Goal: Task Accomplishment & Management: Complete application form

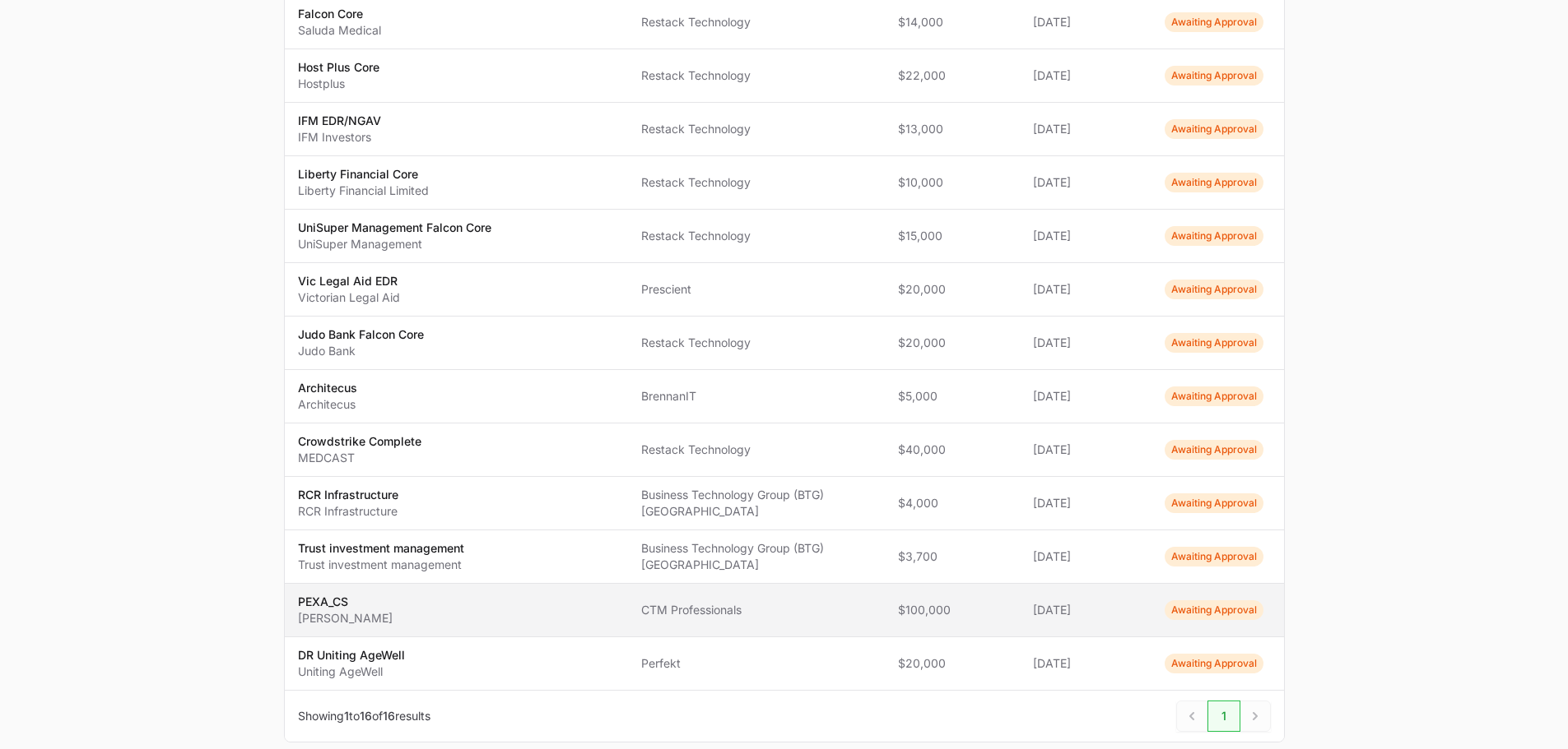
scroll to position [556, 0]
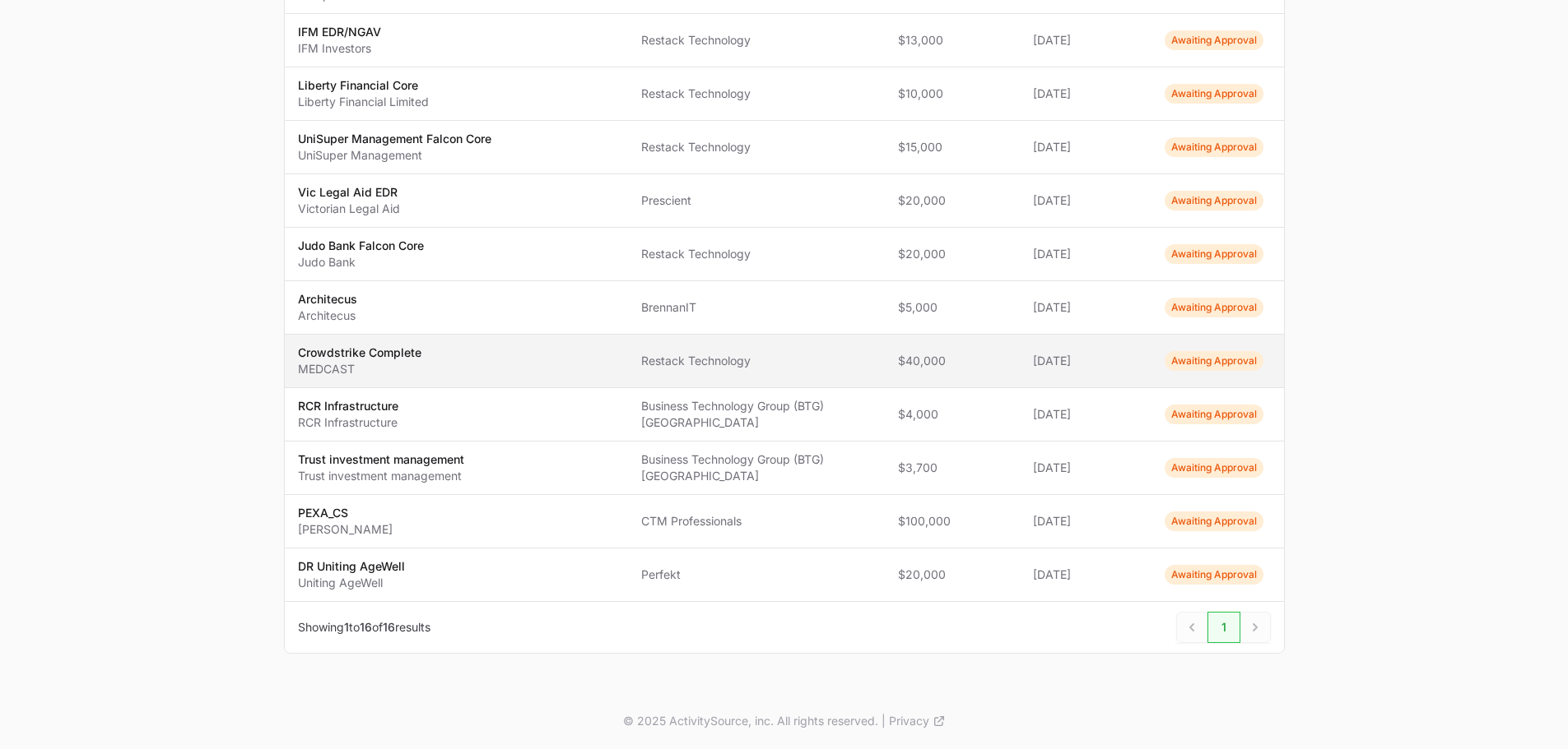
click at [448, 379] on td "Name Crowdstrike Complete MEDCAST" at bounding box center [457, 362] width 344 height 53
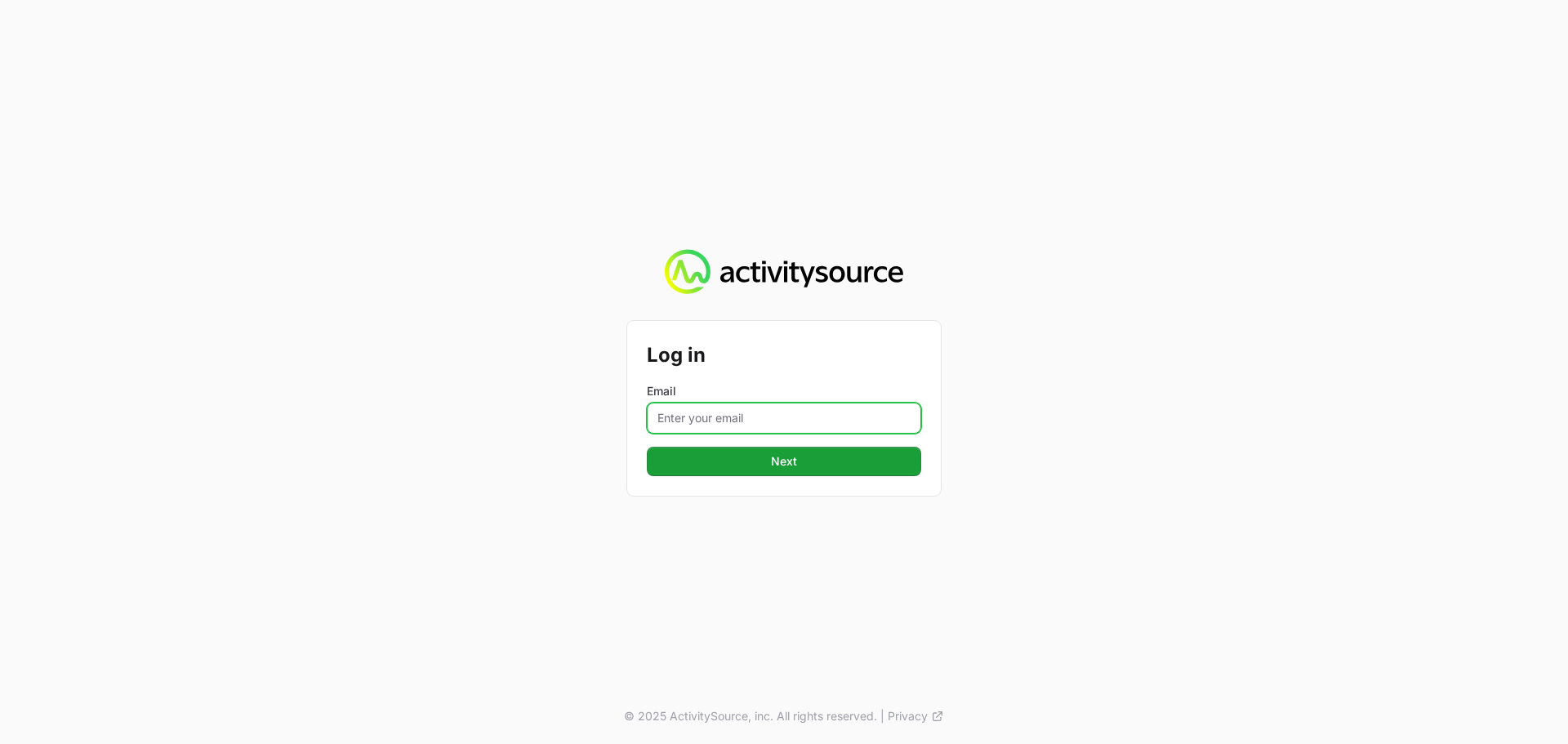
click at [811, 411] on input "Email" at bounding box center [784, 419] width 274 height 31
type input "[PERSON_NAME][EMAIL_ADDRESS][DOMAIN_NAME]"
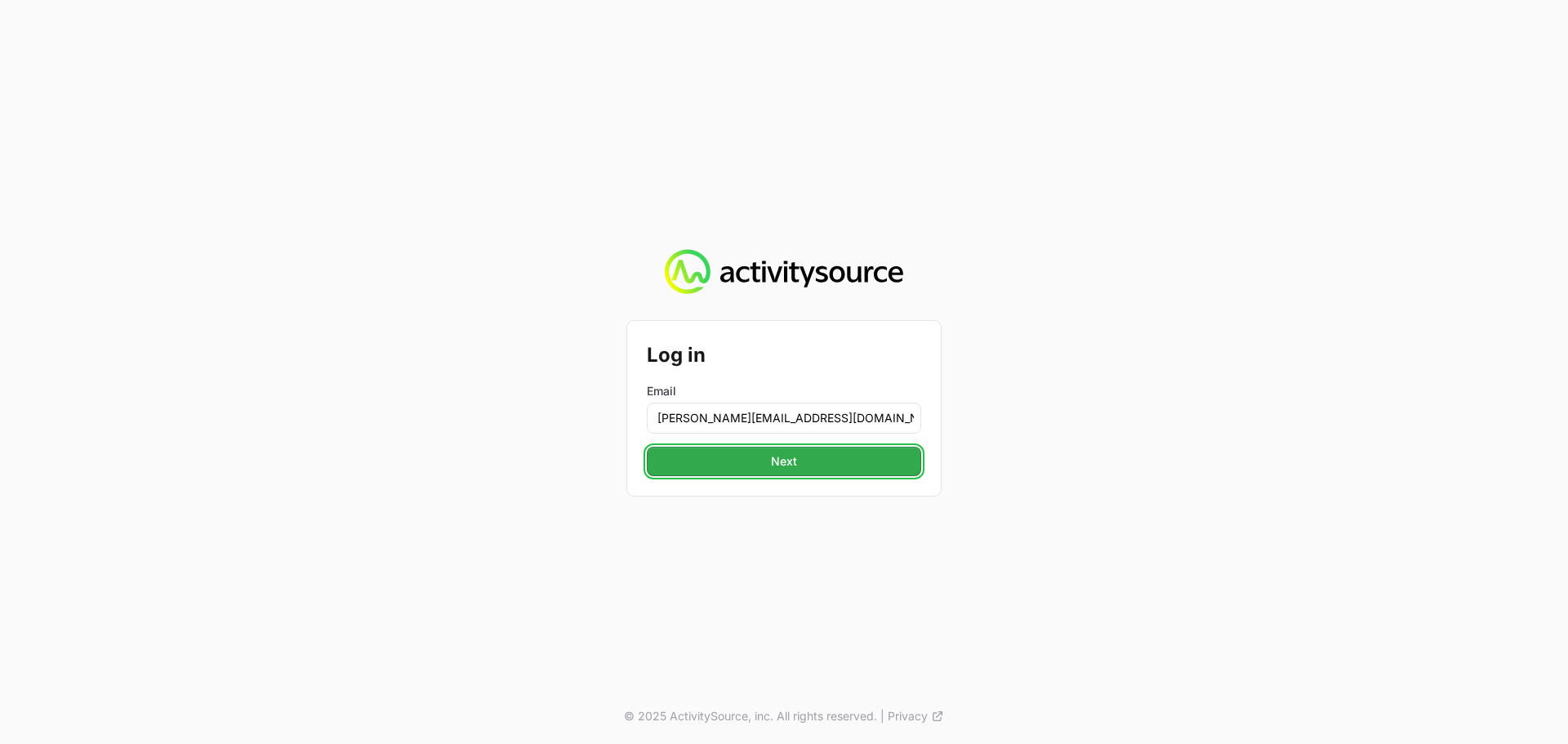
click at [811, 468] on span "Next" at bounding box center [784, 462] width 255 height 20
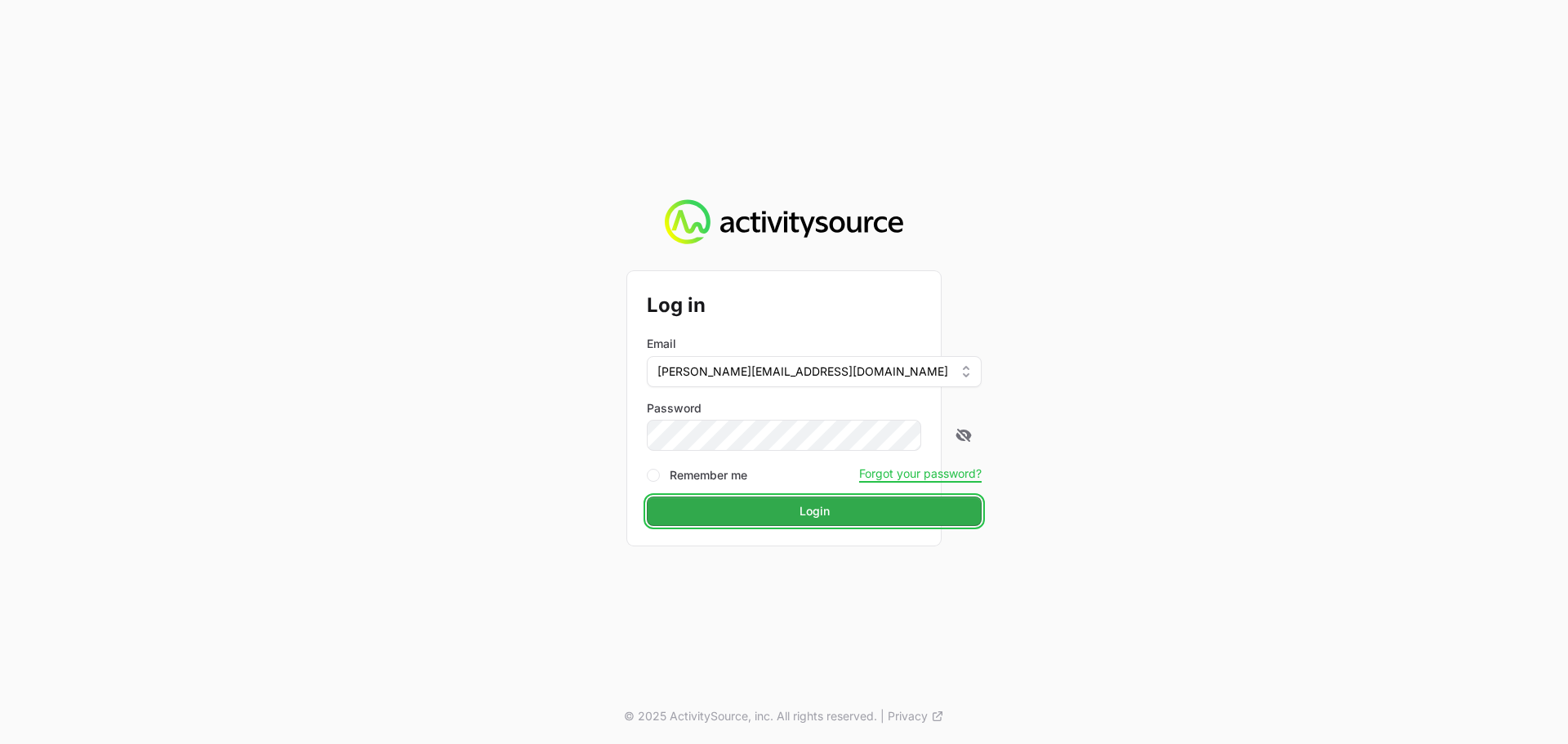
click at [740, 506] on span "Login" at bounding box center [815, 512] width 315 height 20
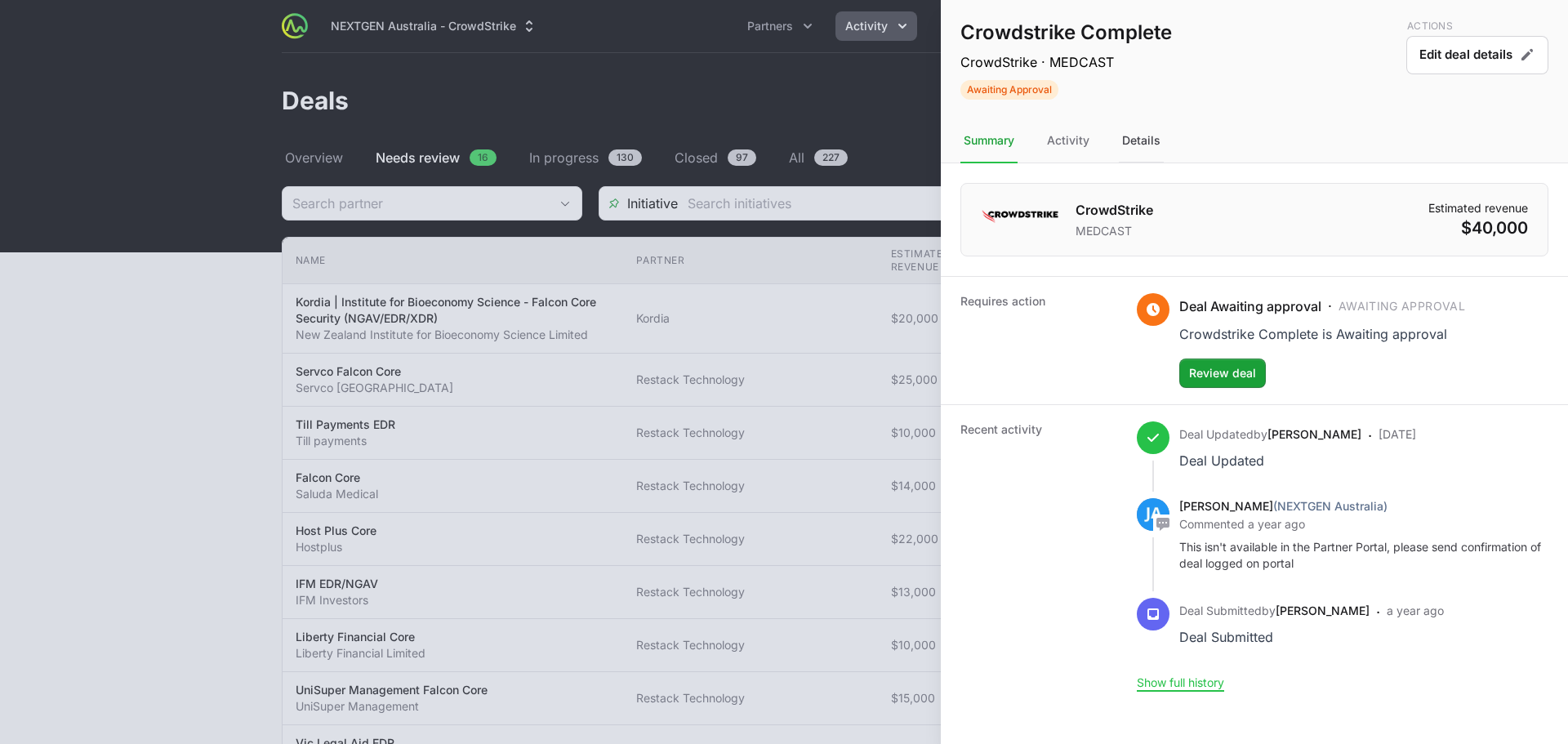
click at [1135, 148] on div "Details" at bounding box center [1141, 140] width 45 height 44
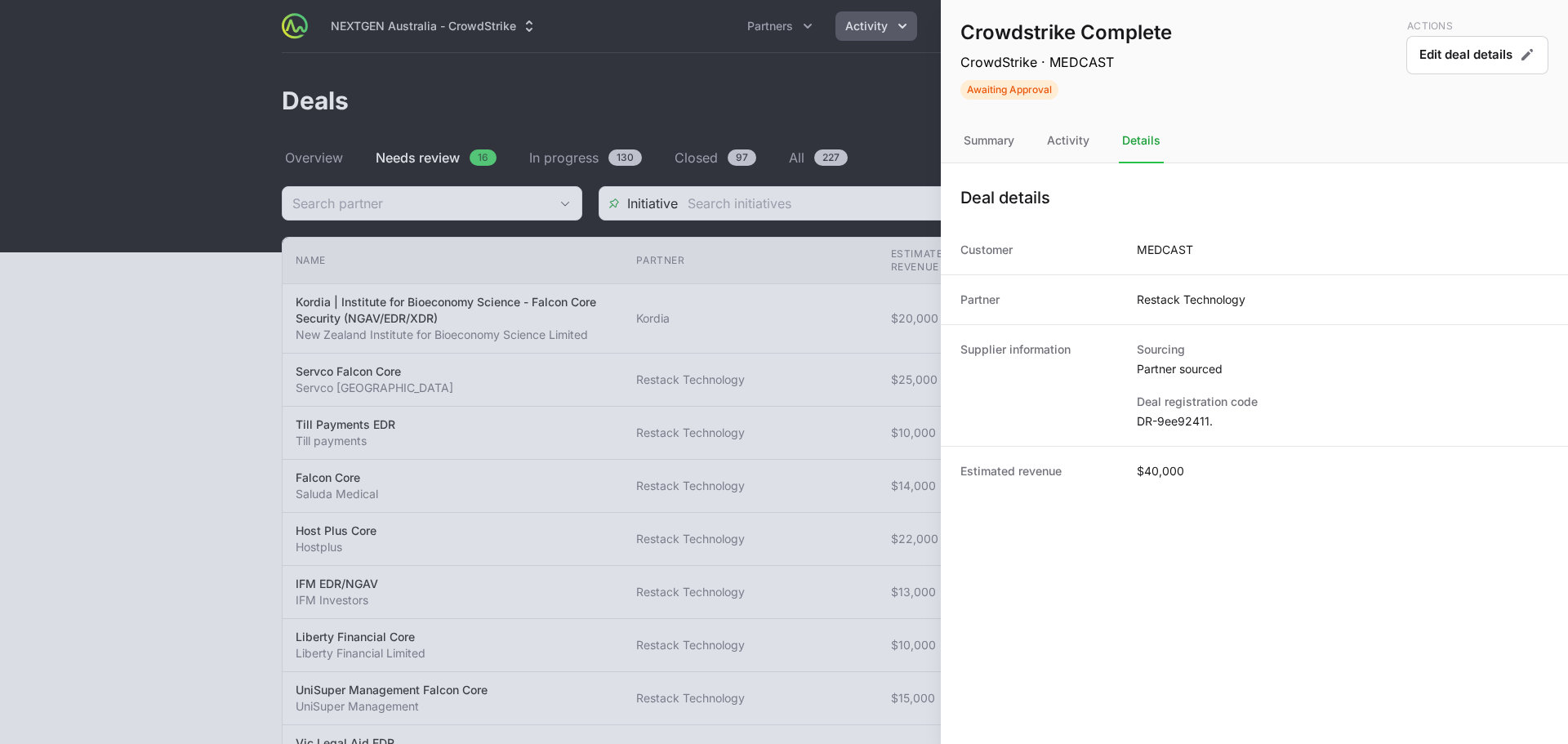
click at [925, 255] on div at bounding box center [784, 372] width 1568 height 744
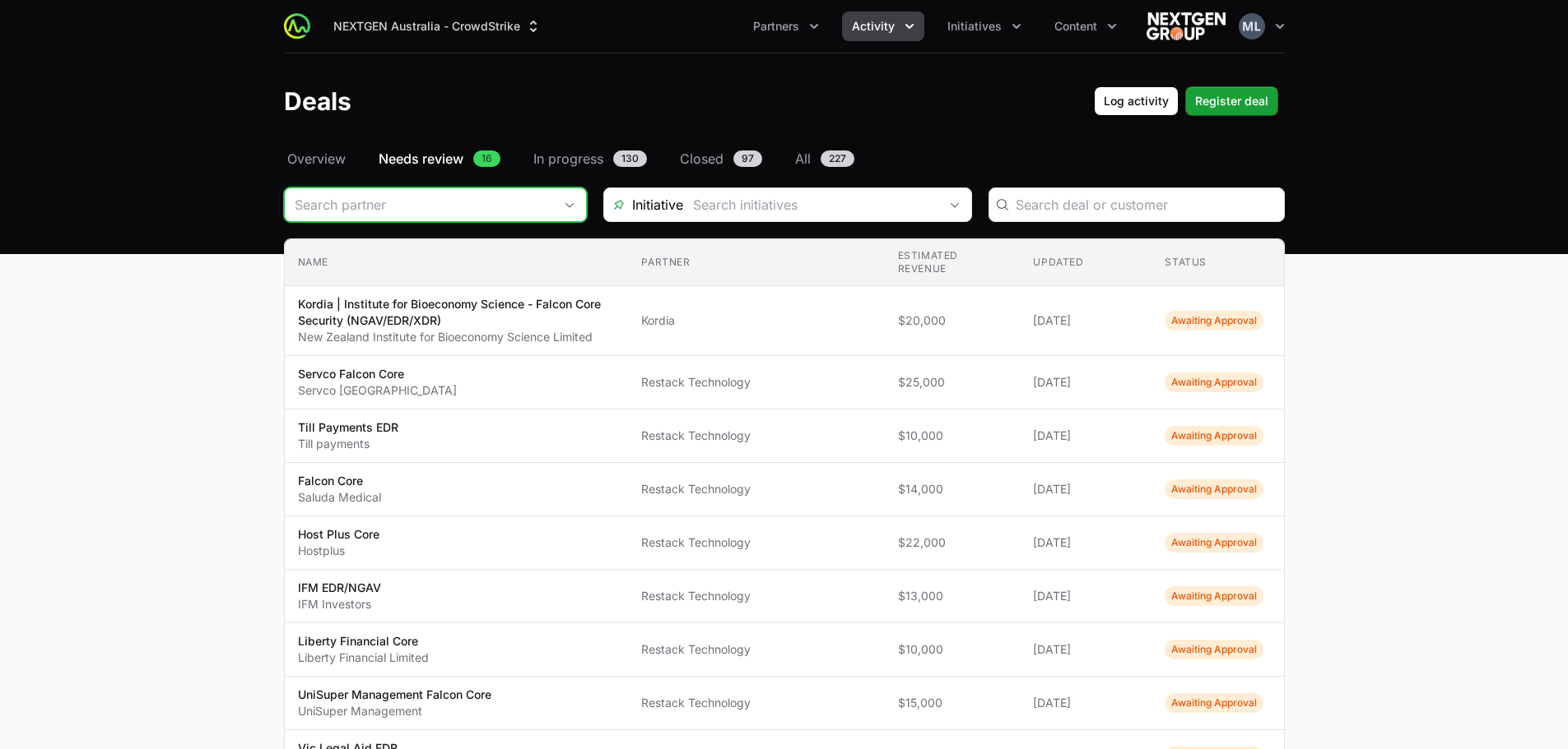
click at [540, 214] on input "Deals Filters" at bounding box center [418, 205] width 269 height 33
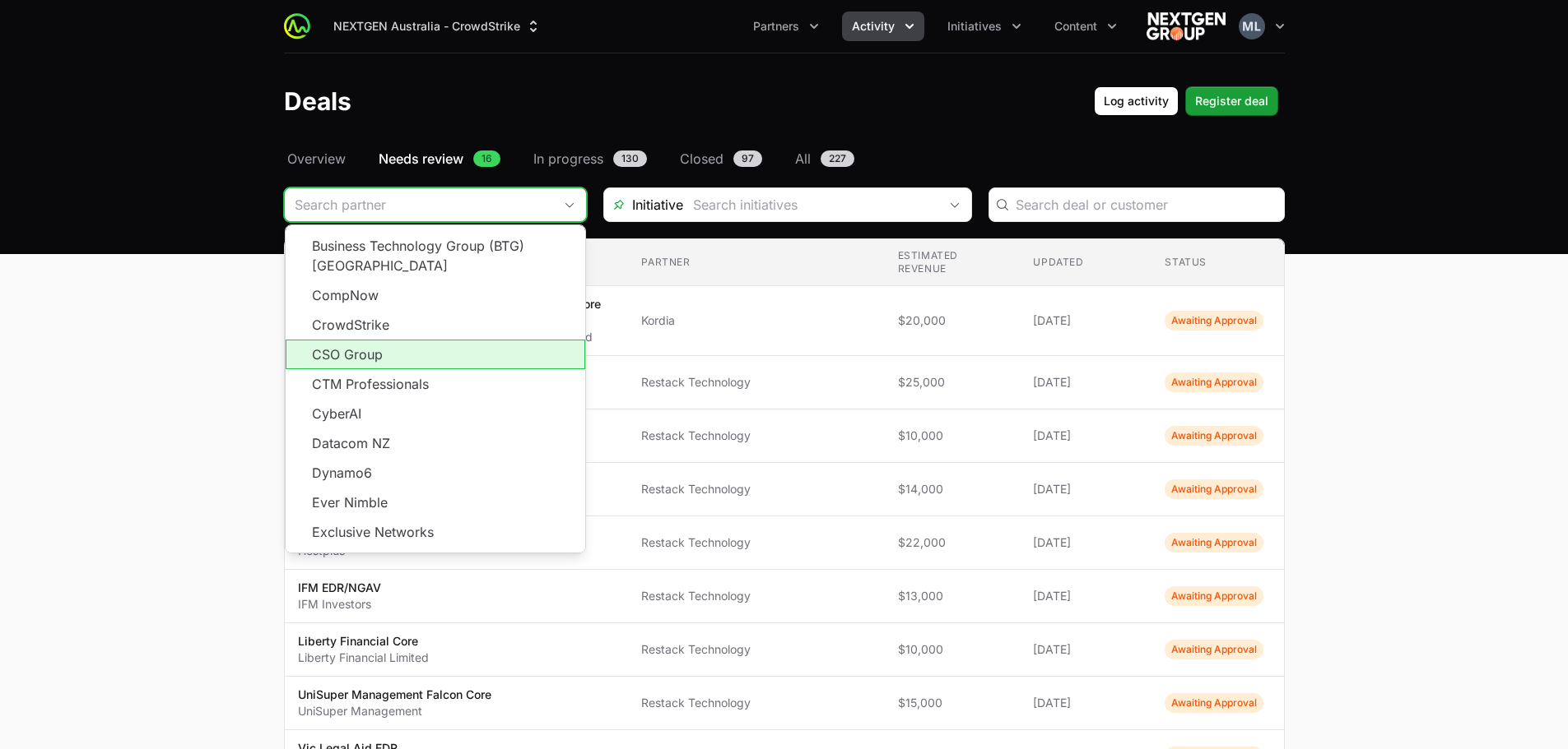
scroll to position [296, 0]
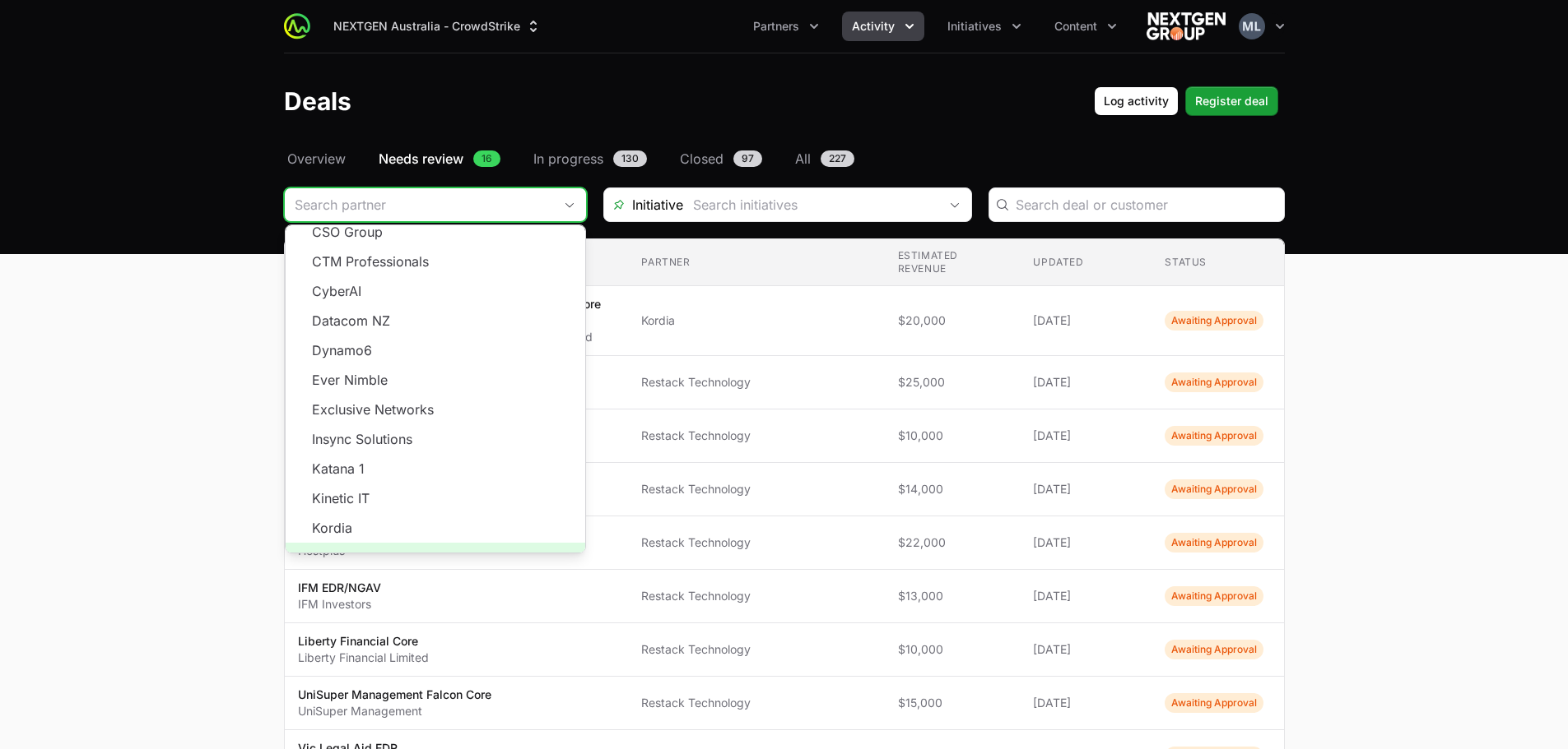
click at [422, 543] on span "Load more" at bounding box center [435, 558] width 299 height 30
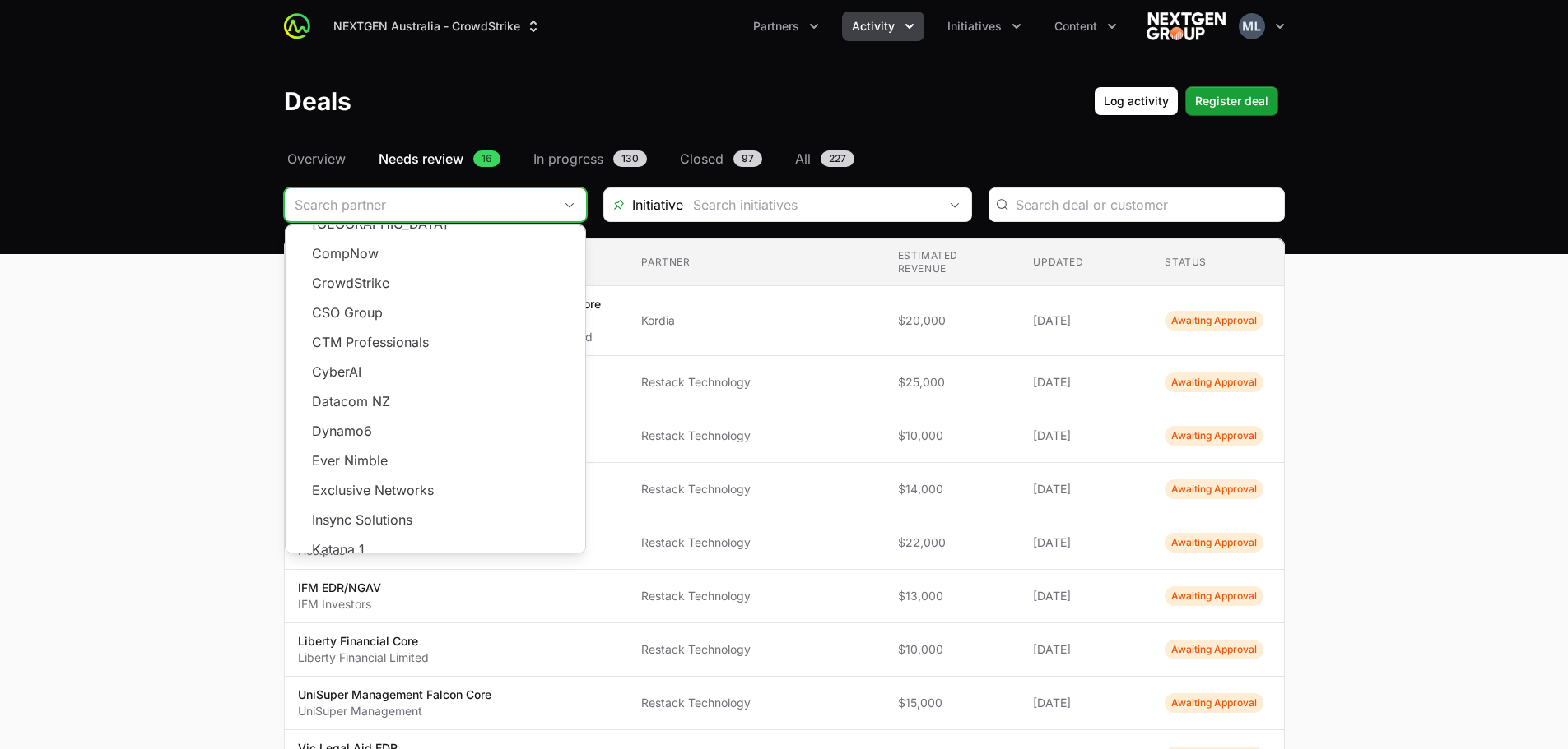
scroll to position [0, 0]
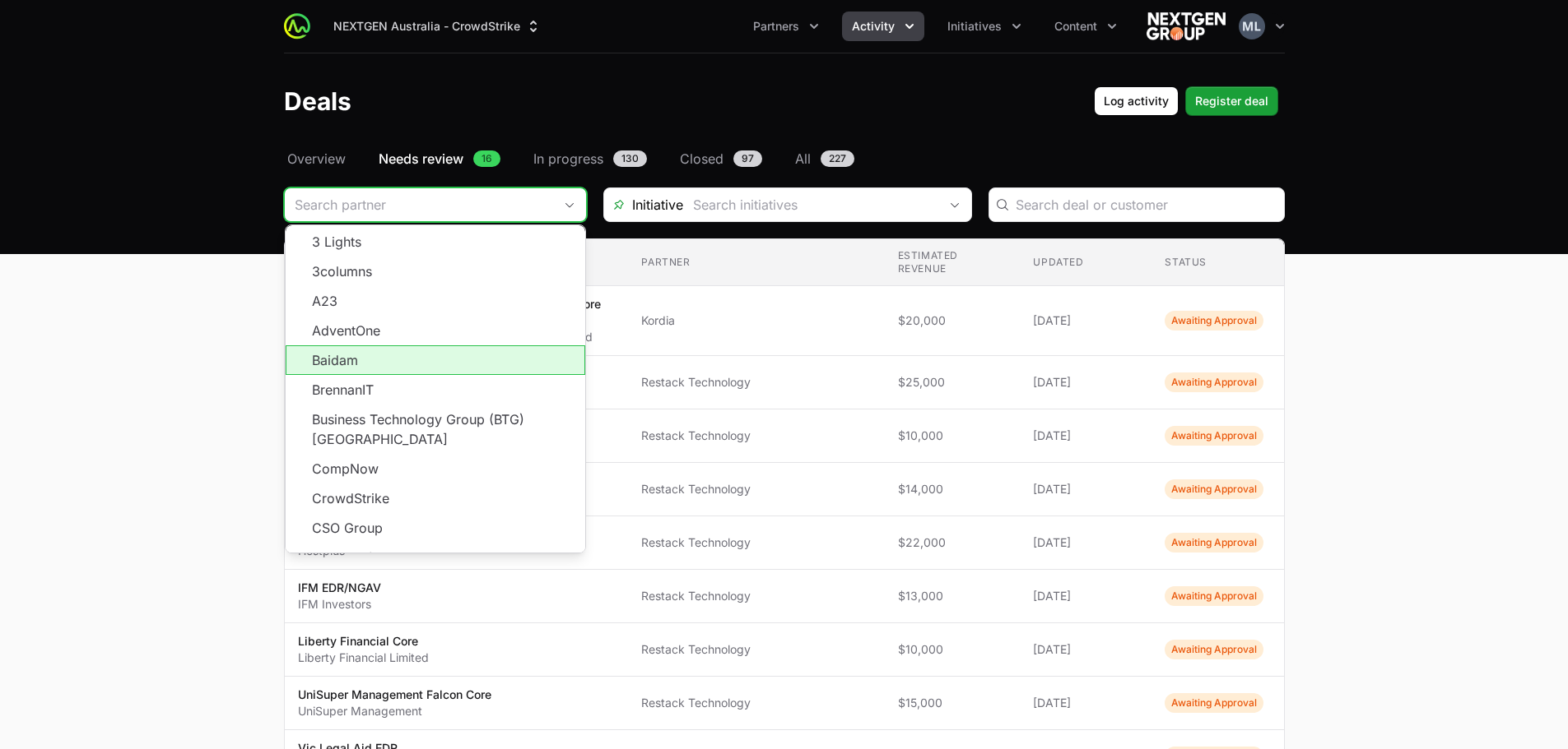
click at [393, 363] on li "Baidam" at bounding box center [435, 361] width 299 height 30
type input "Baidam"
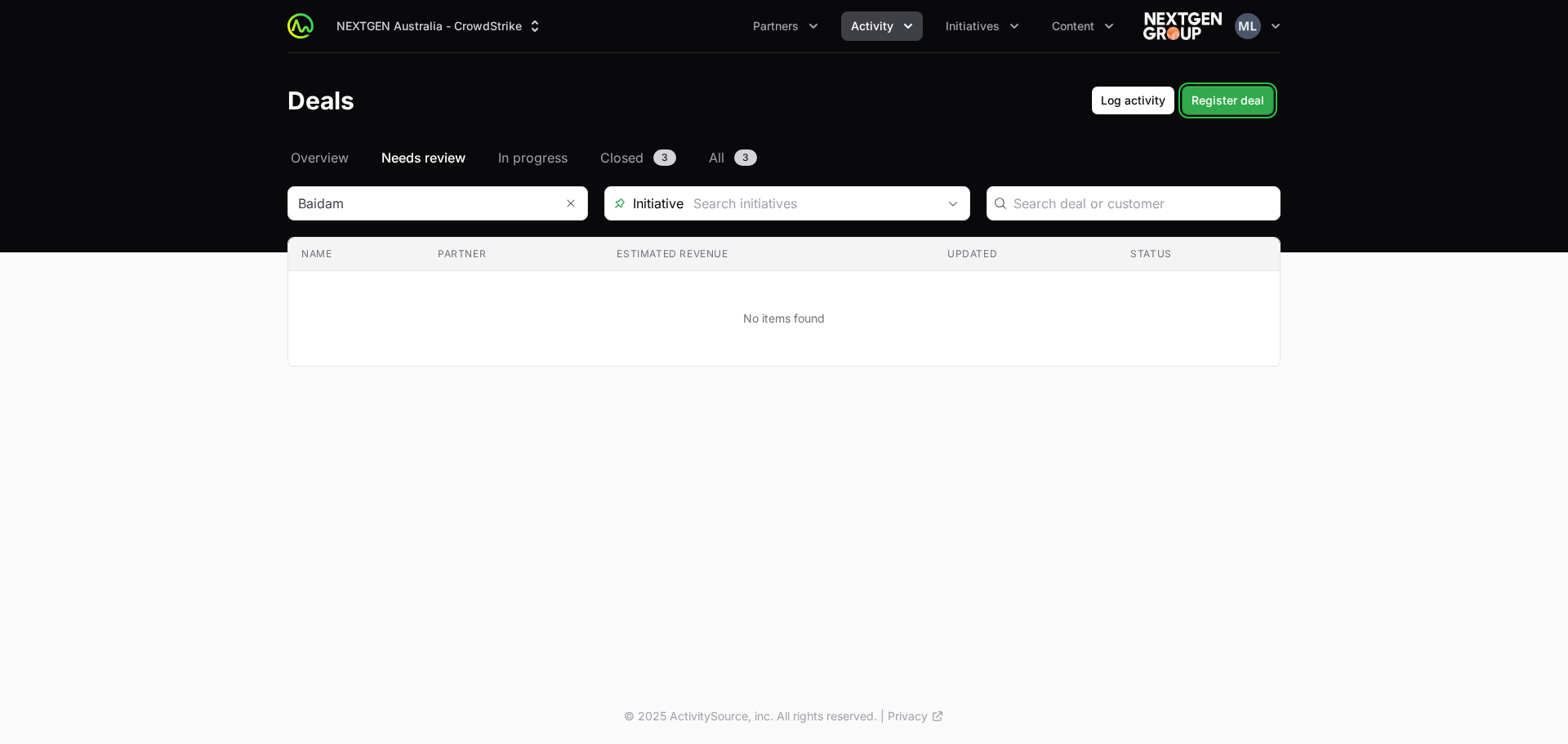
click at [1221, 104] on span "Register deal" at bounding box center [1228, 101] width 73 height 20
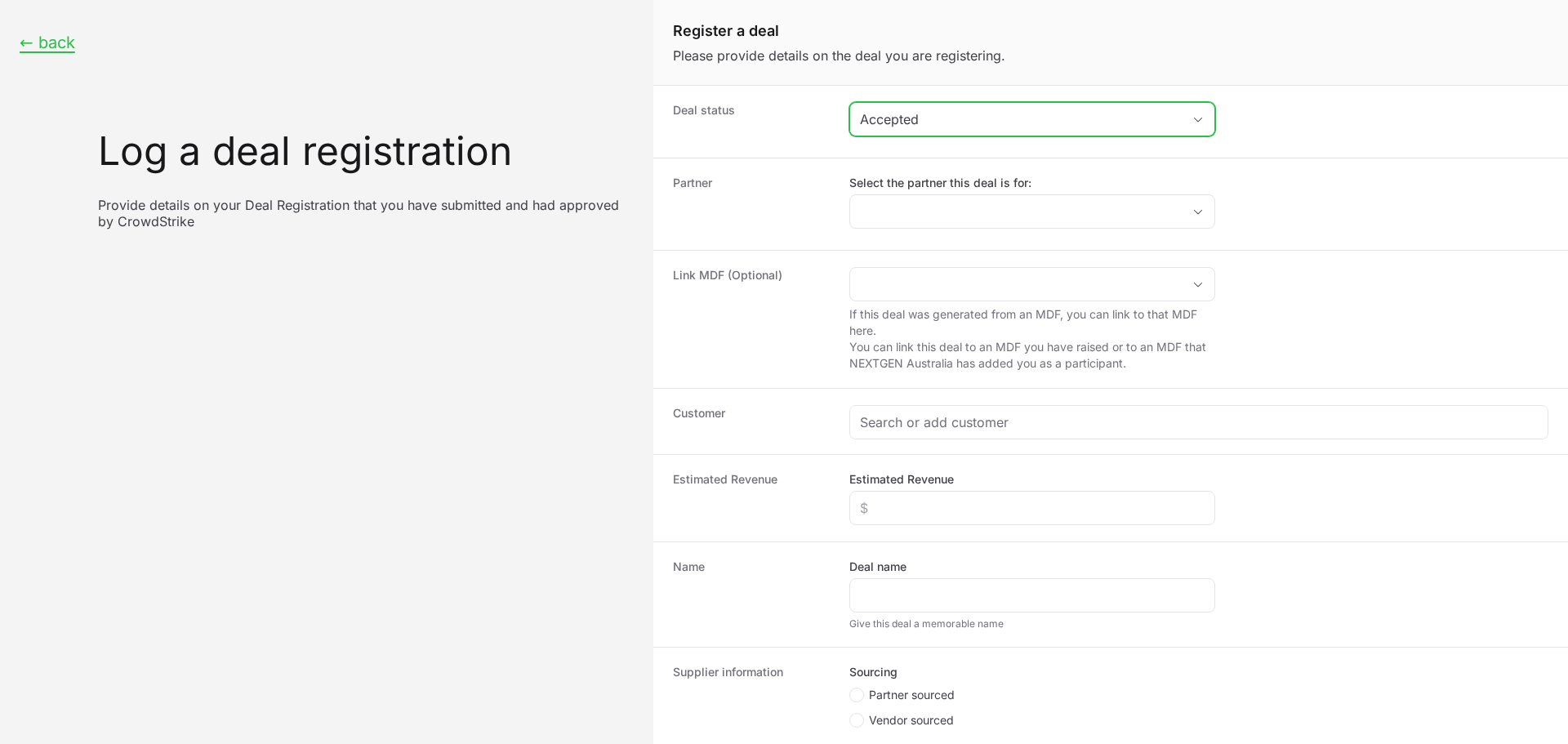
click at [937, 125] on div "Accepted" at bounding box center [1021, 120] width 322 height 20
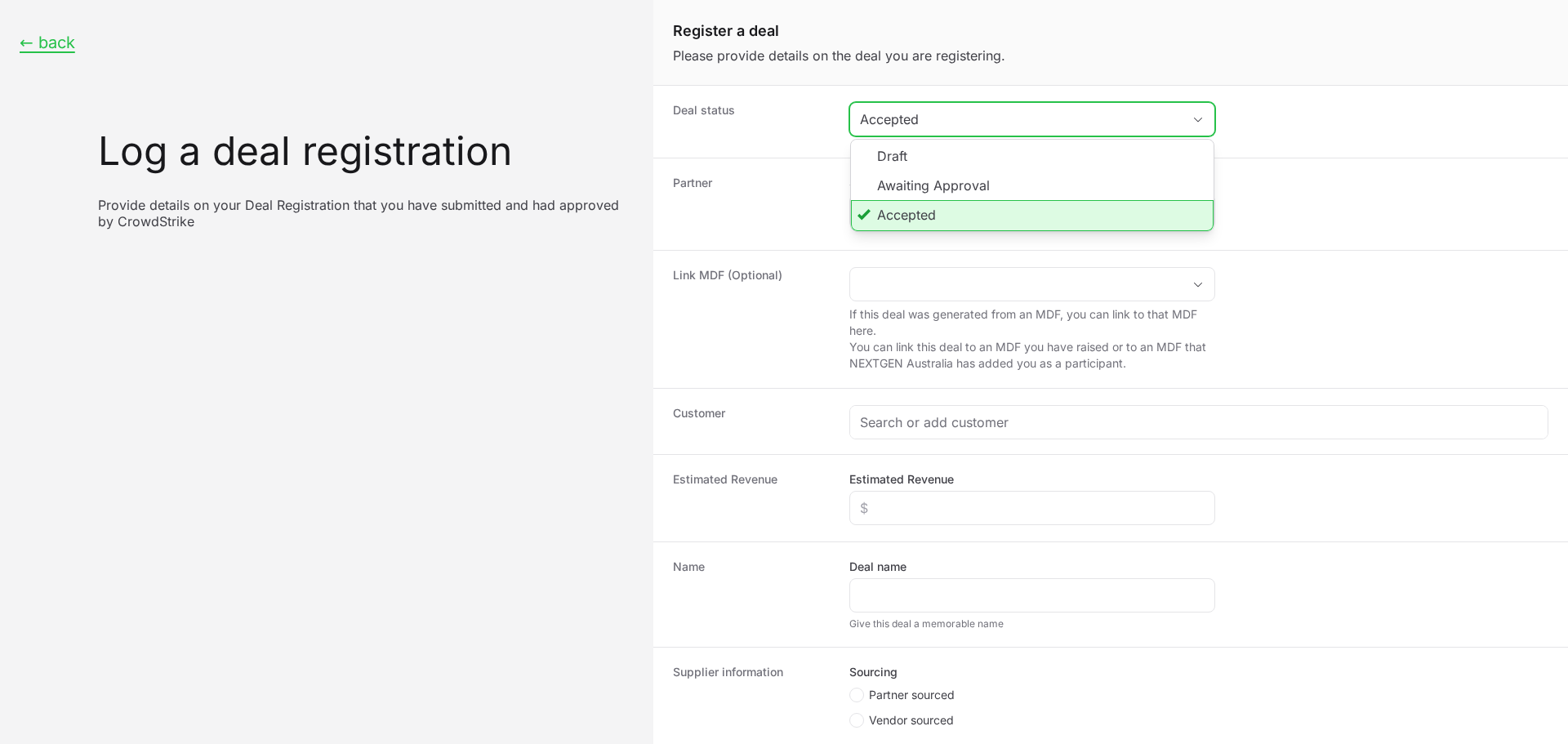
click at [900, 219] on li "Accepted" at bounding box center [1032, 216] width 362 height 31
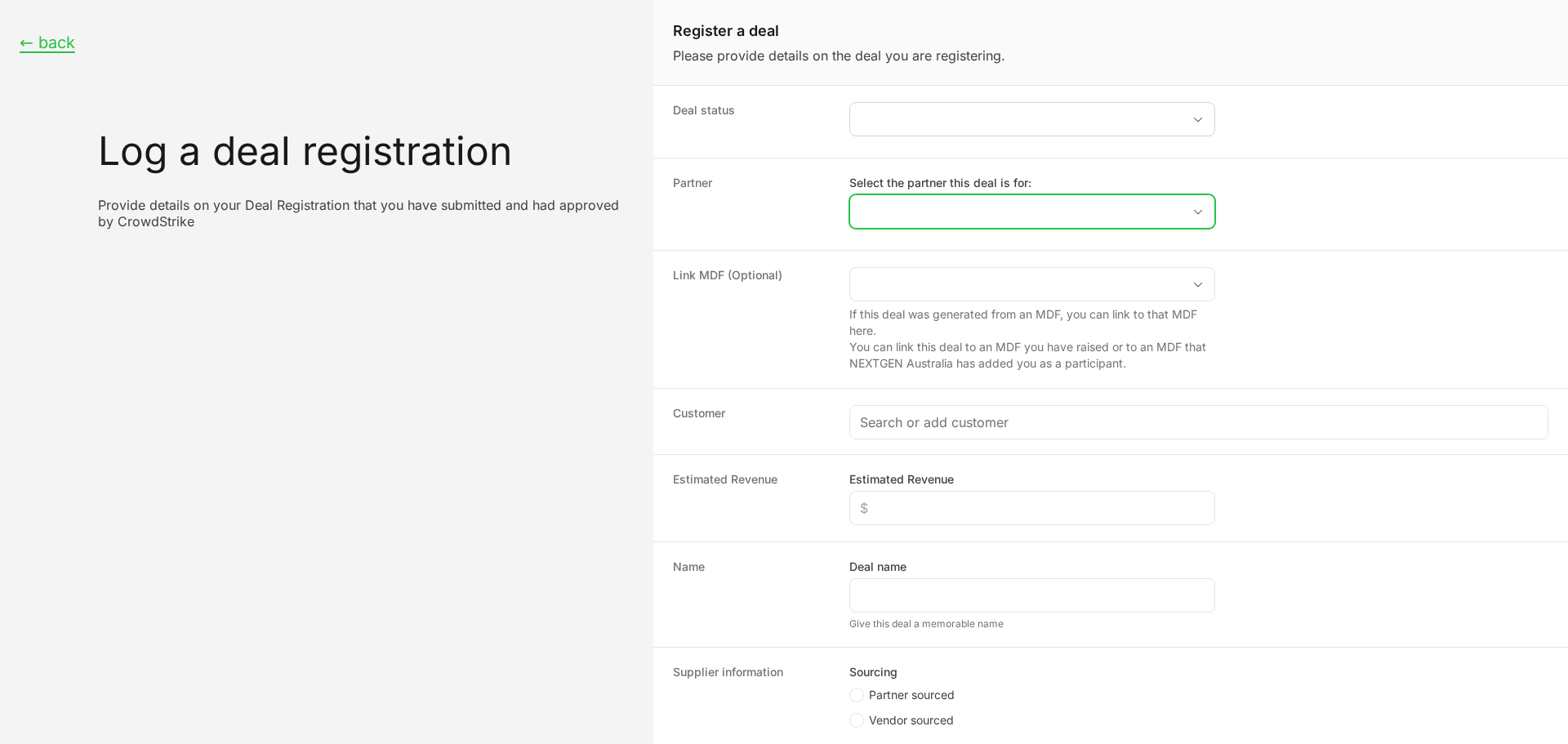
click at [905, 223] on input "Select the partner this deal is for:" at bounding box center [1016, 211] width 332 height 33
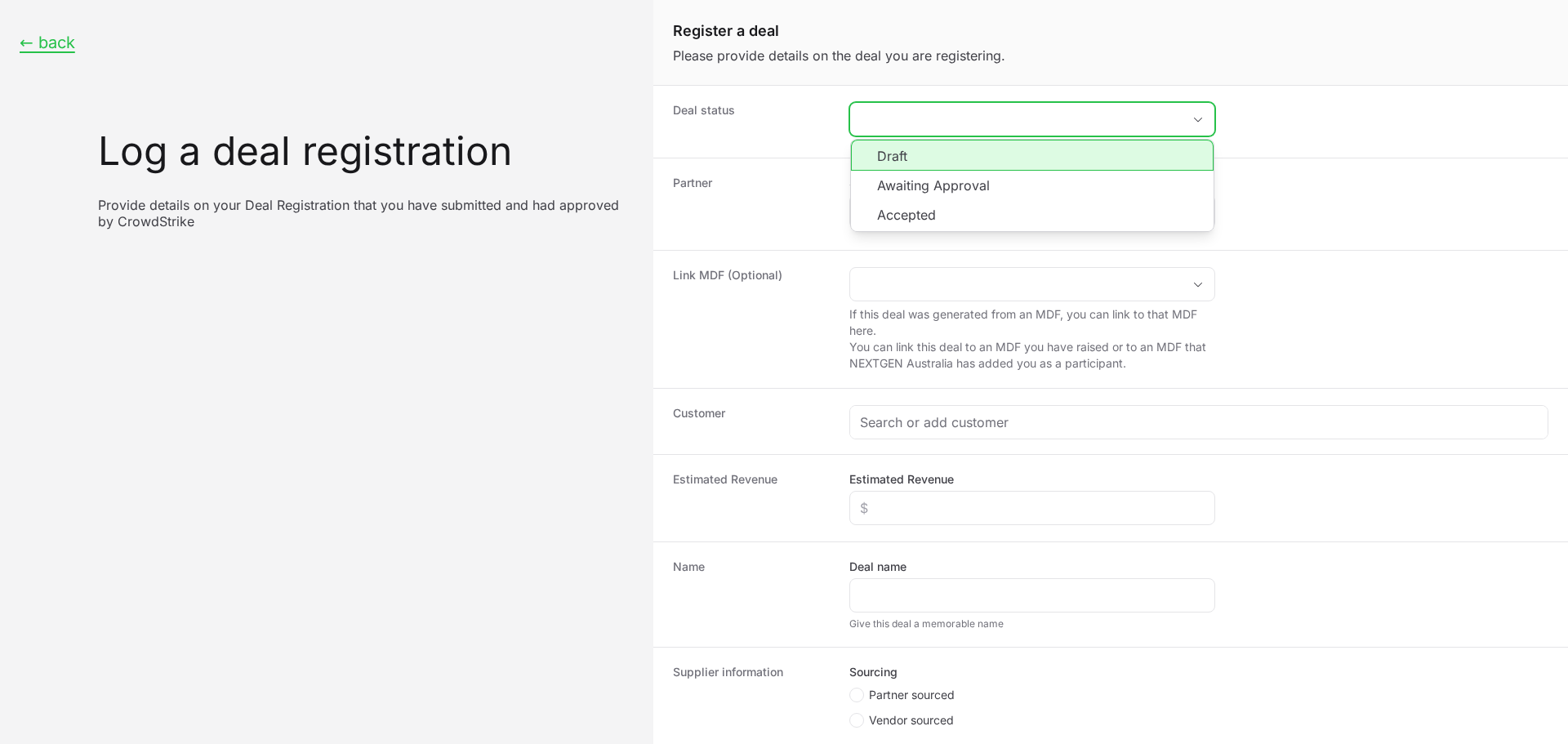
click at [980, 125] on button "placeholder" at bounding box center [1032, 120] width 364 height 33
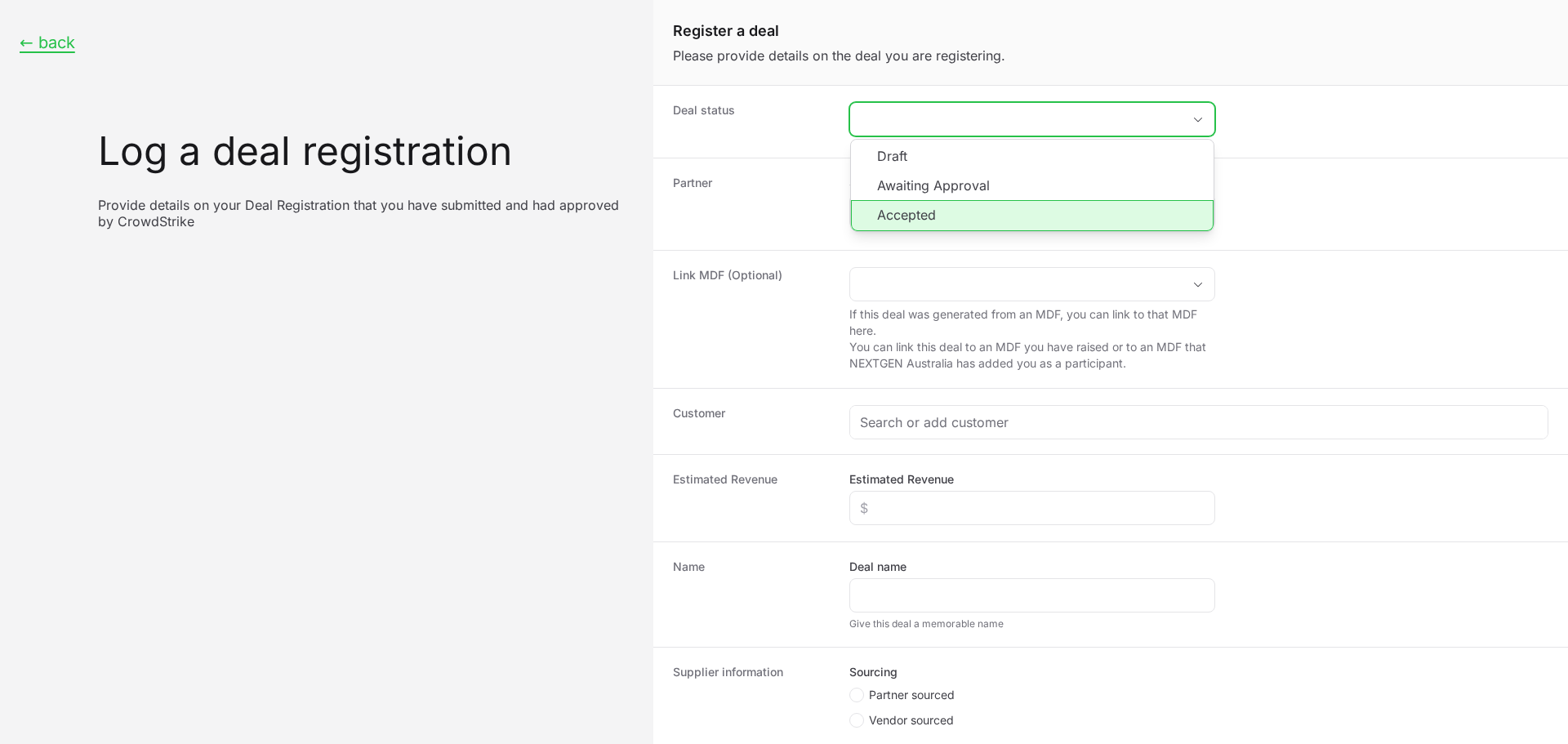
click at [935, 212] on li "Accepted" at bounding box center [1032, 216] width 362 height 31
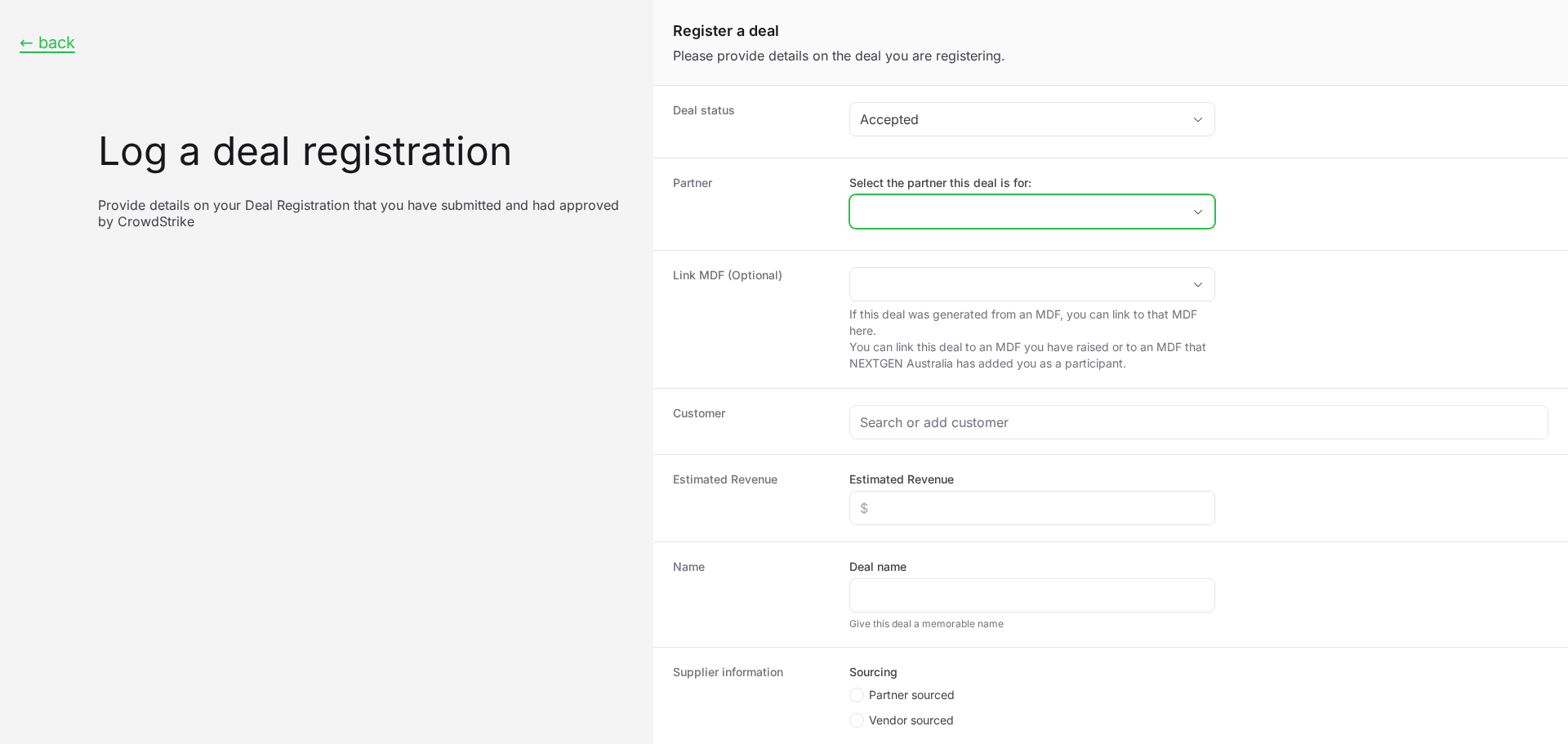
click at [914, 206] on input "Select the partner this deal is for:" at bounding box center [1016, 211] width 332 height 33
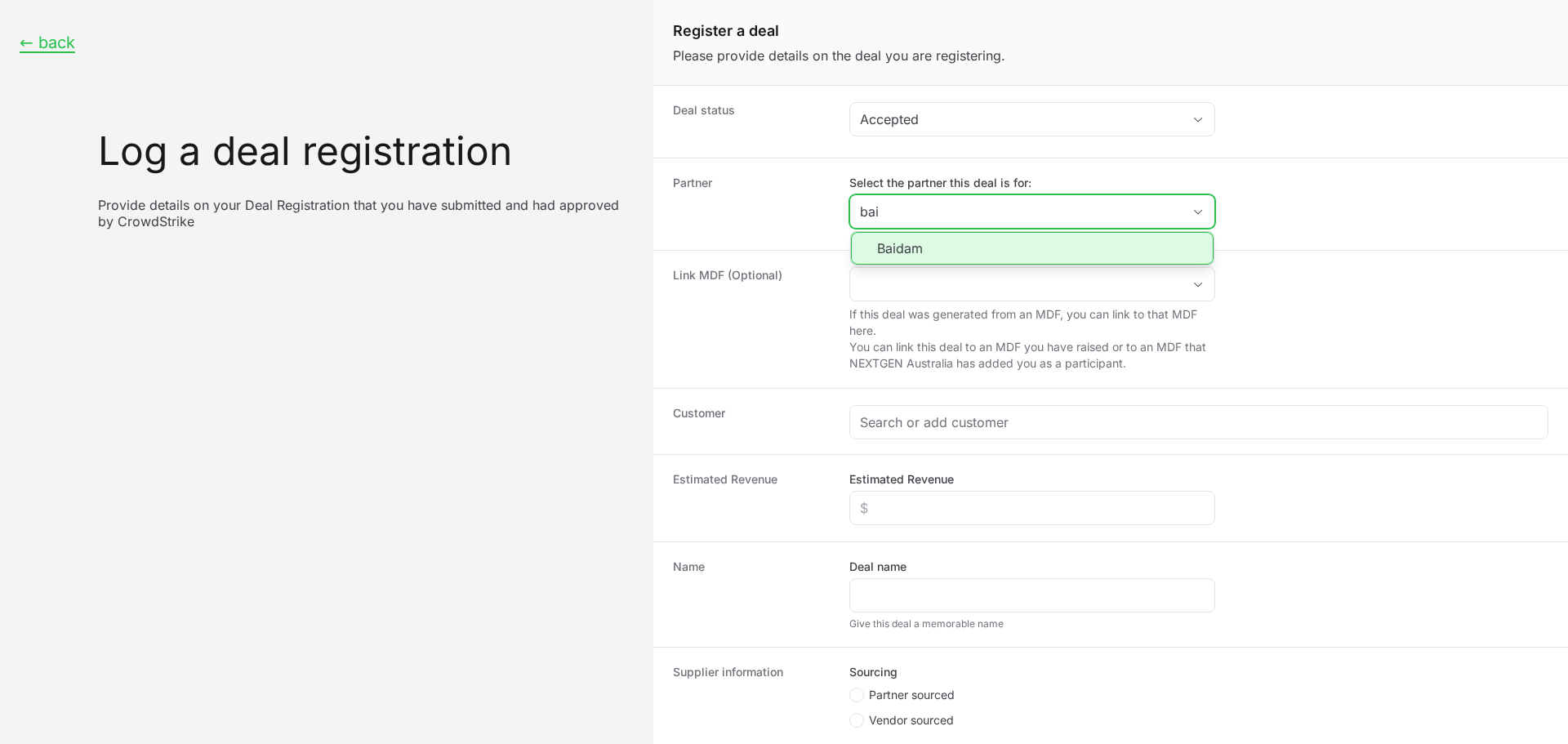
type input "bai"
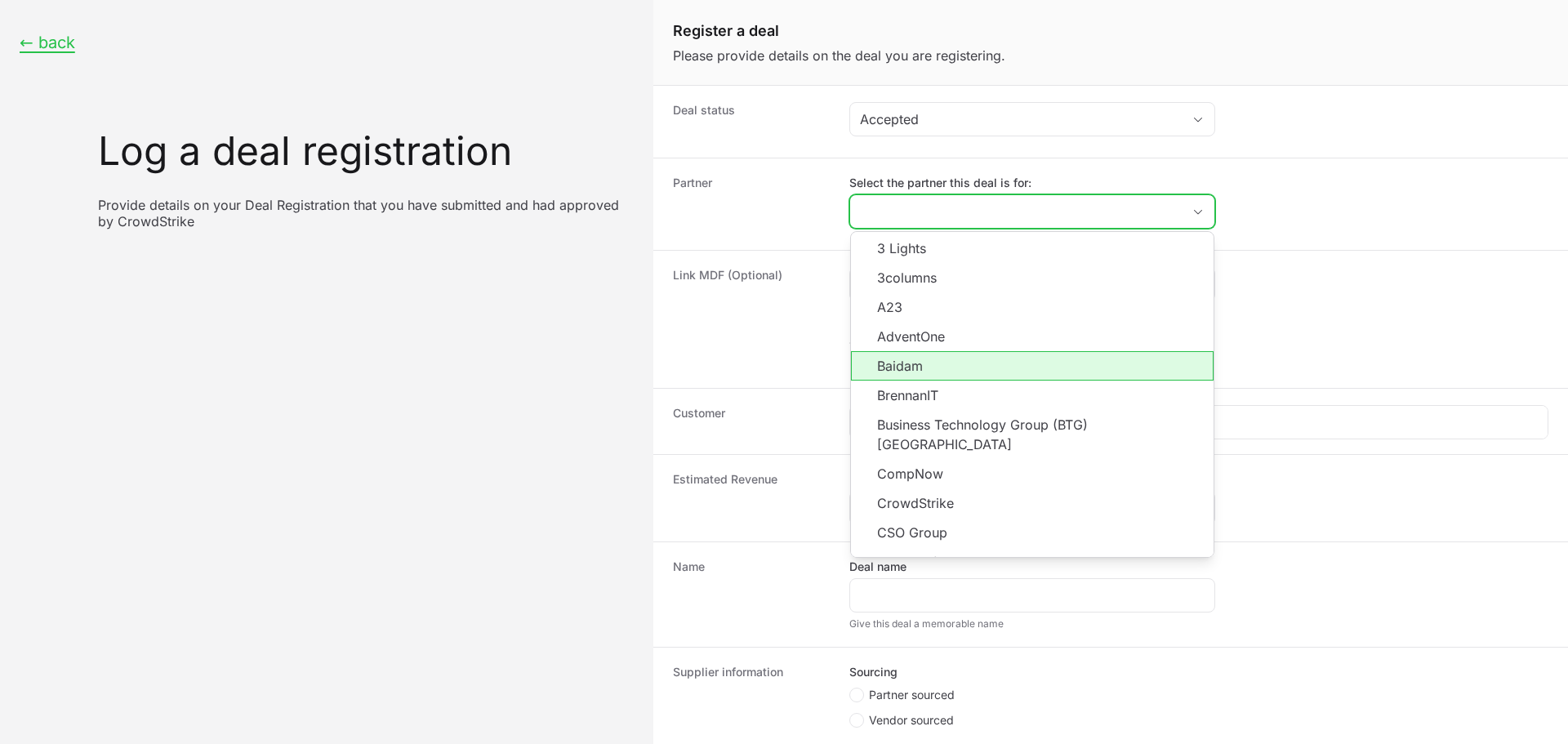
click at [967, 363] on li "Baidam" at bounding box center [1032, 366] width 362 height 30
type input "Baidam"
click at [912, 360] on li "Baidam" at bounding box center [1032, 366] width 362 height 30
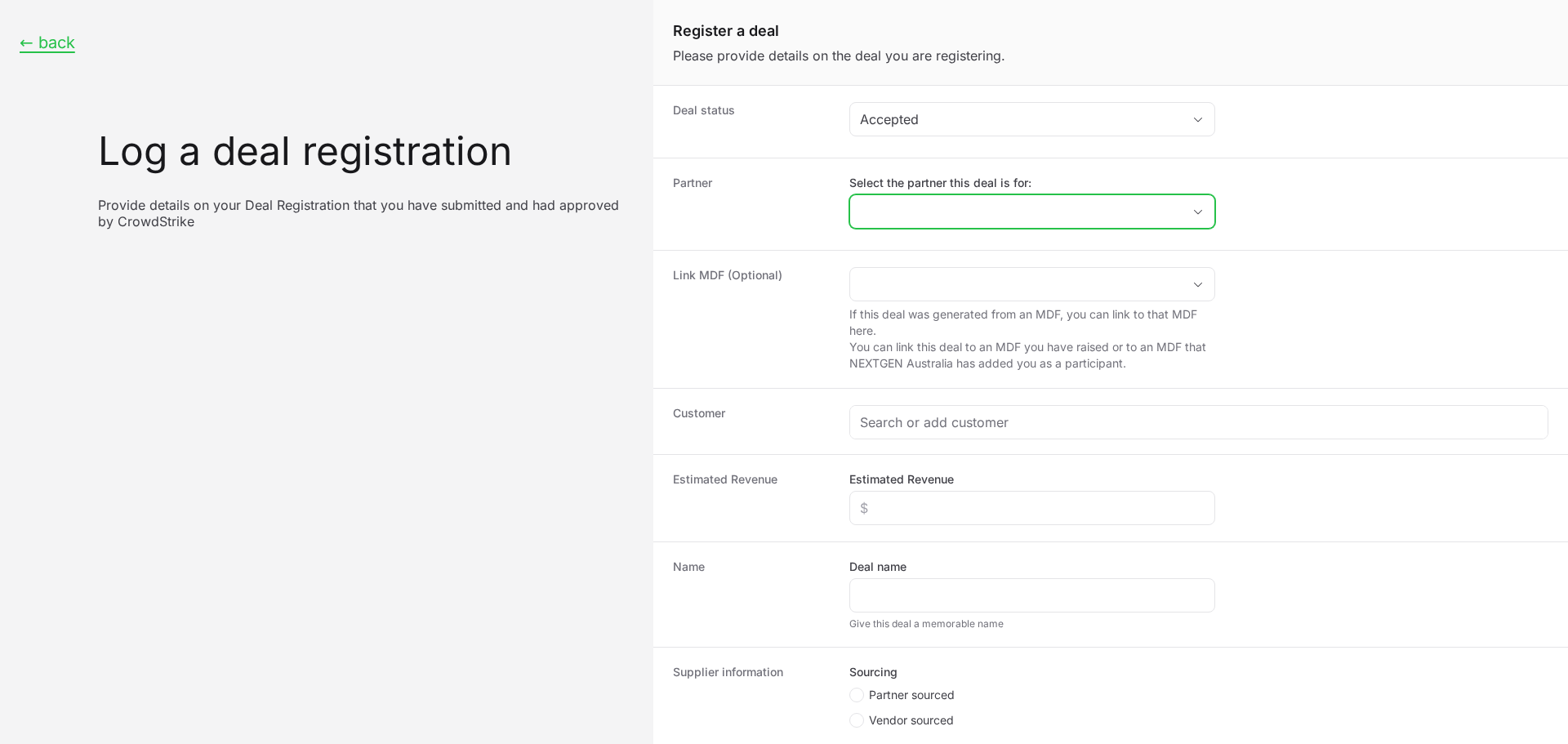
click at [922, 213] on input "Select the partner this deal is for:" at bounding box center [1016, 211] width 332 height 33
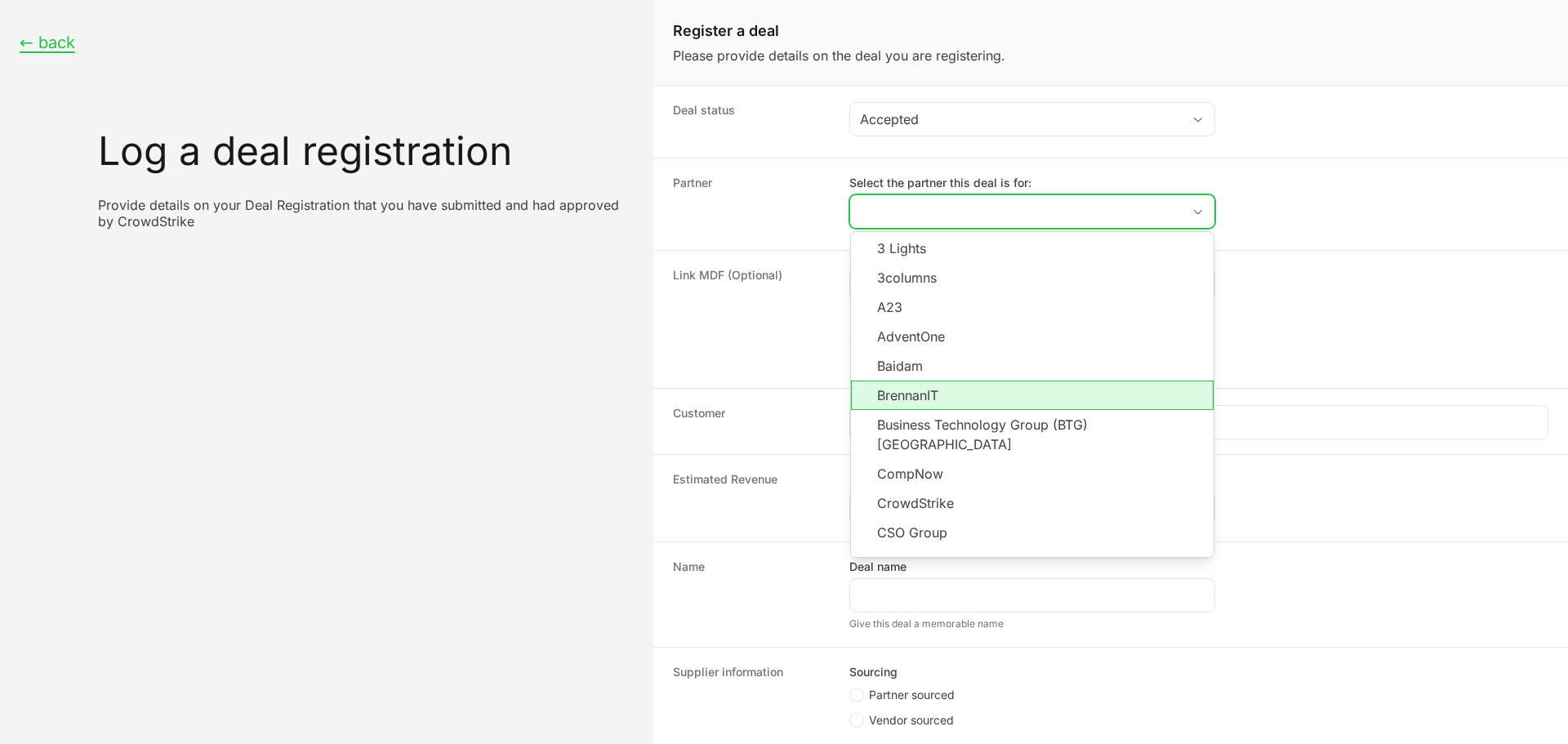
click at [914, 363] on li "Baidam" at bounding box center [1032, 366] width 362 height 30
type input "Baidam"
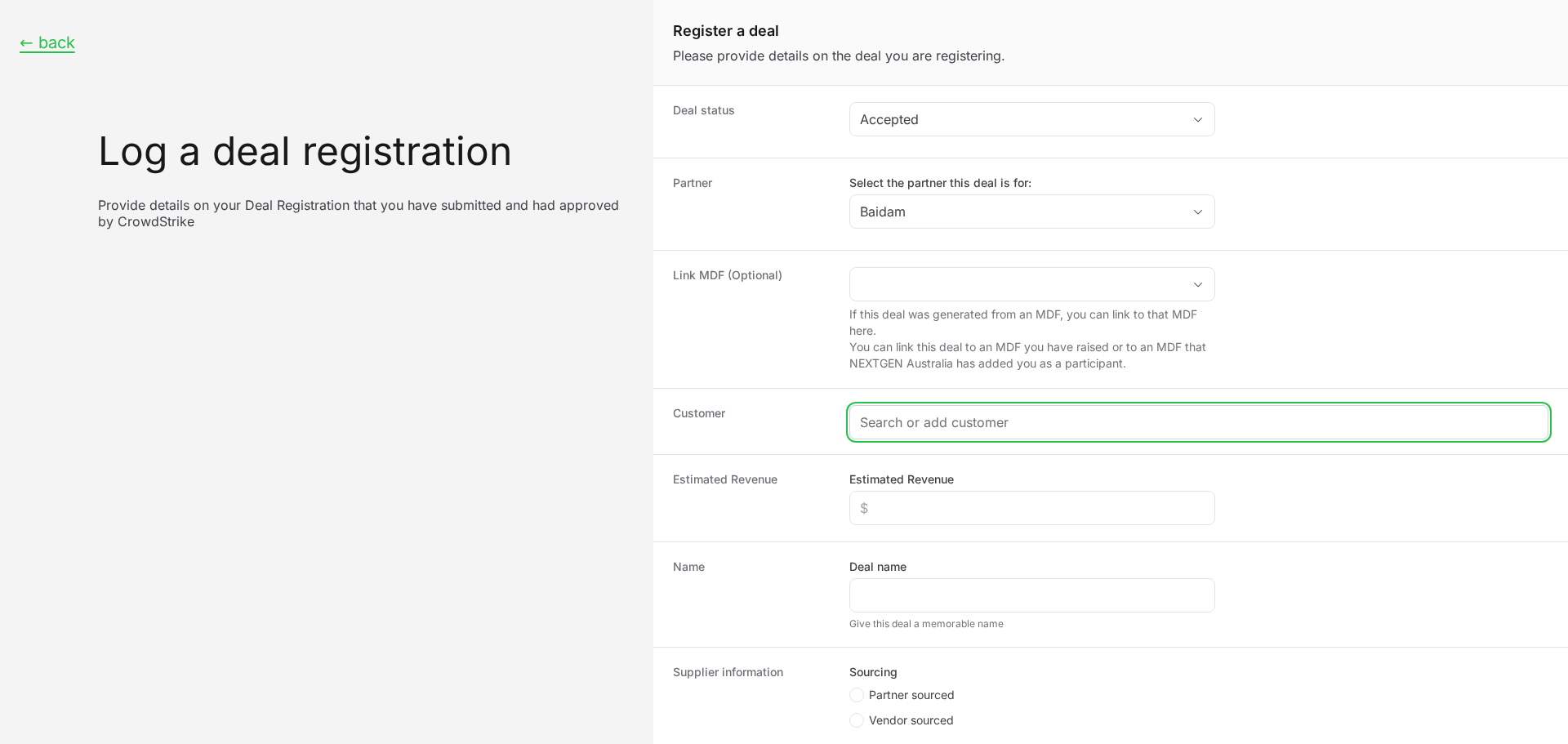
click at [912, 417] on input "Create activity form" at bounding box center [1198, 423] width 678 height 20
paste input "[URL][DOMAIN_NAME]"
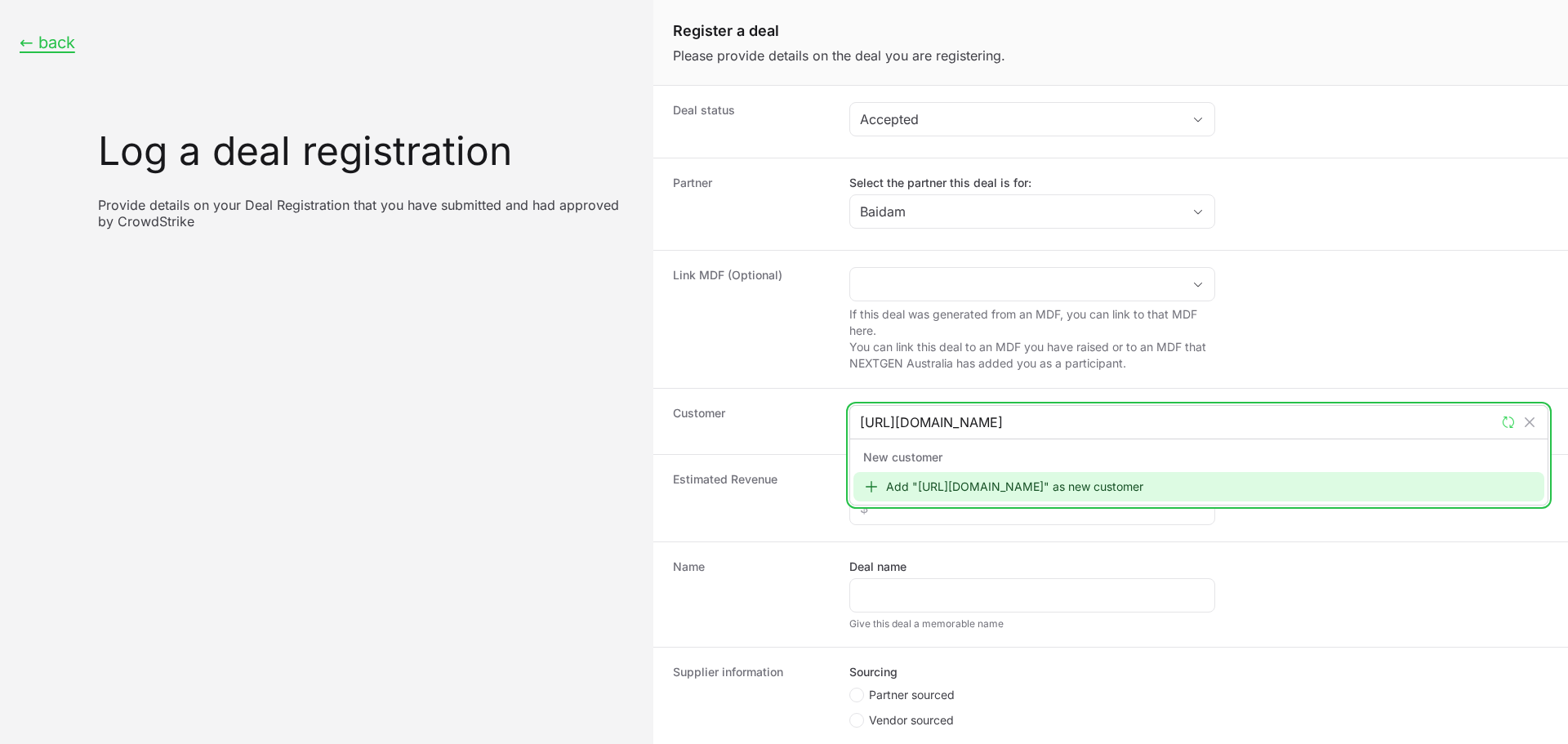
type input "[URL][DOMAIN_NAME]"
click at [1003, 487] on div "Add "[URL][DOMAIN_NAME]" as new customer" at bounding box center [1198, 487] width 691 height 30
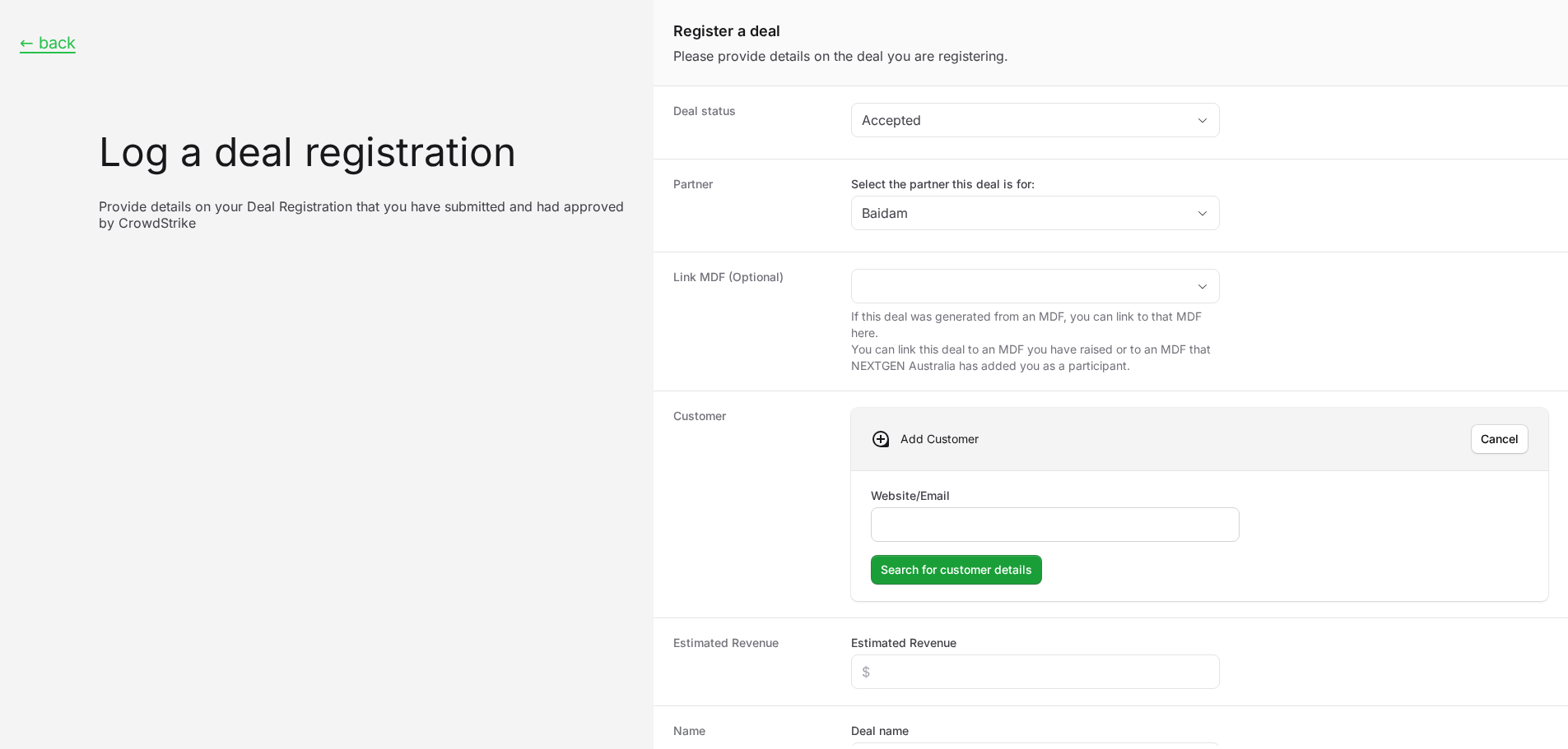
click at [972, 510] on div "Create activity form" at bounding box center [1055, 525] width 369 height 35
click at [977, 511] on div "Create activity form" at bounding box center [1055, 525] width 369 height 35
click at [977, 517] on input "Website/Email" at bounding box center [1056, 525] width 348 height 20
paste input "[URL][DOMAIN_NAME]"
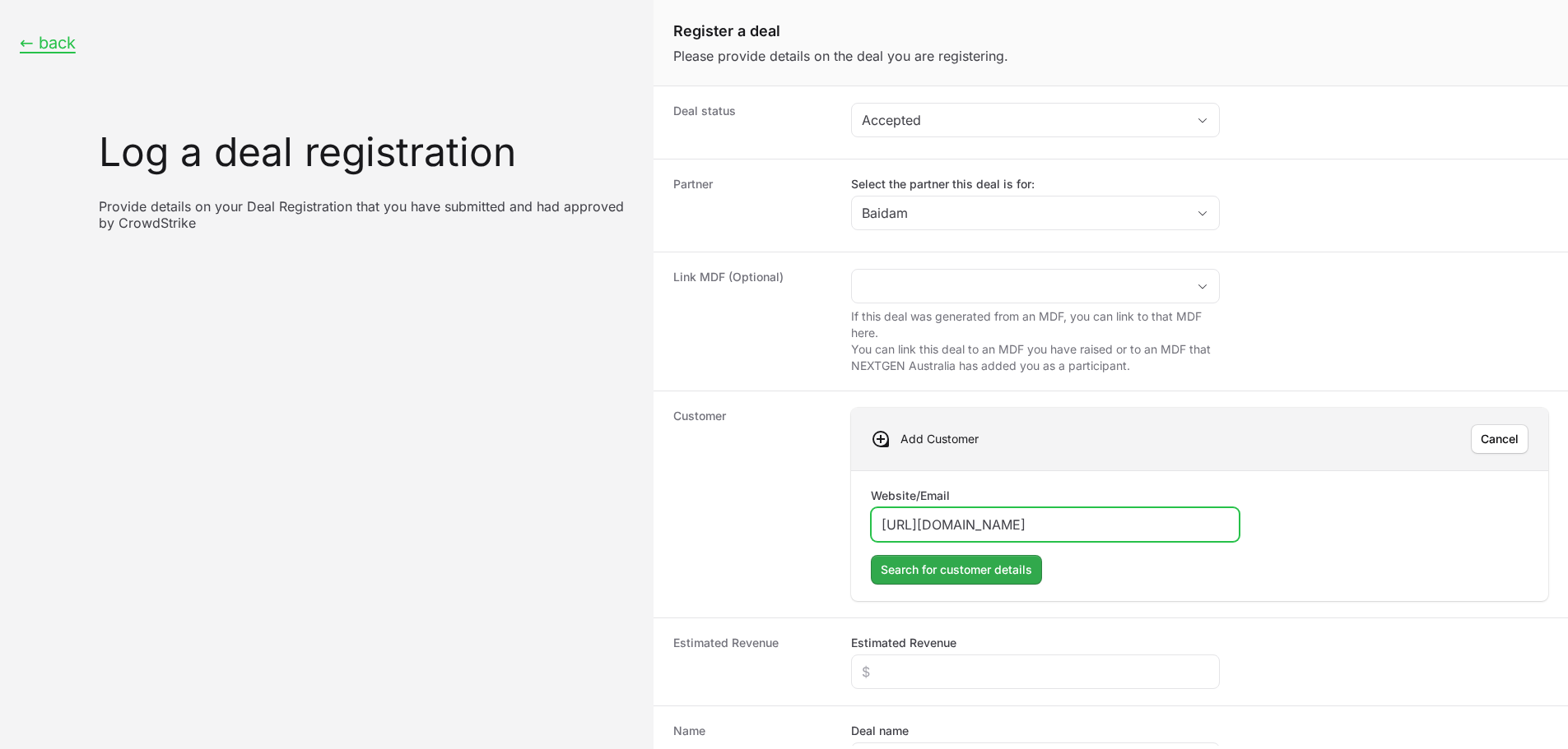
type input "[URL][DOMAIN_NAME]"
click at [983, 579] on span "Search for customer details" at bounding box center [957, 570] width 151 height 20
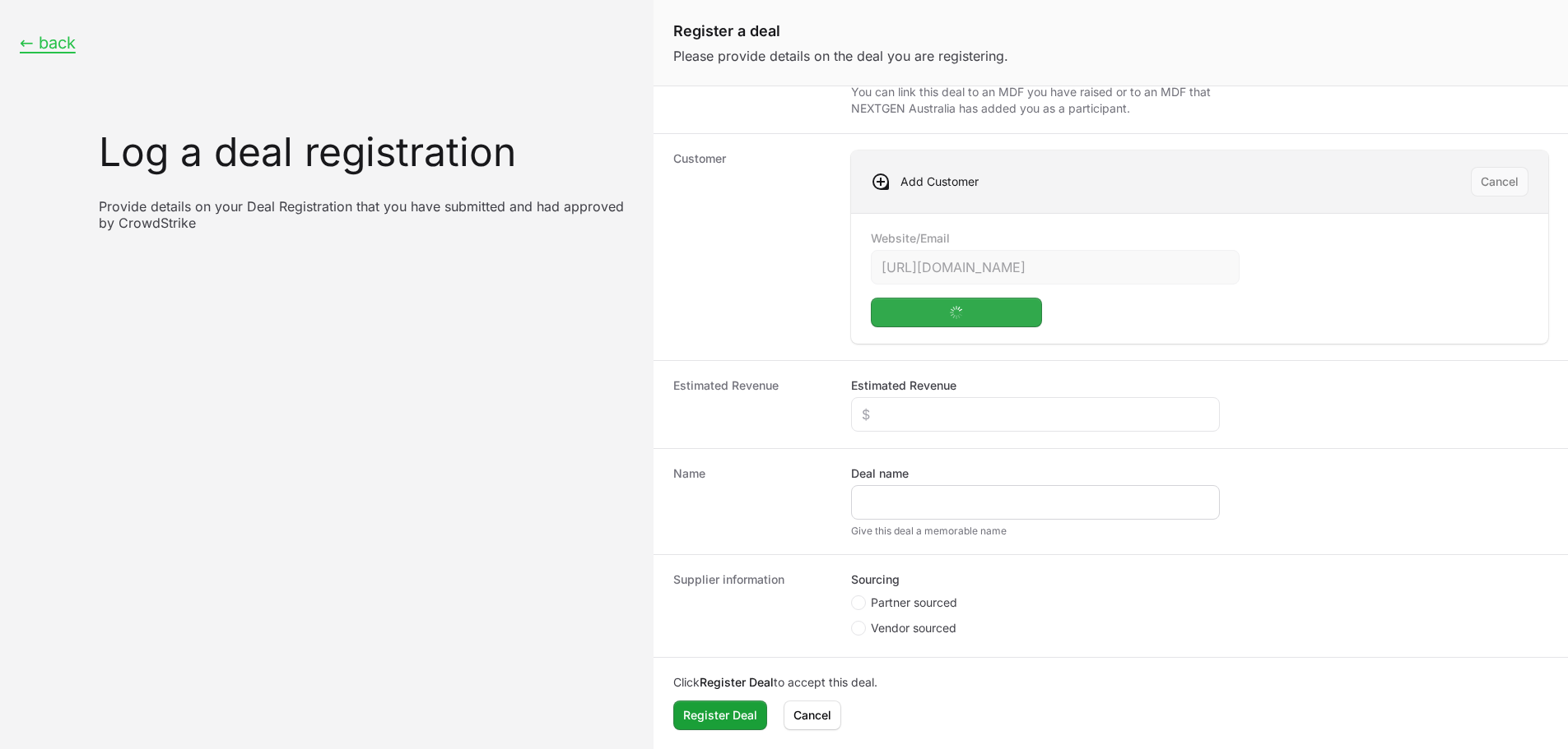
scroll to position [259, 0]
click at [979, 431] on div "Create activity form" at bounding box center [1035, 414] width 369 height 35
click at [967, 416] on input "Estimated Revenue" at bounding box center [1036, 414] width 348 height 20
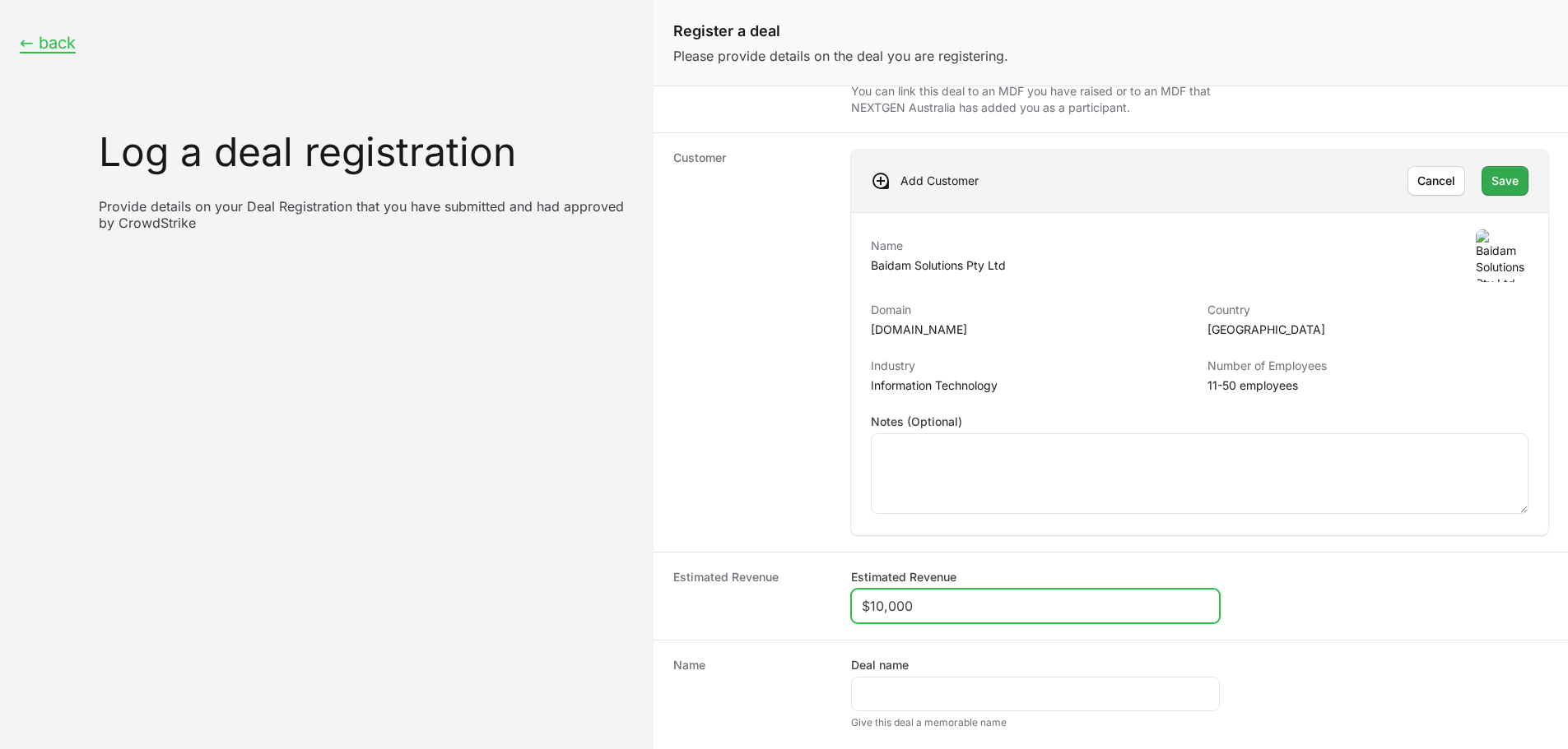
type input "$10,000"
click at [1494, 183] on span "Save" at bounding box center [1505, 181] width 27 height 20
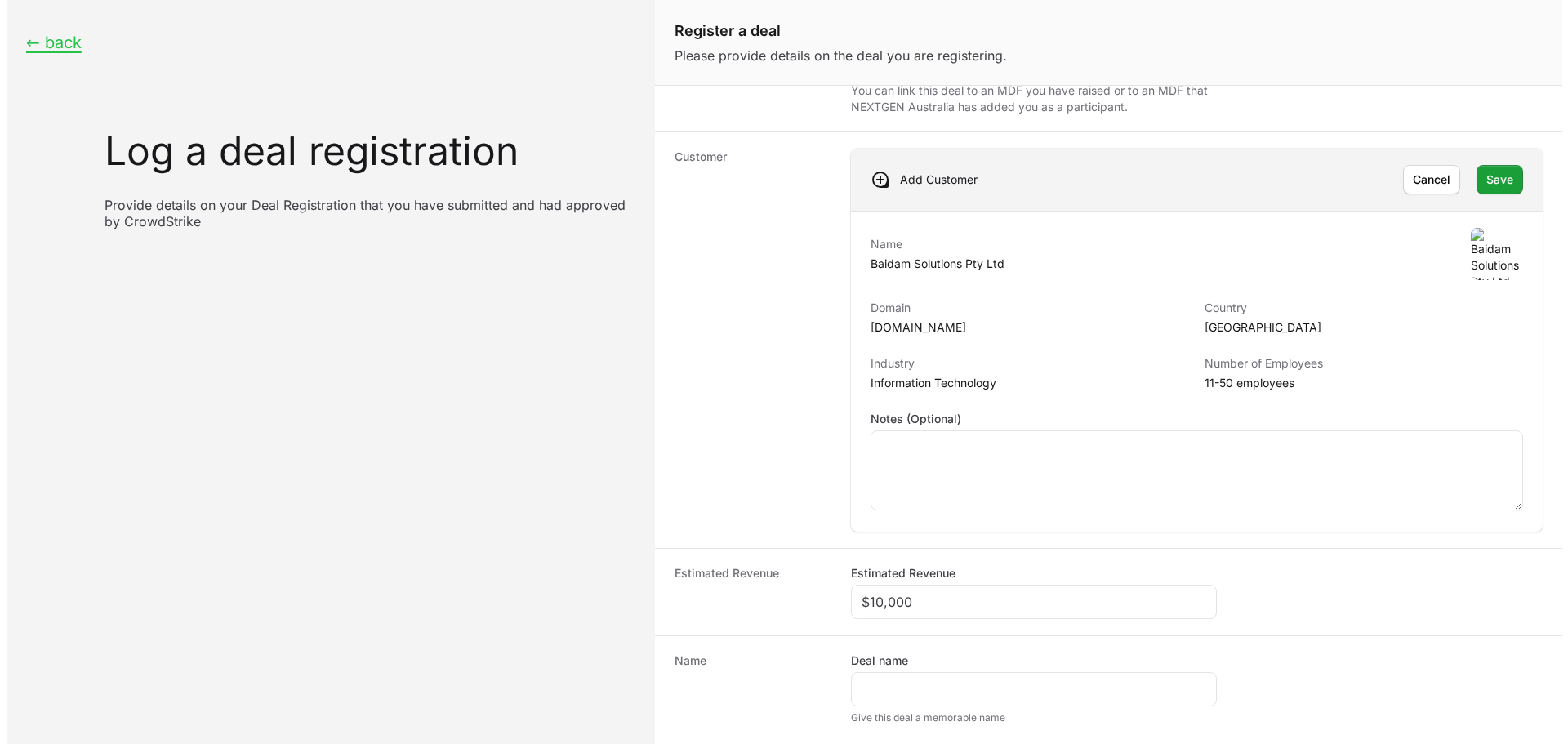
scroll to position [149, 0]
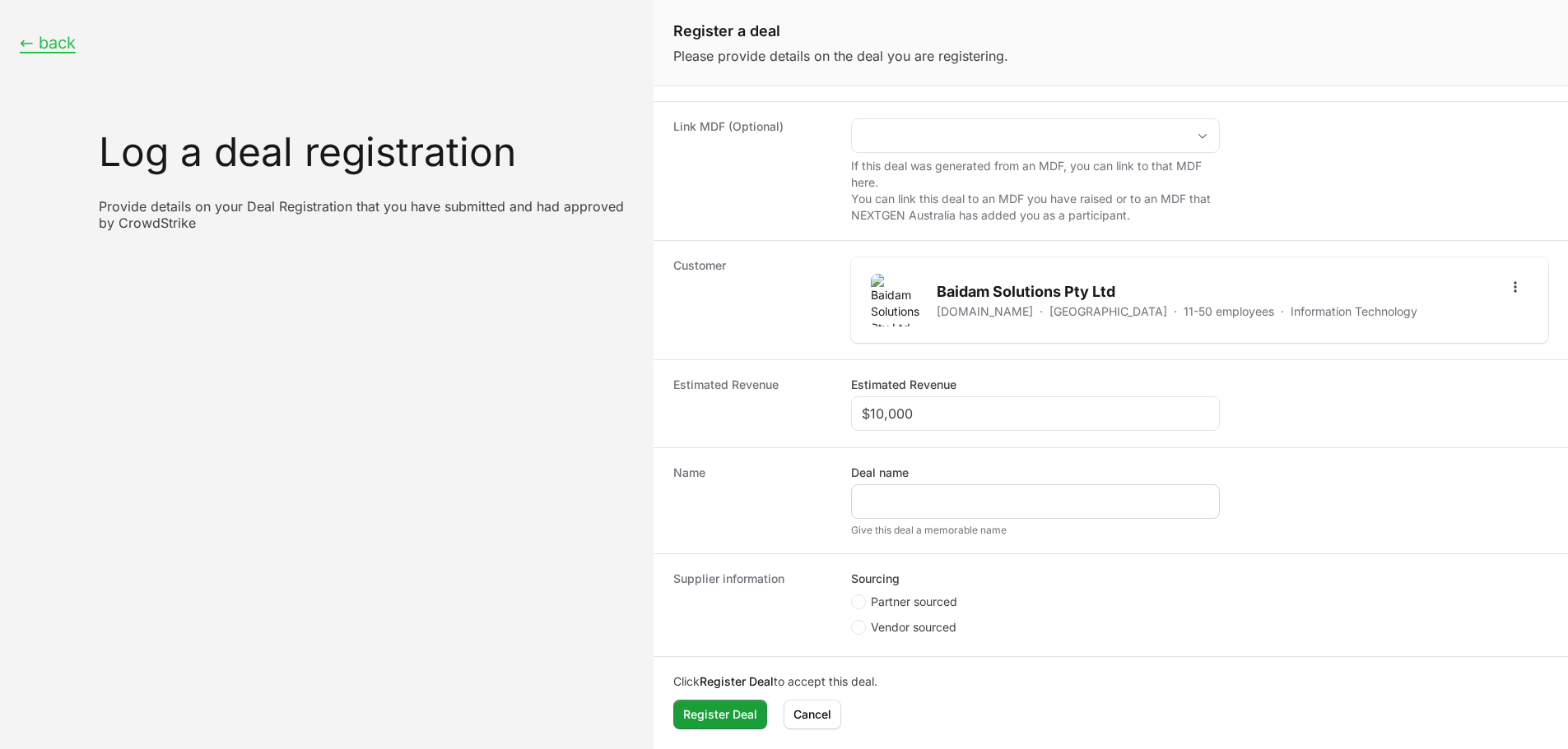
click at [934, 515] on div "Create activity form" at bounding box center [1035, 502] width 369 height 35
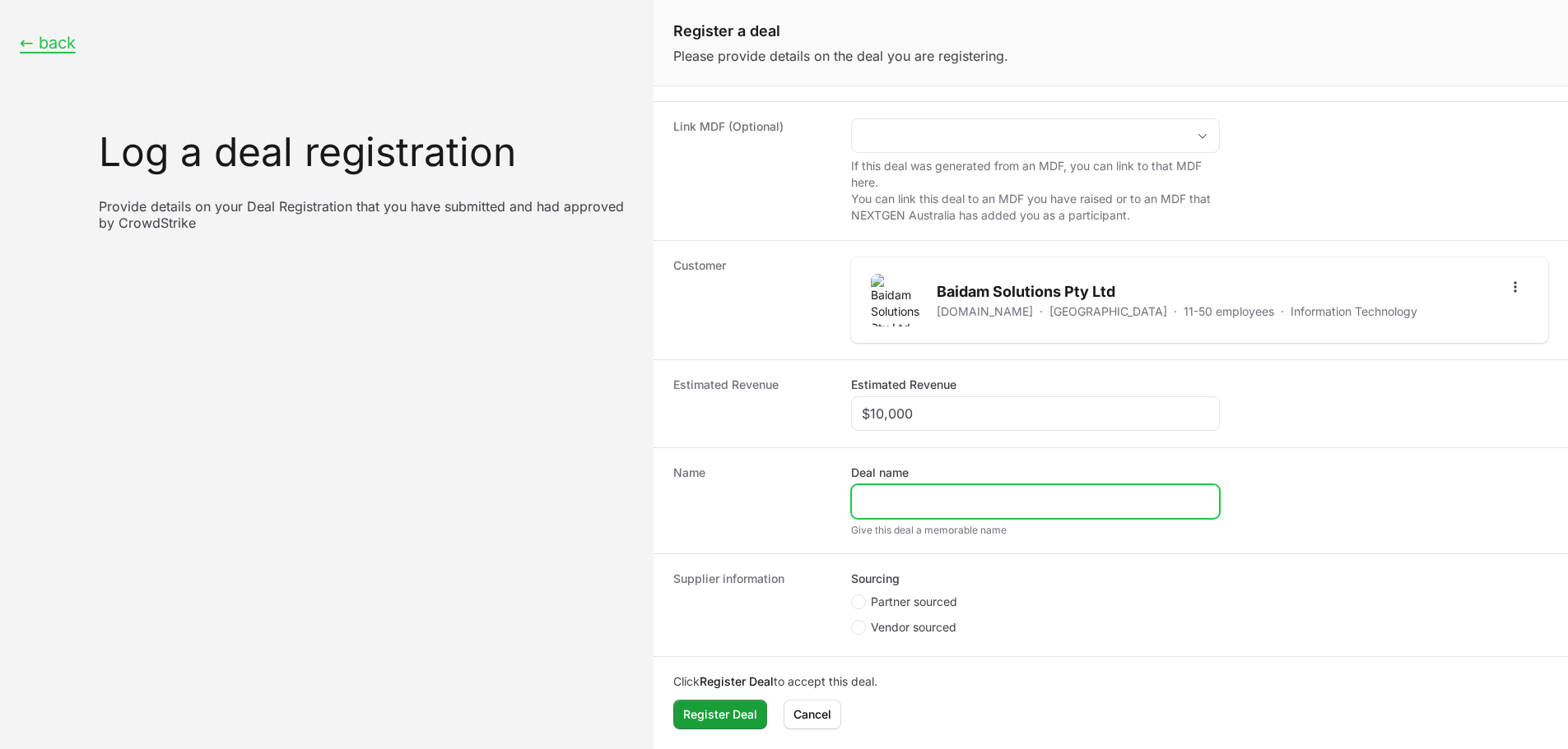
click at [938, 503] on input "Deal name" at bounding box center [1036, 502] width 348 height 20
click at [879, 501] on input "Baidam -" at bounding box center [1036, 502] width 348 height 20
click at [997, 497] on input "Baidam -" at bounding box center [1036, 502] width 348 height 20
paste input "Baidam"
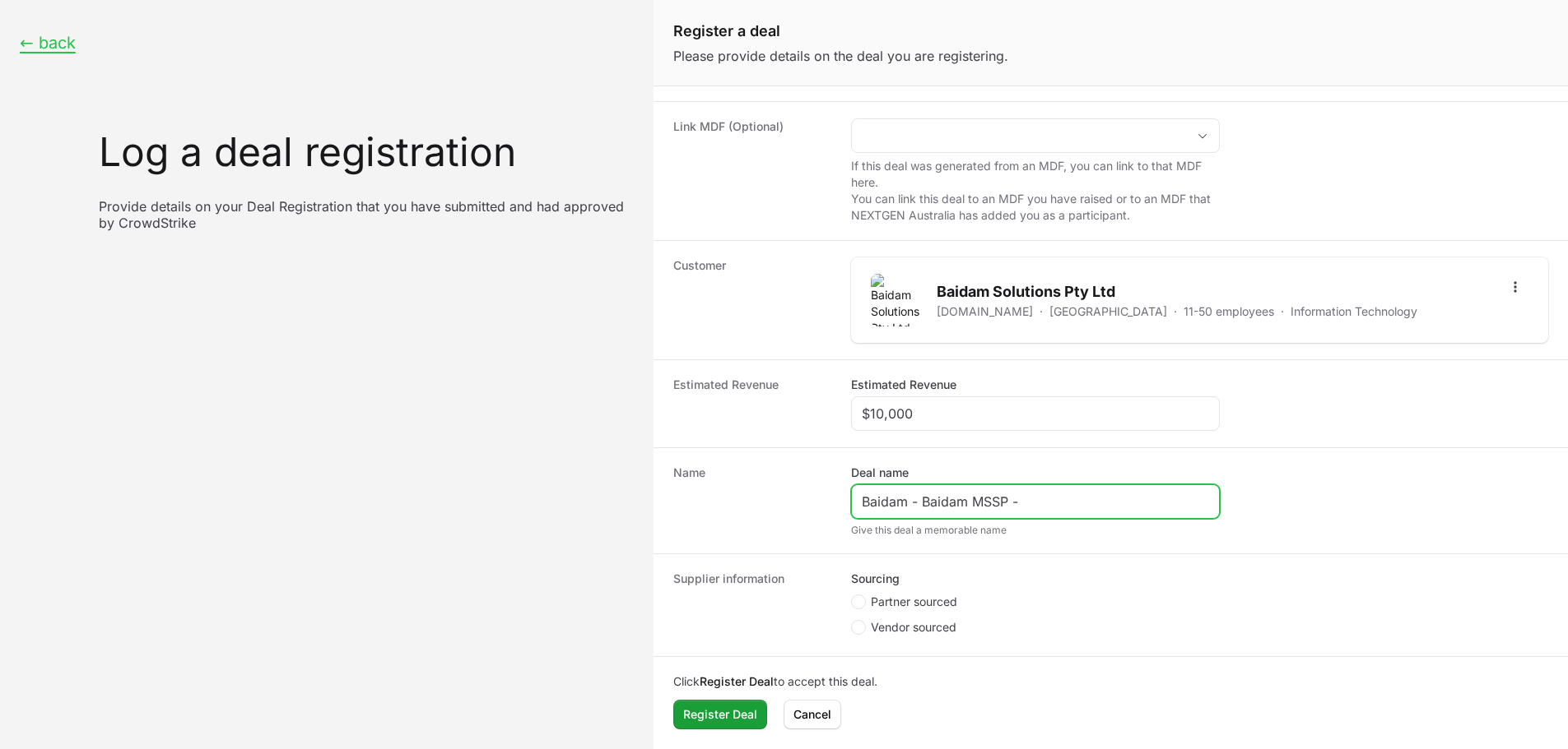
paste input "Department of Pre"
type input "Baidam - Baidam MSSP -"
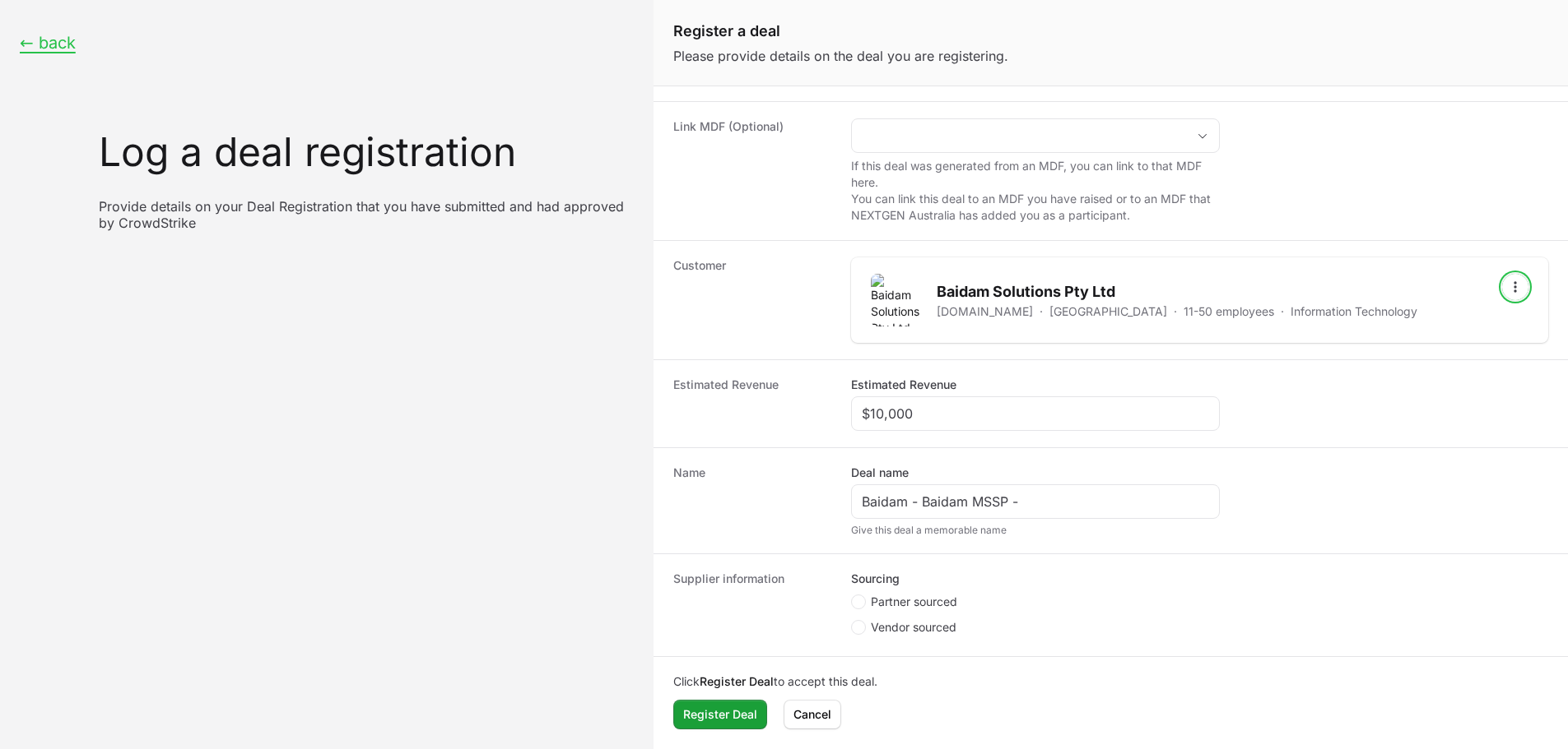
click at [1507, 283] on icon "Open options" at bounding box center [1516, 287] width 17 height 17
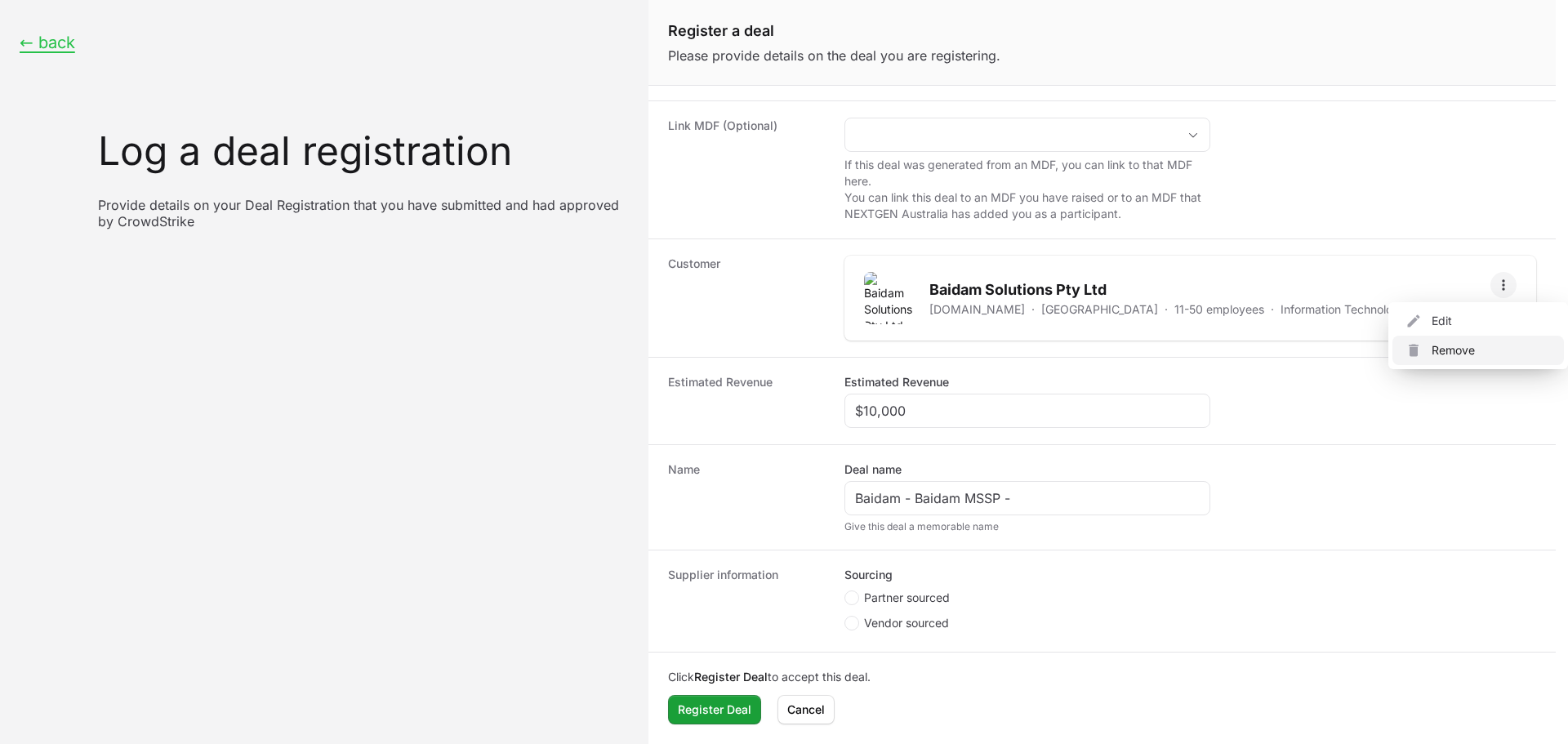
click at [1436, 350] on div "Remove" at bounding box center [1478, 351] width 172 height 30
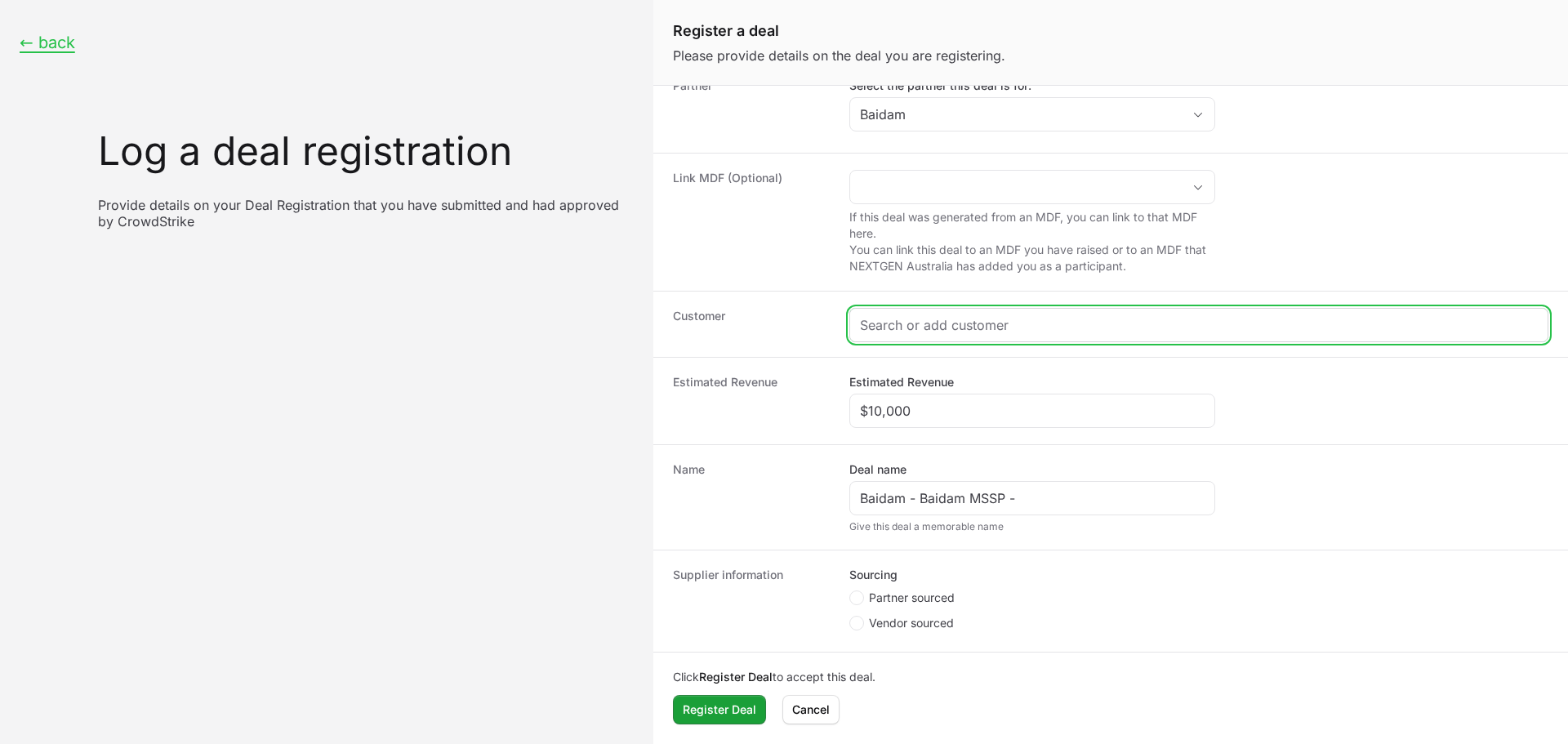
click at [1040, 329] on input "Create activity form" at bounding box center [1198, 325] width 678 height 20
paste input "[URL][DOMAIN_NAME]"
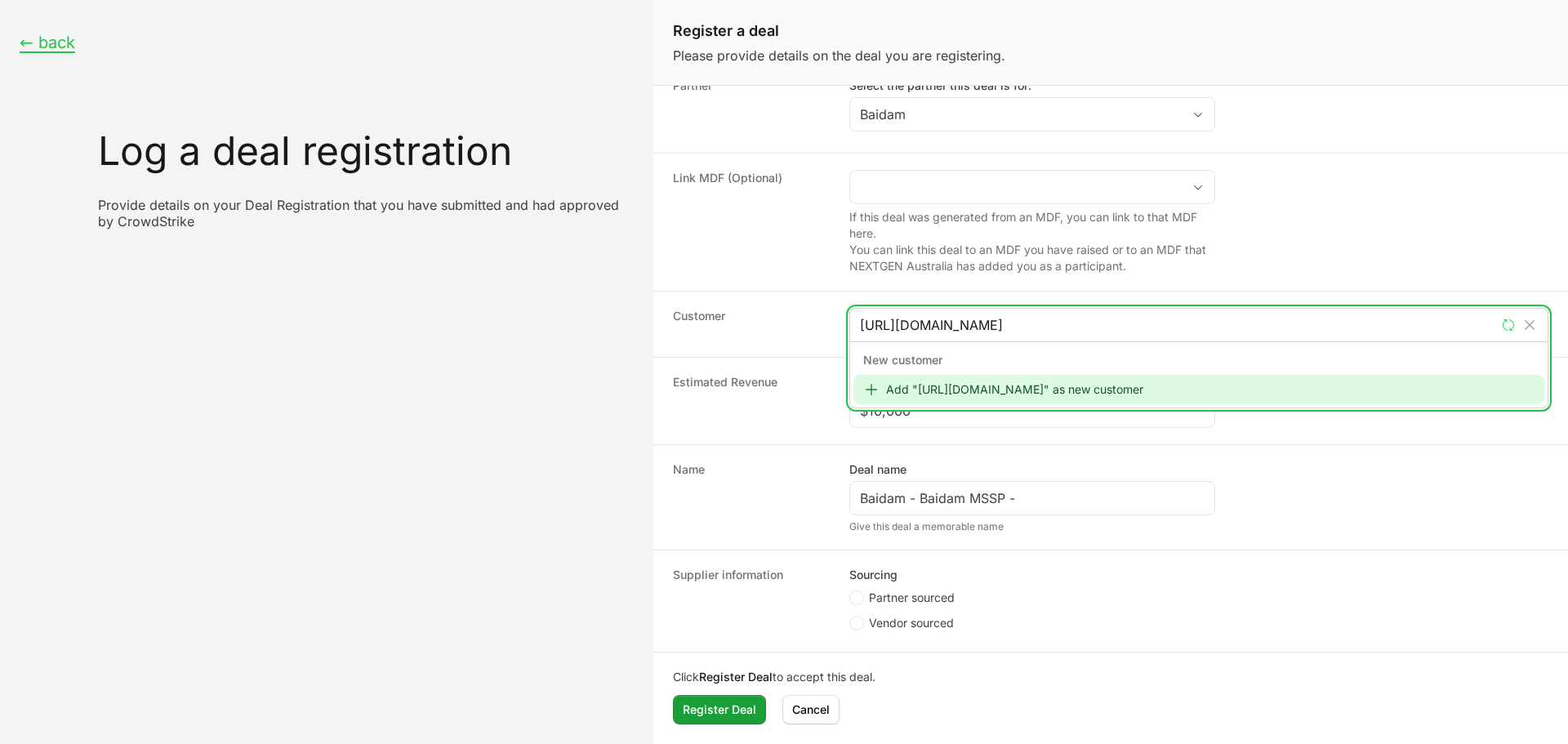
type input "[URL][DOMAIN_NAME]"
click at [1035, 391] on div "Add "[URL][DOMAIN_NAME]" as new customer" at bounding box center [1198, 390] width 691 height 30
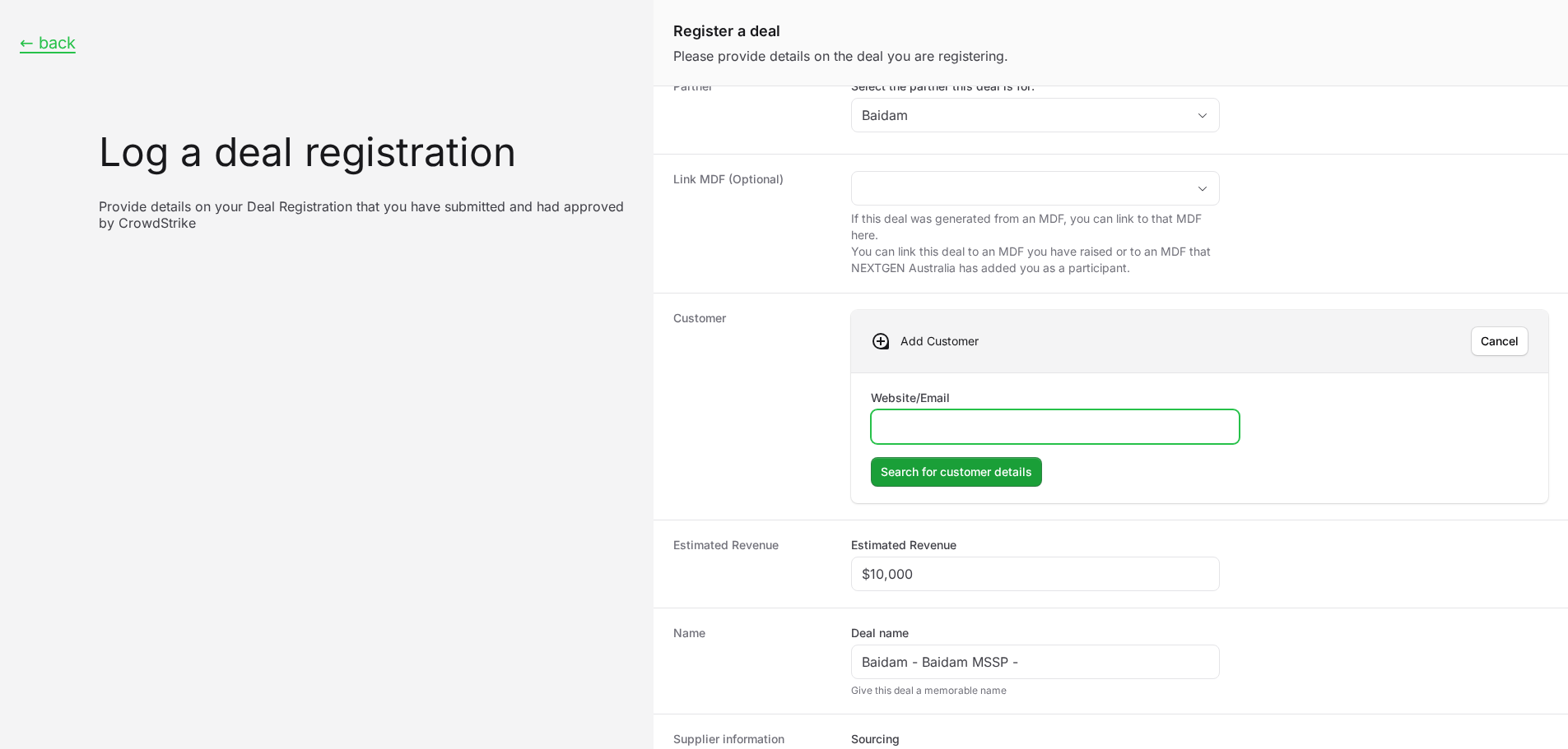
click at [972, 418] on input "Website/Email" at bounding box center [1056, 427] width 348 height 20
paste input "[URL][DOMAIN_NAME]"
type input "[URL][DOMAIN_NAME]"
click at [1012, 474] on span "Search for customer details" at bounding box center [957, 472] width 151 height 20
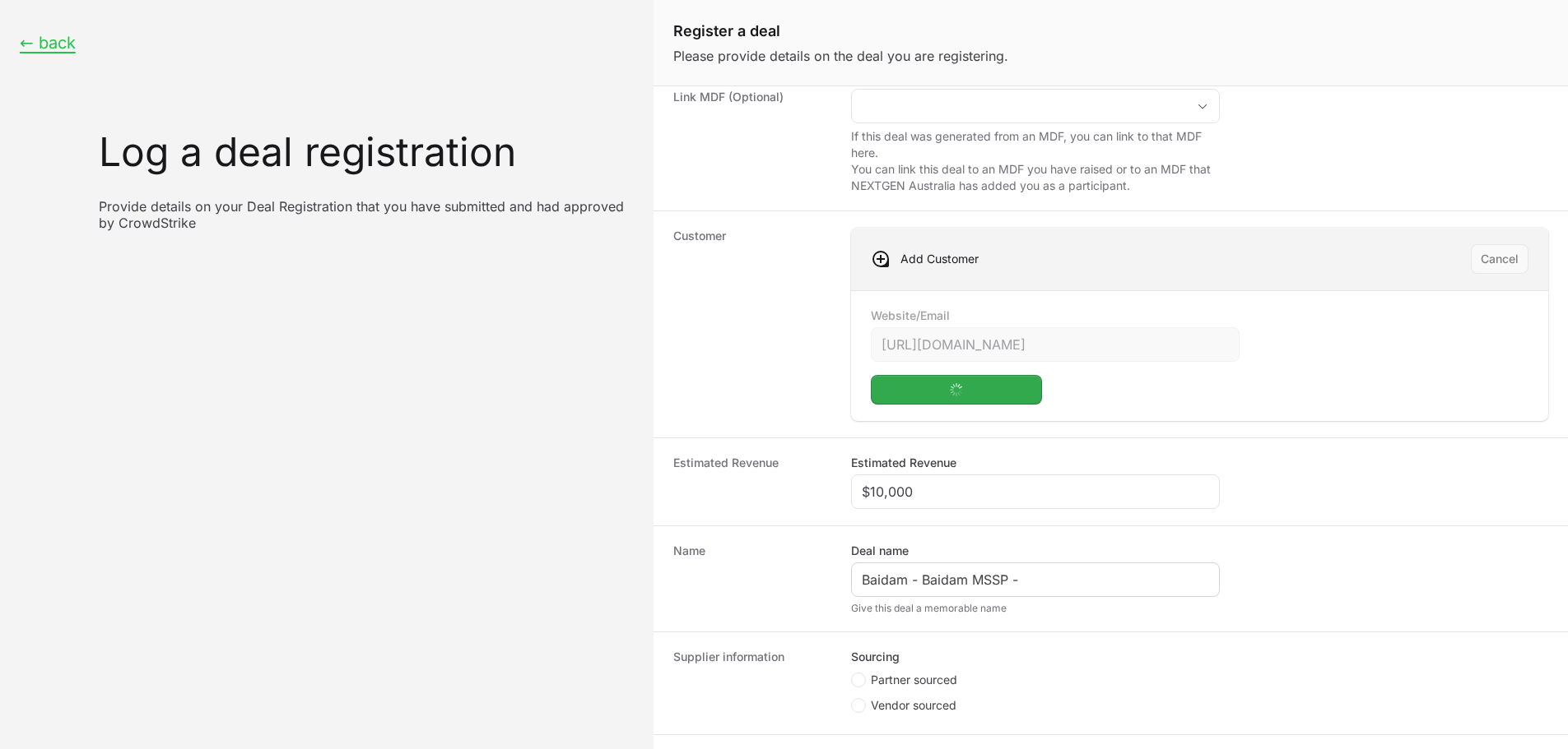
scroll to position [259, 0]
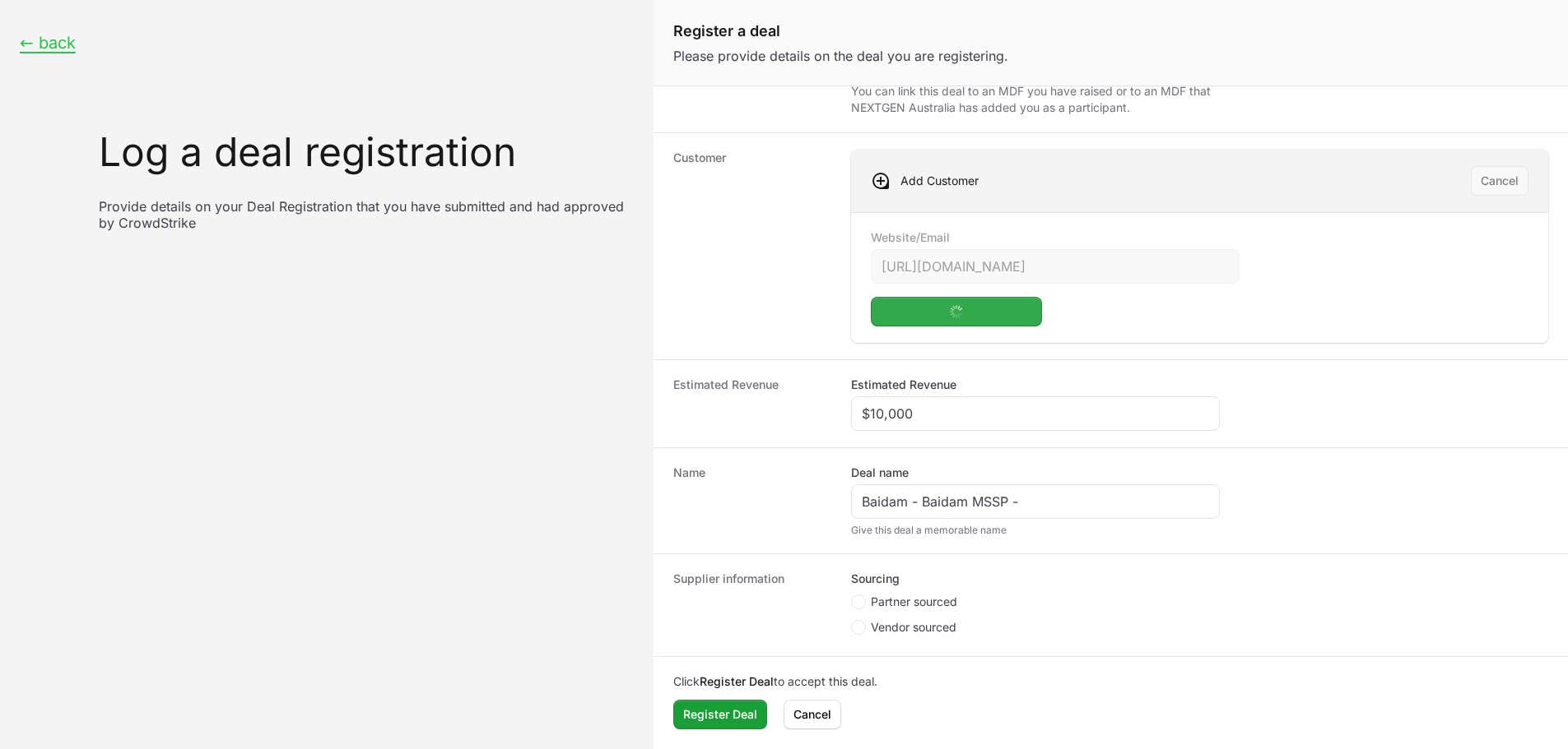
click at [913, 604] on span "Partner sourced" at bounding box center [914, 602] width 87 height 17
radio input "true"
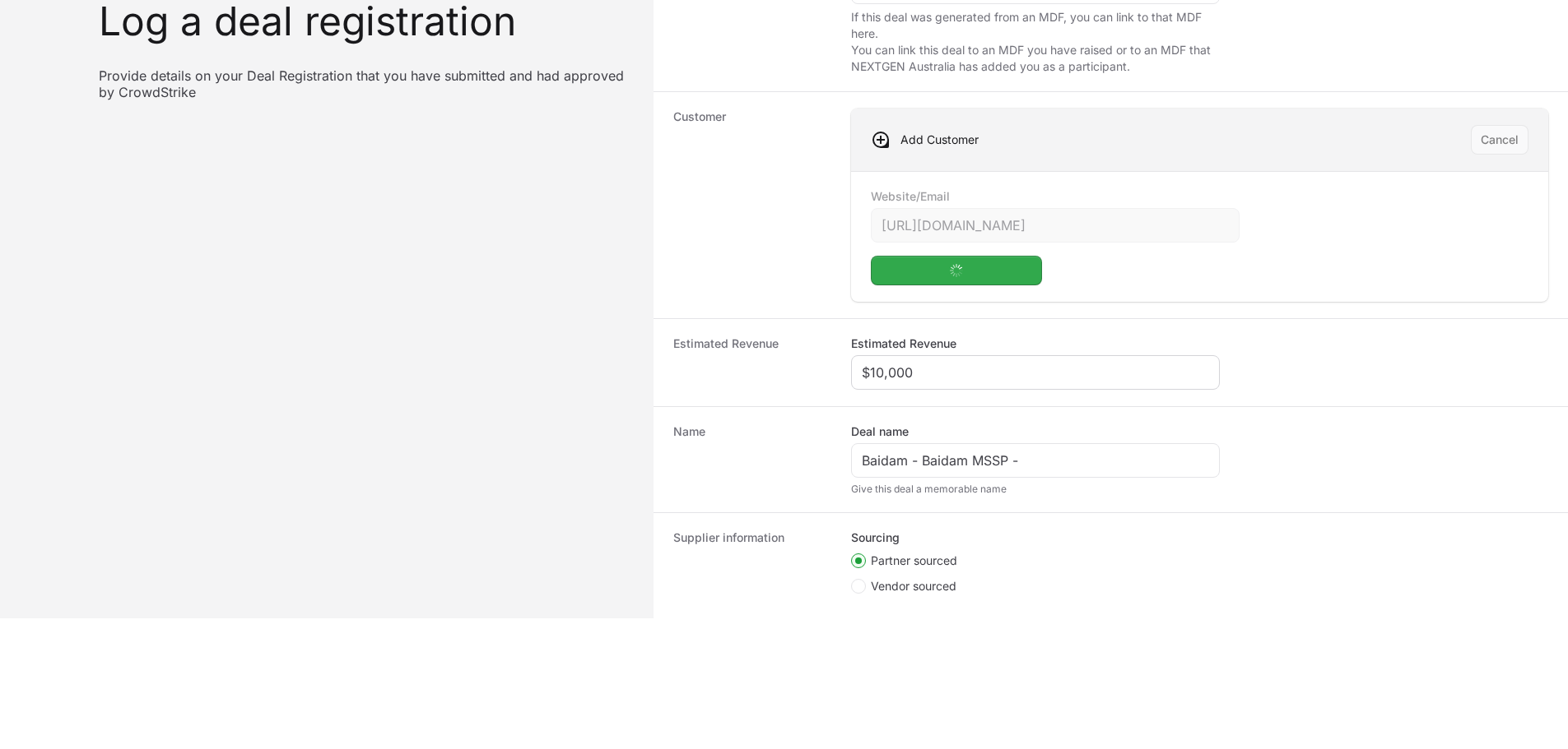
scroll to position [12, 0]
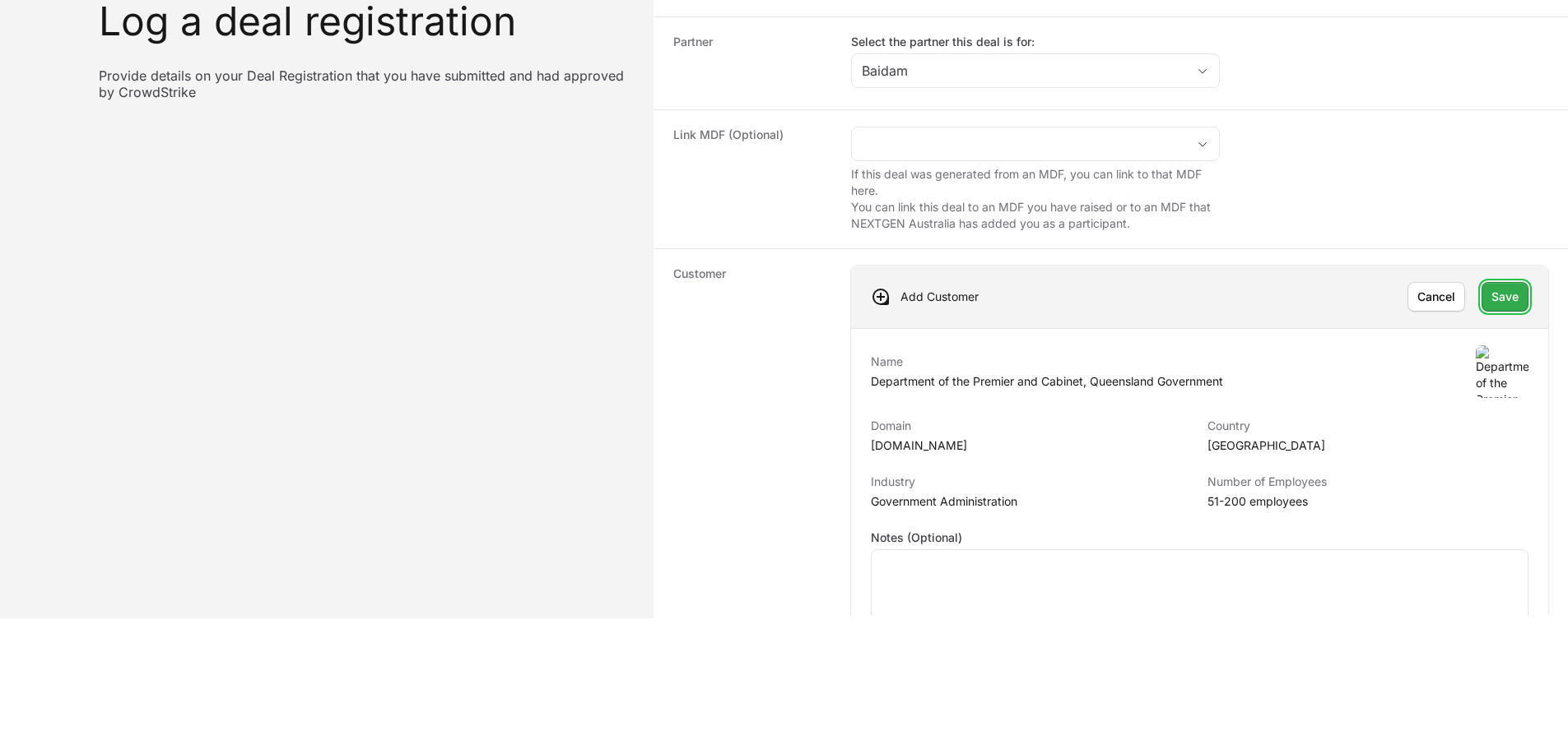
click at [1504, 288] on span "Save" at bounding box center [1505, 297] width 27 height 20
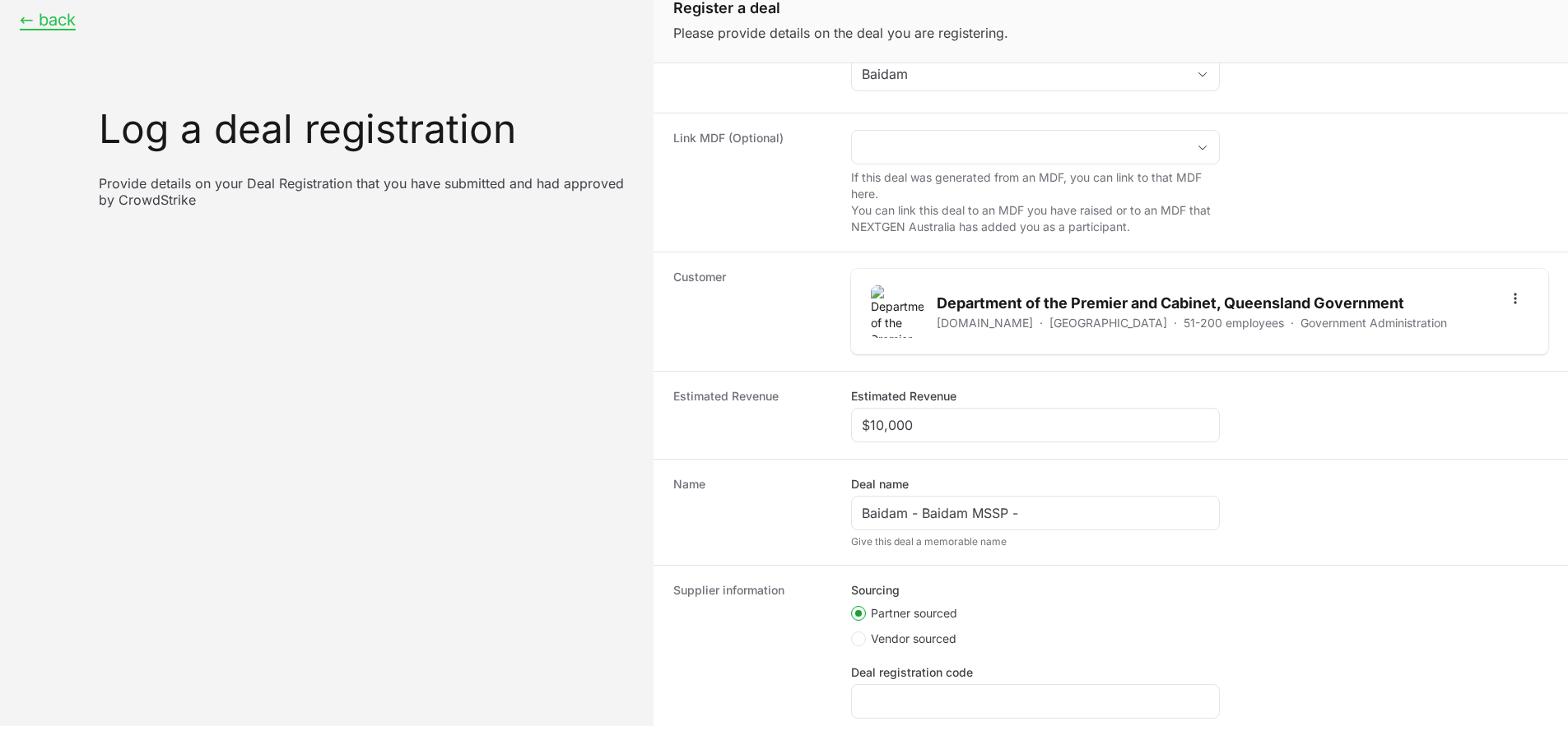
scroll to position [249, 0]
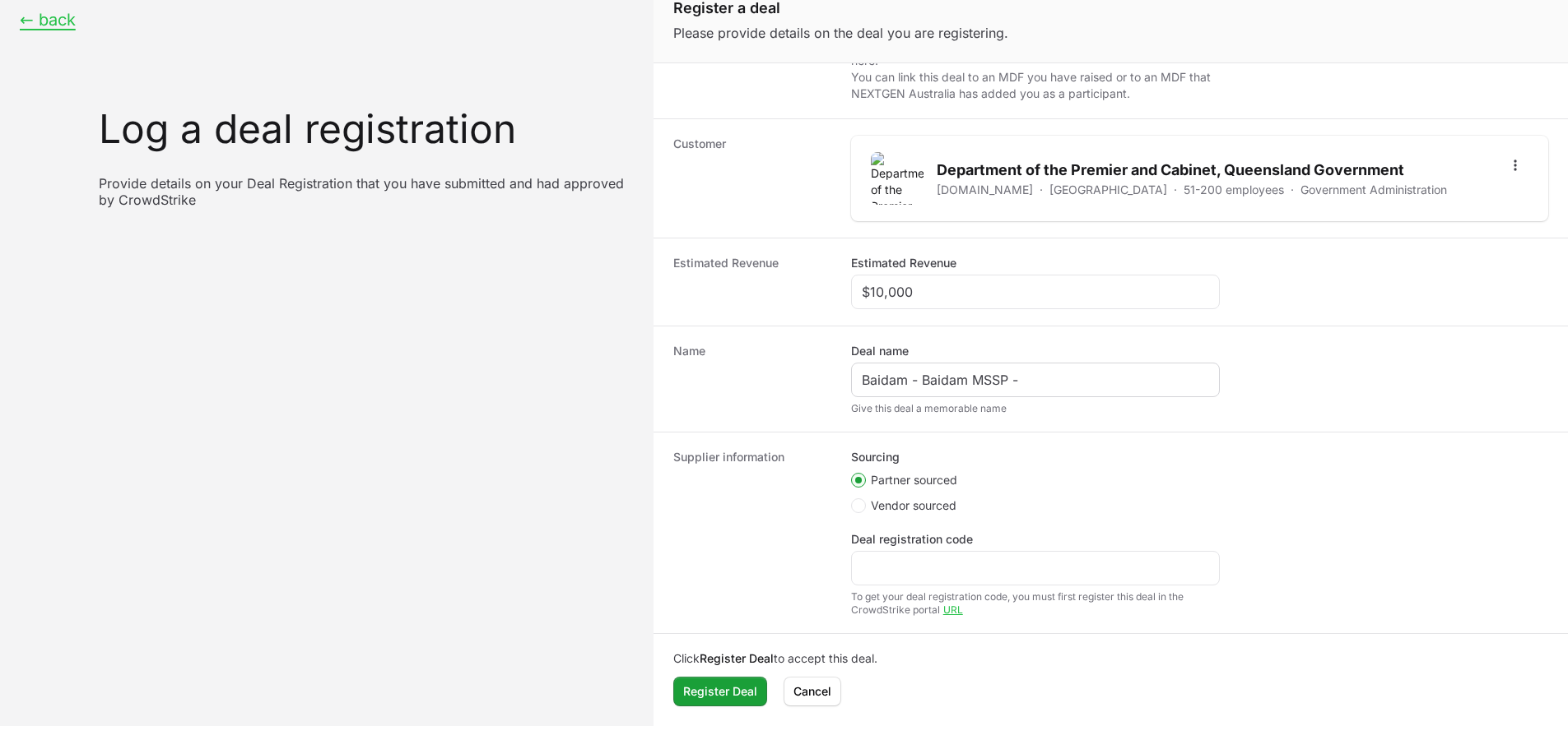
click at [1028, 368] on div "Baidam - Baidam MSSP -" at bounding box center [1035, 380] width 369 height 35
drag, startPoint x: 938, startPoint y: 164, endPoint x: 1217, endPoint y: 159, distance: 279.0
click at [1217, 159] on h2 "Department of the Premier and Cabinet, Queensland Government" at bounding box center [1192, 170] width 511 height 23
copy h2 "Department of the Premier and Cabinet"
drag, startPoint x: 1006, startPoint y: 374, endPoint x: 925, endPoint y: 376, distance: 81.0
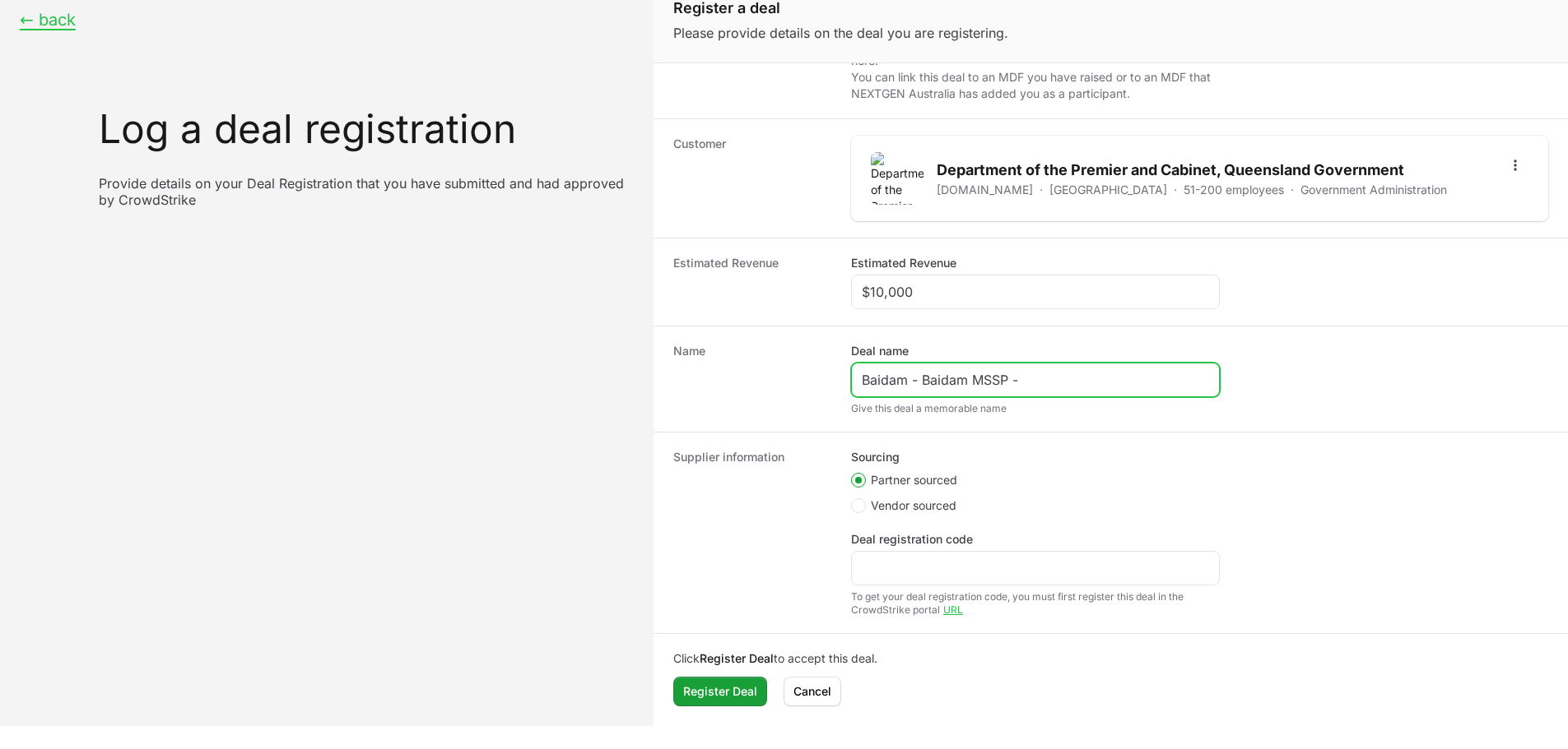
click at [925, 376] on input "Baidam - Baidam MSSP -" at bounding box center [1036, 380] width 348 height 20
paste input "Department of the Premier and Cabinet"
click at [1206, 378] on input "Baidam - Department of the Premier and Cabinet -" at bounding box center [1036, 380] width 348 height 20
paste input "MSSP"
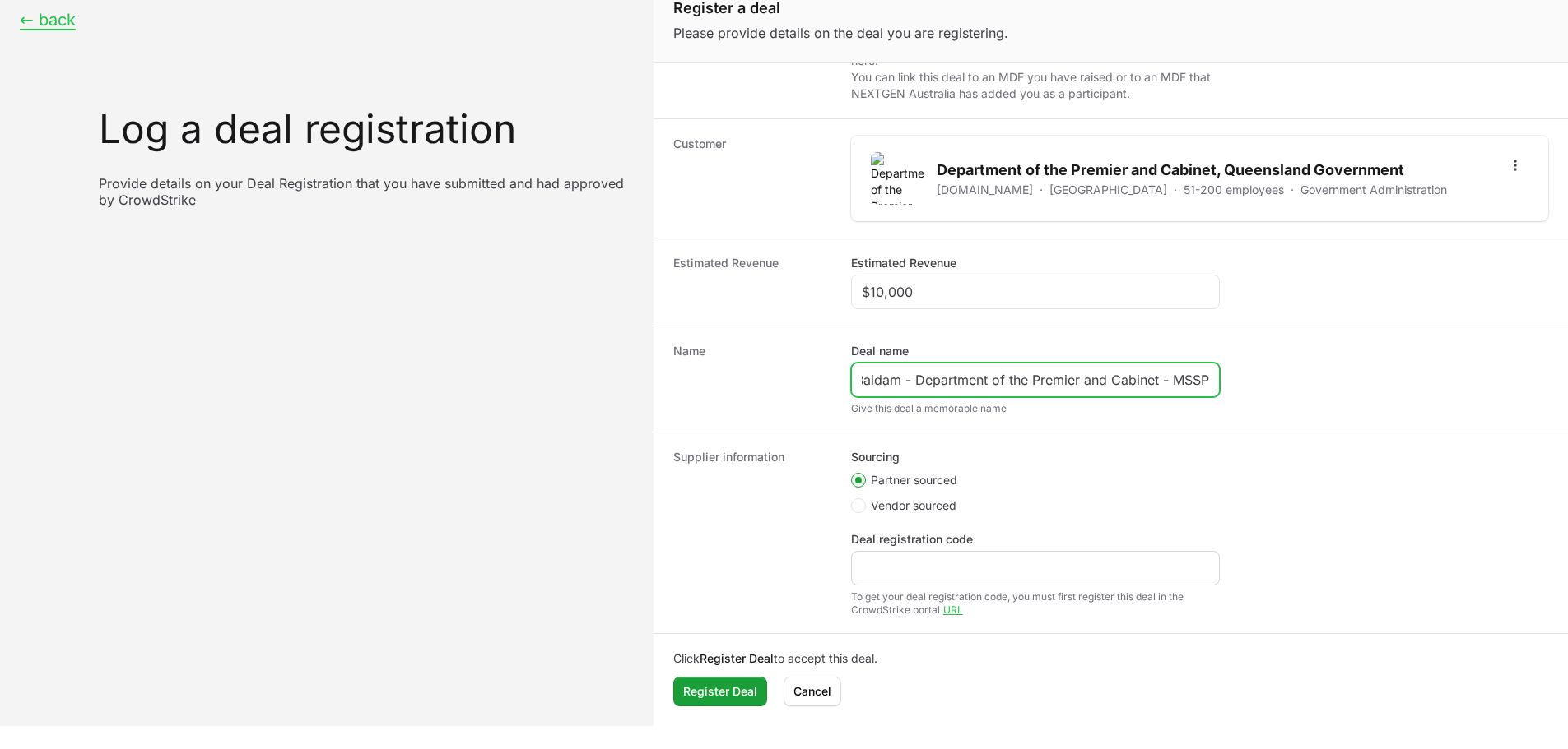
type input "Baidam - Department of the Premier and Cabinet - MSSP"
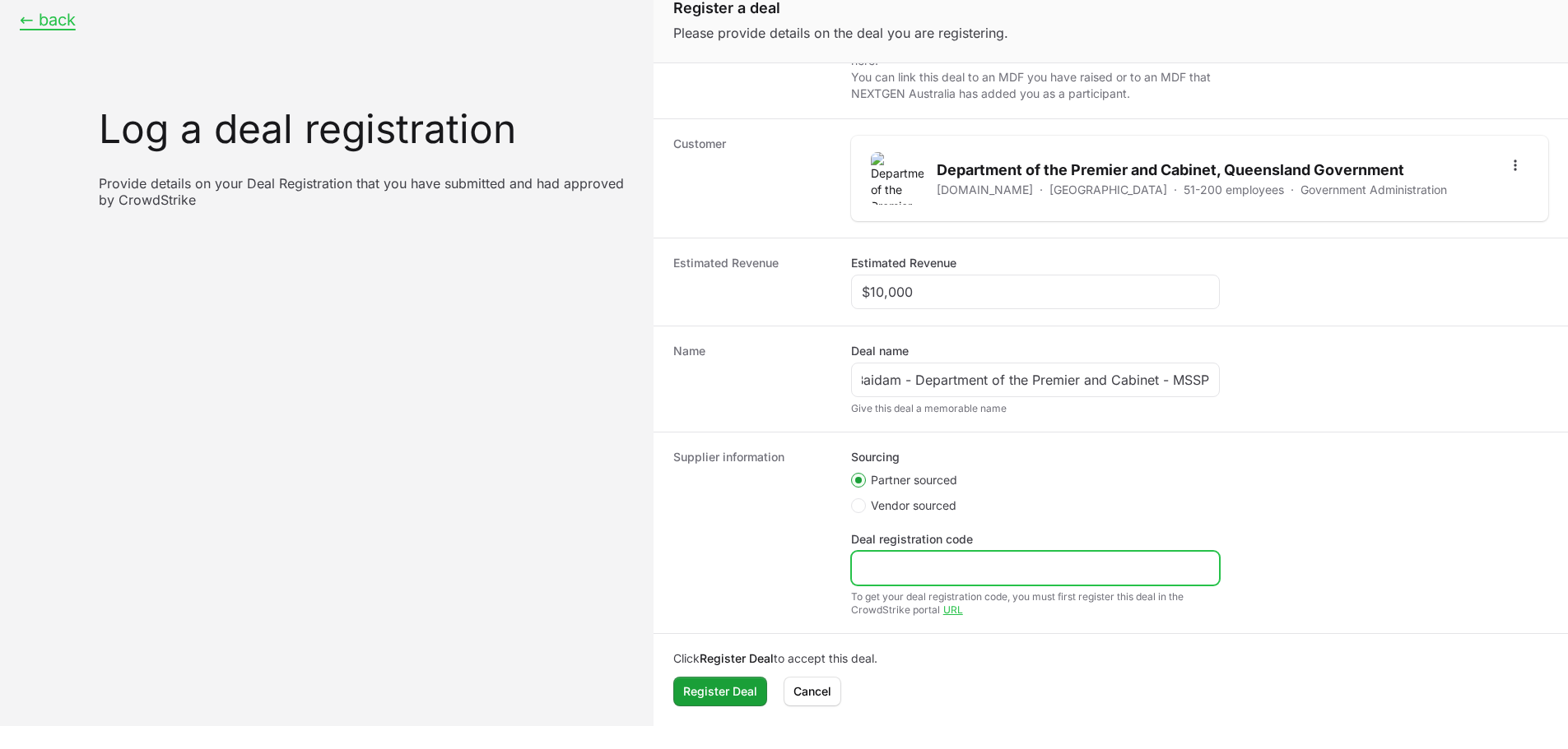
scroll to position [0, 0]
click at [908, 575] on input "Deal registration code" at bounding box center [1036, 569] width 348 height 20
paste input "DR-f8ac01bb"
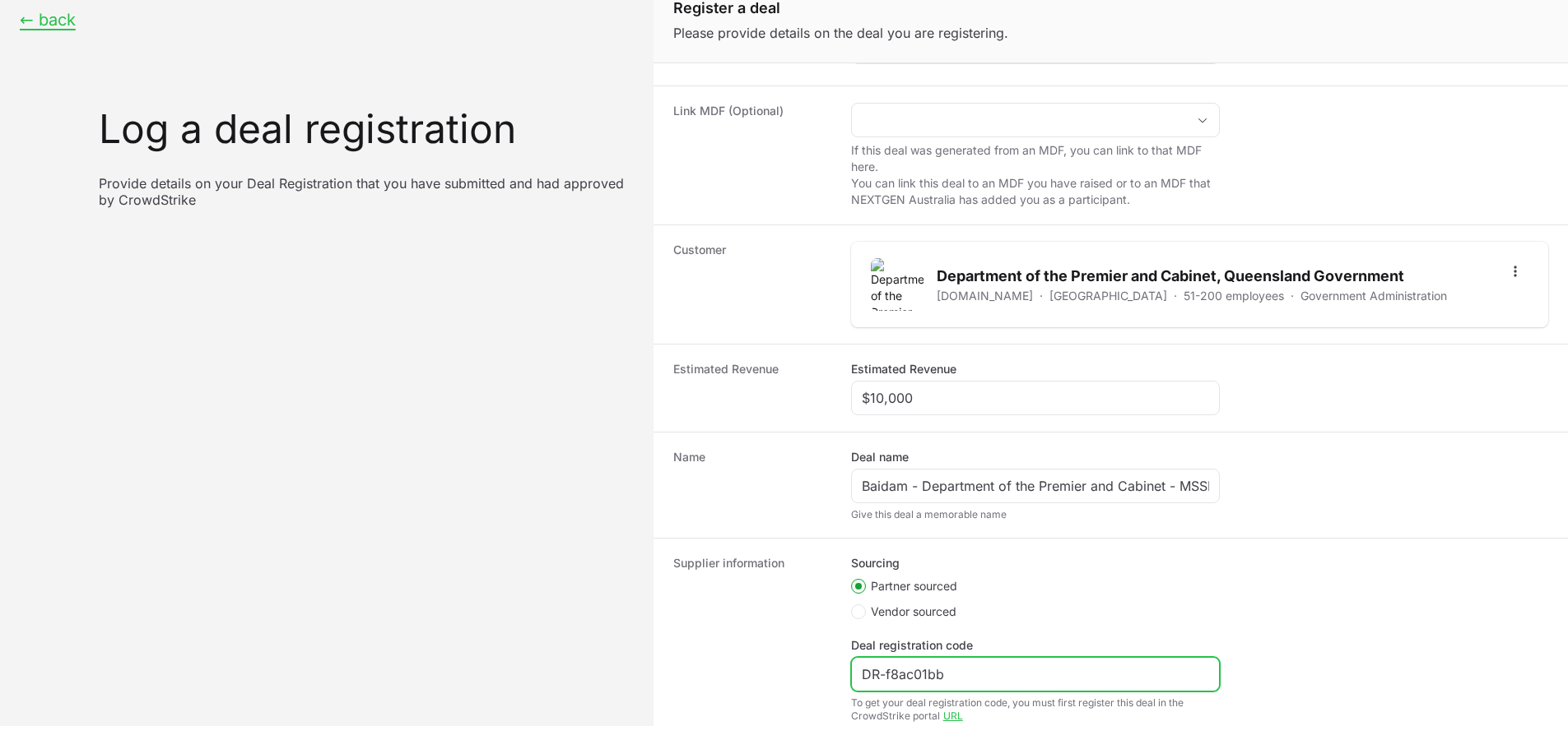
scroll to position [249, 0]
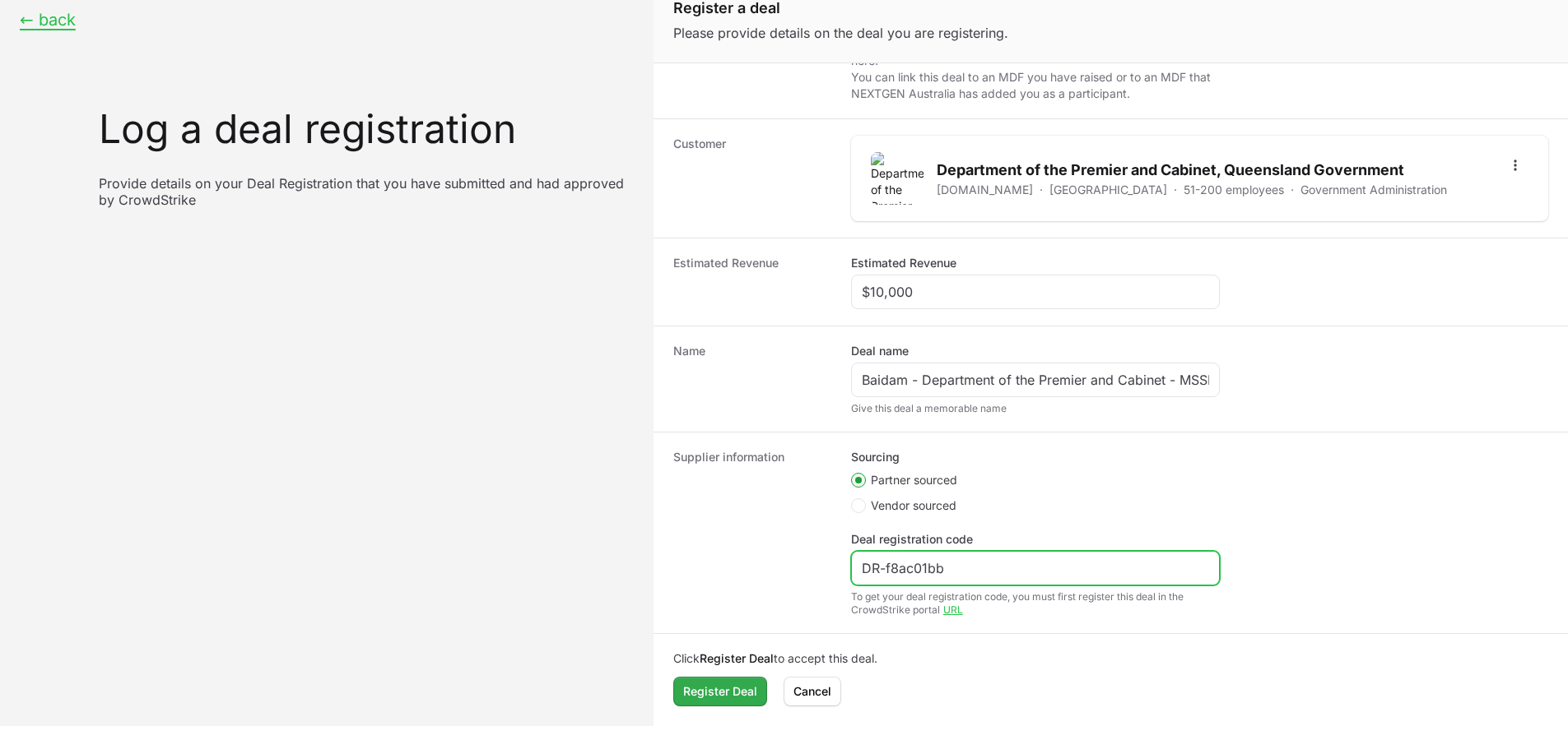
type input "DR-f8ac01bb"
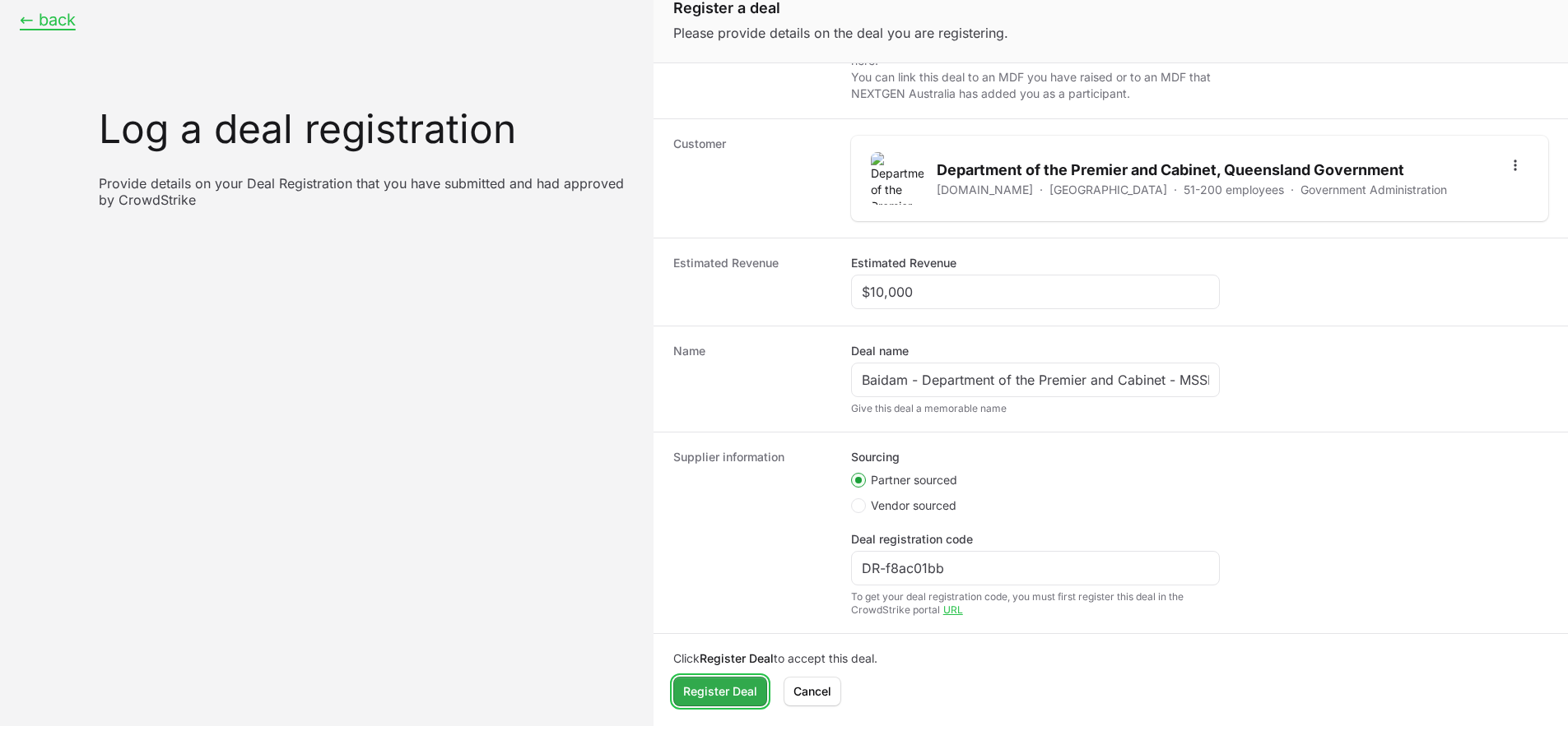
click at [720, 697] on span "Register Deal" at bounding box center [720, 692] width 74 height 20
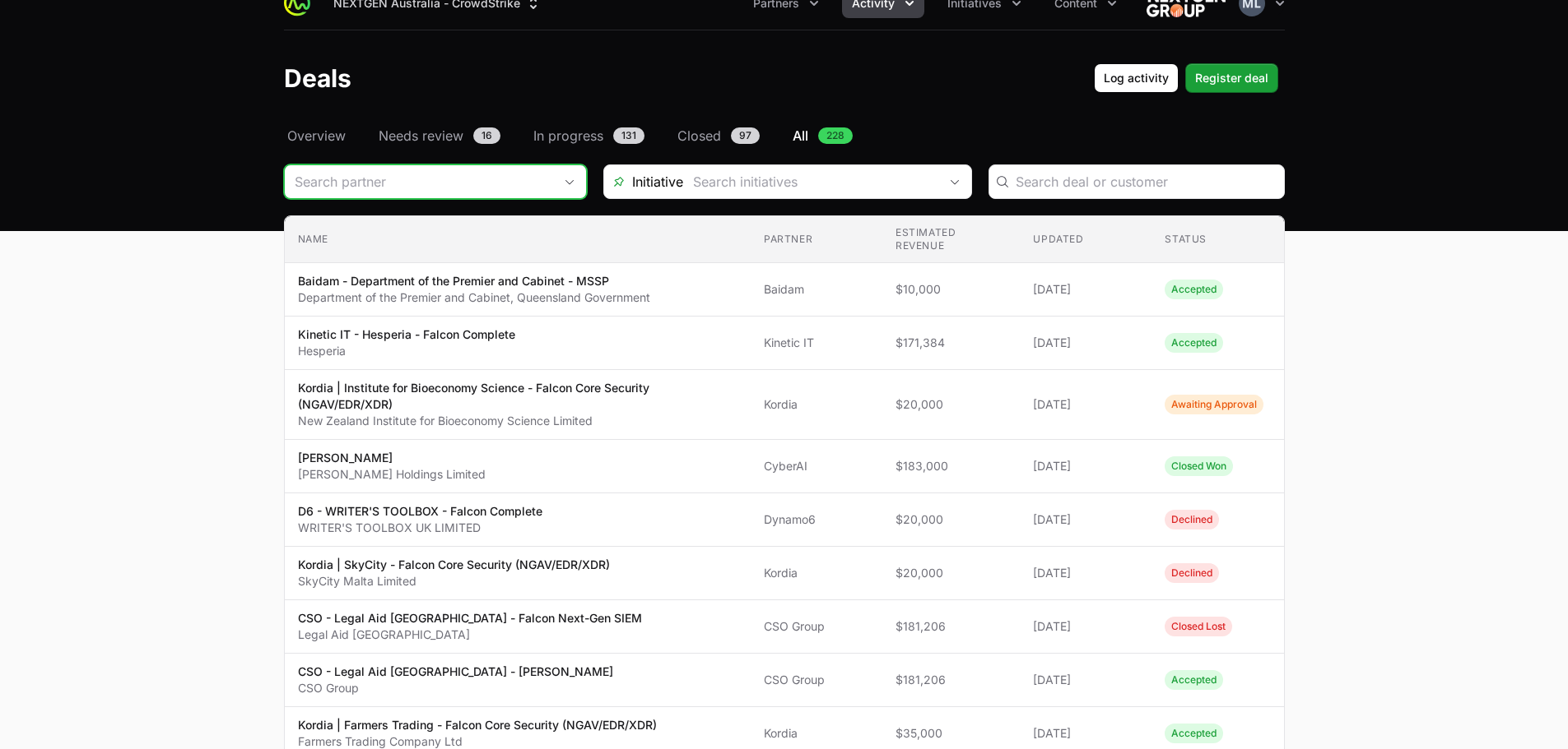
click at [458, 178] on input "Deals Filters" at bounding box center [418, 182] width 269 height 33
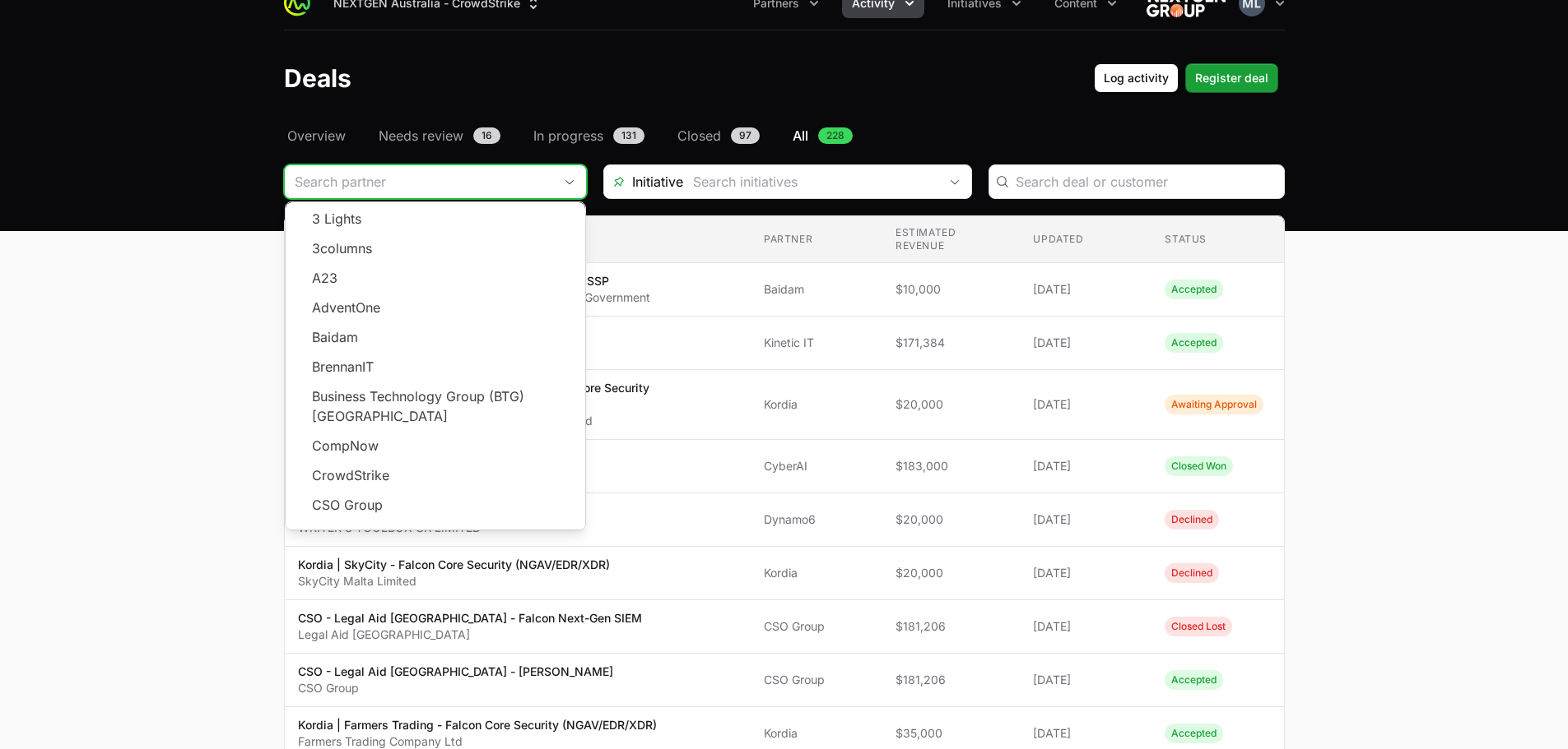
click at [421, 170] on input "Deals Filters" at bounding box center [418, 182] width 269 height 33
click at [398, 431] on li "CompNow" at bounding box center [435, 446] width 299 height 30
type input "CompNow"
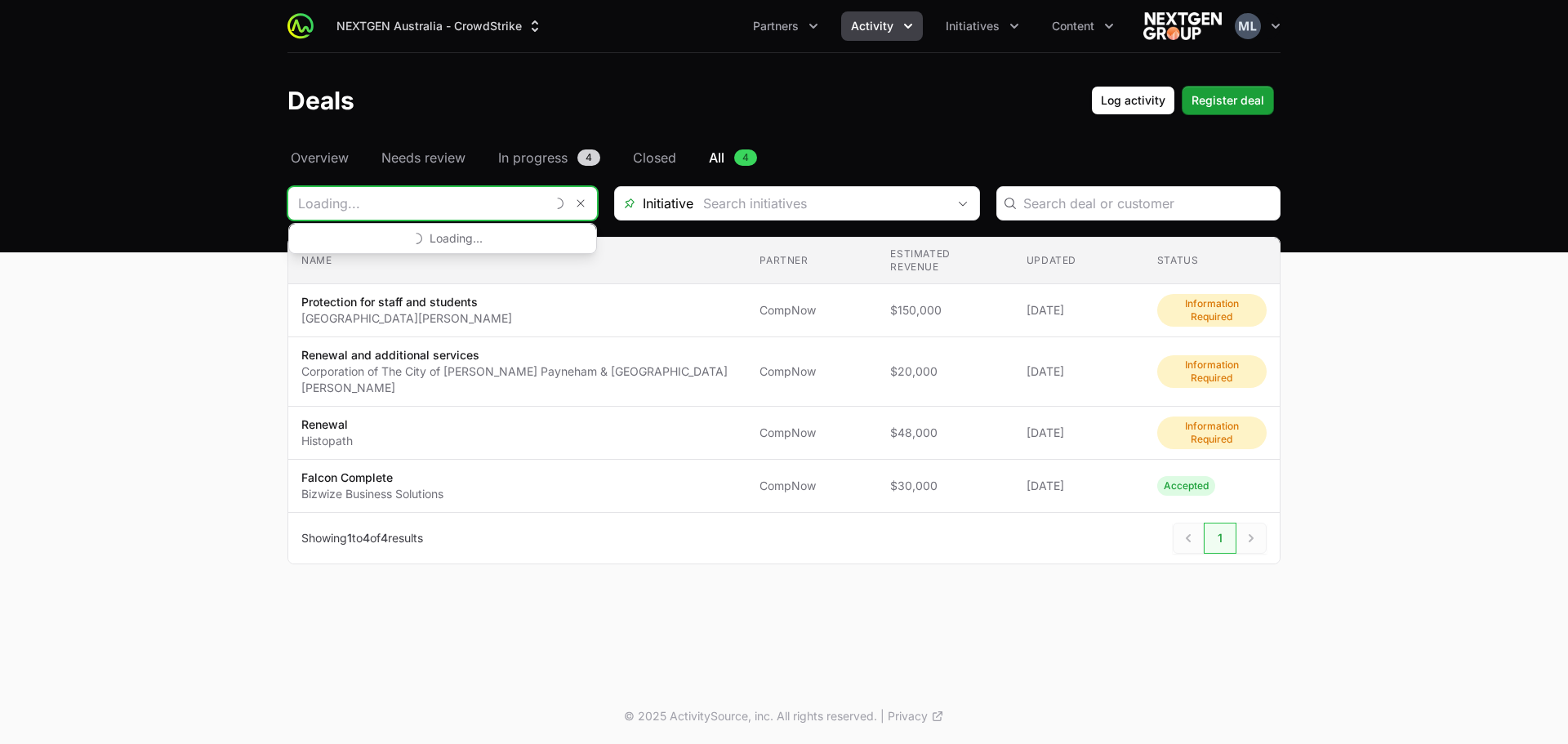
click at [533, 207] on input "Deals Filters" at bounding box center [416, 204] width 257 height 33
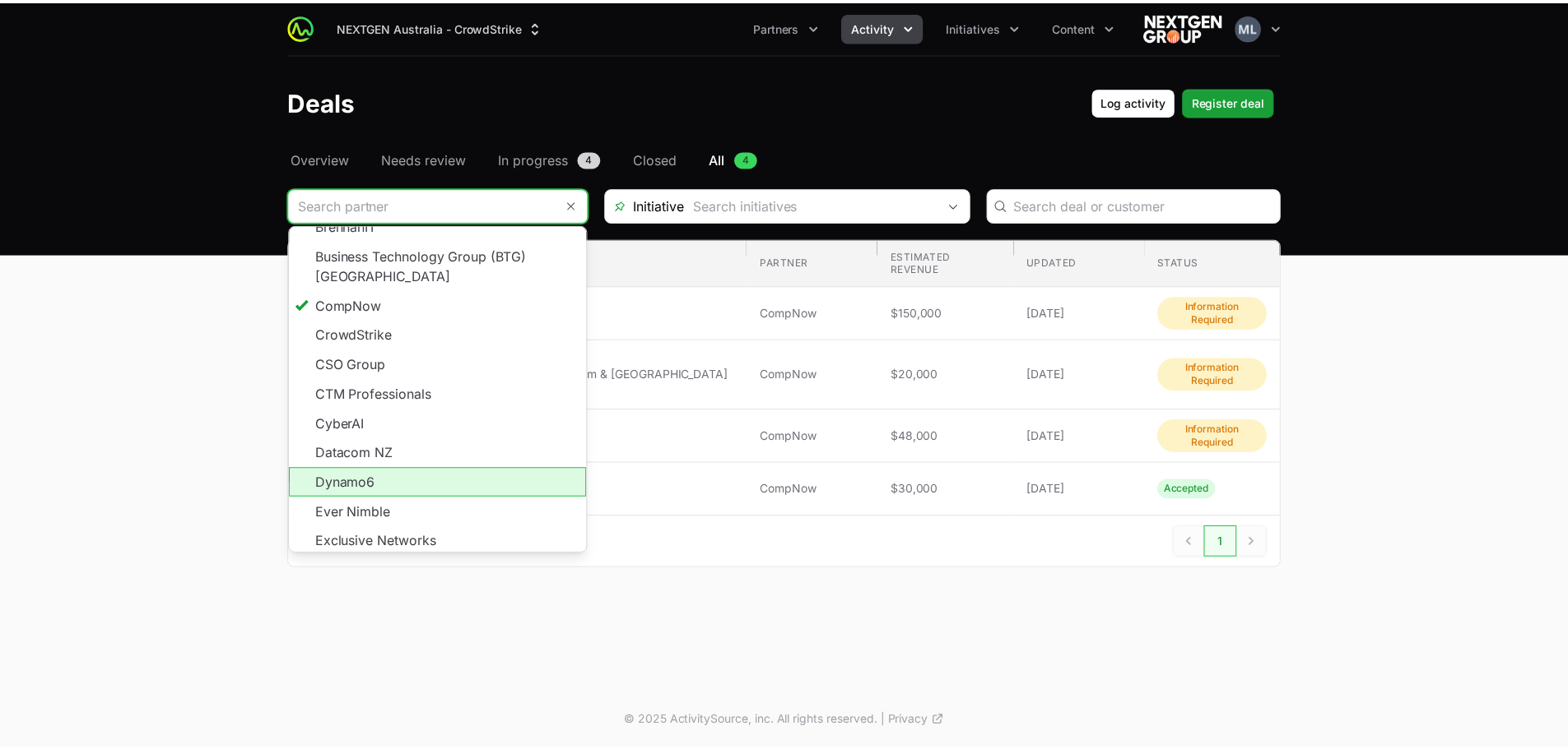
scroll to position [165, 0]
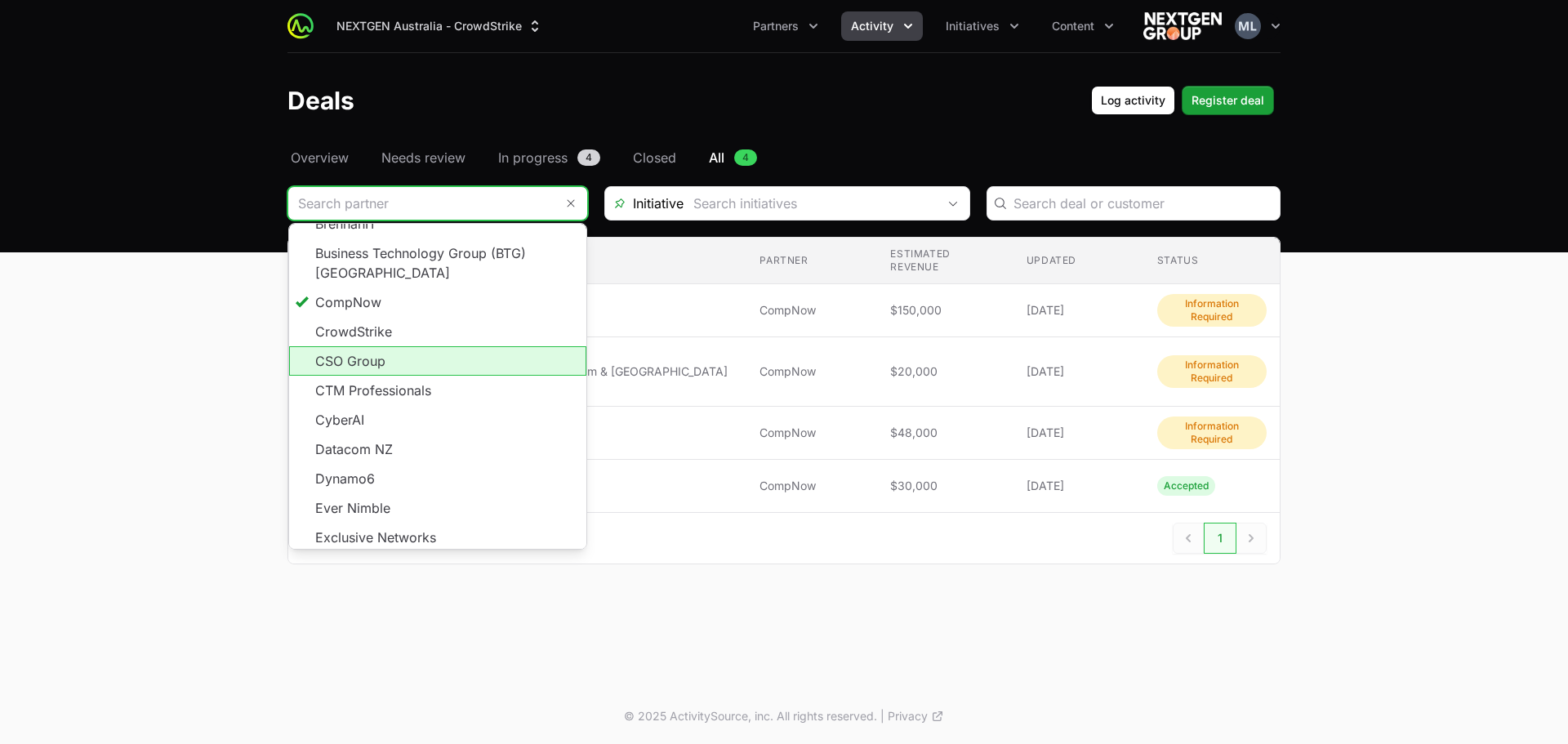
click at [430, 347] on li "CSO Group" at bounding box center [437, 362] width 297 height 30
type input "CSO Group"
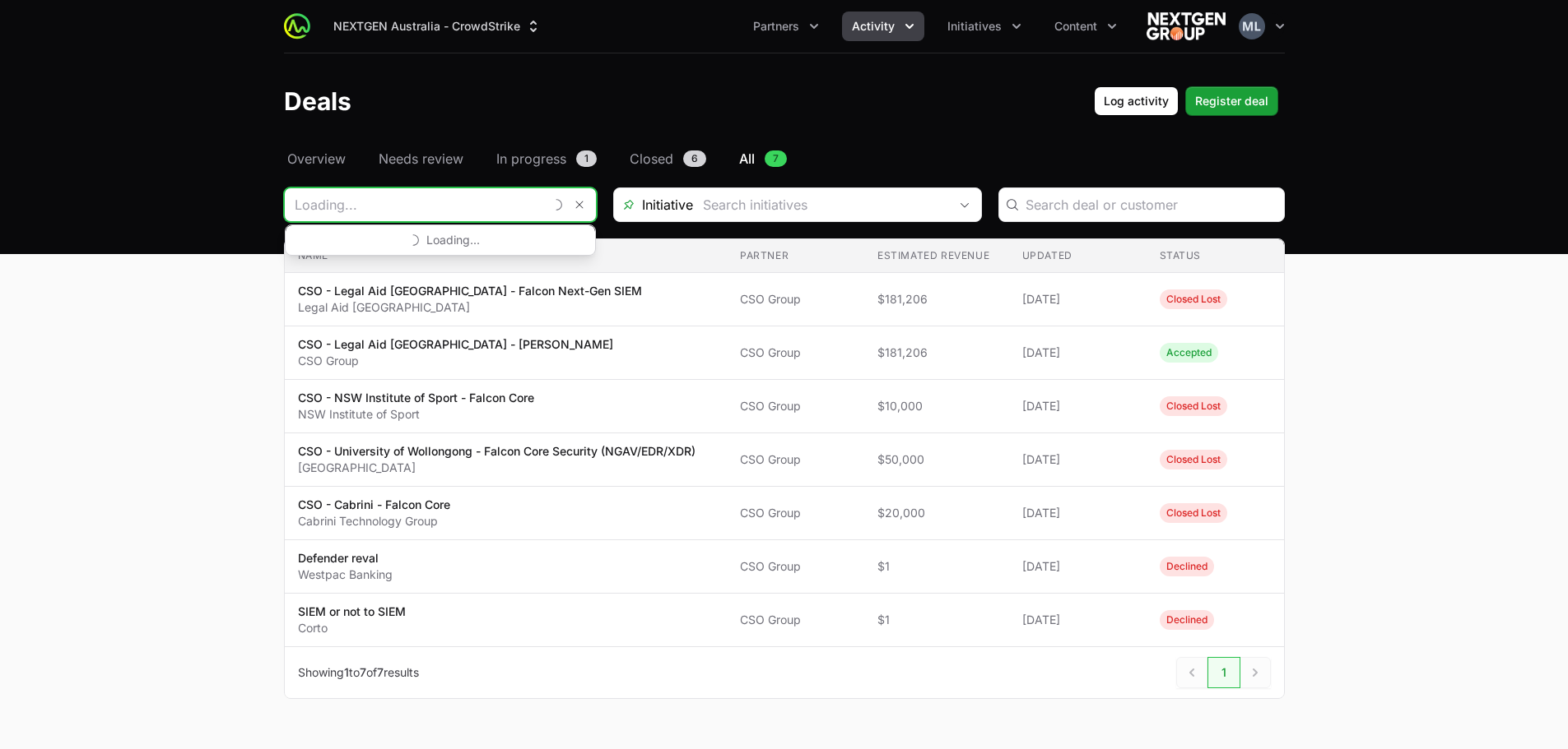
click at [396, 209] on input "Deals Filters" at bounding box center [413, 205] width 259 height 33
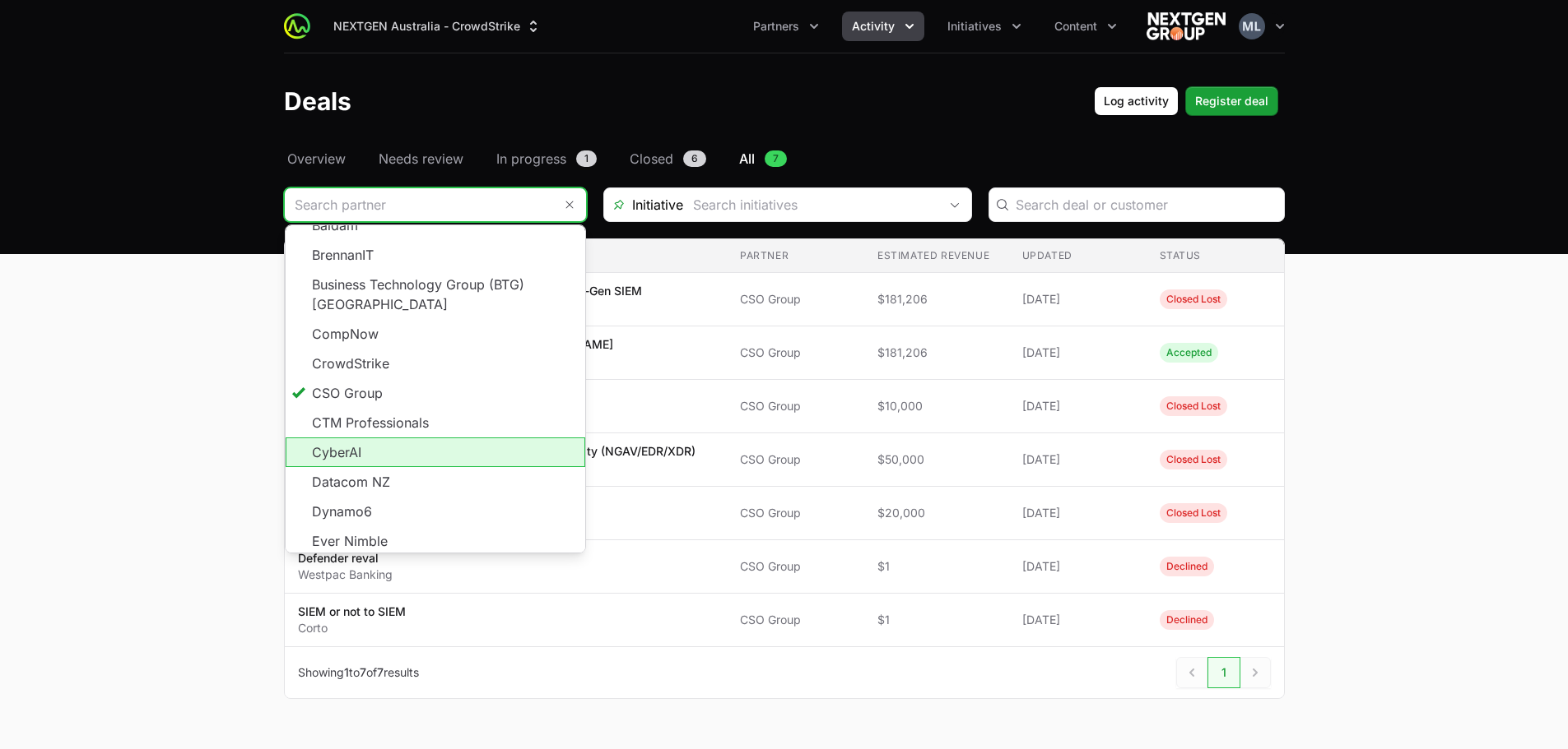
scroll to position [165, 0]
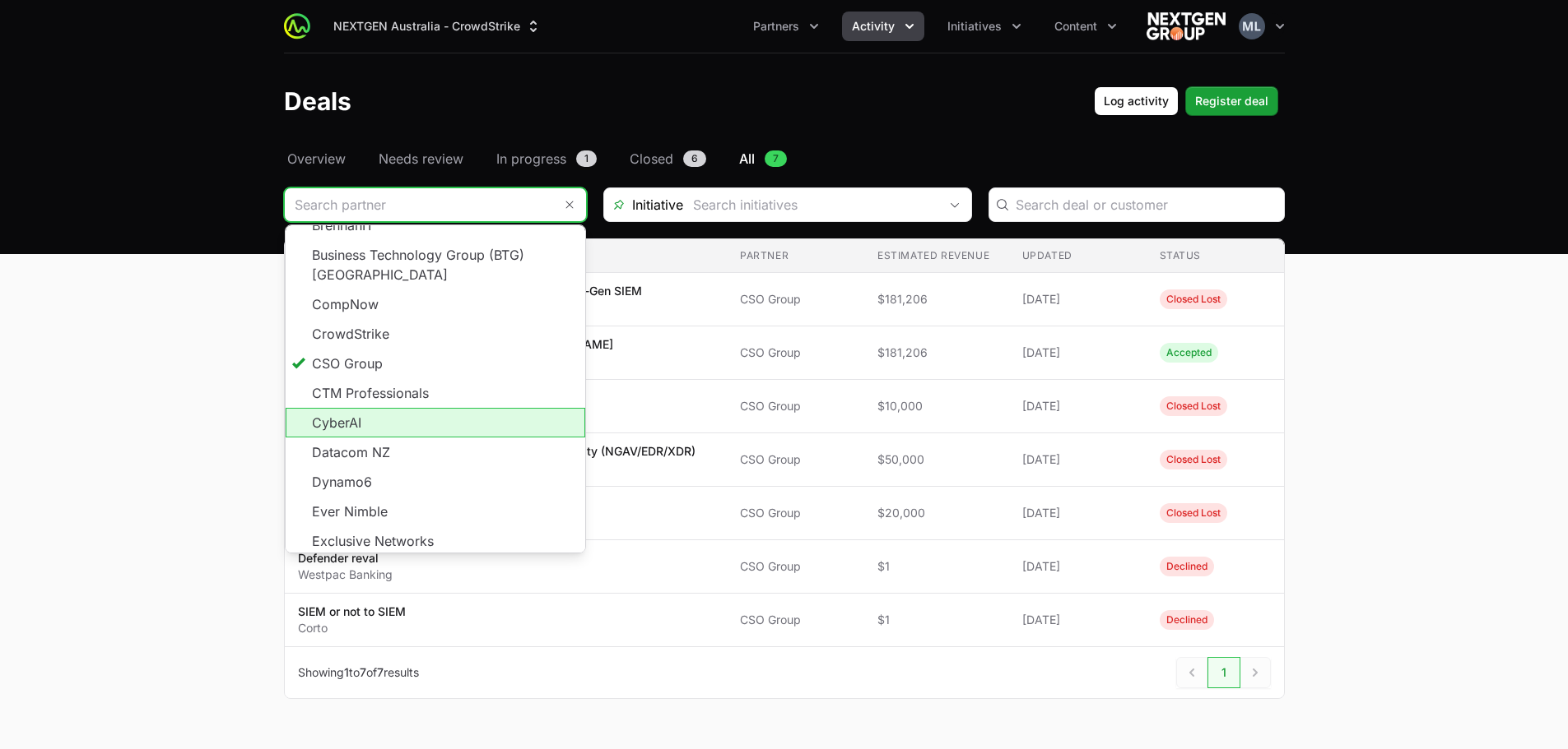
click at [403, 408] on li "CyberAI" at bounding box center [435, 423] width 299 height 30
type input "CyberAI"
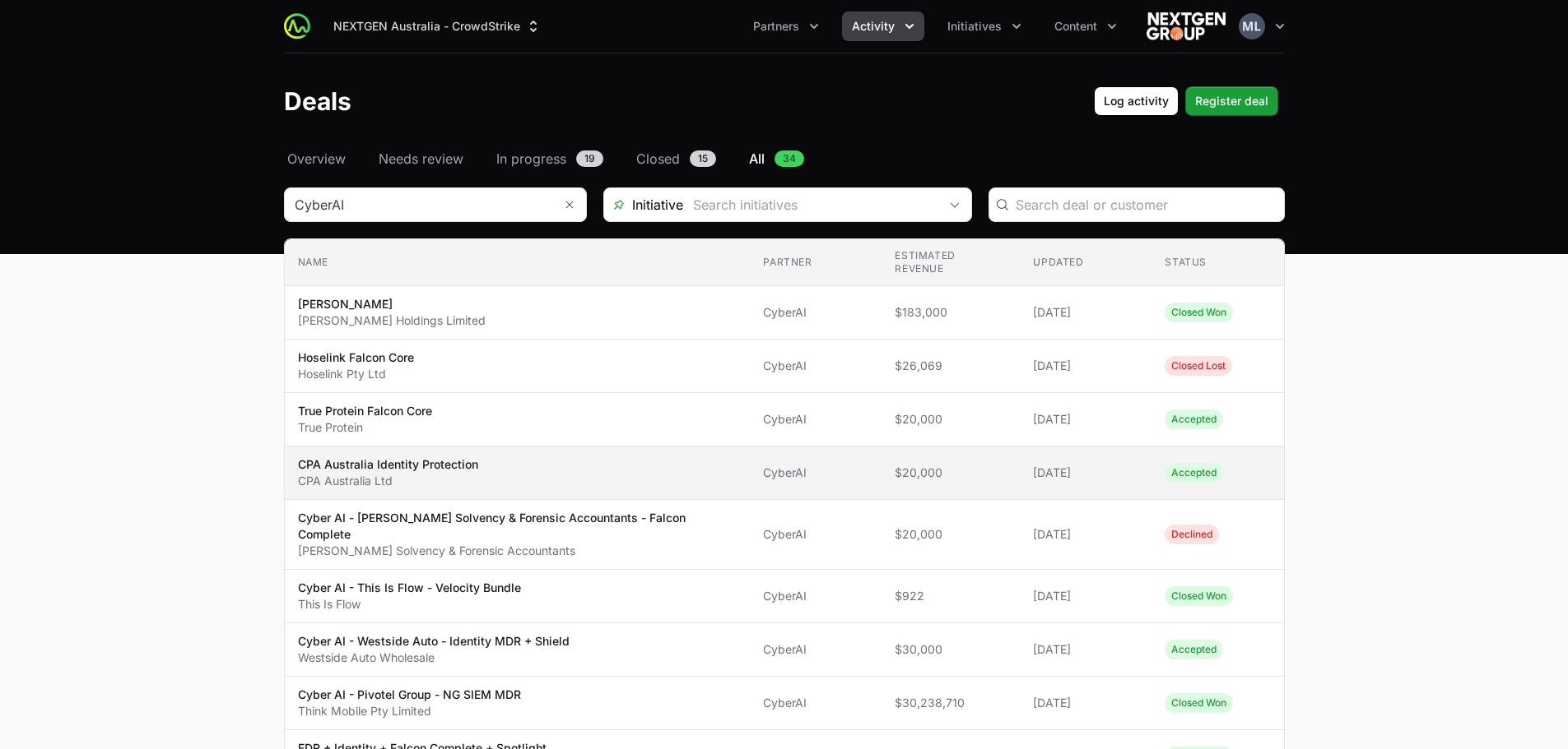
click at [578, 456] on span "CPA Australia Identity Protection CPA Australia Ltd" at bounding box center [517, 473] width 439 height 33
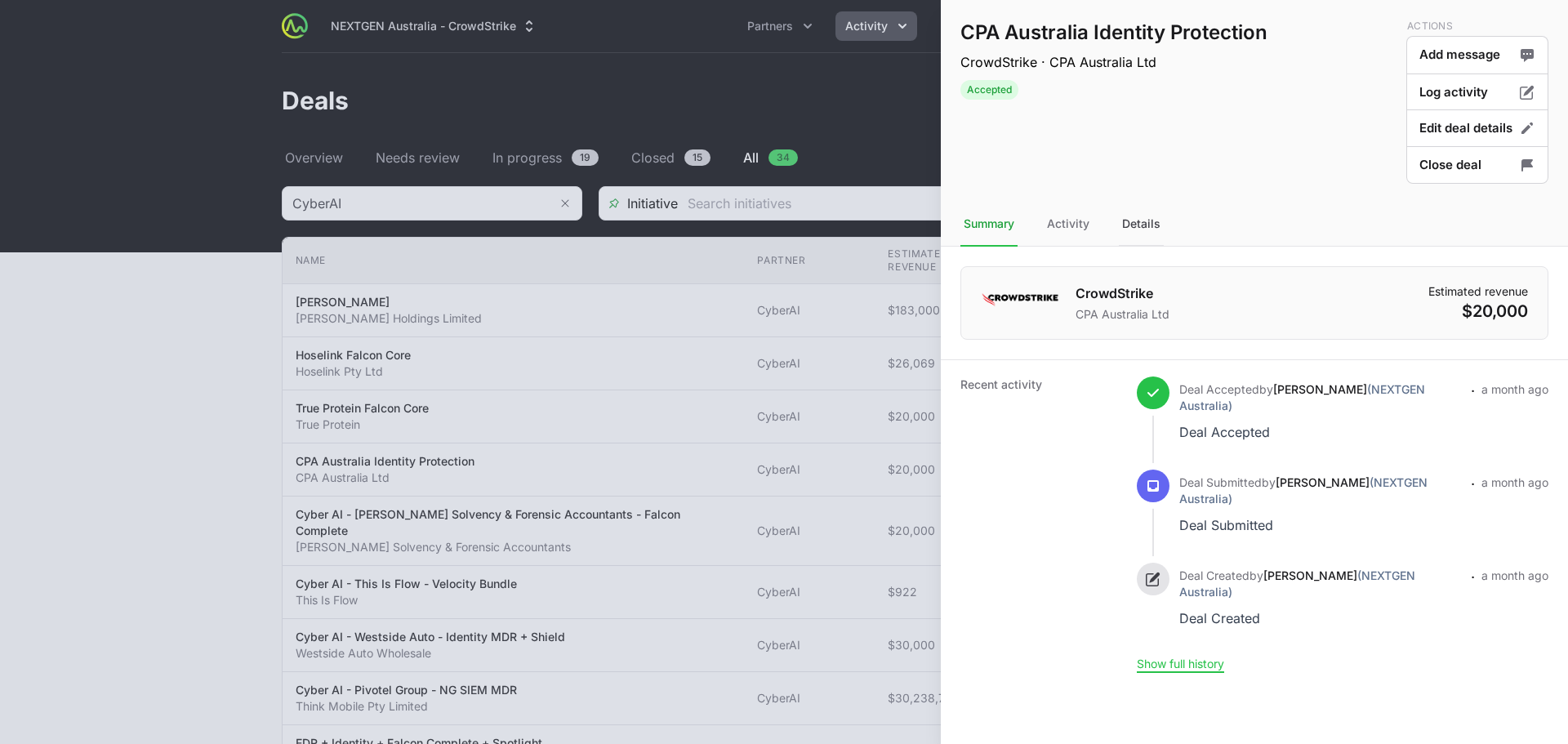
click at [1140, 220] on div "Details" at bounding box center [1141, 224] width 45 height 44
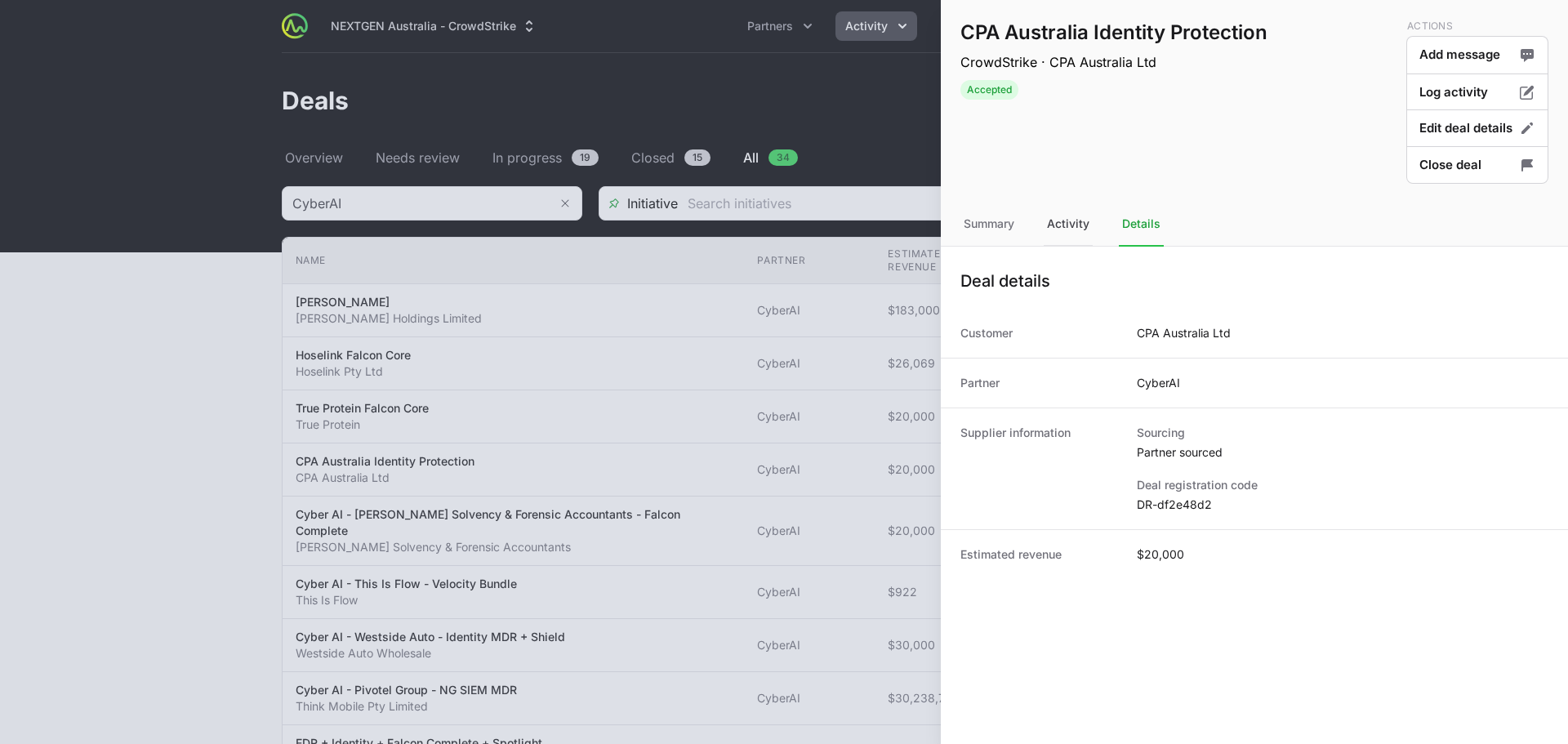
click at [1068, 216] on div "Activity" at bounding box center [1068, 224] width 49 height 44
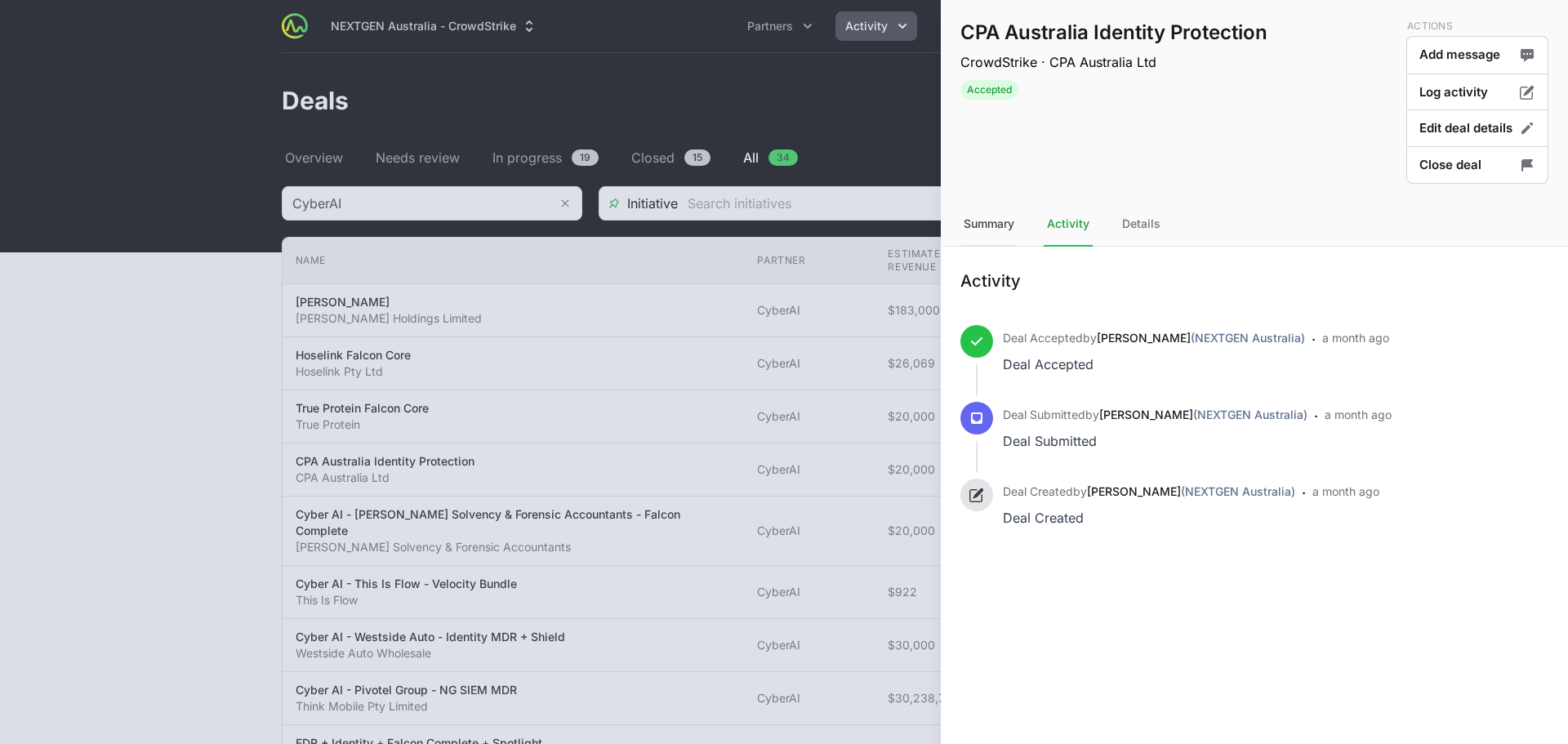
click at [990, 211] on div "Summary" at bounding box center [989, 224] width 57 height 44
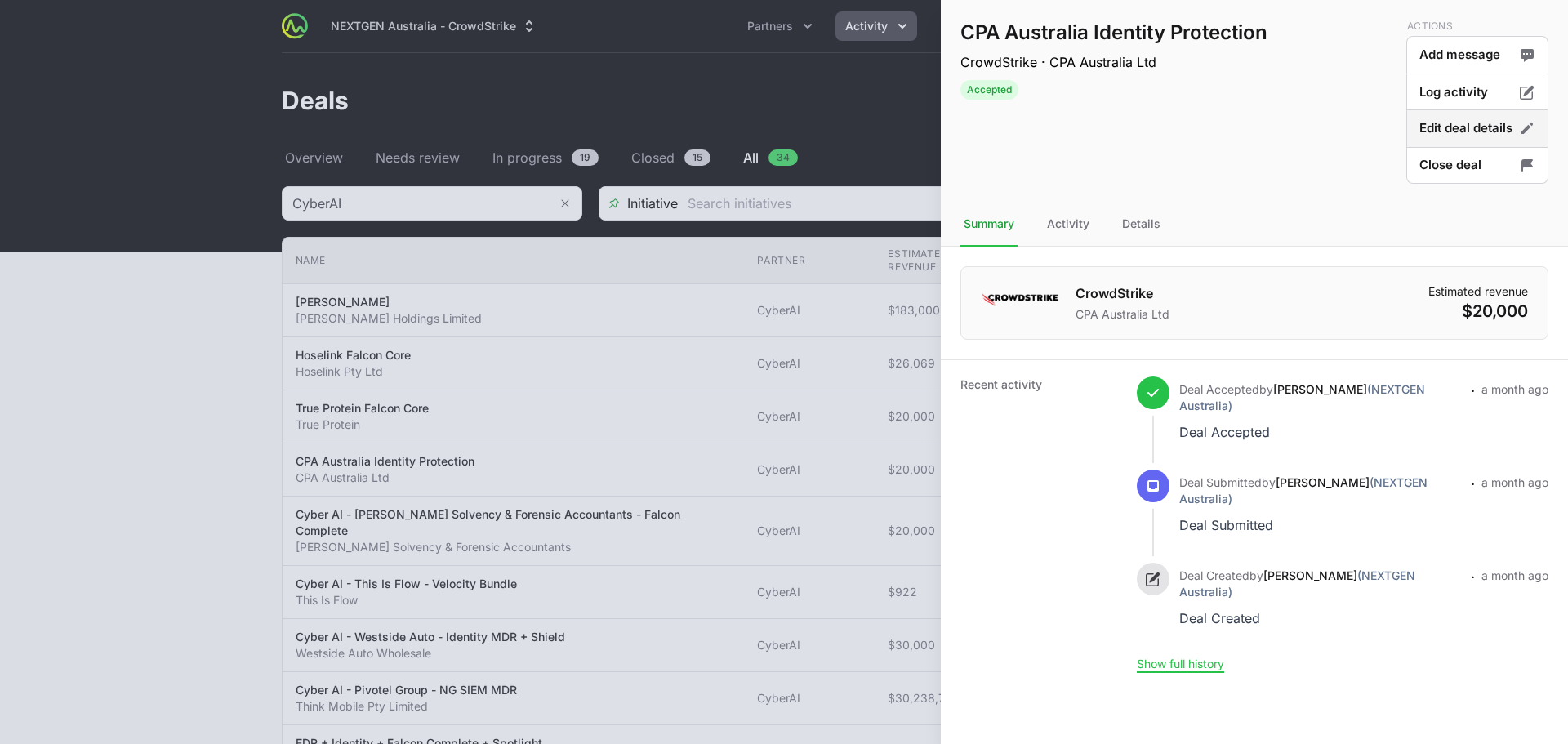
click at [1486, 135] on button "Edit deal details" at bounding box center [1477, 129] width 142 height 39
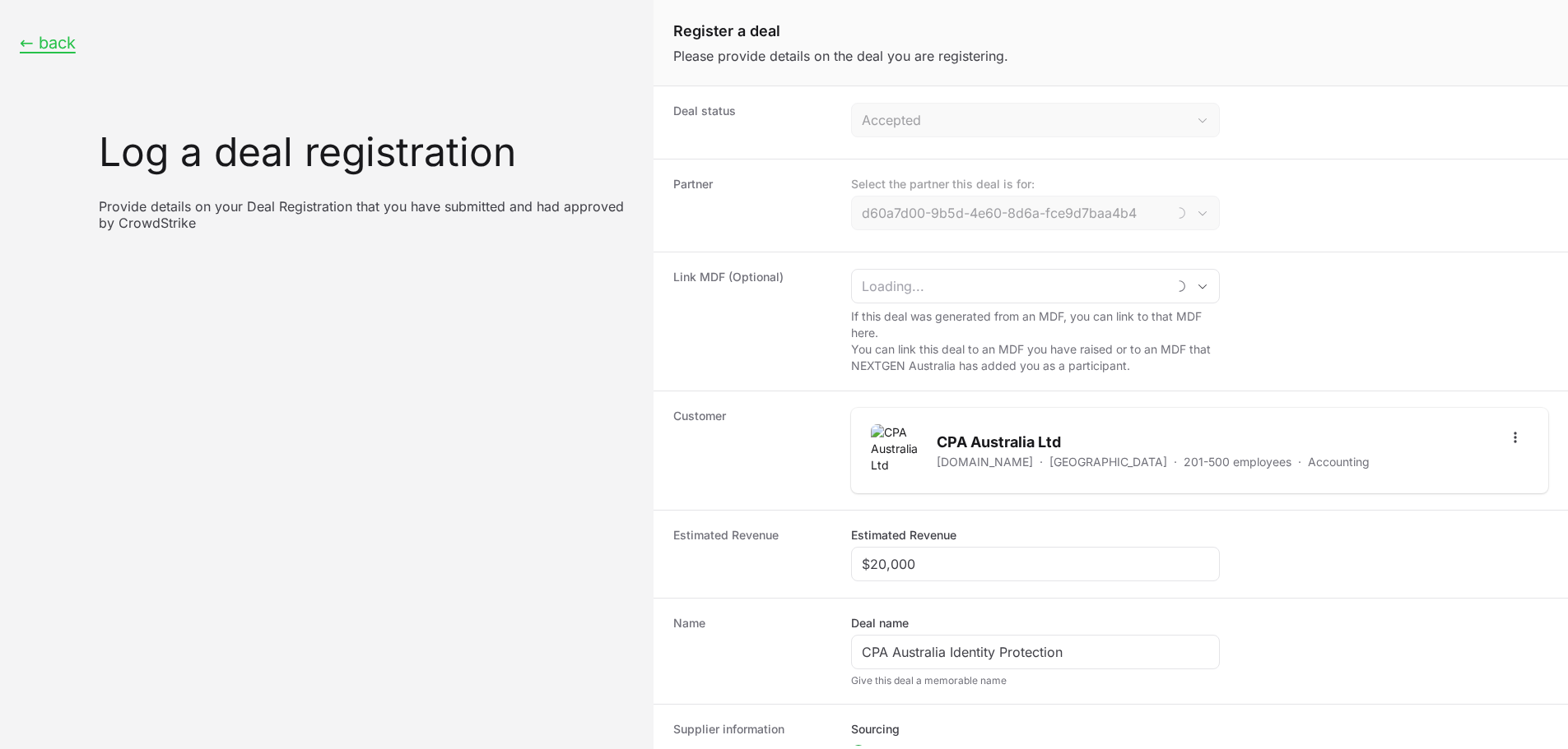
type input "CyberAI"
click at [939, 554] on input "$20,000" at bounding box center [1036, 564] width 348 height 20
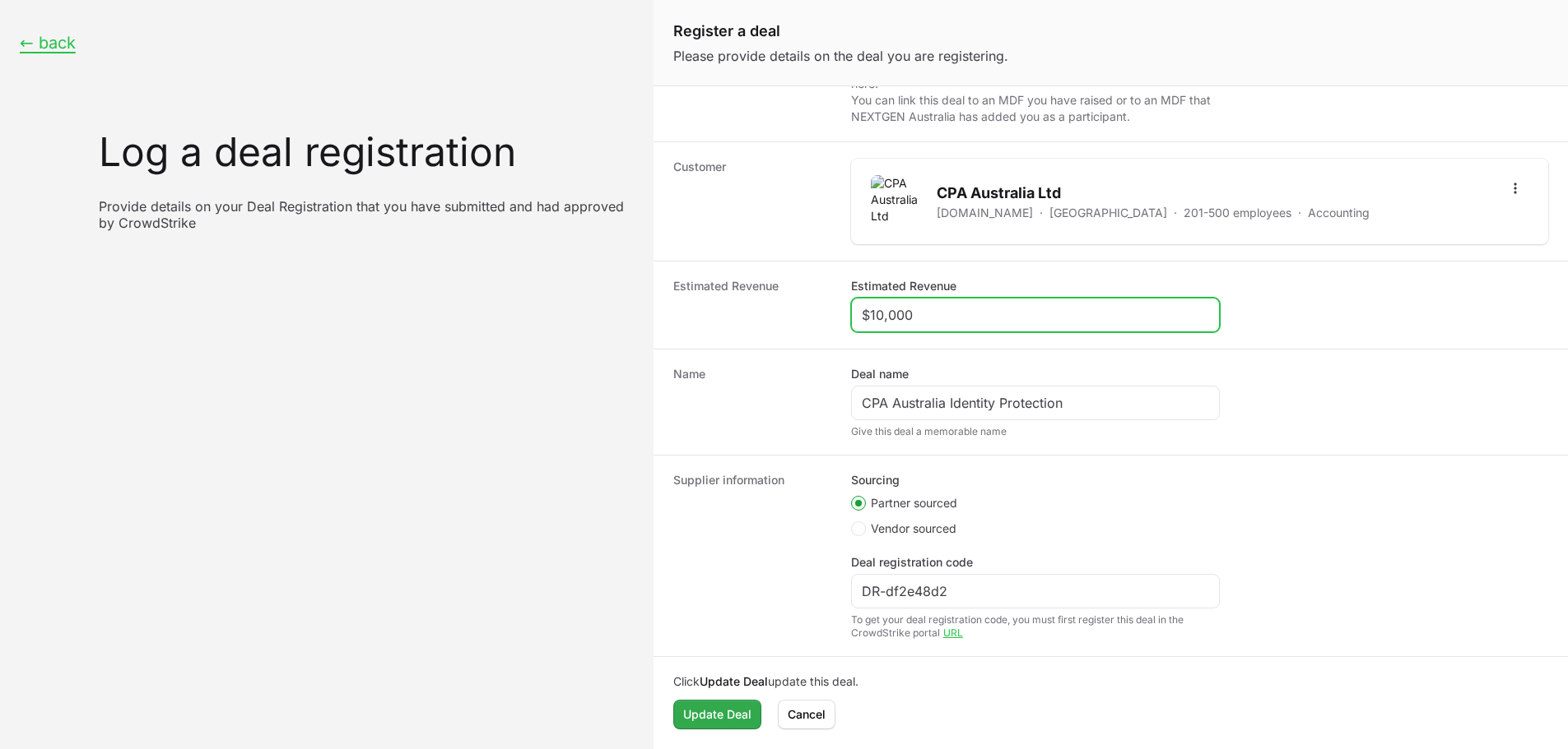
type input "$10,000"
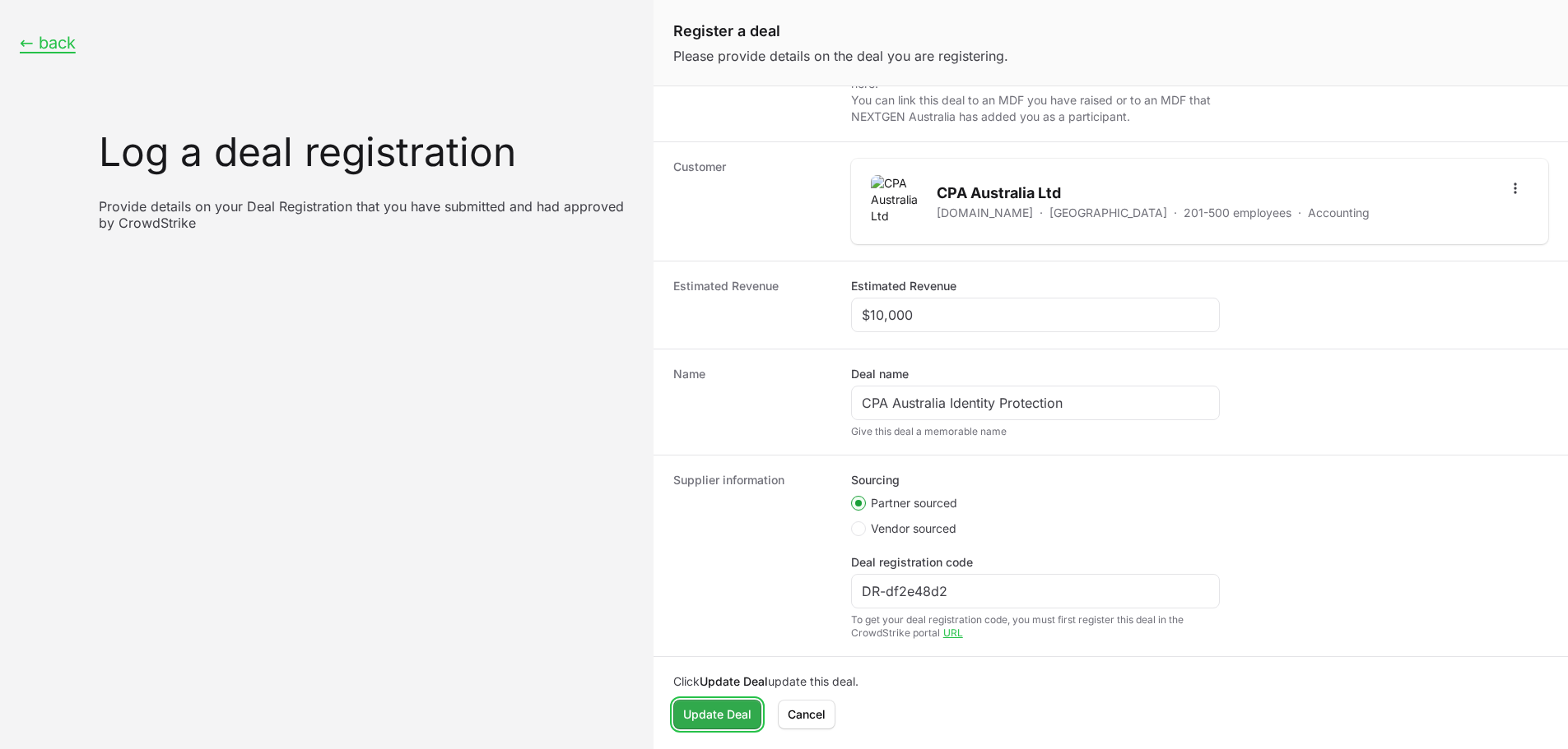
click at [741, 712] on span "Update Deal" at bounding box center [717, 715] width 68 height 20
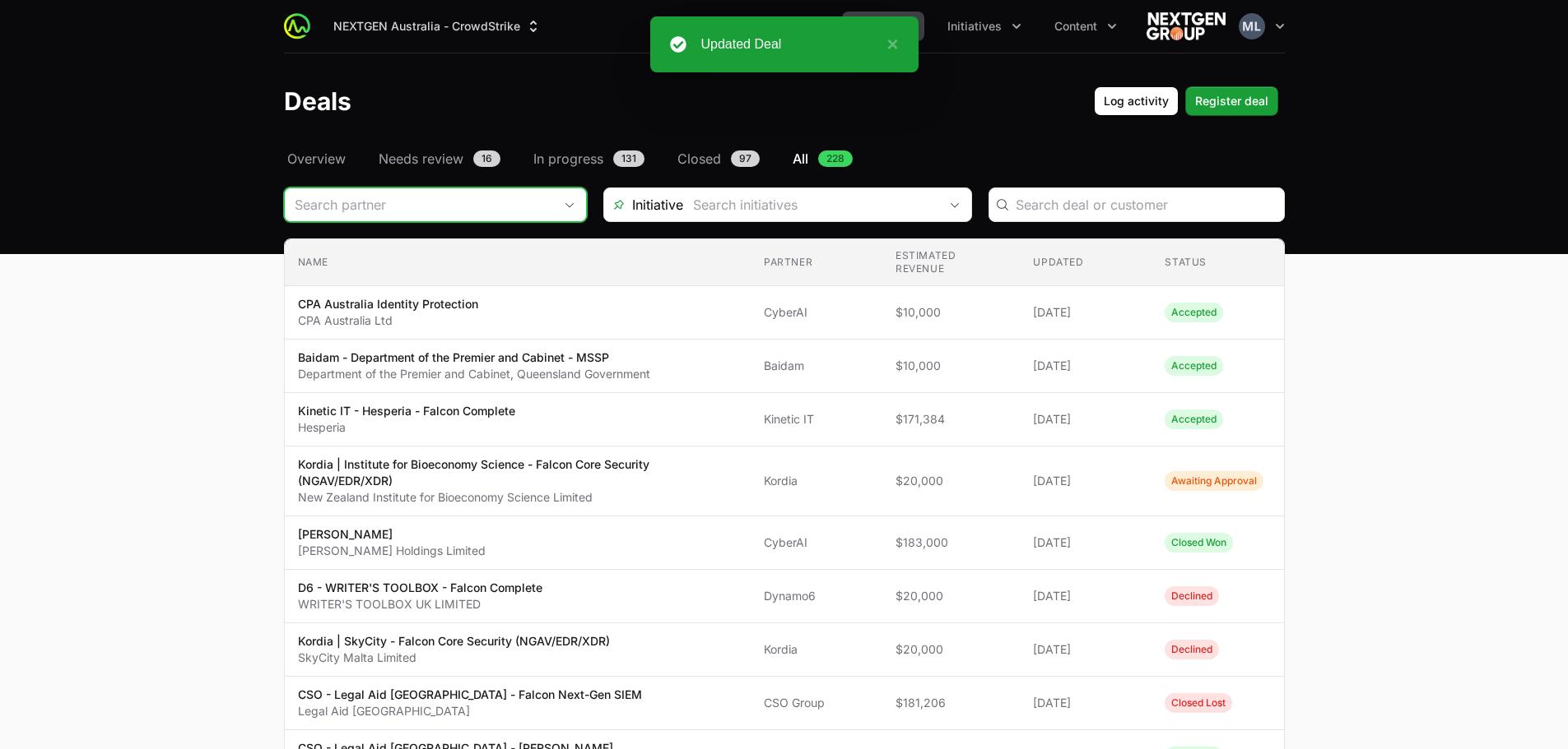
click at [333, 201] on input "Deals Filters" at bounding box center [418, 205] width 269 height 33
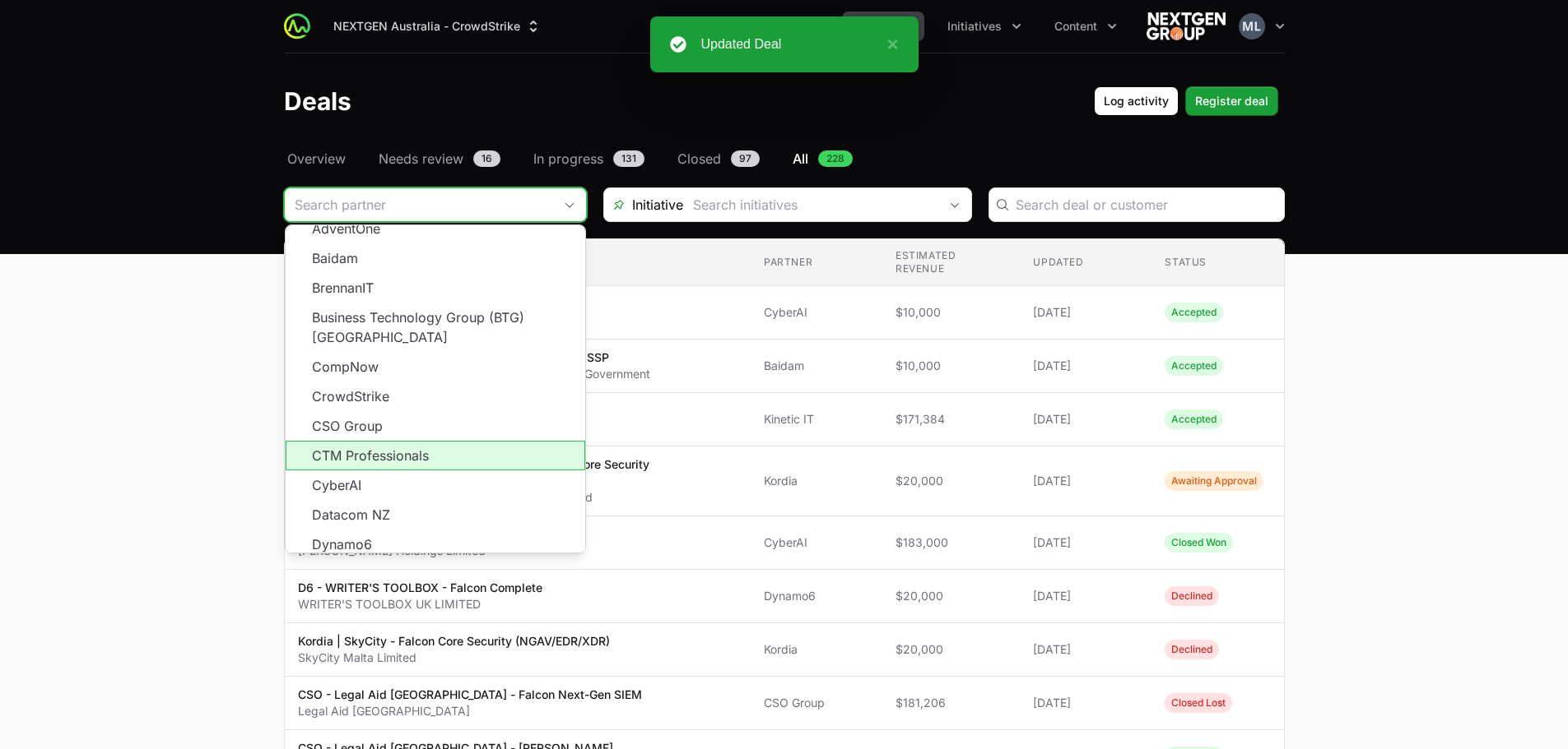
scroll to position [296, 0]
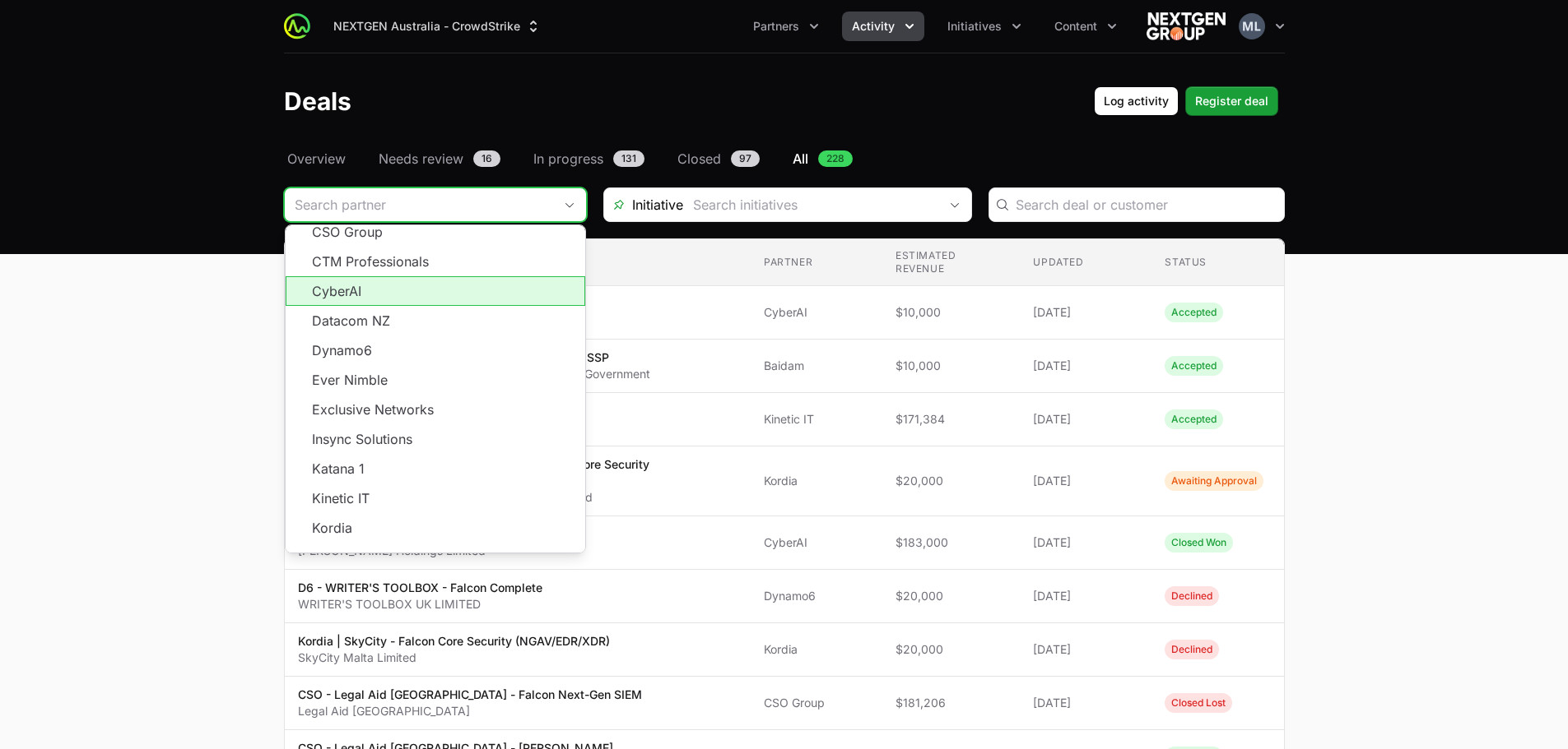
click at [393, 276] on li "CyberAI" at bounding box center [435, 291] width 299 height 30
type input "CyberAI"
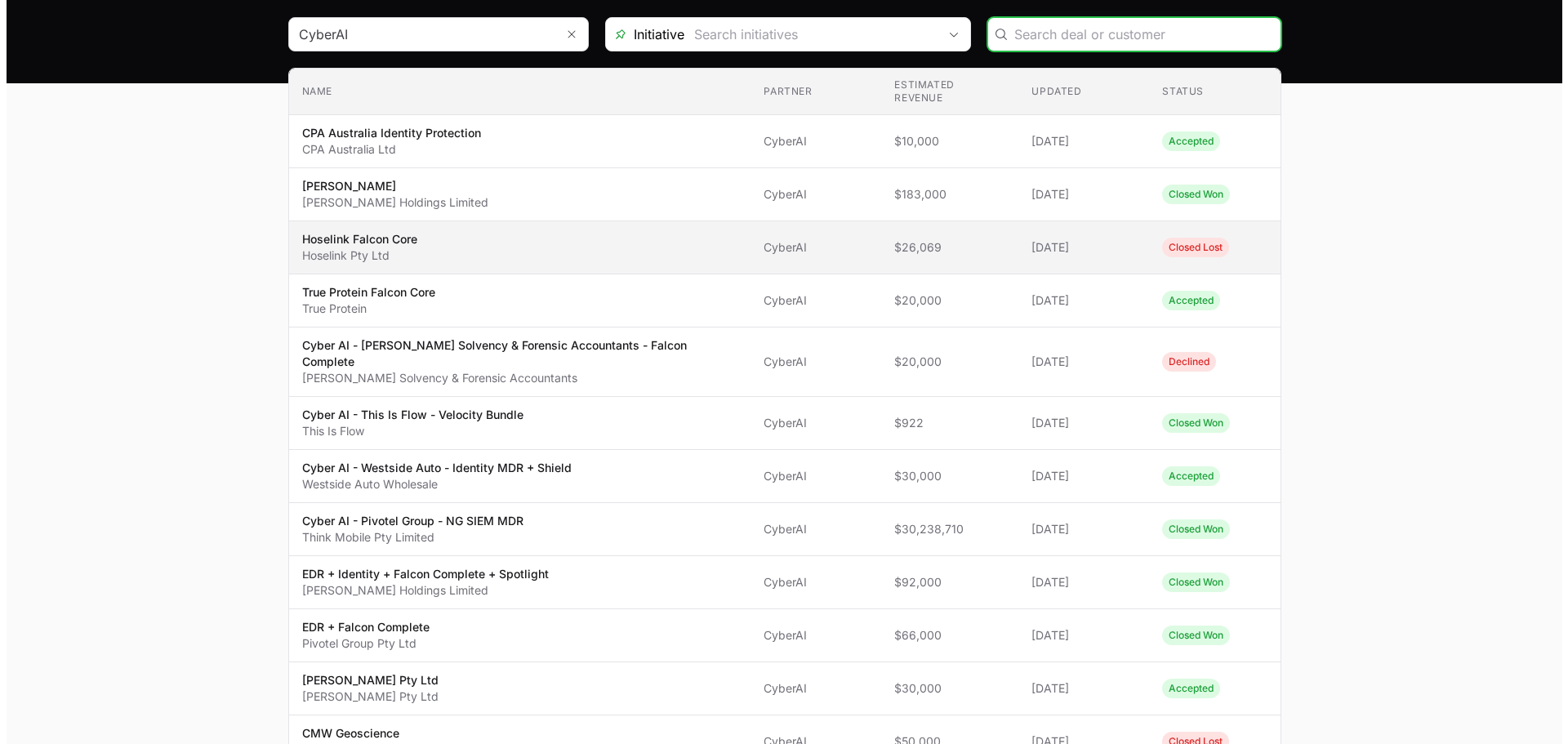
scroll to position [163, 0]
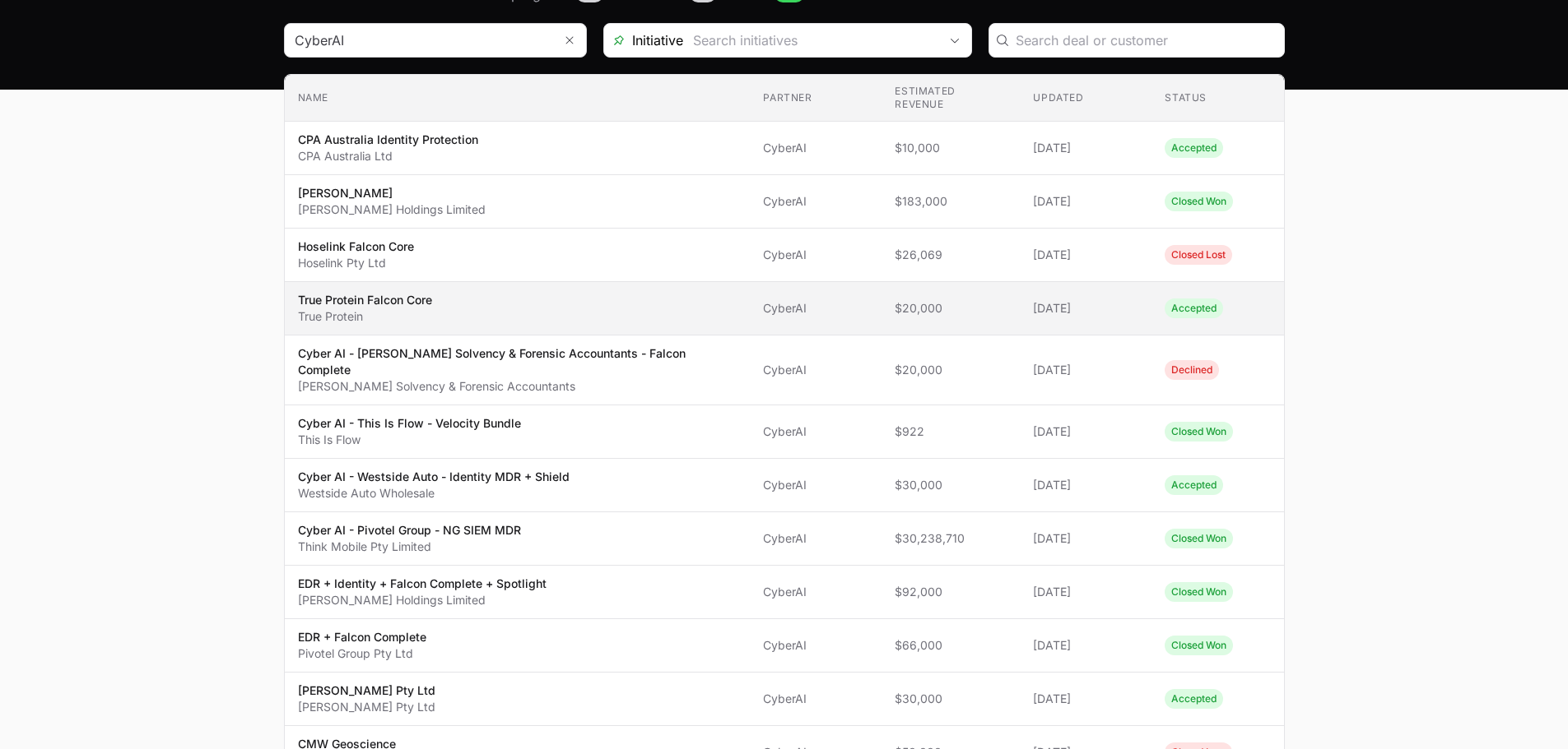
click at [510, 292] on span "True Protein Falcon Core True Protein" at bounding box center [517, 308] width 439 height 33
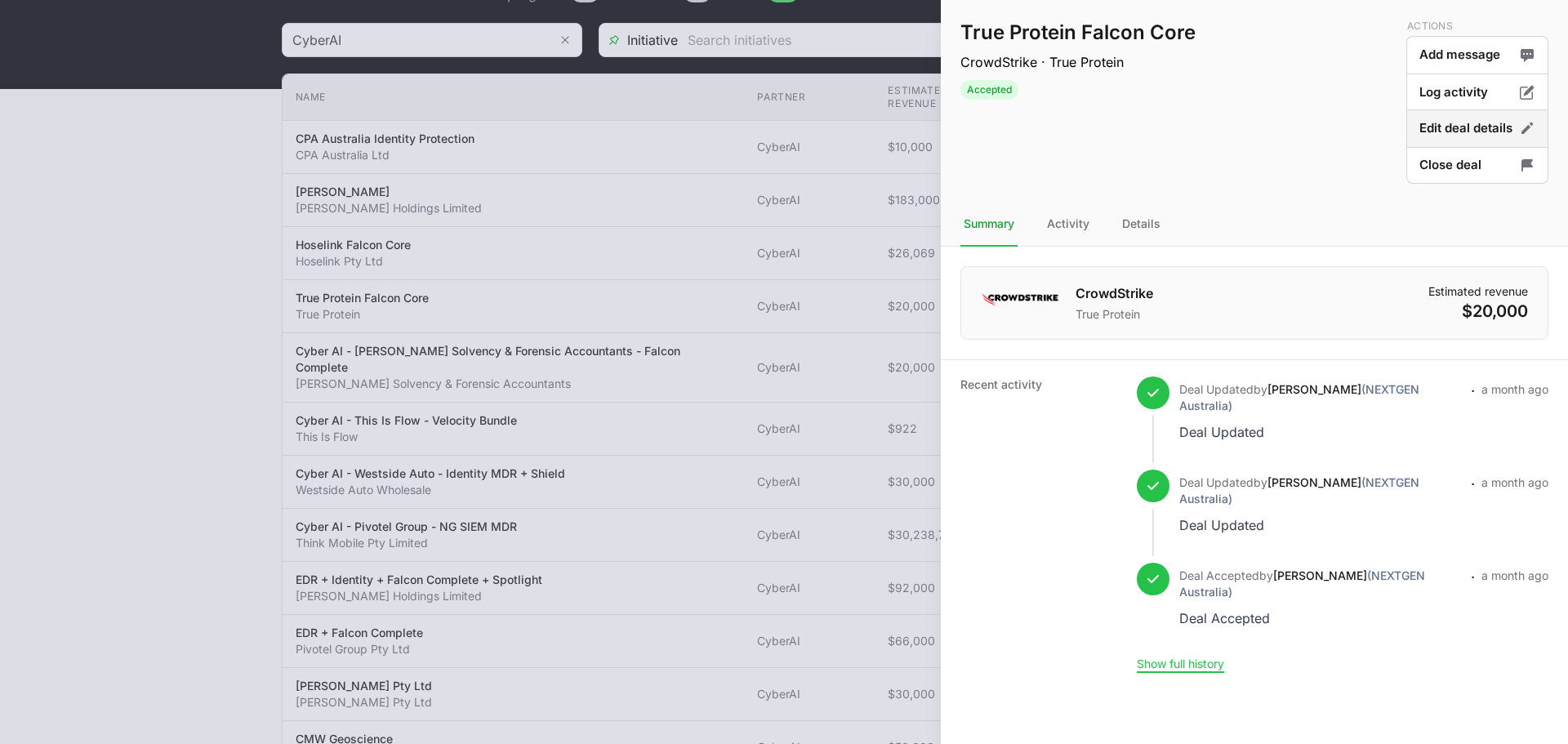
click at [1455, 120] on button "Edit deal details" at bounding box center [1477, 129] width 142 height 39
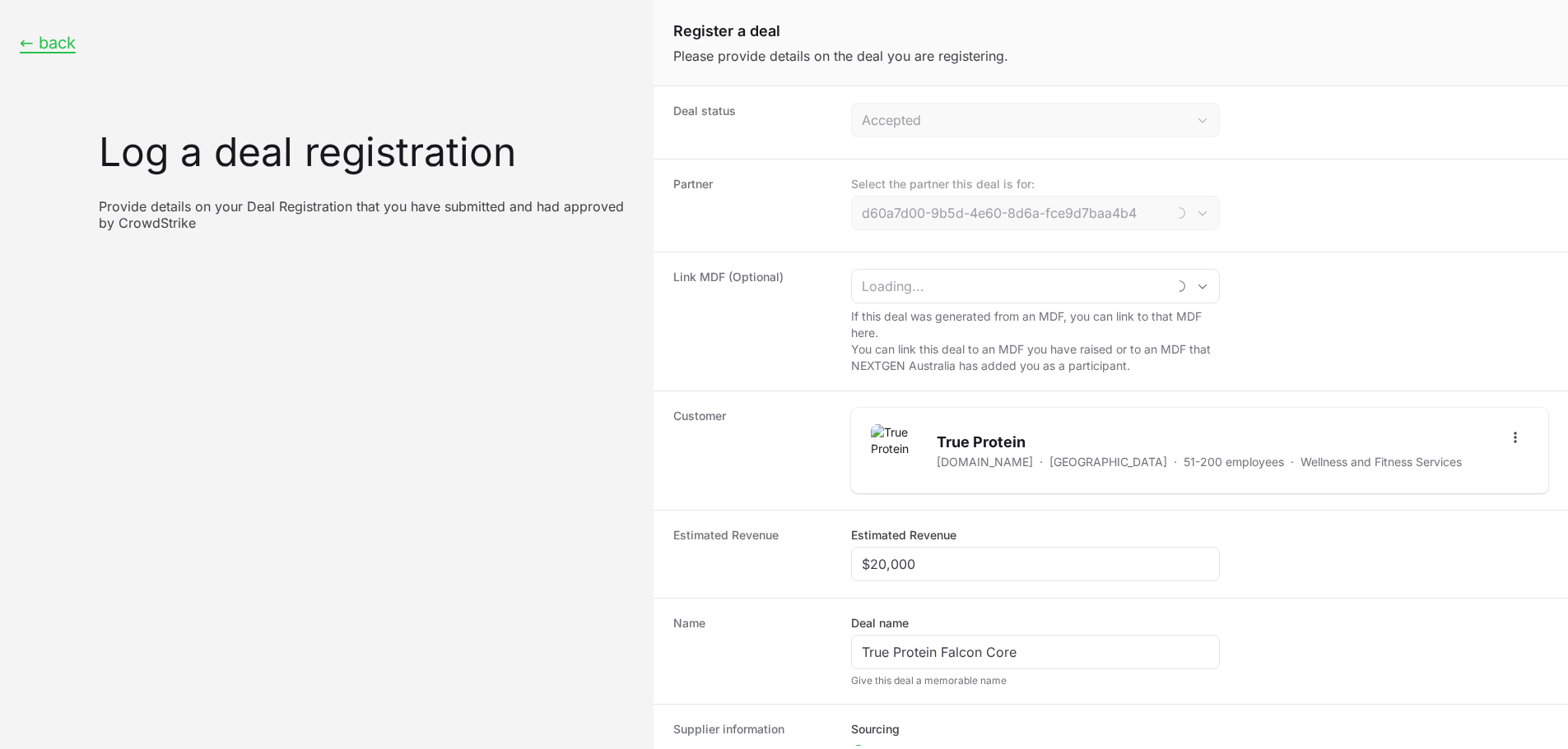
type input "CyberAI"
click at [941, 570] on input "$20,000" at bounding box center [1036, 564] width 348 height 20
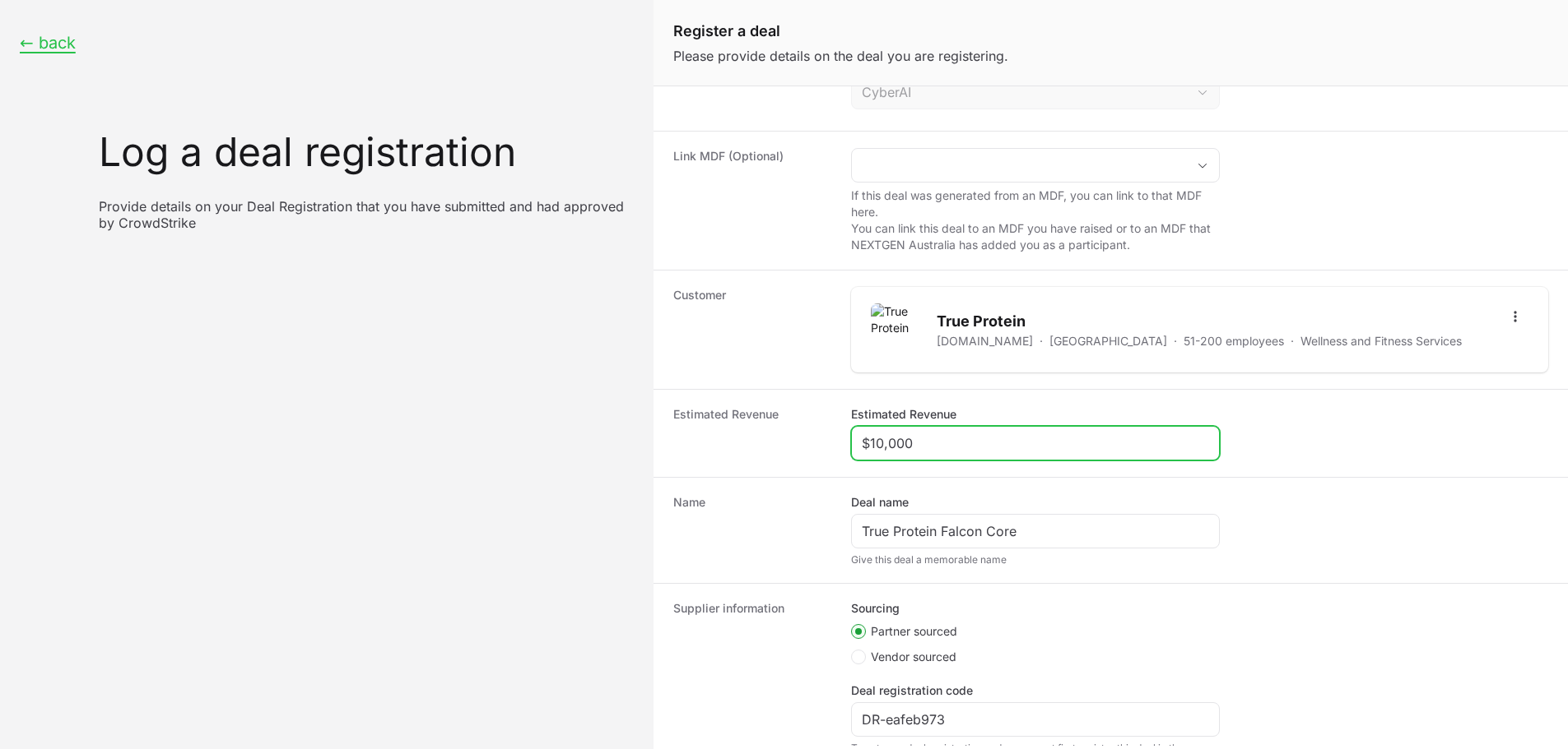
scroll to position [249, 0]
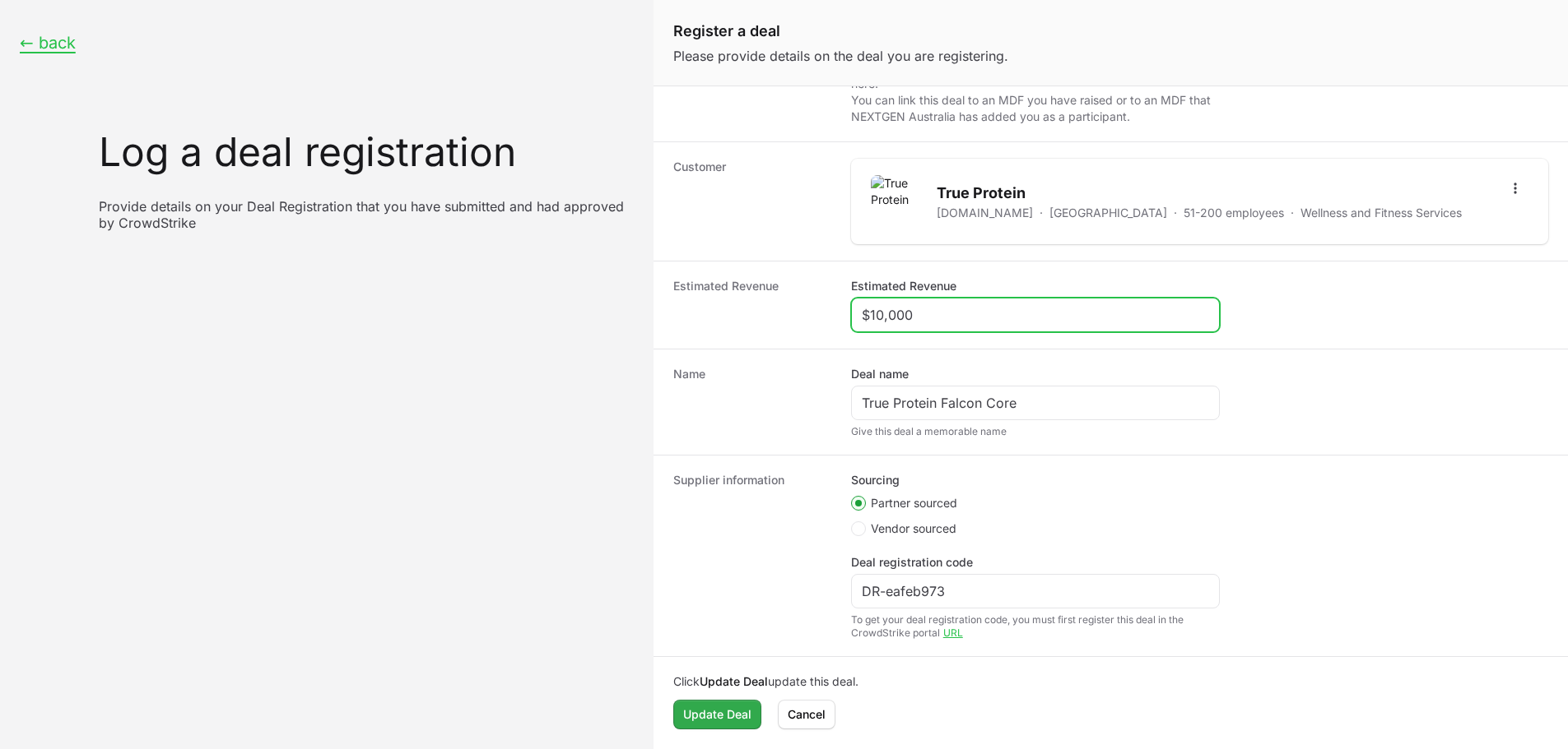
type input "$10,000"
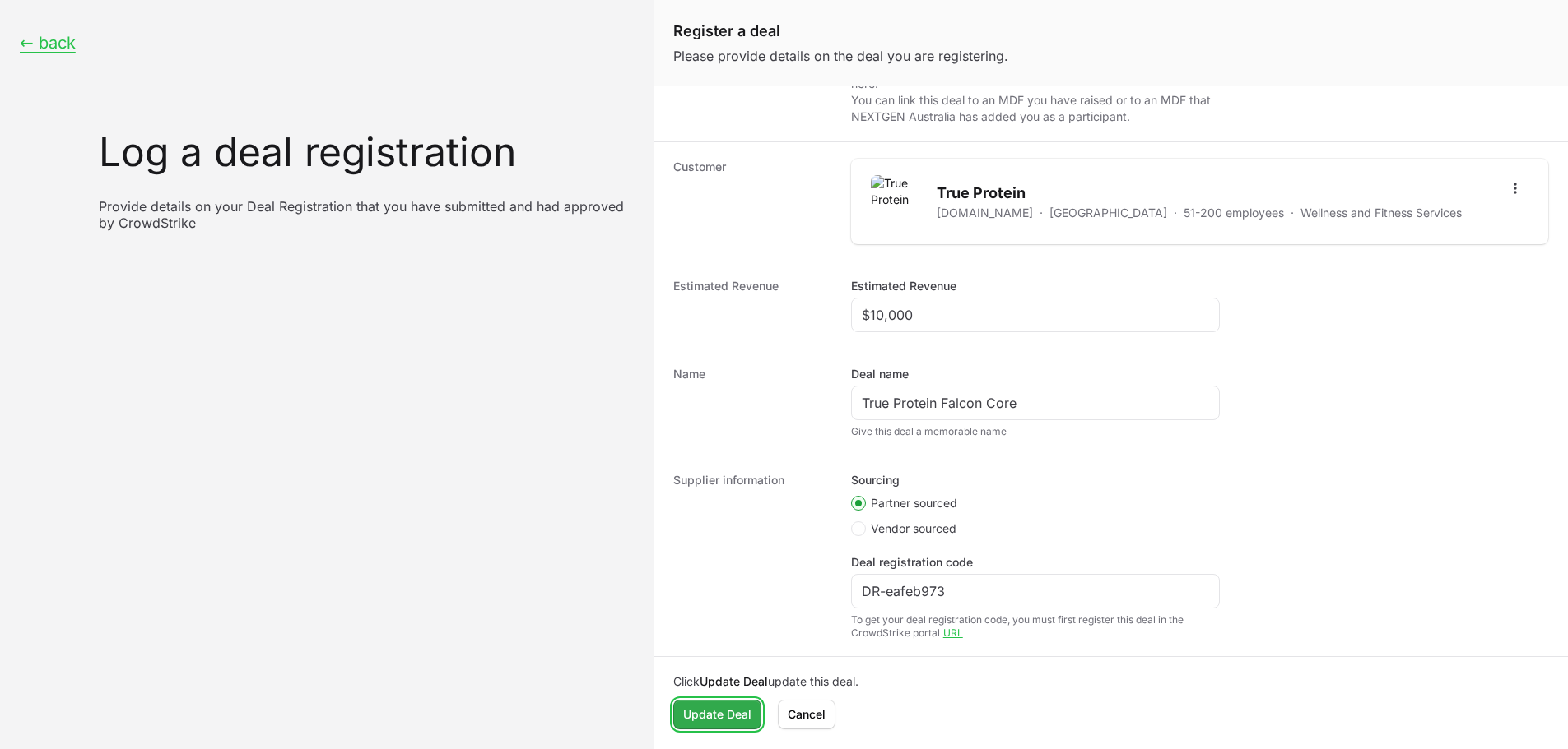
click at [735, 712] on span "Update Deal" at bounding box center [717, 715] width 68 height 20
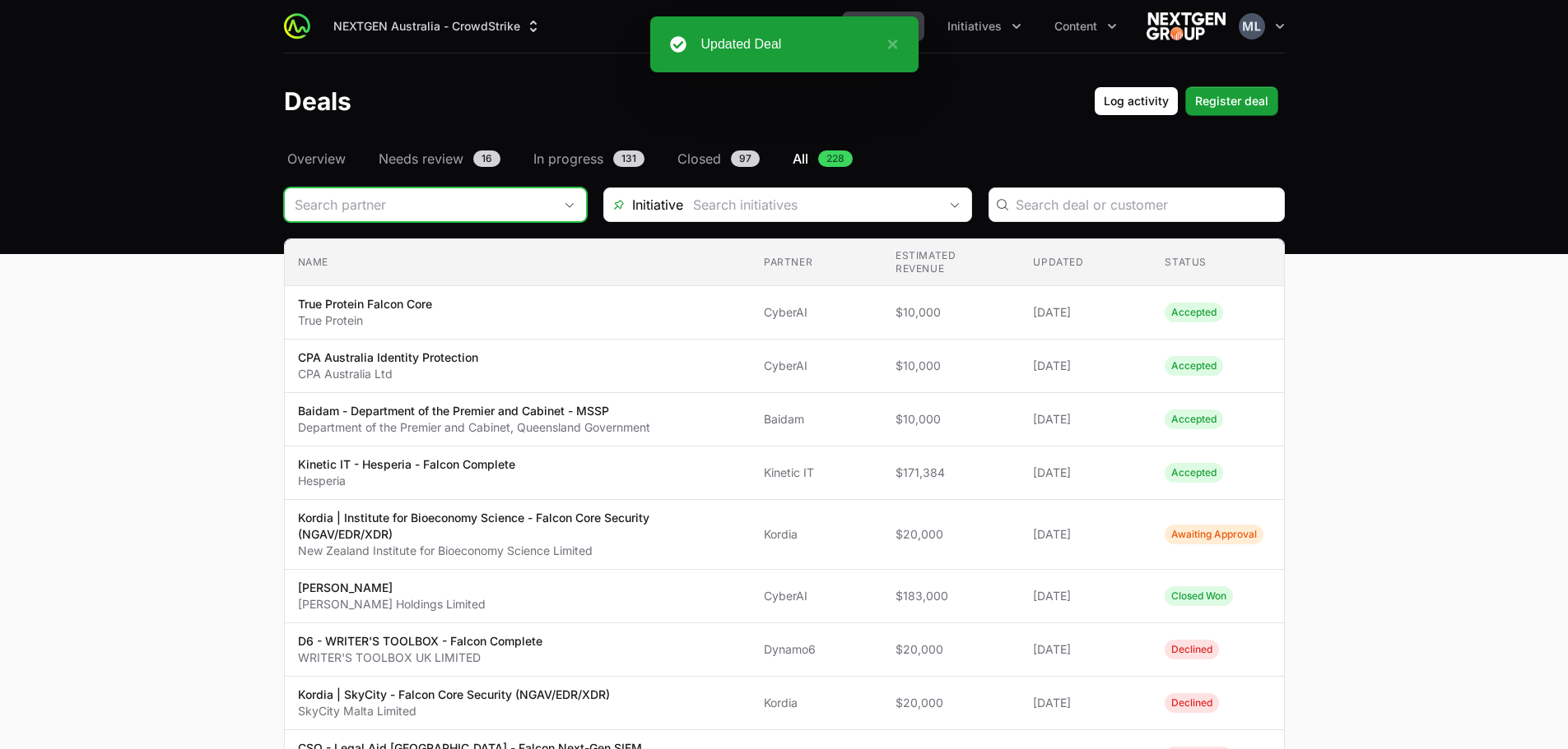
click at [432, 198] on input "Deals Filters" at bounding box center [418, 205] width 269 height 33
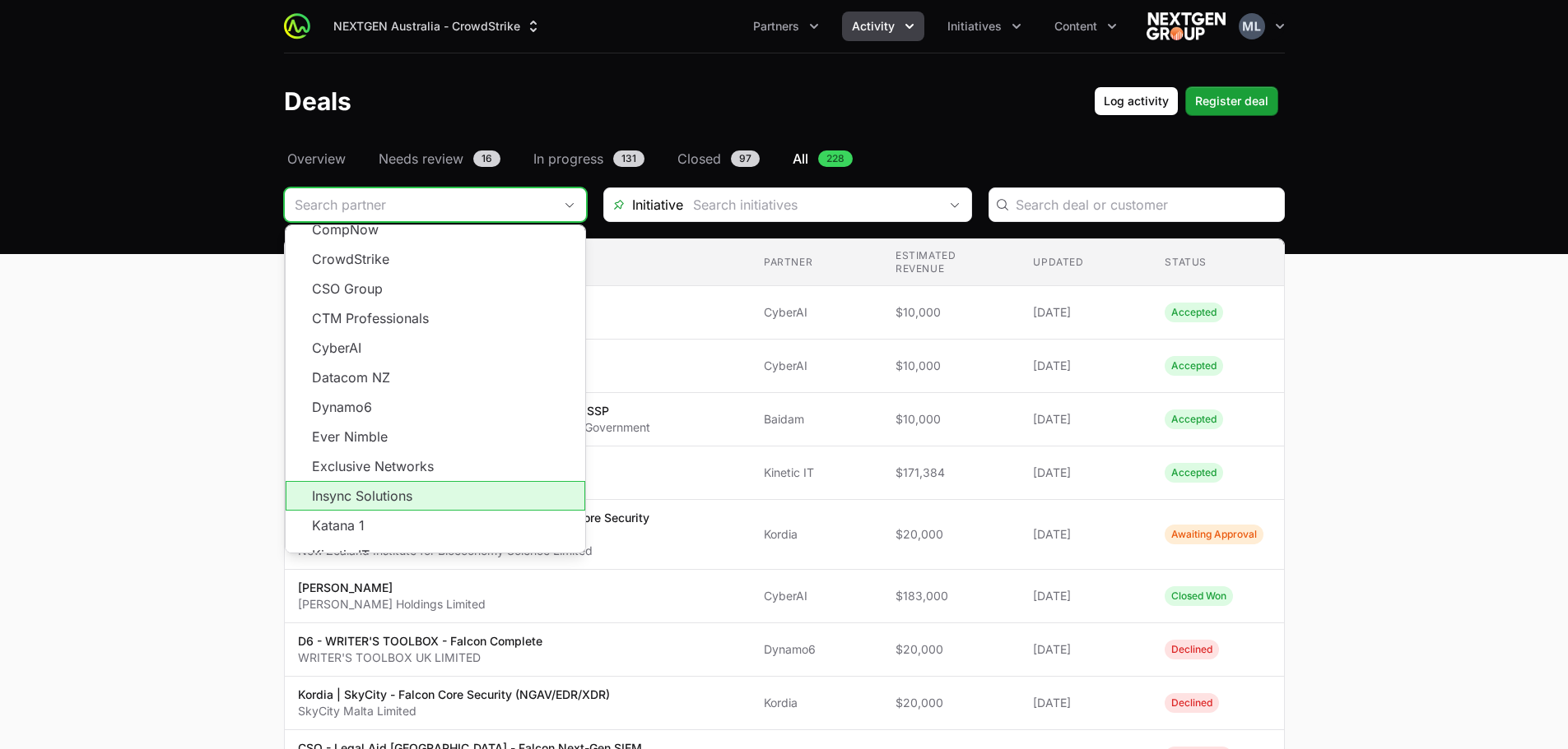
scroll to position [131, 0]
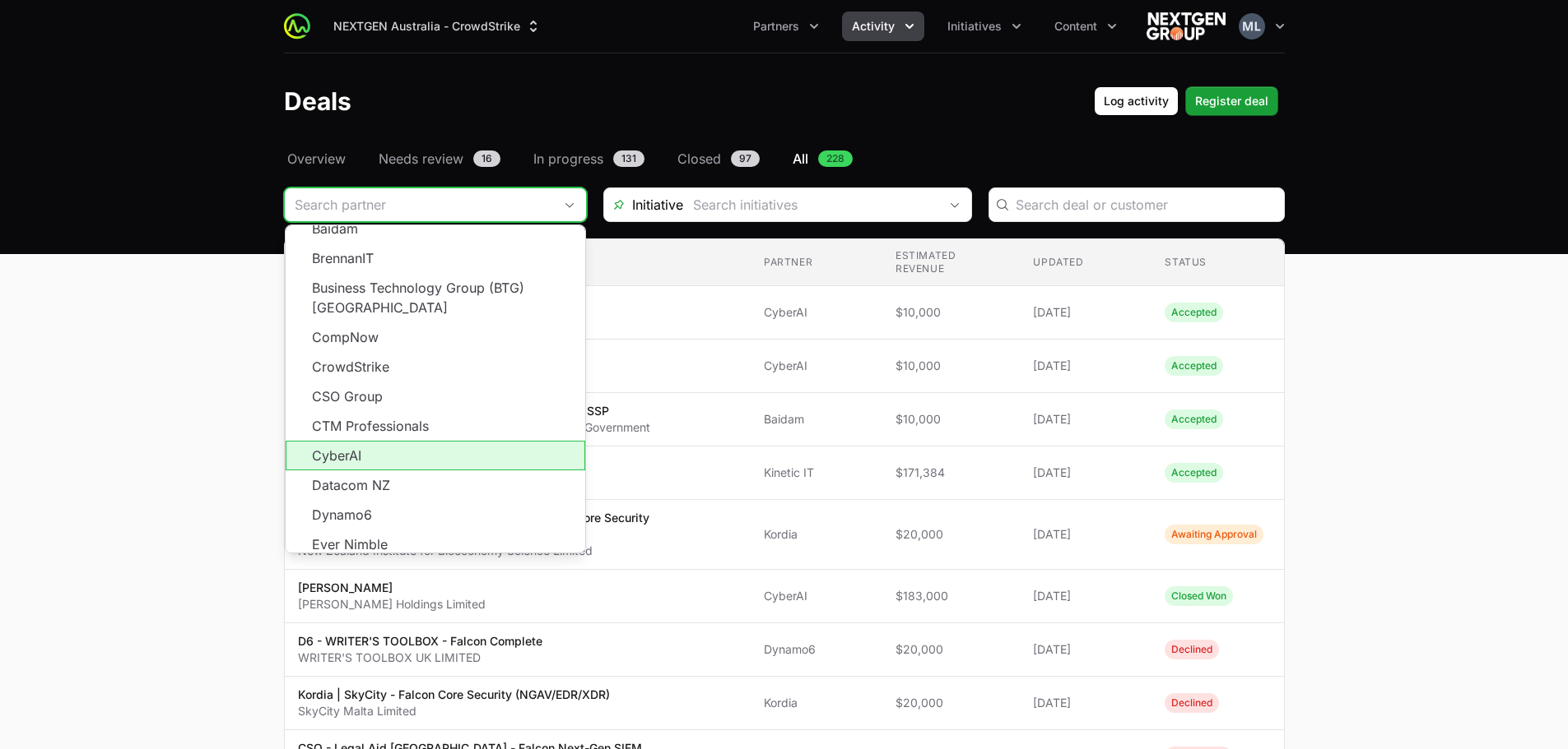
click at [368, 441] on li "CyberAI" at bounding box center [435, 456] width 299 height 30
type input "CyberAI"
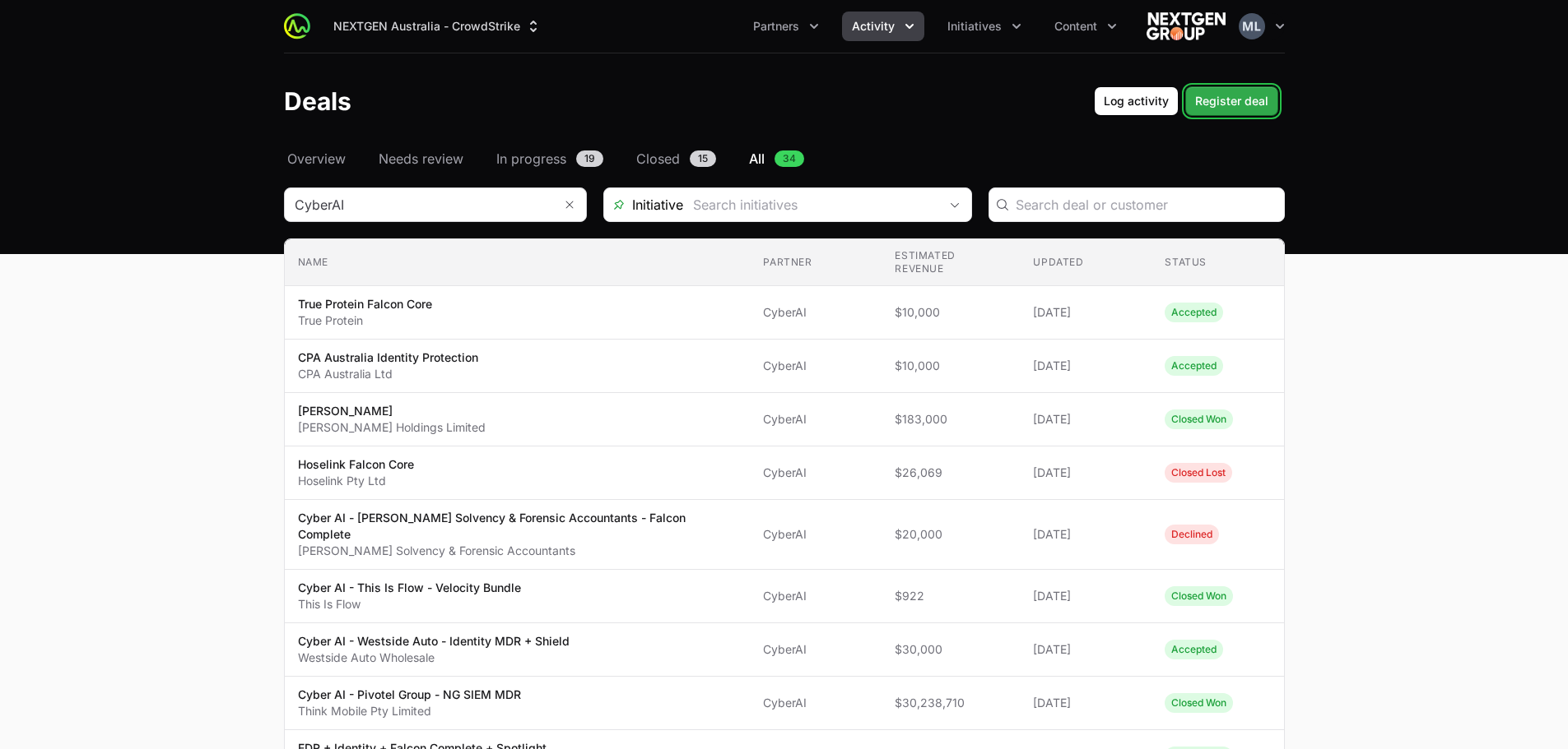
click at [1224, 98] on span "Register deal" at bounding box center [1232, 101] width 73 height 20
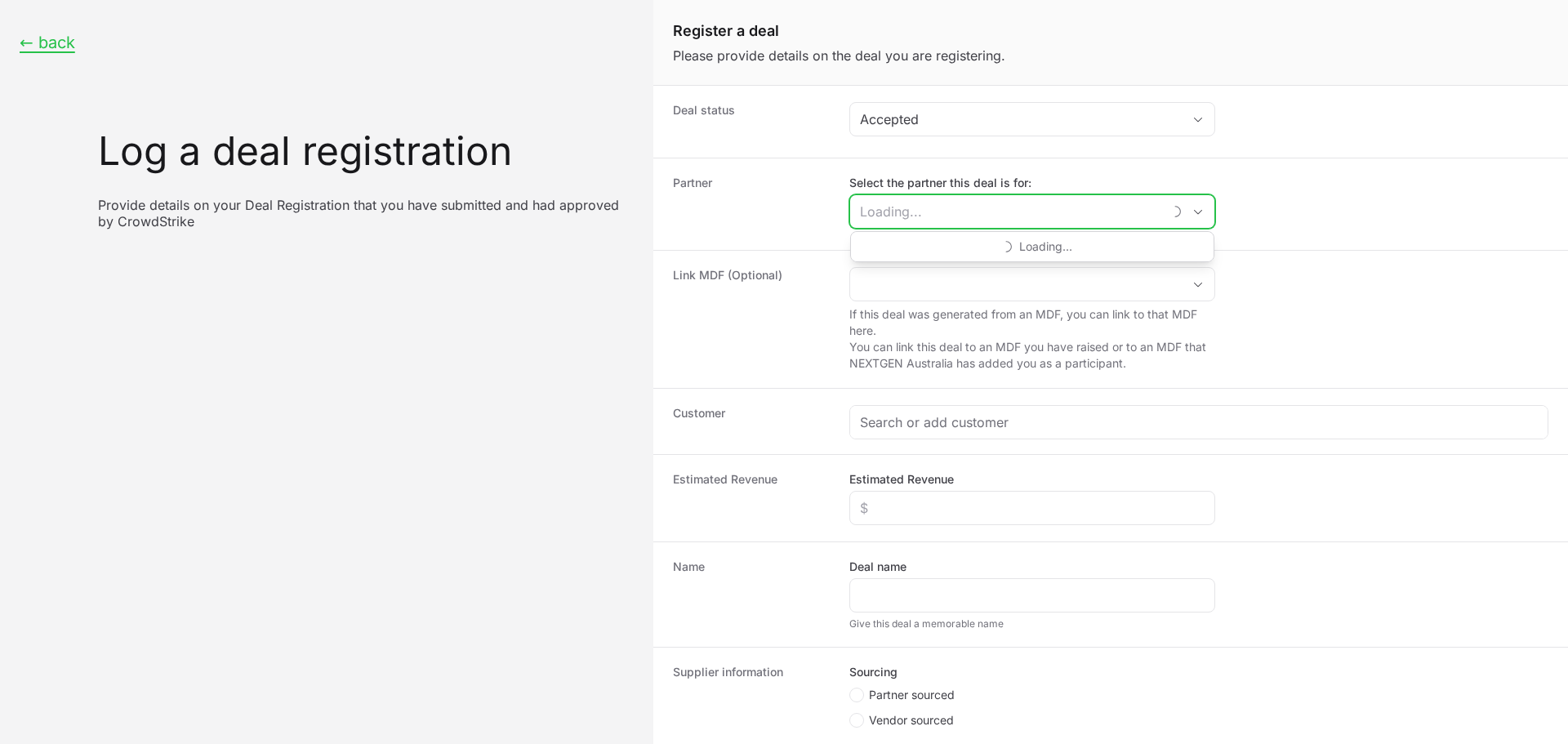
click at [948, 197] on input "Select the partner this deal is for:" at bounding box center [1006, 211] width 312 height 33
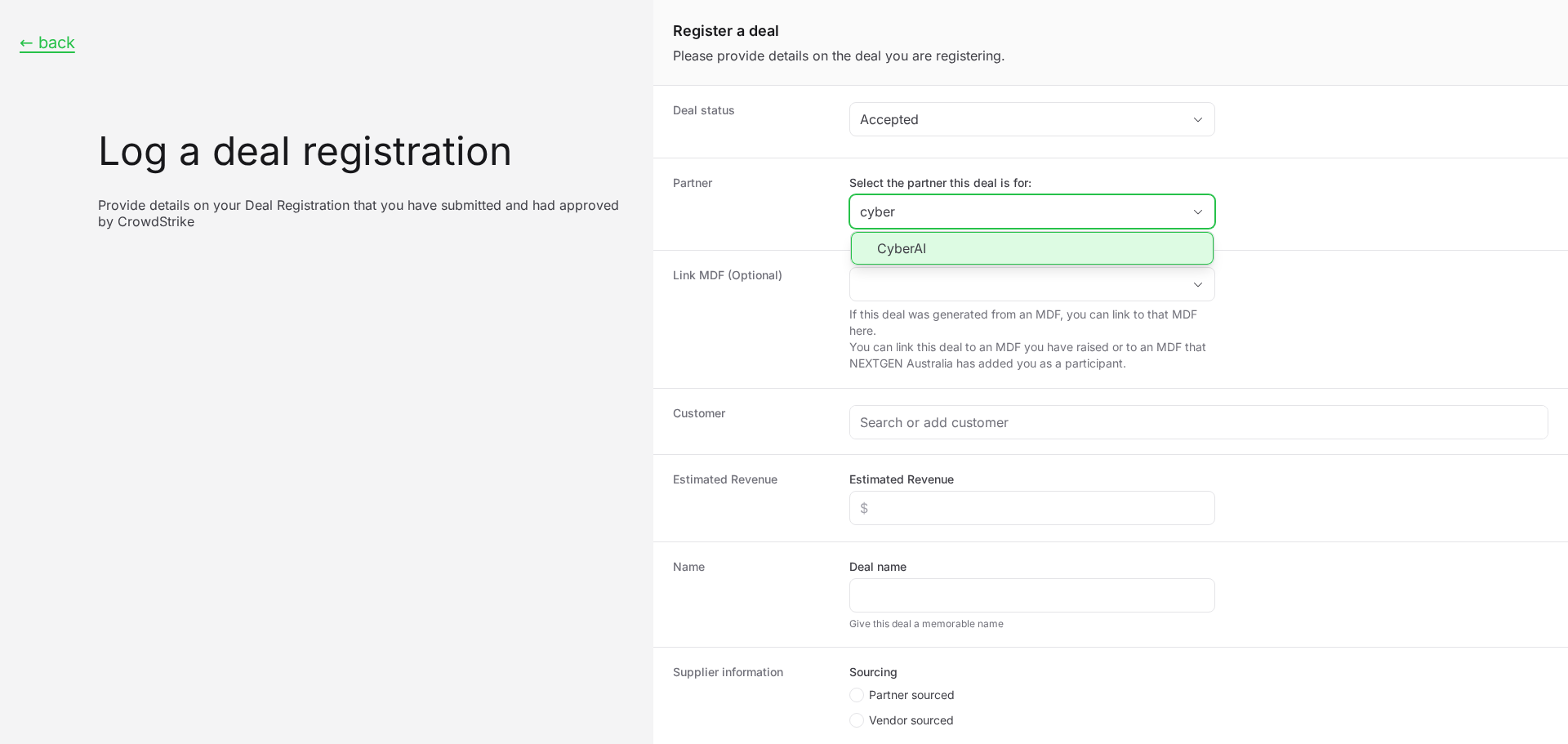
click at [927, 249] on li "CyberAI" at bounding box center [1032, 249] width 362 height 33
type input "CyberAI"
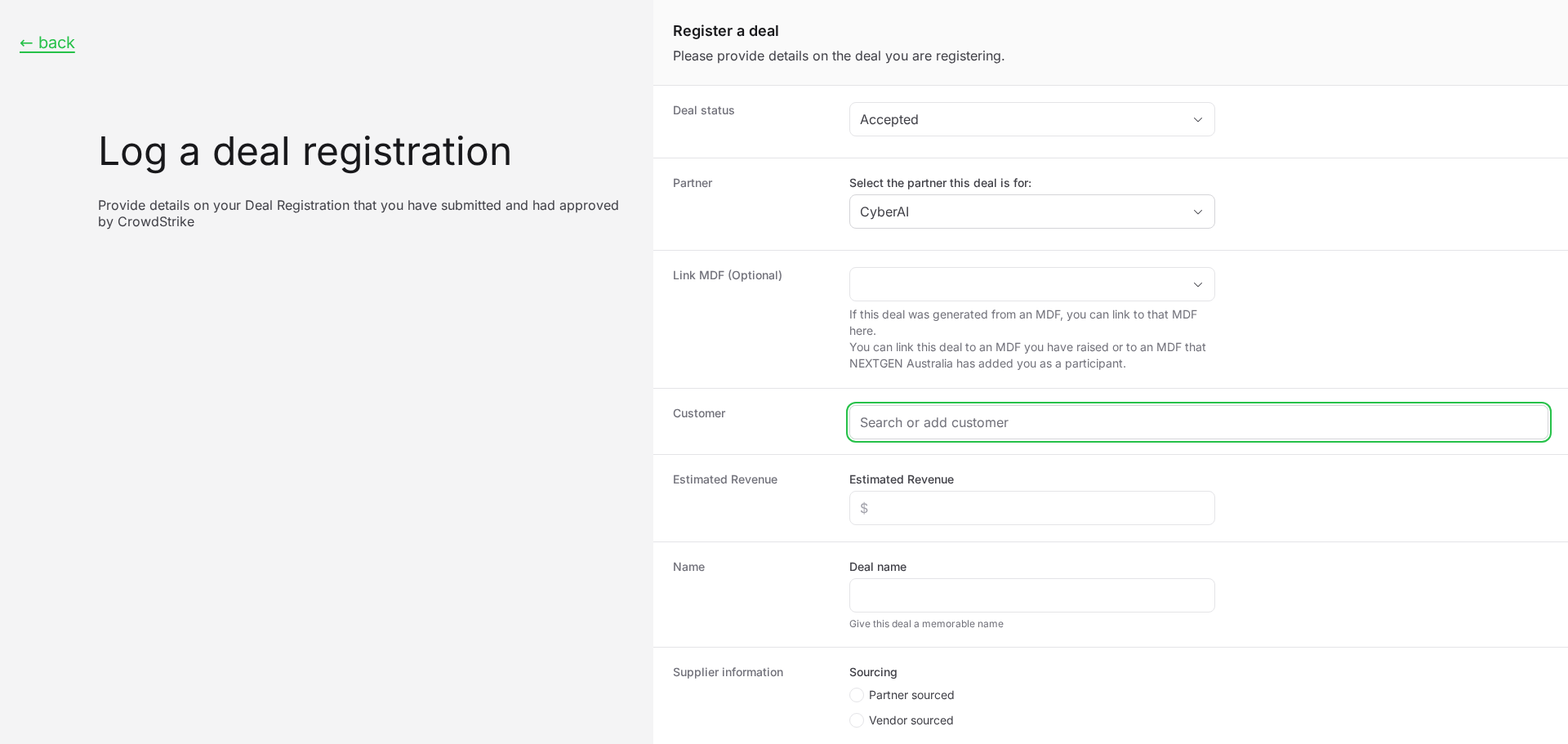
click at [985, 428] on input "Create activity form" at bounding box center [1198, 423] width 678 height 20
paste input "[URL][DOMAIN_NAME]"
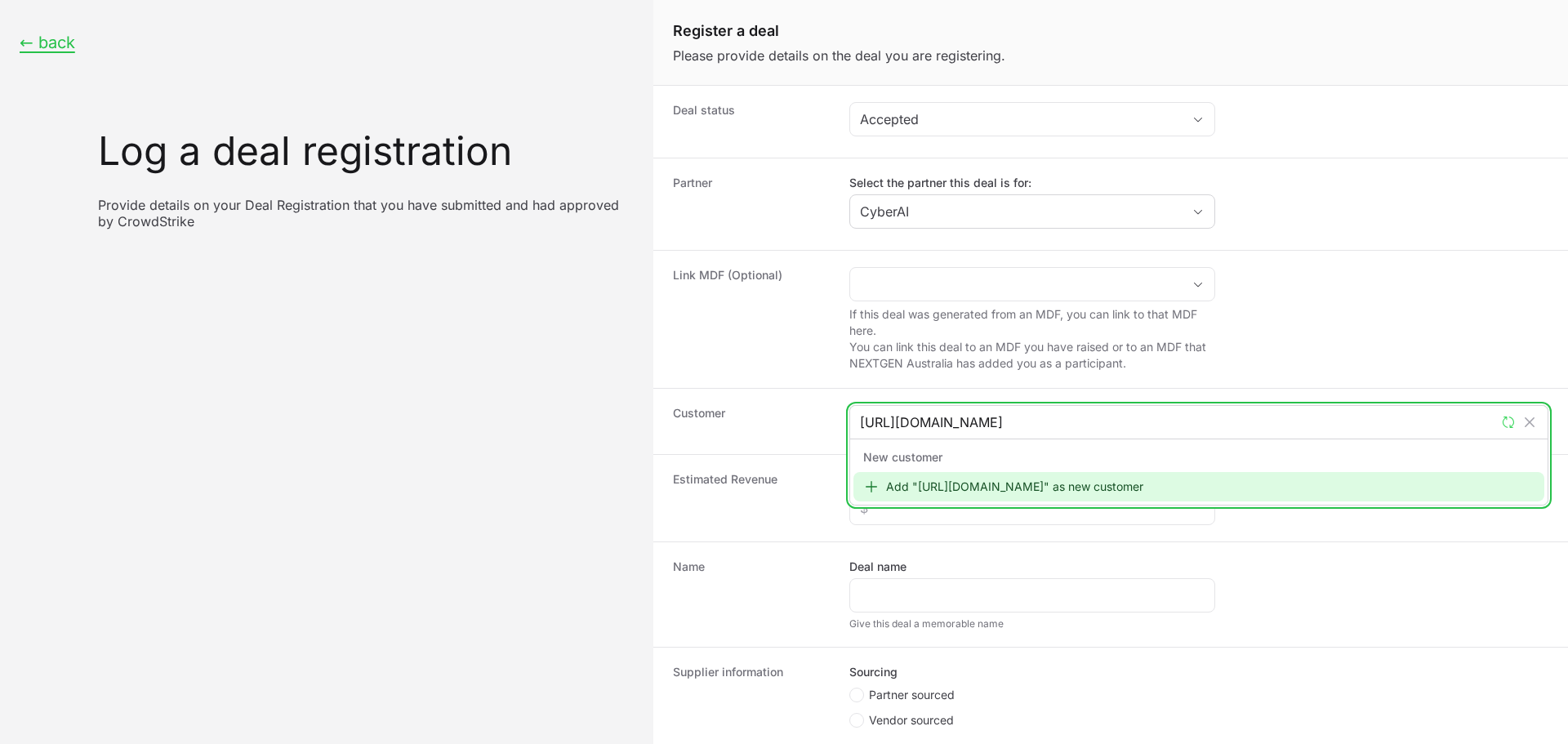
type input "[URL][DOMAIN_NAME]"
click at [1007, 492] on div "Add "[URL][DOMAIN_NAME]" as new customer" at bounding box center [1198, 487] width 691 height 30
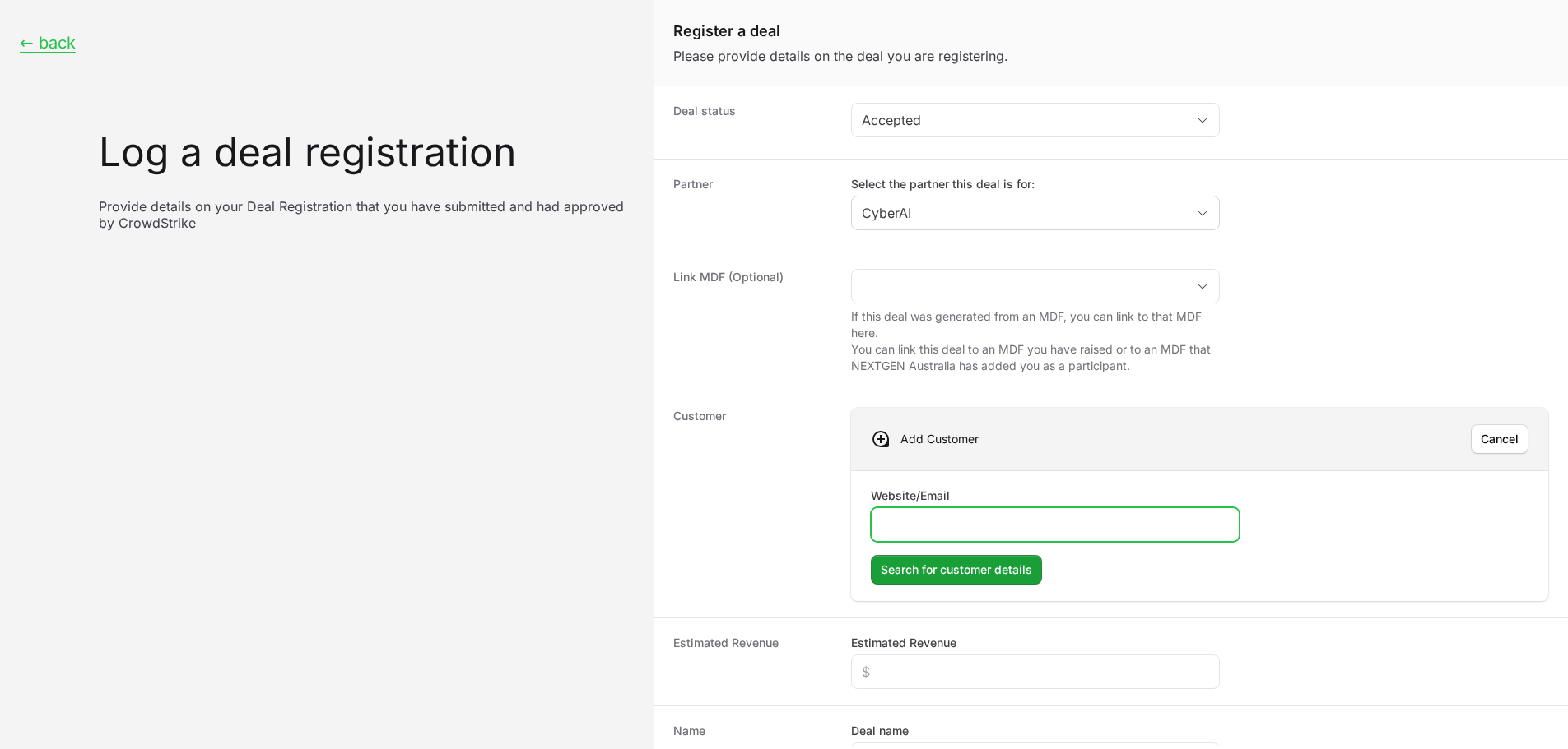
click at [947, 527] on input "Website/Email" at bounding box center [1056, 525] width 348 height 20
paste input "[URL][DOMAIN_NAME]"
type input "[URL][DOMAIN_NAME]"
click at [945, 569] on span "Search for customer details" at bounding box center [957, 570] width 151 height 20
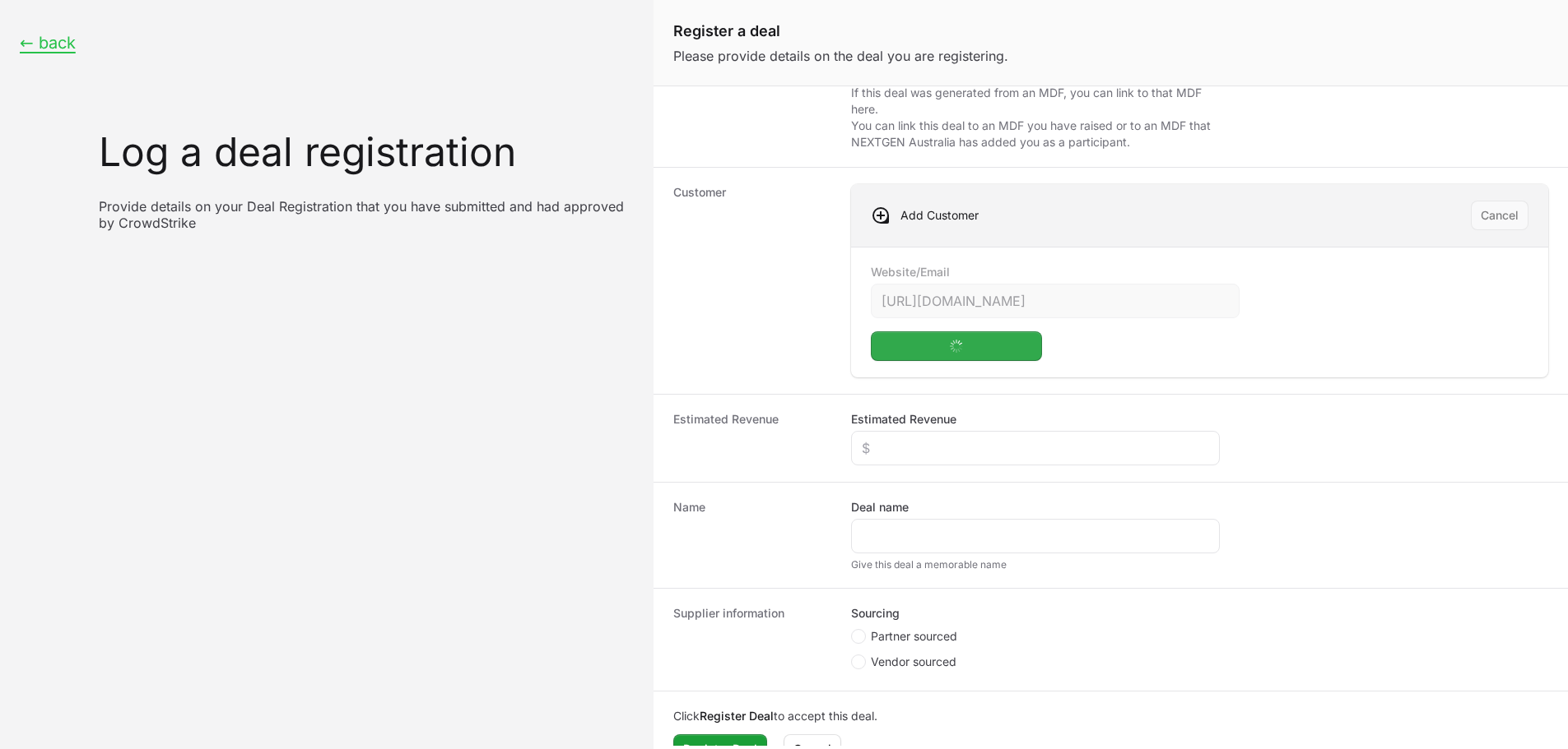
scroll to position [247, 0]
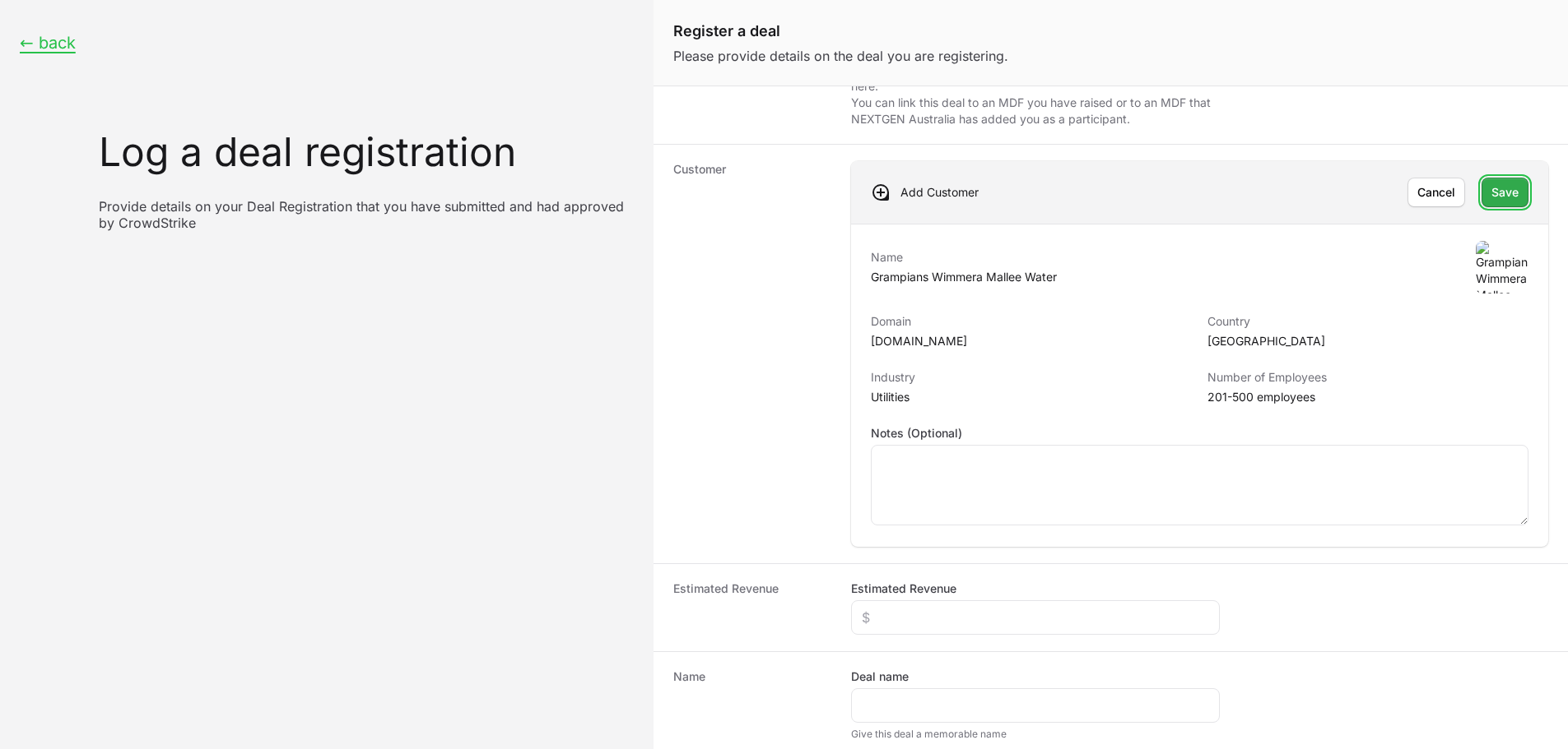
click at [1491, 195] on span "Save" at bounding box center [1505, 193] width 27 height 20
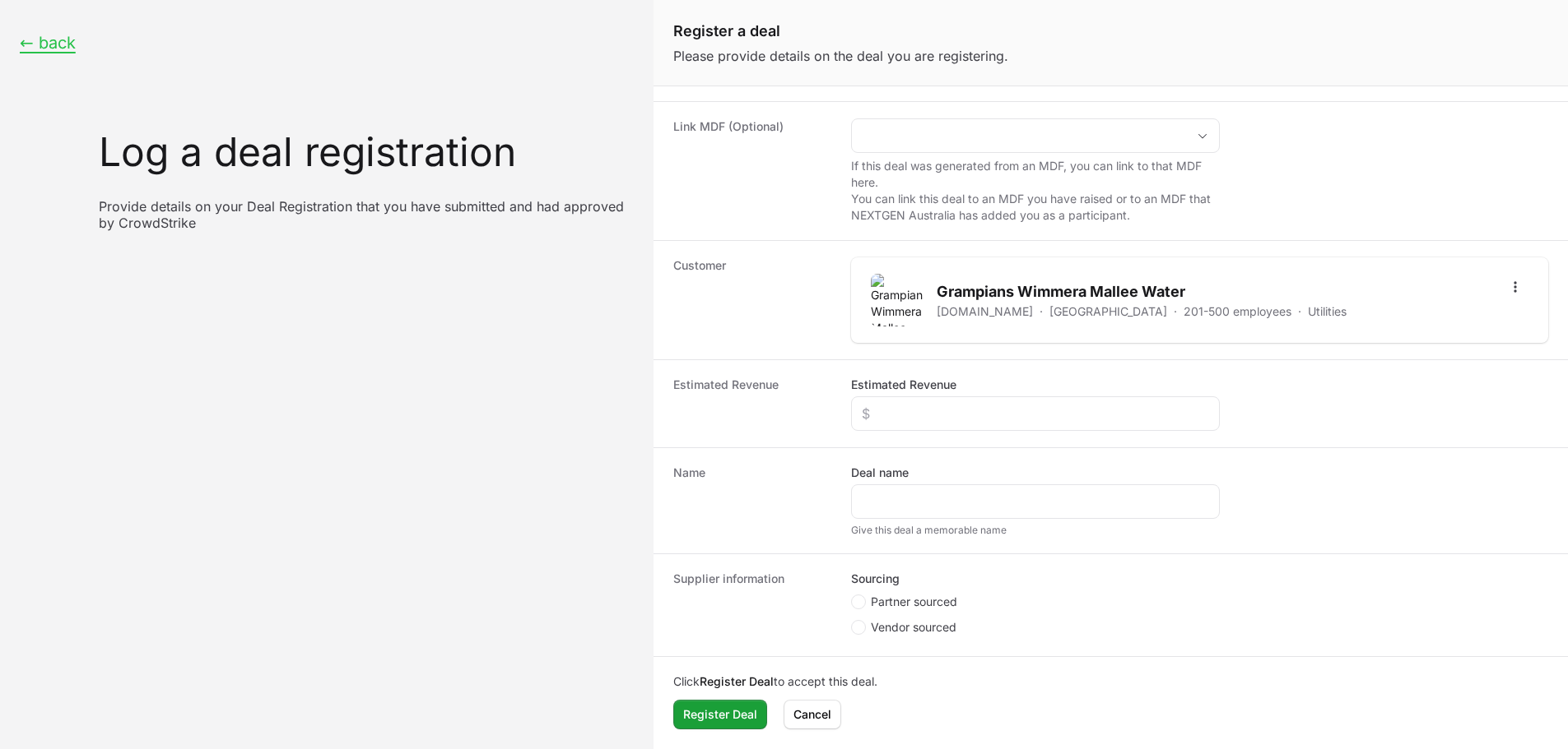
click at [886, 432] on div "Estimated Revenue Estimated Revenue" at bounding box center [1110, 403] width 914 height 88
click at [885, 429] on div "Create activity form" at bounding box center [1035, 414] width 369 height 35
click at [889, 421] on input "Estimated Revenue" at bounding box center [1036, 414] width 348 height 20
type input "$10,000"
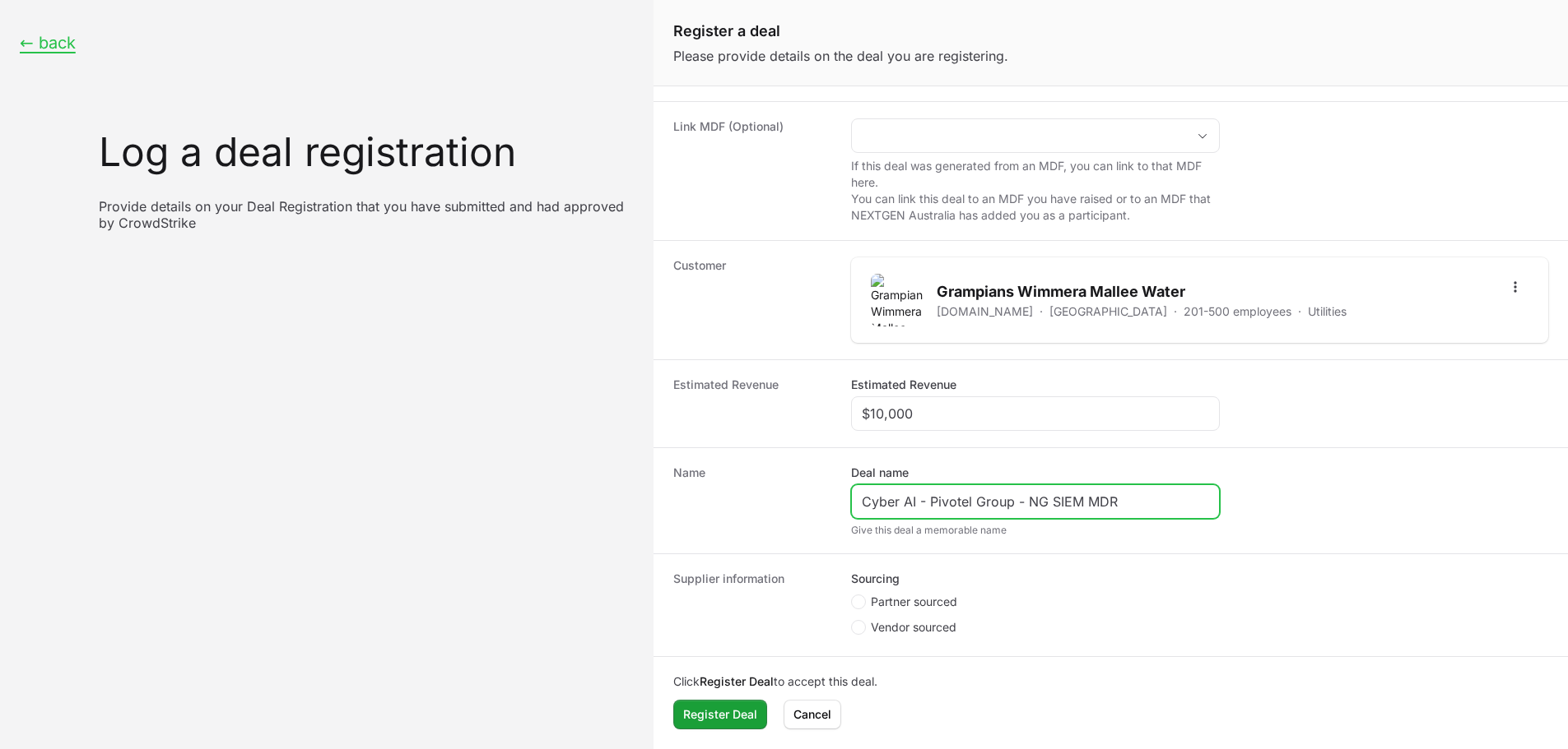
drag, startPoint x: 1011, startPoint y: 501, endPoint x: 930, endPoint y: 497, distance: 81.1
click at [930, 497] on input "Cyber AI - Pivotel Group - NG SIEM MDR" at bounding box center [1036, 502] width 348 height 20
drag, startPoint x: 1124, startPoint y: 501, endPoint x: 1018, endPoint y: 498, distance: 106.0
click at [1018, 498] on input "Cyber AI - GWM Water - NG SIEM MDR" at bounding box center [1036, 502] width 348 height 20
paste input "Falcon Next-Gen SIEM"
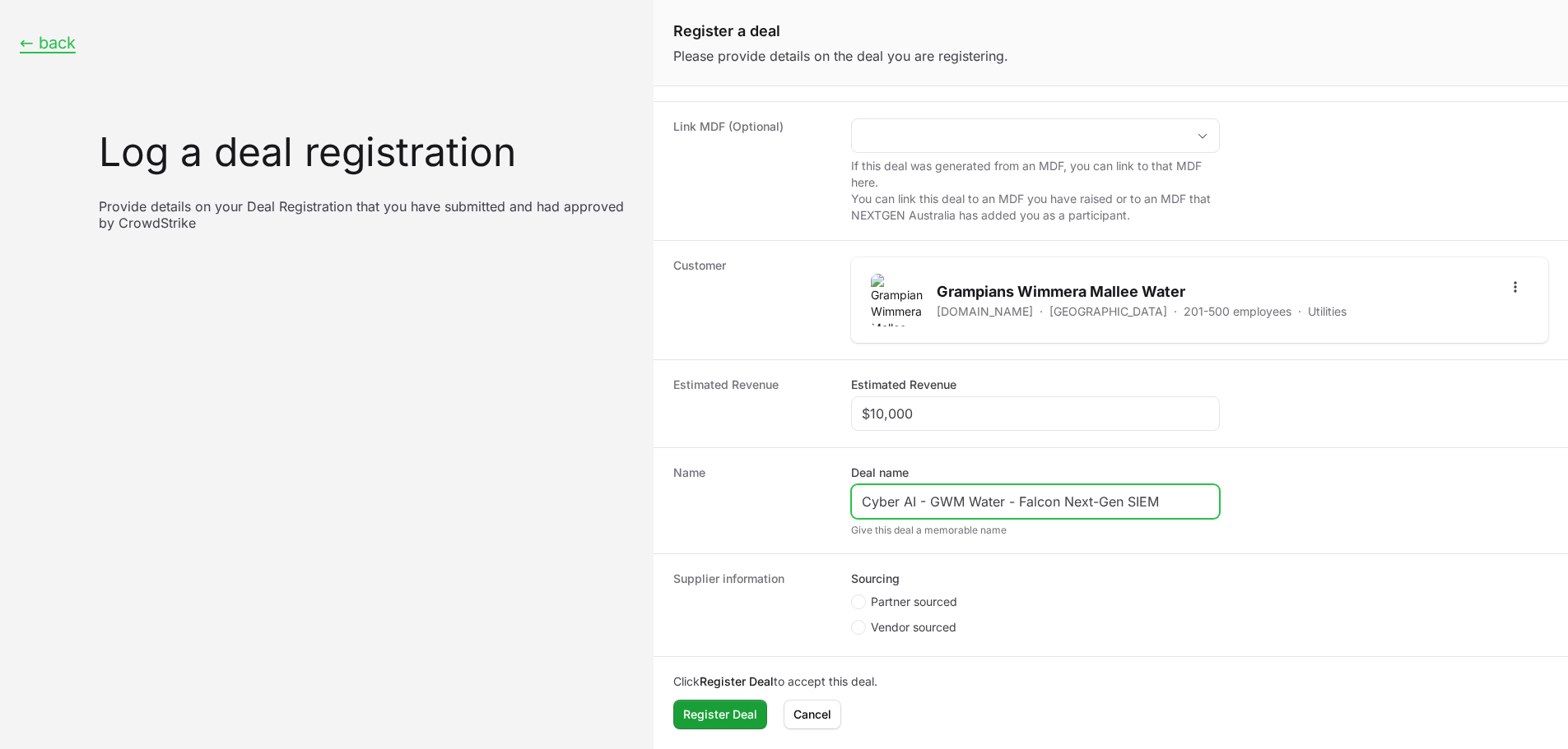
type input "Cyber AI - GWM Water - Falcon Next-Gen SIEM"
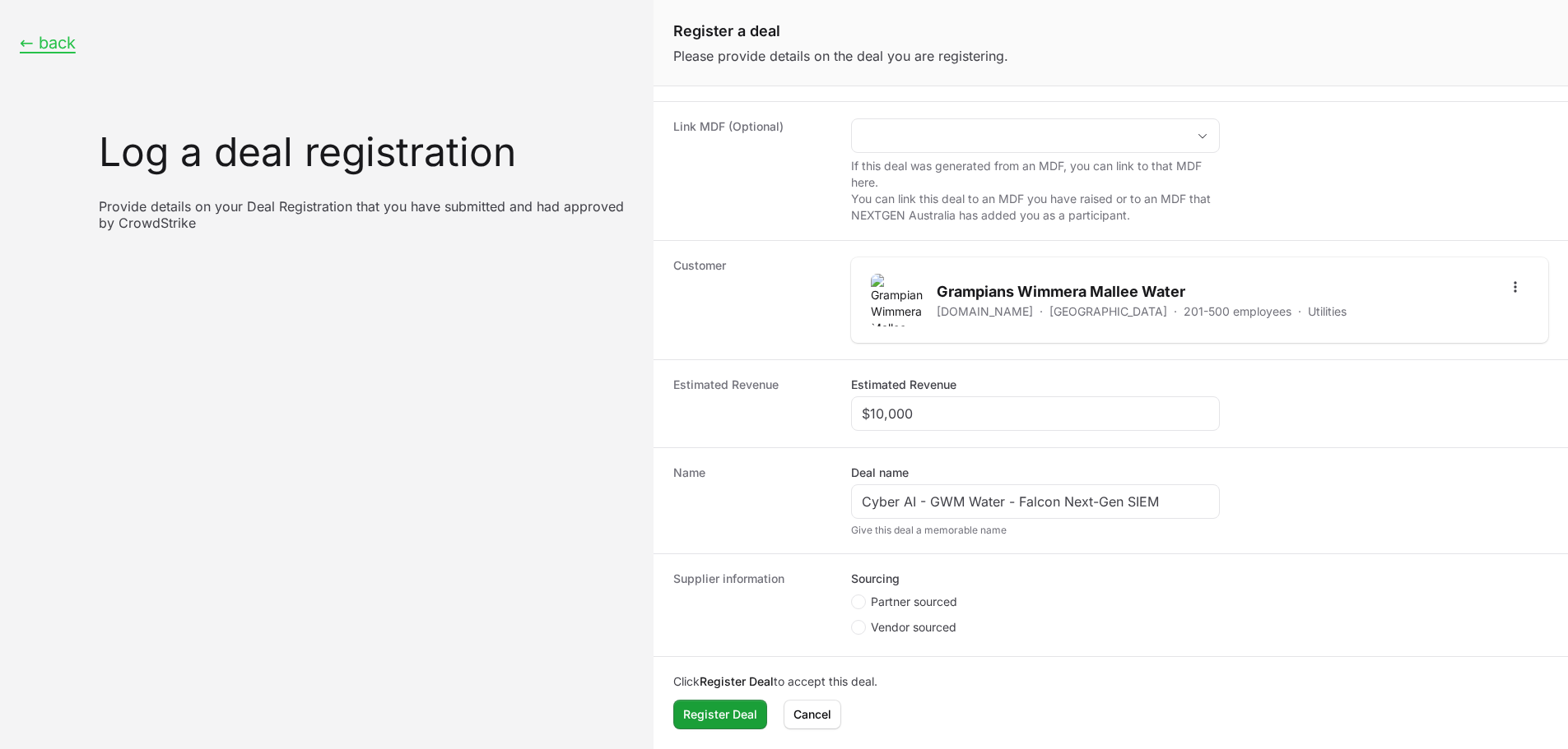
click at [876, 604] on span "Partner sourced" at bounding box center [914, 602] width 87 height 17
click at [853, 746] on input "Partner sourced" at bounding box center [852, 747] width 2 height 2
radio input "true"
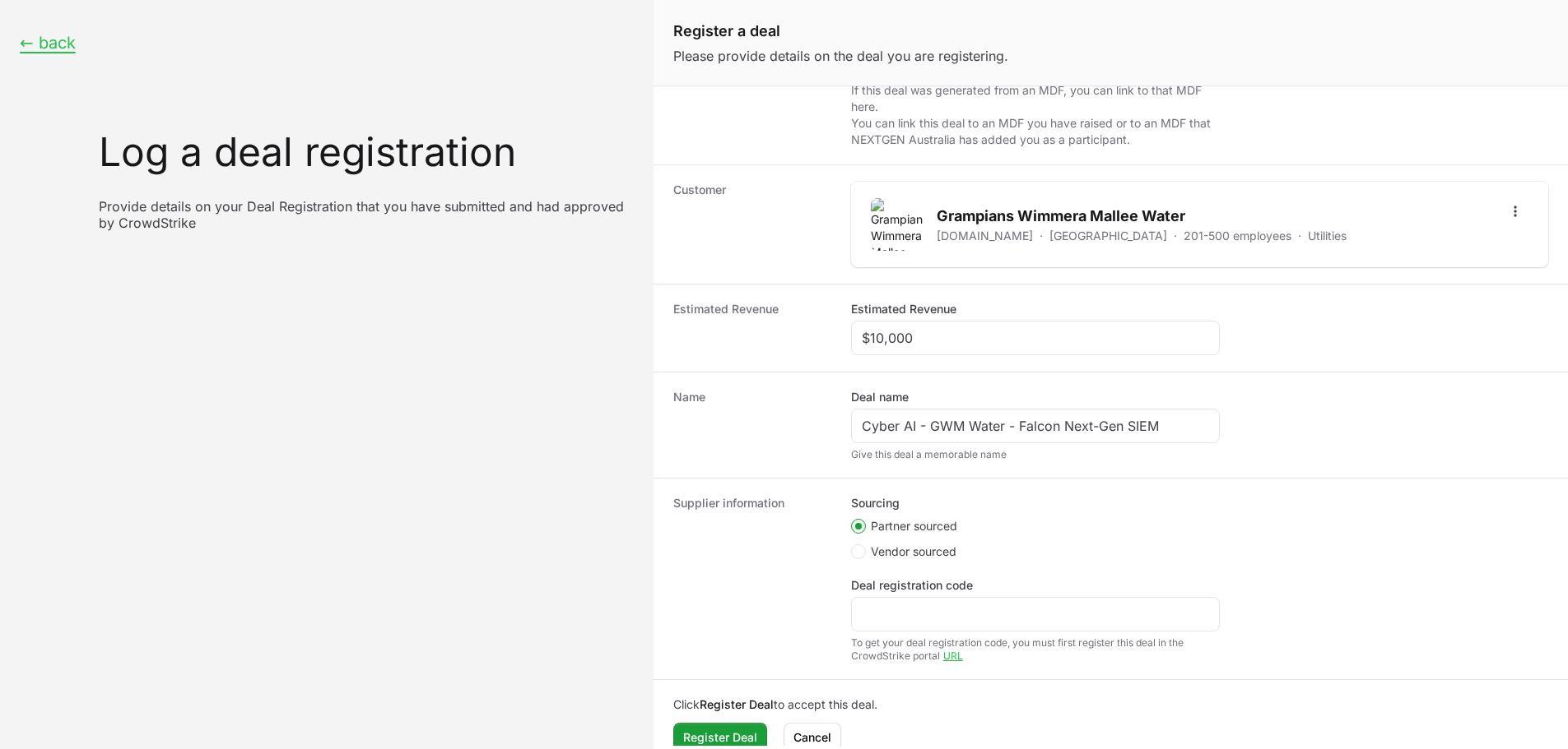
scroll to position [249, 0]
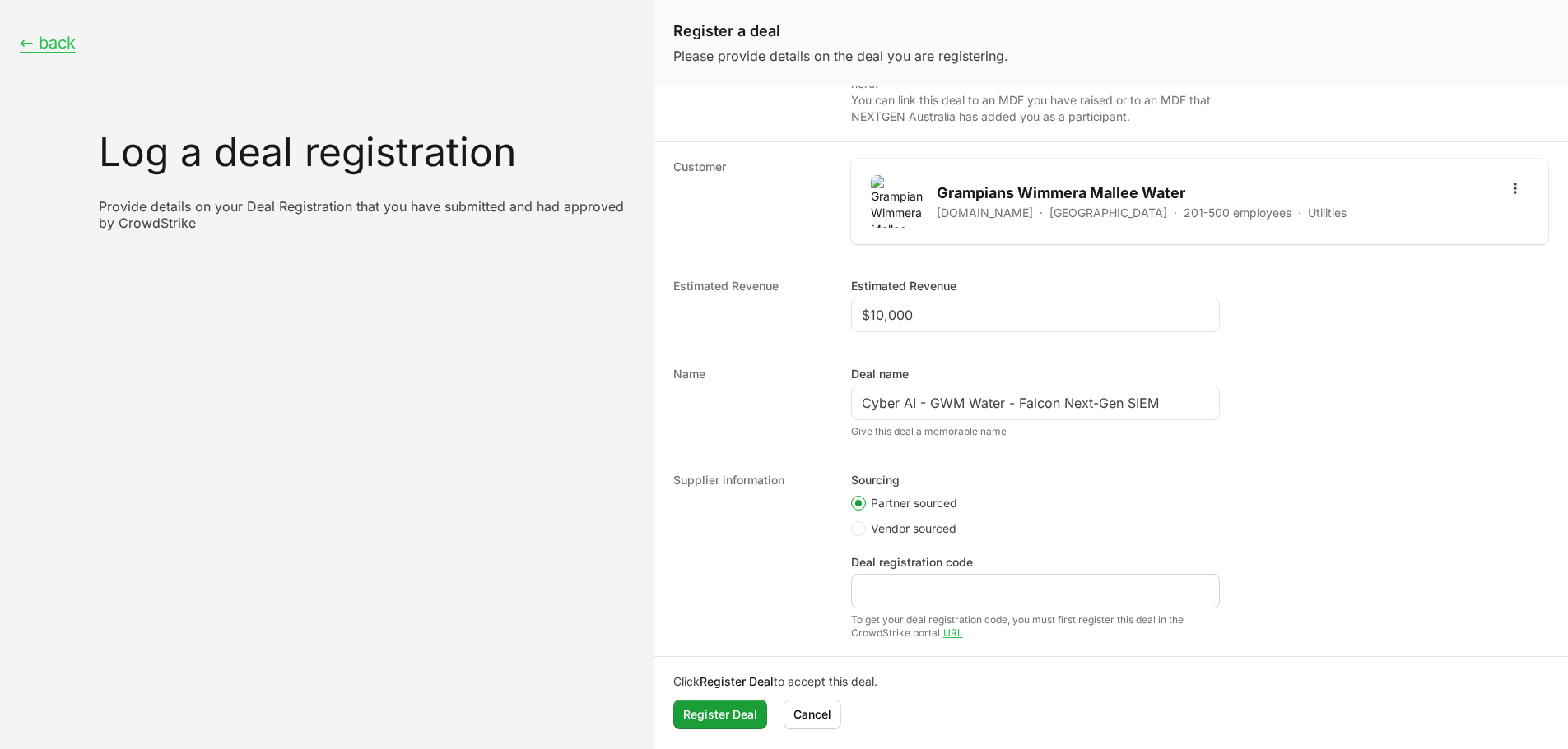
click at [929, 577] on div "Create activity form" at bounding box center [1035, 592] width 369 height 35
click at [927, 584] on input "Deal registration code" at bounding box center [1036, 592] width 348 height 20
paste input "DR-ad21accf"
type input "DR-ad21accf"
click at [747, 712] on span "Register Deal" at bounding box center [720, 715] width 74 height 20
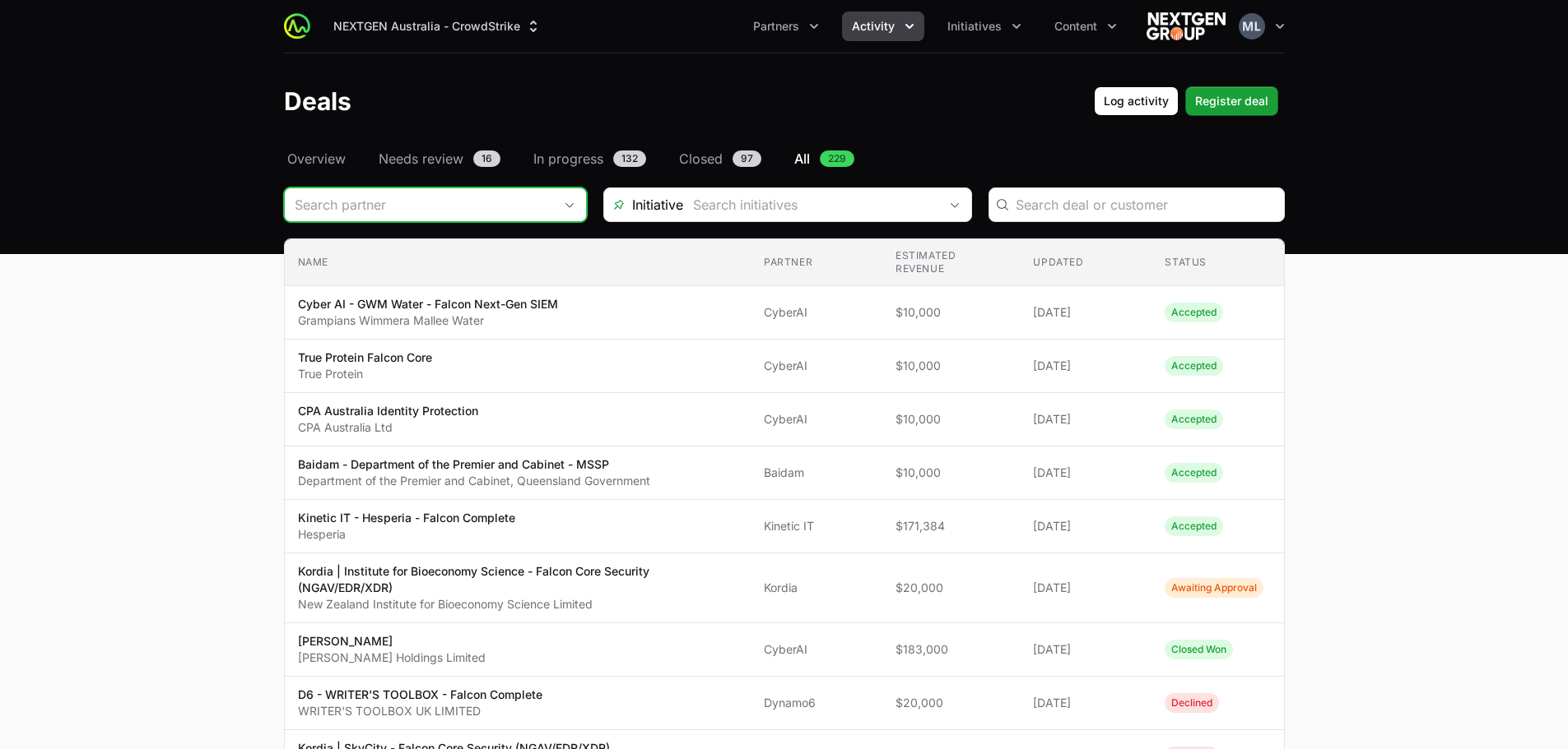
click at [469, 213] on input "Deals Filters" at bounding box center [418, 205] width 269 height 33
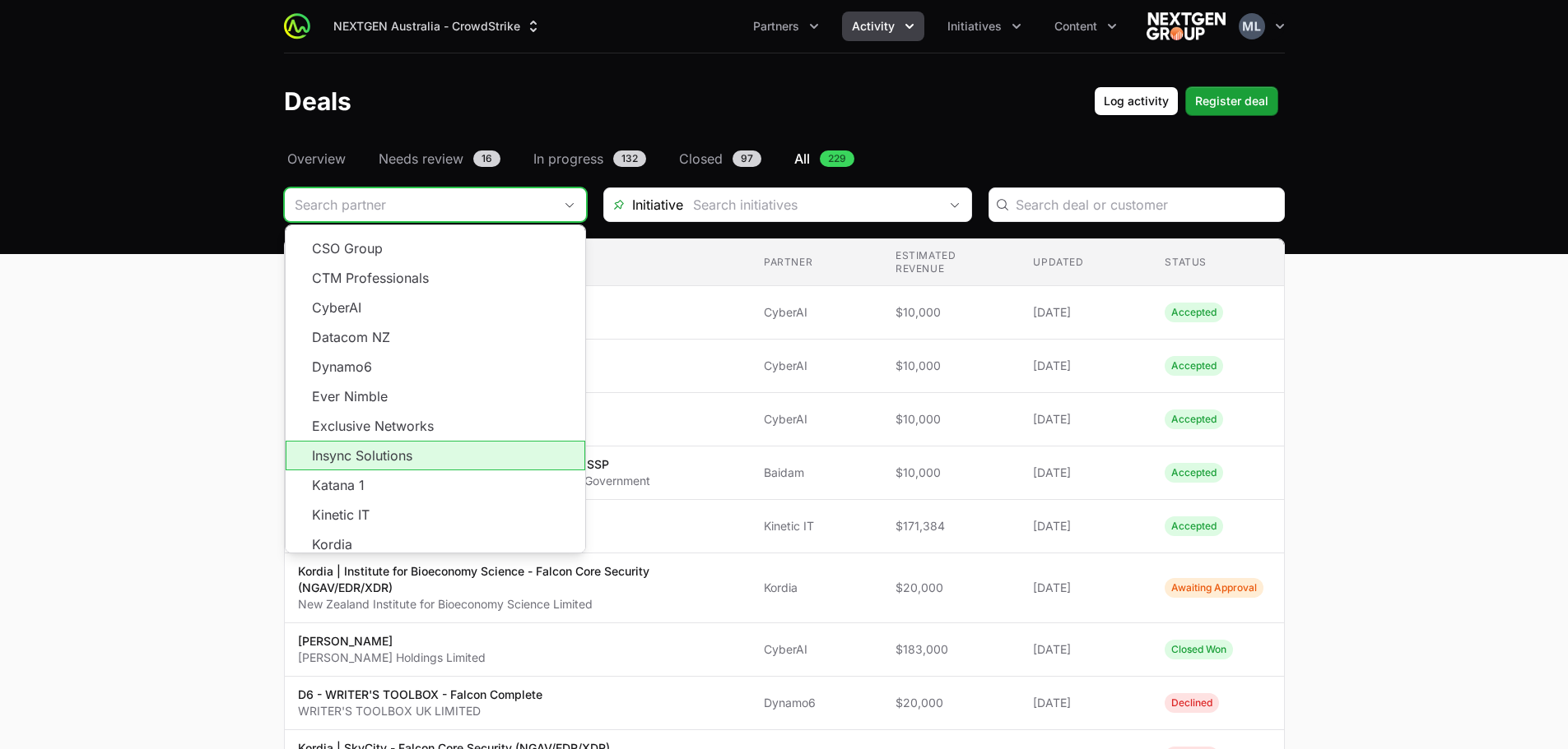
scroll to position [296, 0]
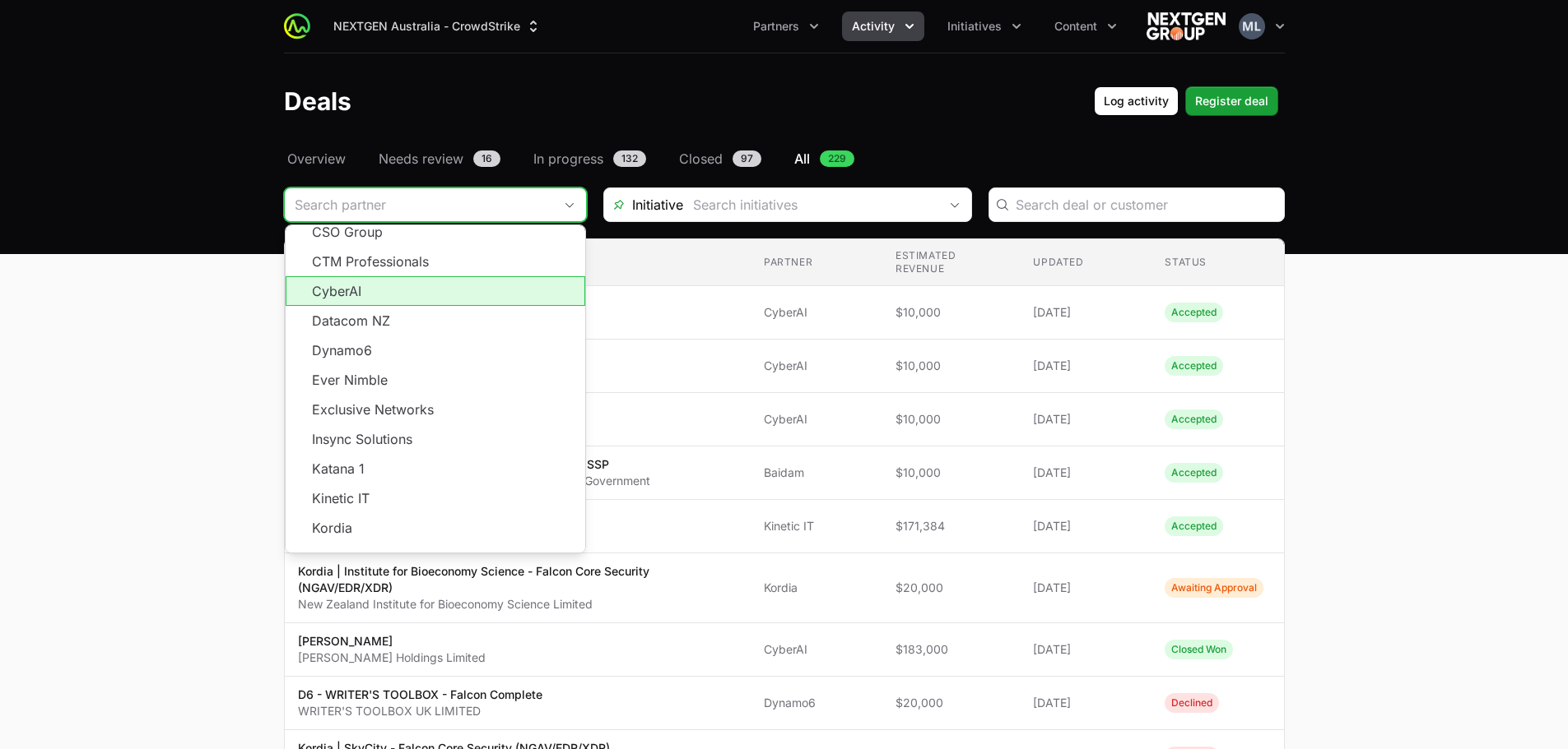
click at [383, 276] on li "CyberAI" at bounding box center [435, 291] width 299 height 30
type input "CyberAI"
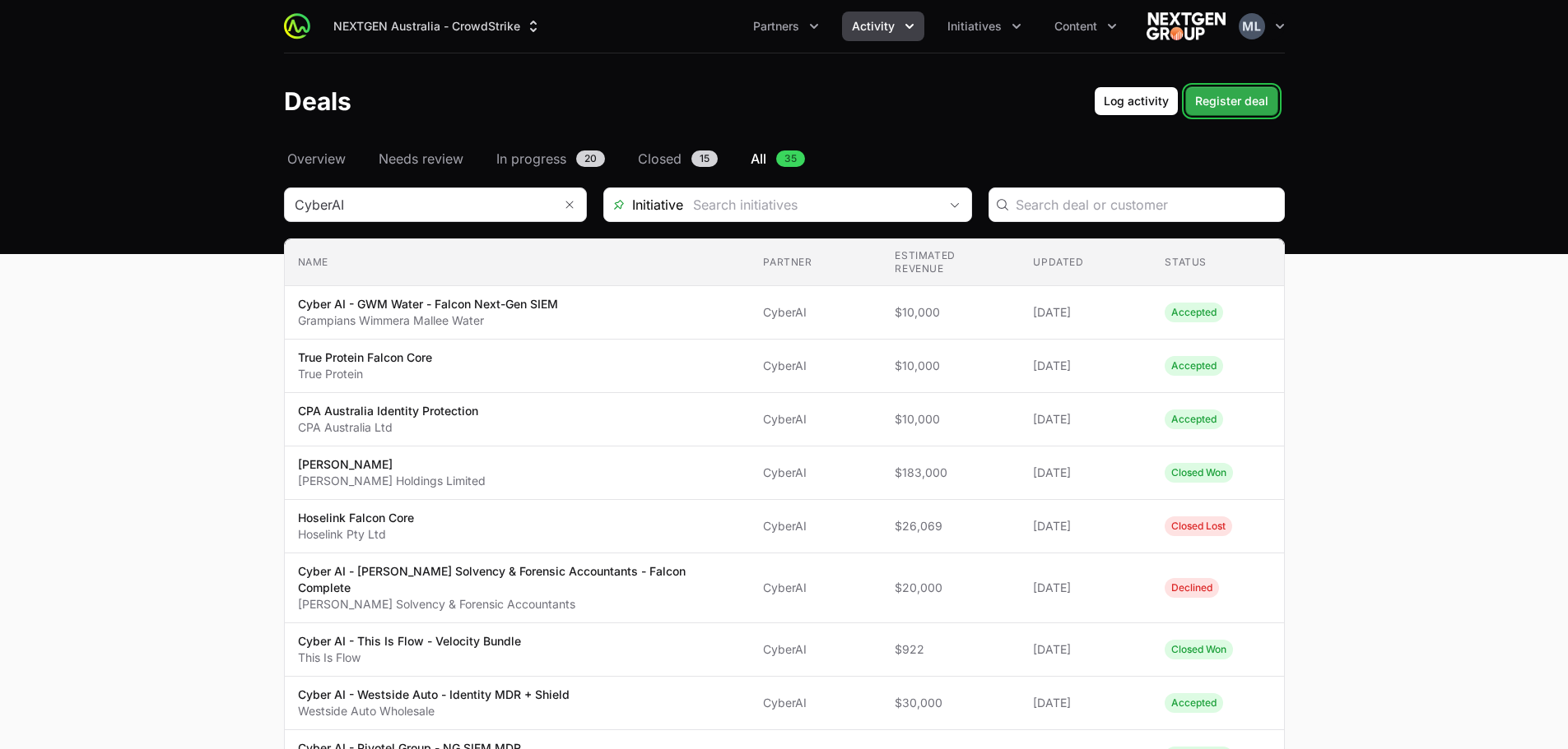
click at [1220, 99] on span "Register deal" at bounding box center [1232, 101] width 73 height 20
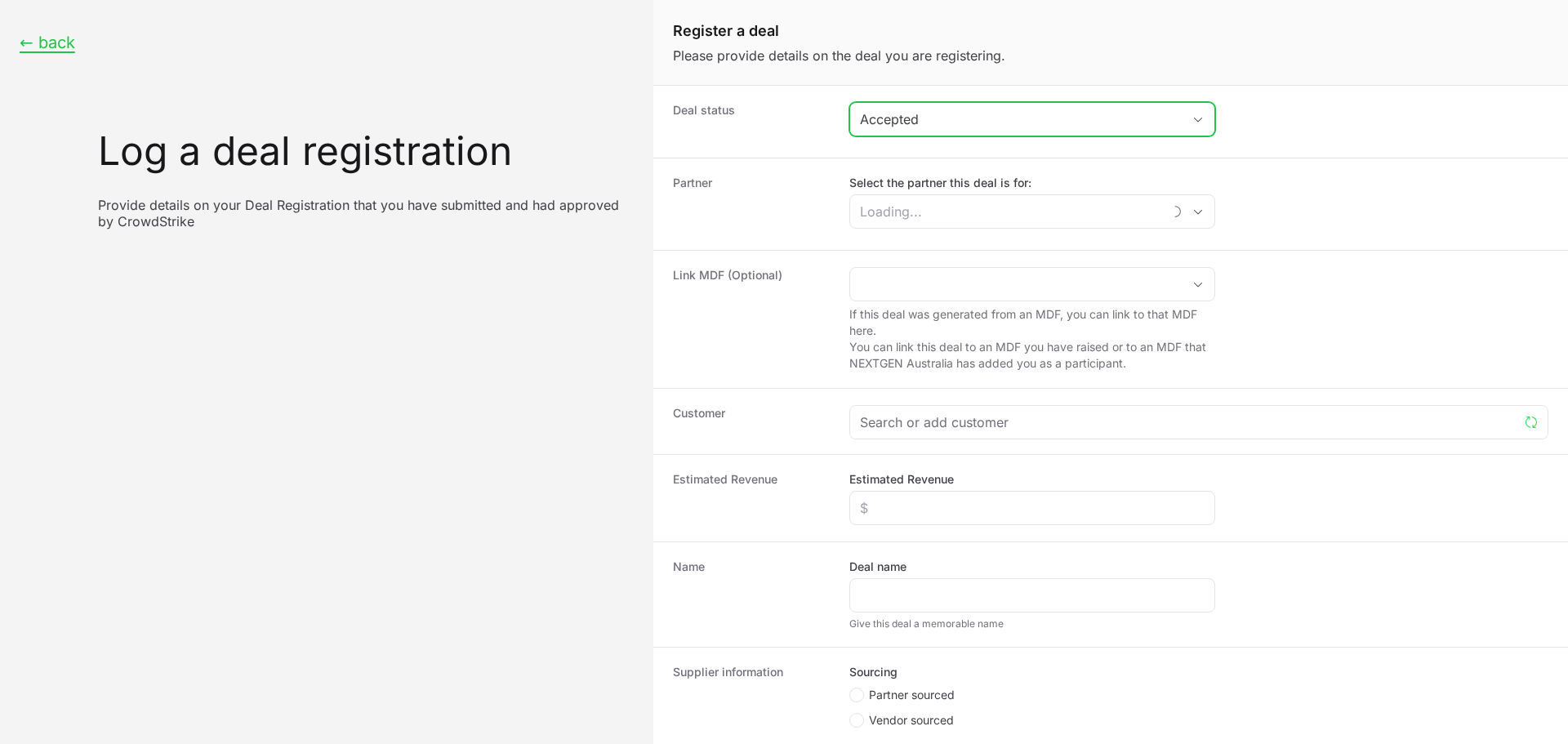
click at [979, 129] on button "Accepted" at bounding box center [1032, 120] width 364 height 33
click at [749, 128] on dt "Deal status" at bounding box center [751, 121] width 157 height 39
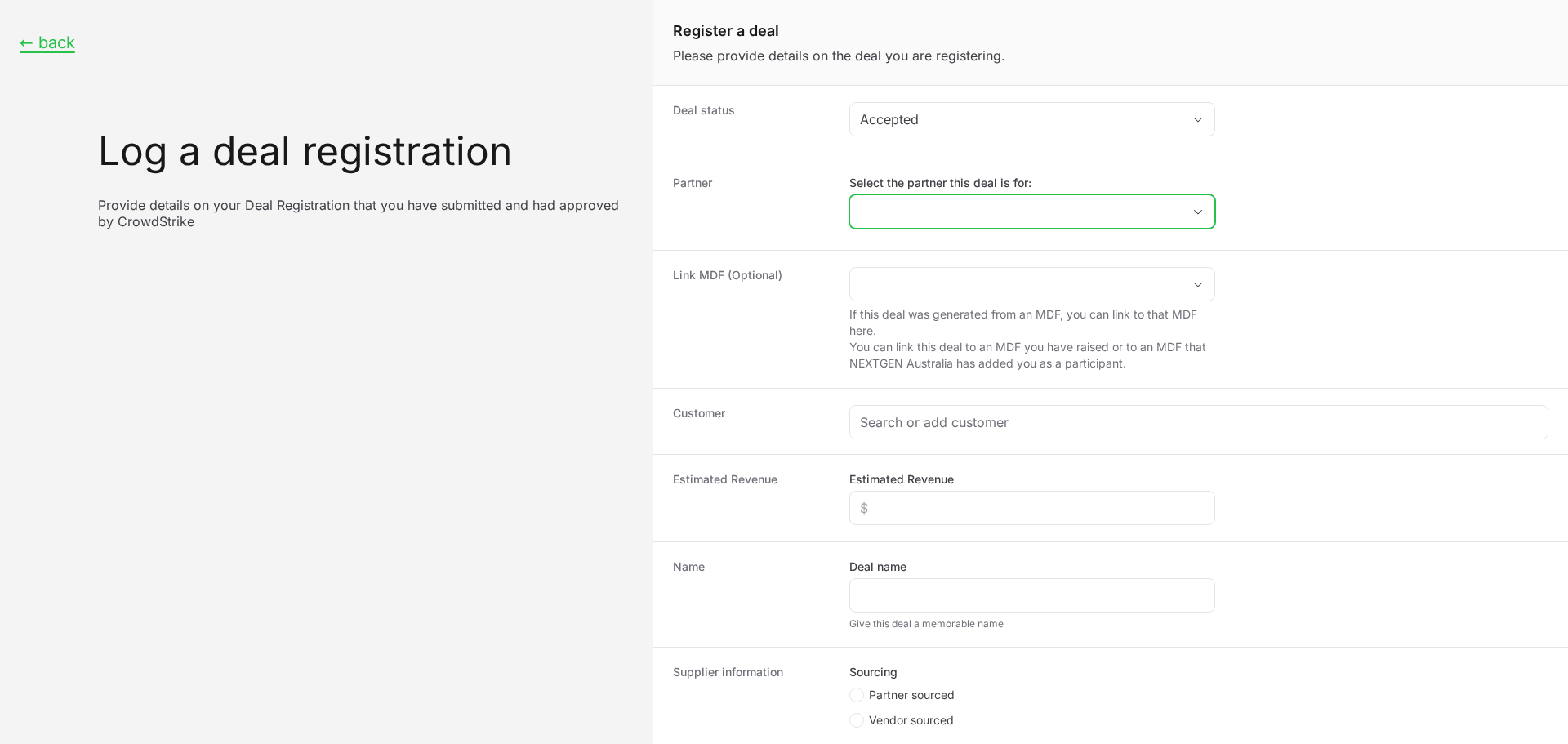
click at [943, 224] on input "Select the partner this deal is for:" at bounding box center [1016, 211] width 332 height 33
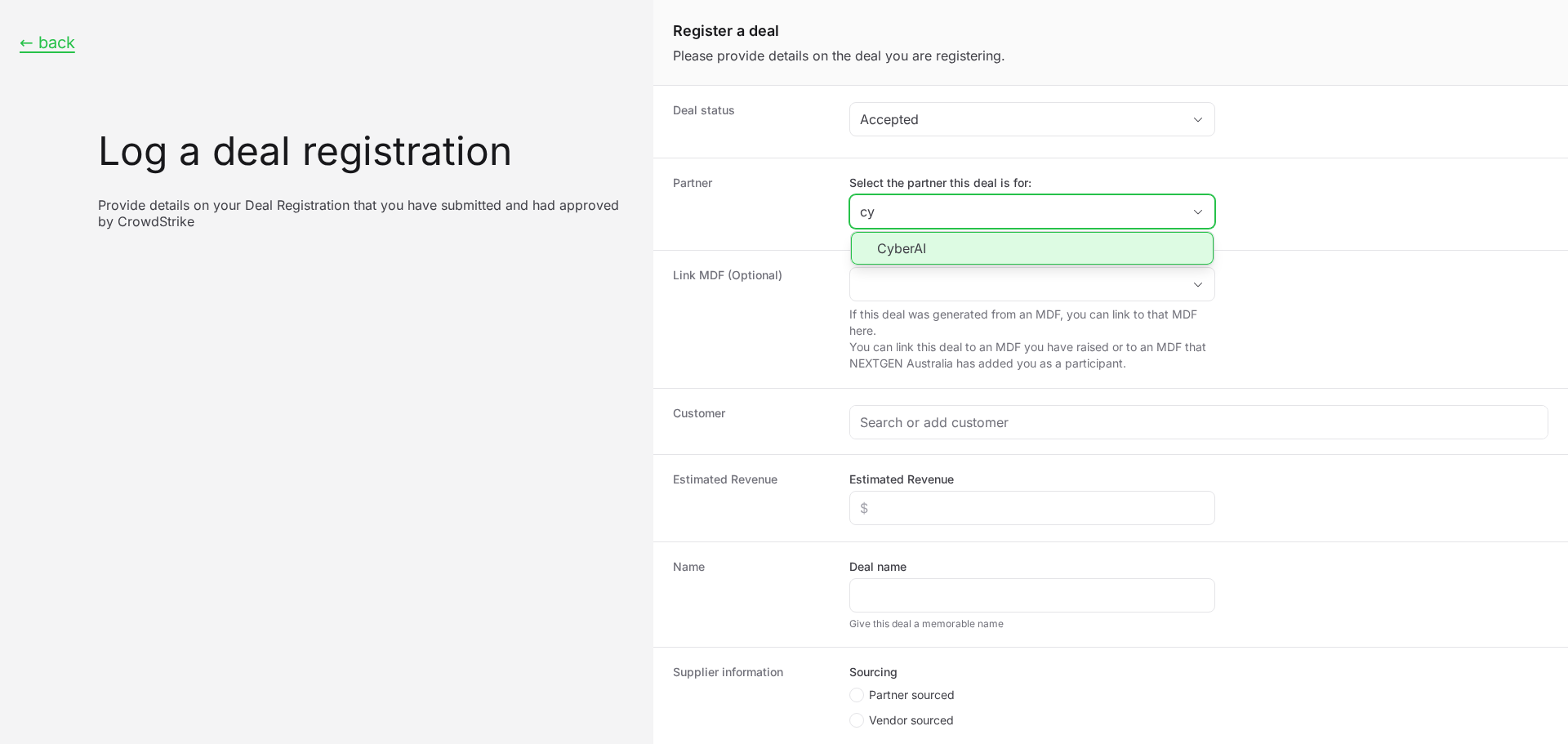
click at [920, 243] on li "CyberAI" at bounding box center [1032, 249] width 362 height 33
type input "CyberAI"
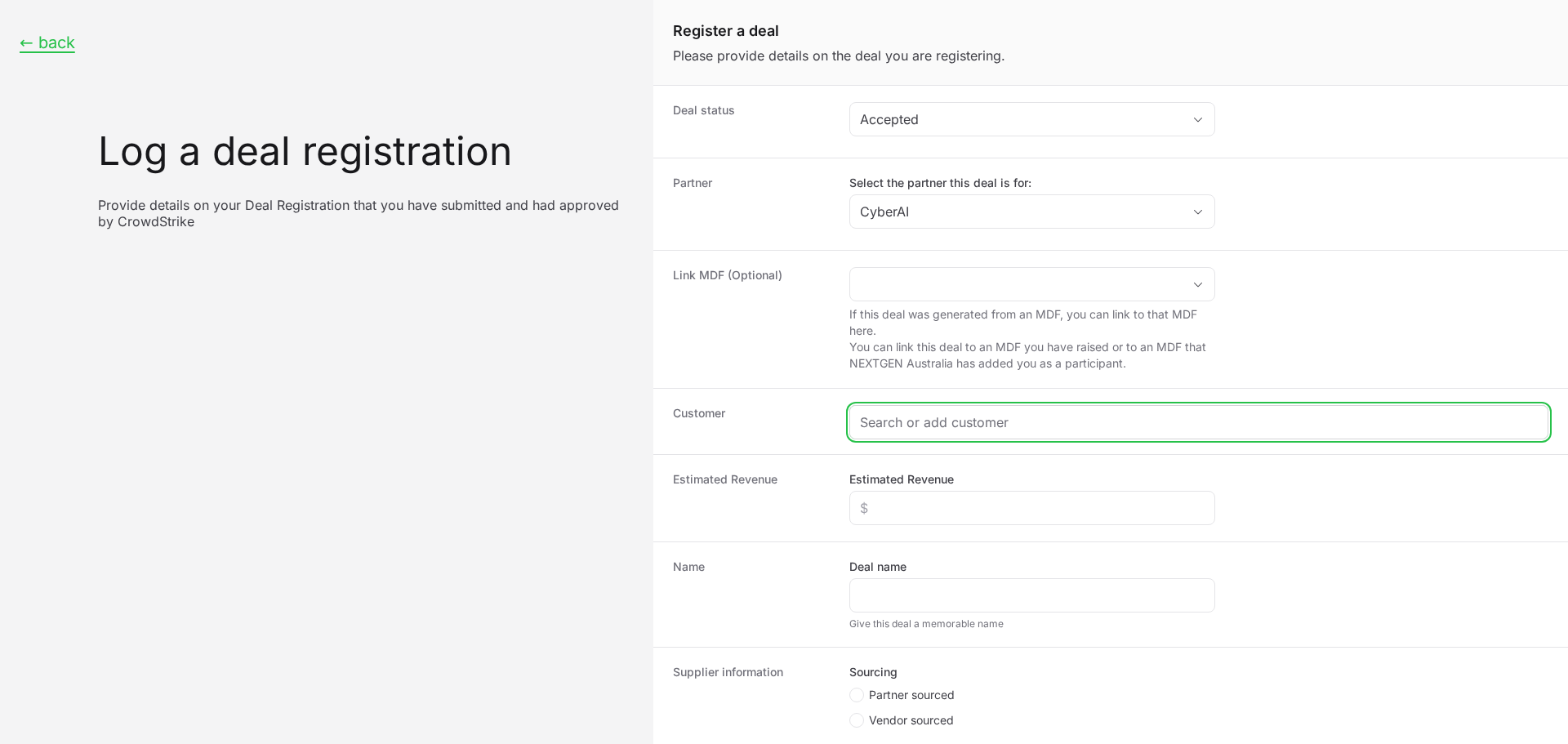
click at [918, 414] on input "Create activity form" at bounding box center [1198, 423] width 678 height 20
paste input "[URL][DOMAIN_NAME]"
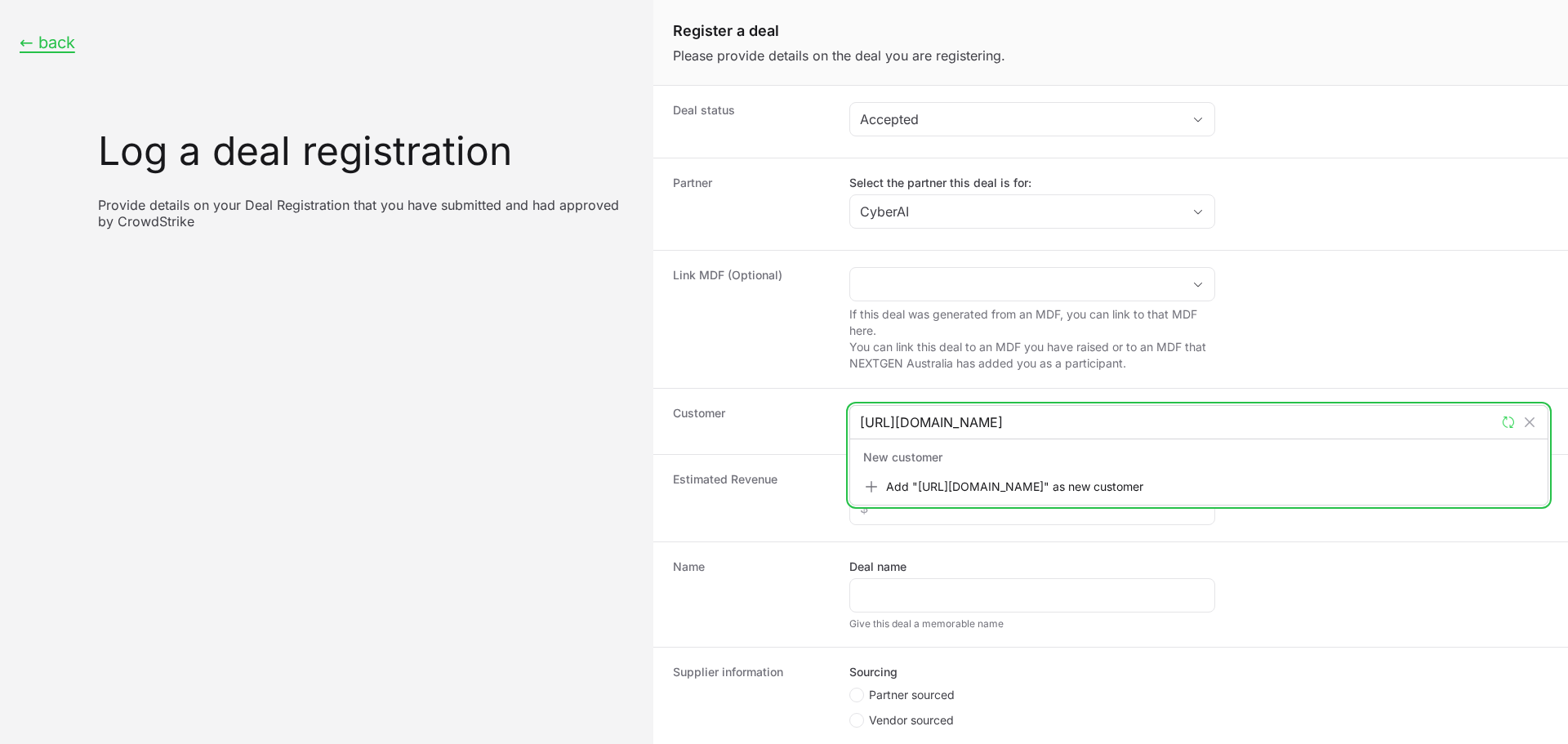
type input "[URL][DOMAIN_NAME]"
click at [1000, 488] on div "Add "[URL][DOMAIN_NAME]" as new customer" at bounding box center [1198, 487] width 691 height 30
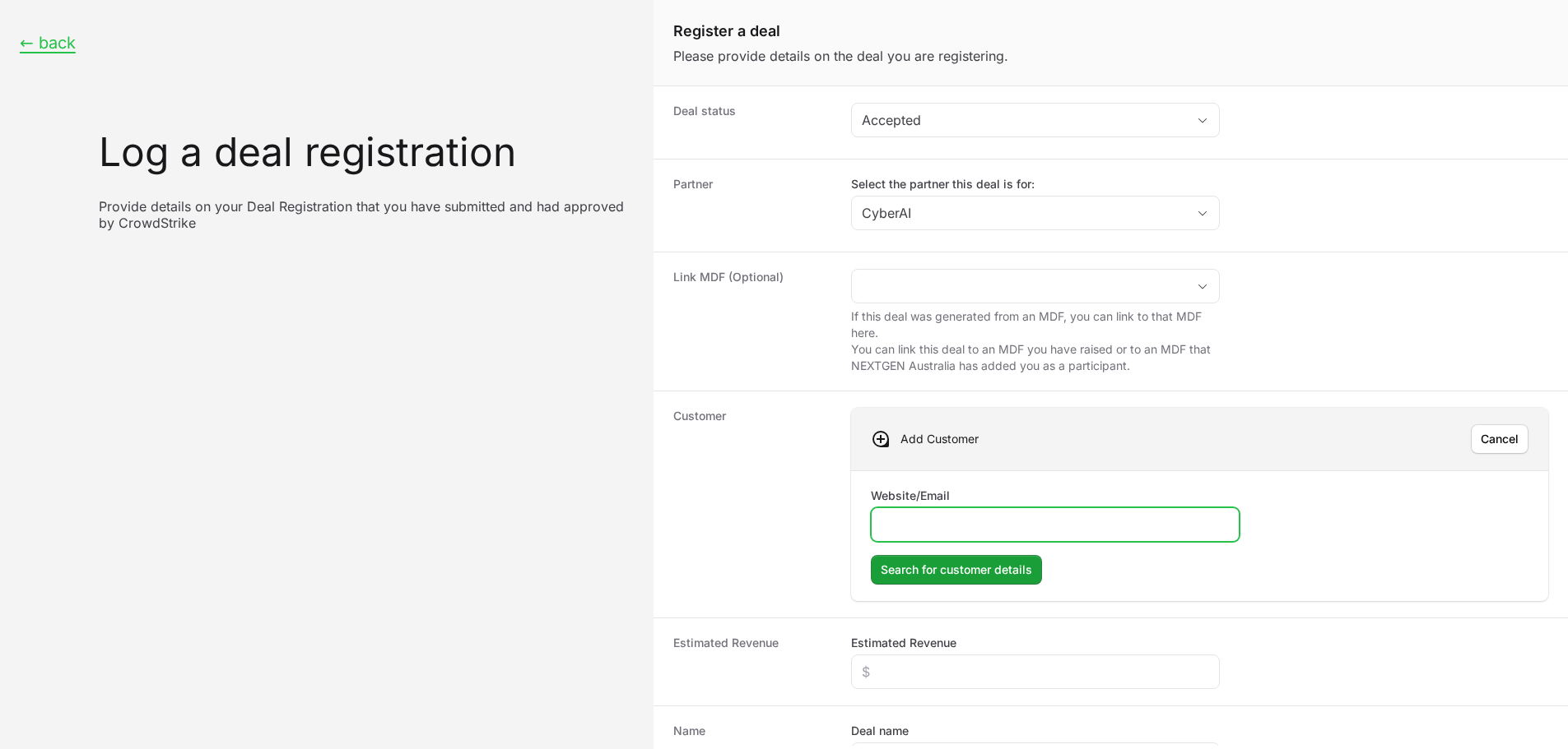
click at [1021, 521] on input "Website/Email" at bounding box center [1056, 525] width 348 height 20
paste input "[URL][DOMAIN_NAME]"
type input "[URL][DOMAIN_NAME]"
click at [952, 552] on form "Website/Email [URL][DOMAIN_NAME] Search for customer details Search for custome…" at bounding box center [1199, 536] width 658 height 97
click at [951, 574] on span "Search for customer details" at bounding box center [957, 570] width 151 height 20
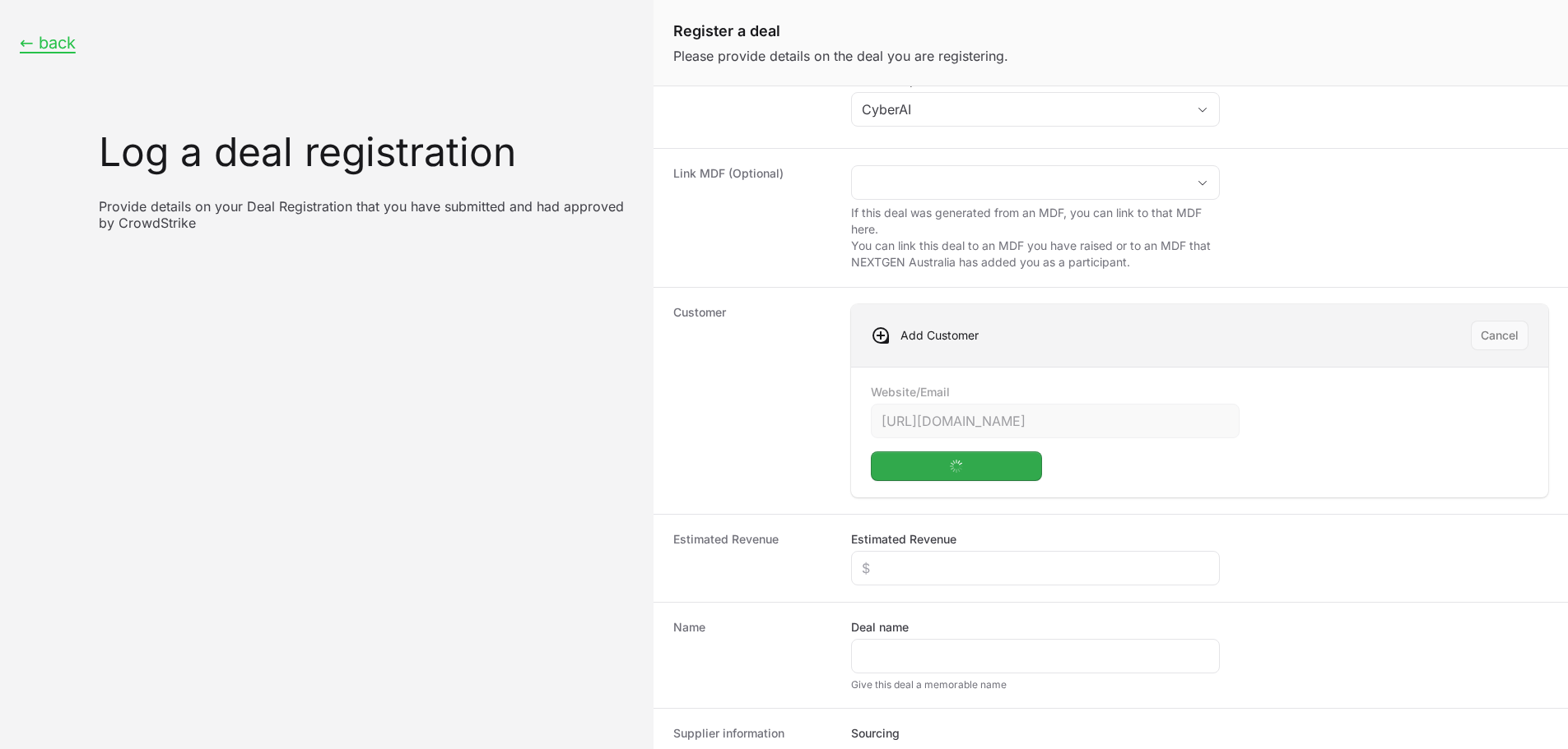
scroll to position [247, 0]
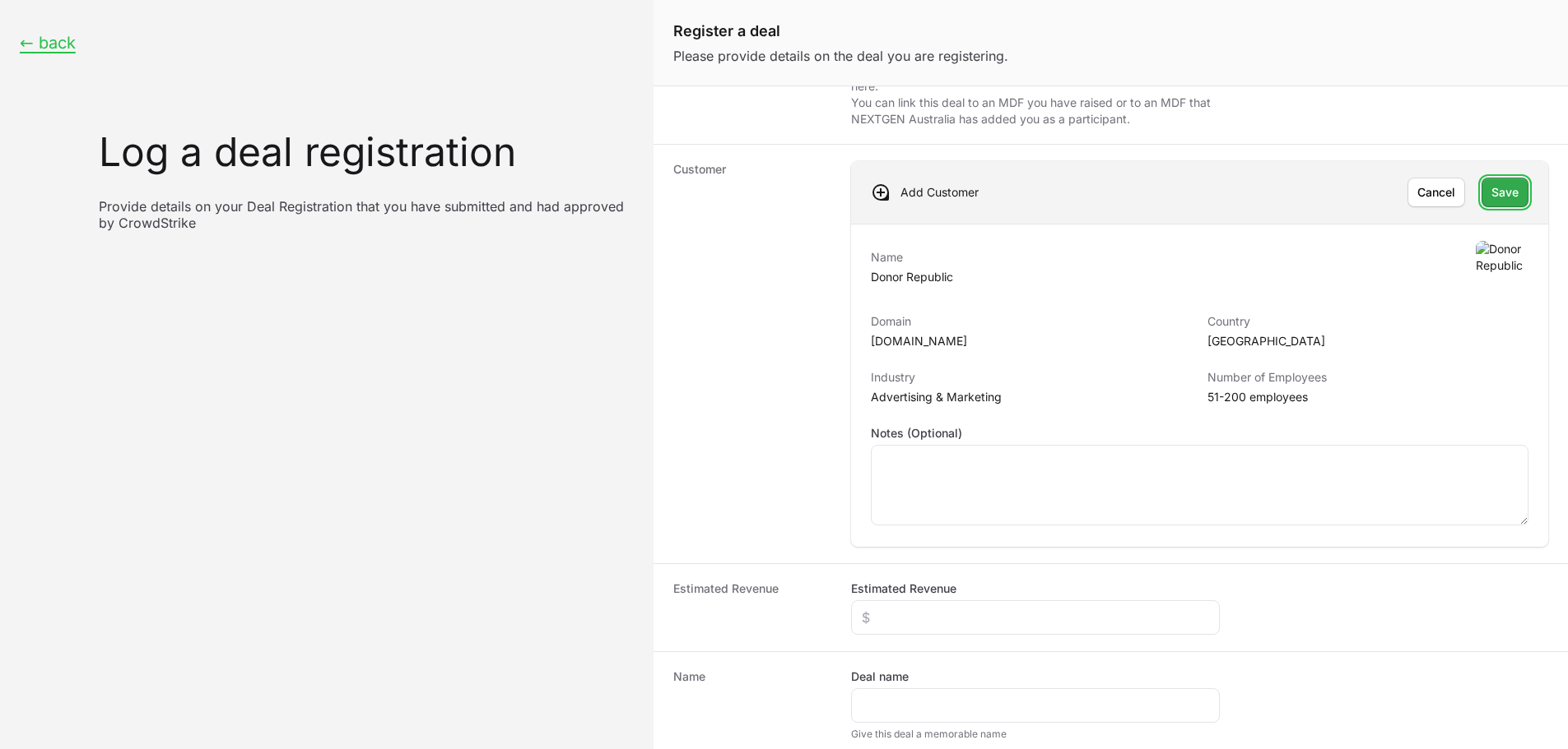
click at [1505, 190] on span "Save" at bounding box center [1505, 193] width 27 height 20
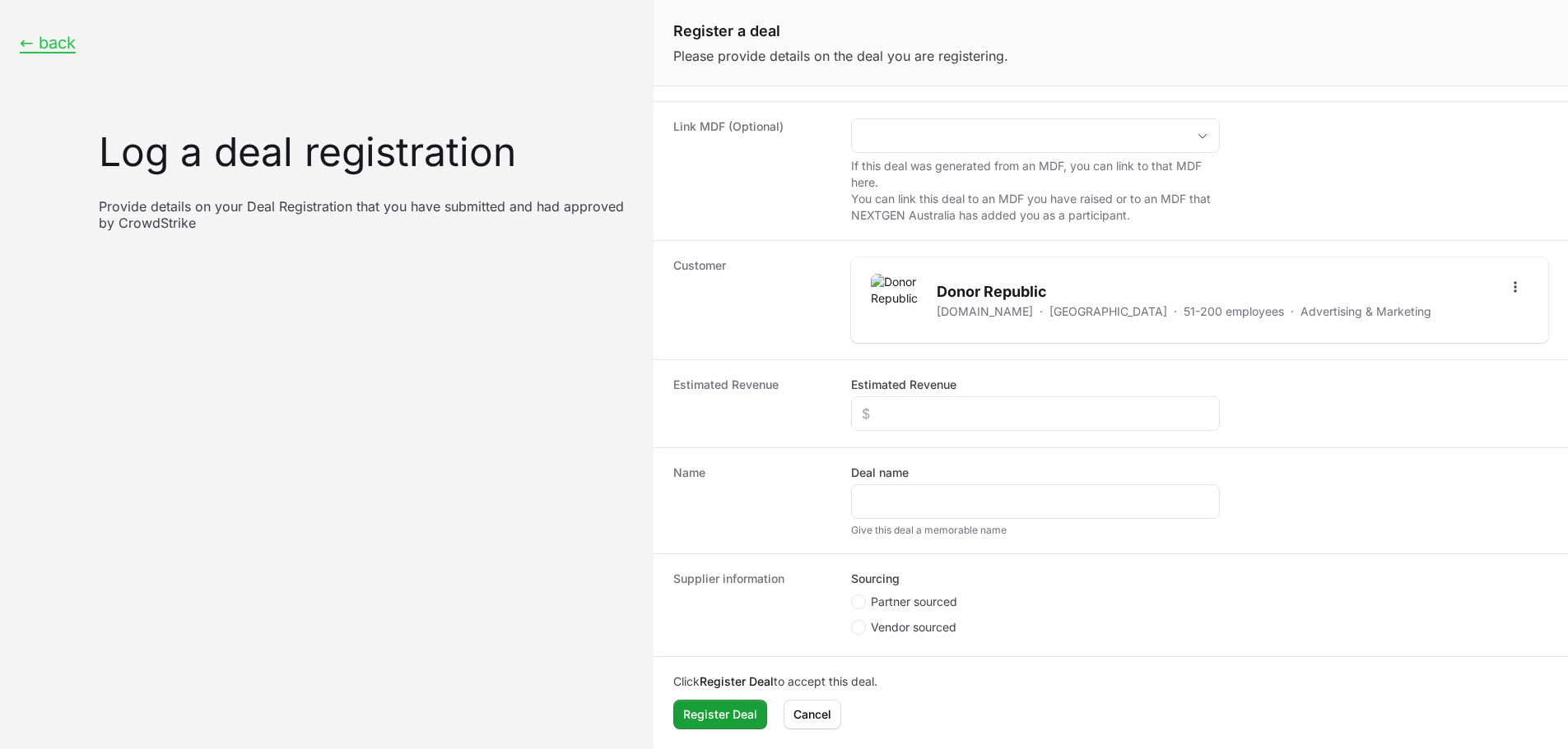
scroll to position [150, 0]
click at [992, 417] on input "Estimated Revenue" at bounding box center [1036, 414] width 348 height 20
type input "$10,000"
copy h2 "onor Republic"
drag, startPoint x: 1038, startPoint y: 293, endPoint x: 938, endPoint y: 293, distance: 100.0
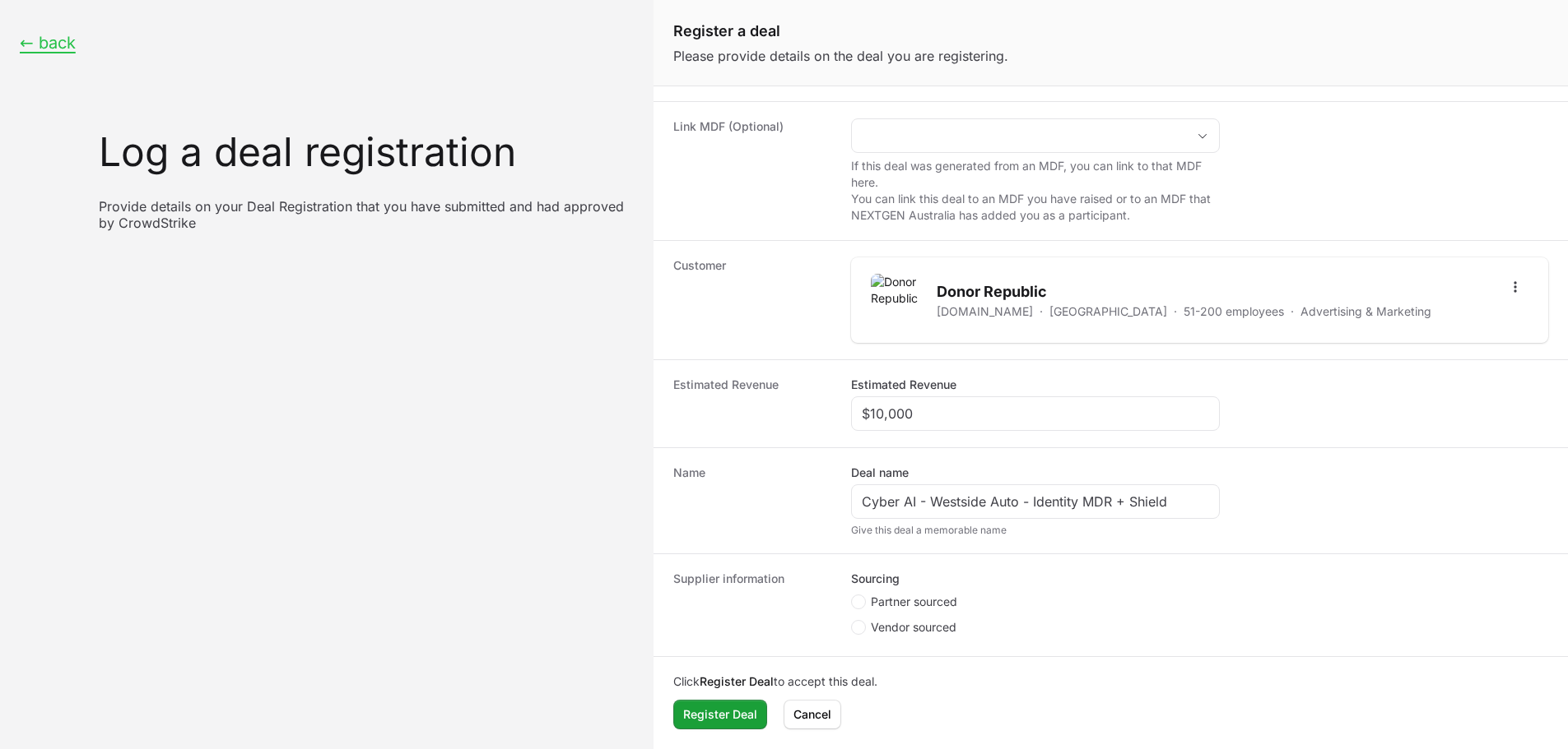
click at [941, 293] on h2 "Donor Republic" at bounding box center [1184, 292] width 495 height 23
copy h2 "Donor Republic"
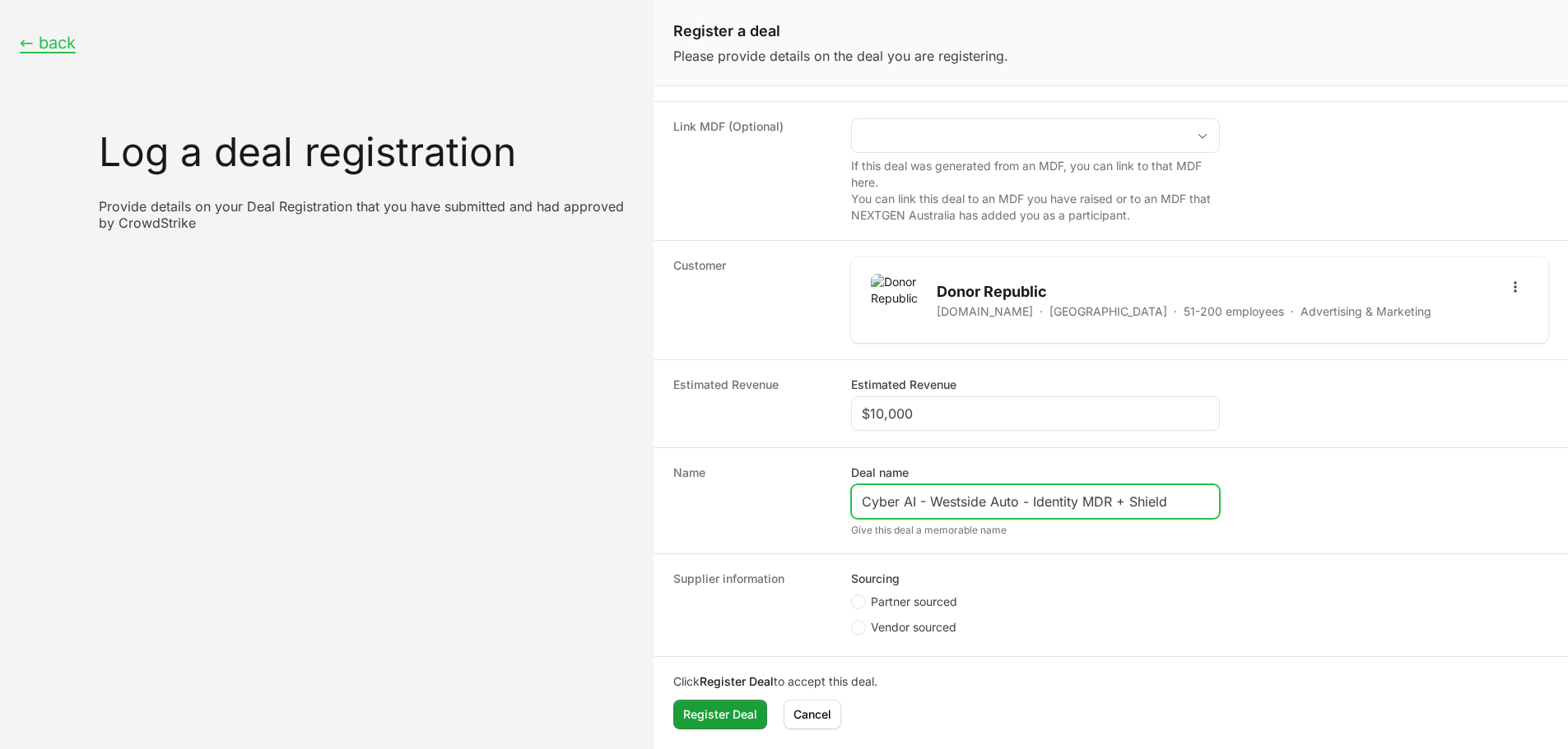
click at [983, 500] on input "Cyber AI - Westside Auto - Identity MDR + Shield" at bounding box center [1036, 502] width 348 height 20
drag, startPoint x: 1015, startPoint y: 502, endPoint x: 929, endPoint y: 498, distance: 86.1
click at [929, 498] on input "Cyber AI - Westside Auto - Identity MDR + Shield" at bounding box center [1036, 502] width 348 height 20
paste input "Donor Republic"
drag, startPoint x: 1180, startPoint y: 505, endPoint x: 1036, endPoint y: 505, distance: 144.0
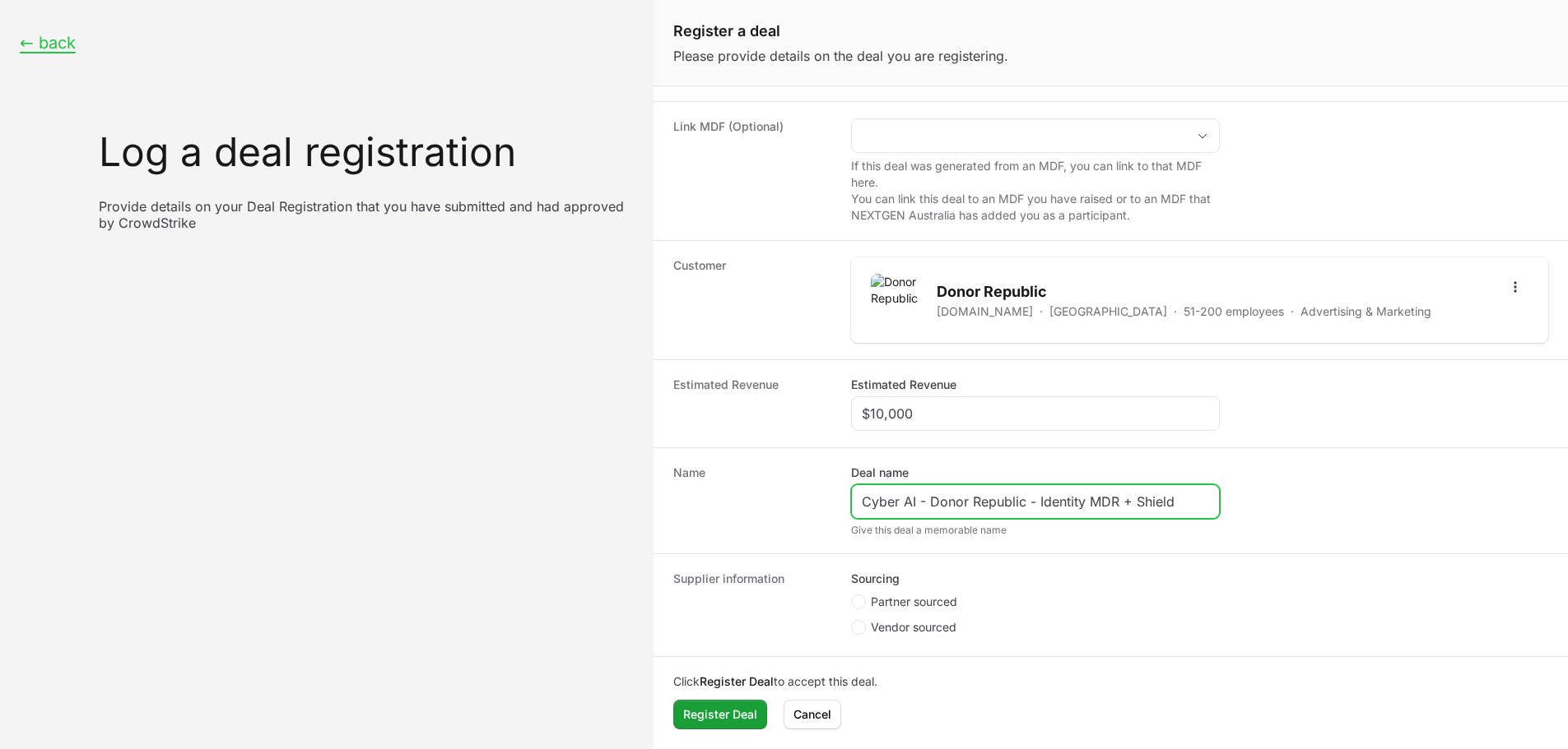
click at [1036, 505] on input "Cyber AI - Donor Republic - Identity MDR + Shield" at bounding box center [1036, 502] width 348 height 20
paste input "Falcon Complete"
type input "Cyber AI - Donor Republic - Falcon Complete"
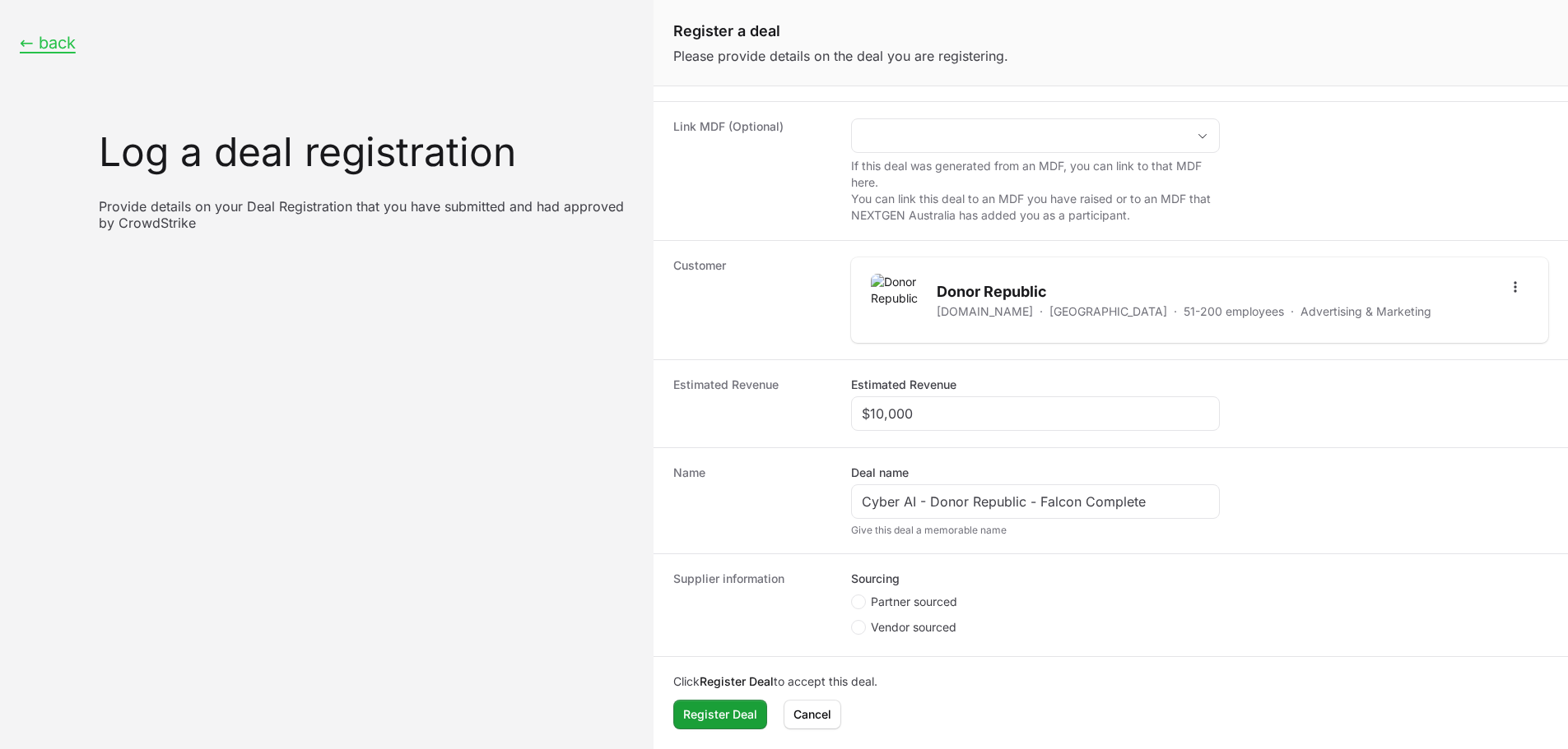
click at [907, 596] on fieldset "Sourcing Partner sourced Vendor sourced" at bounding box center [1035, 605] width 369 height 69
click at [911, 604] on span "Partner sourced" at bounding box center [914, 602] width 87 height 17
click at [853, 746] on input "Partner sourced" at bounding box center [852, 747] width 2 height 2
radio input "true"
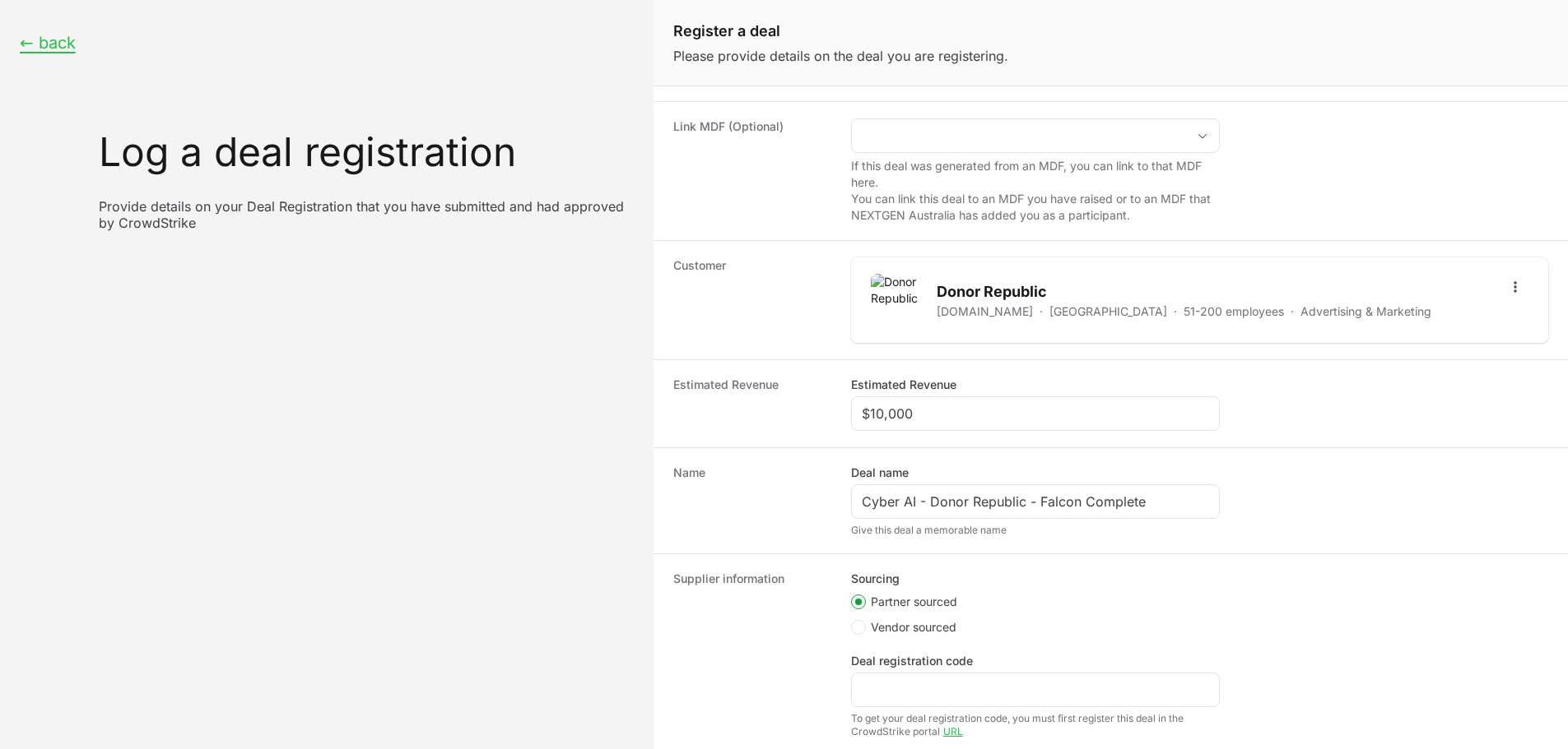
click at [1075, 595] on li "Partner sourced" at bounding box center [1035, 604] width 369 height 21
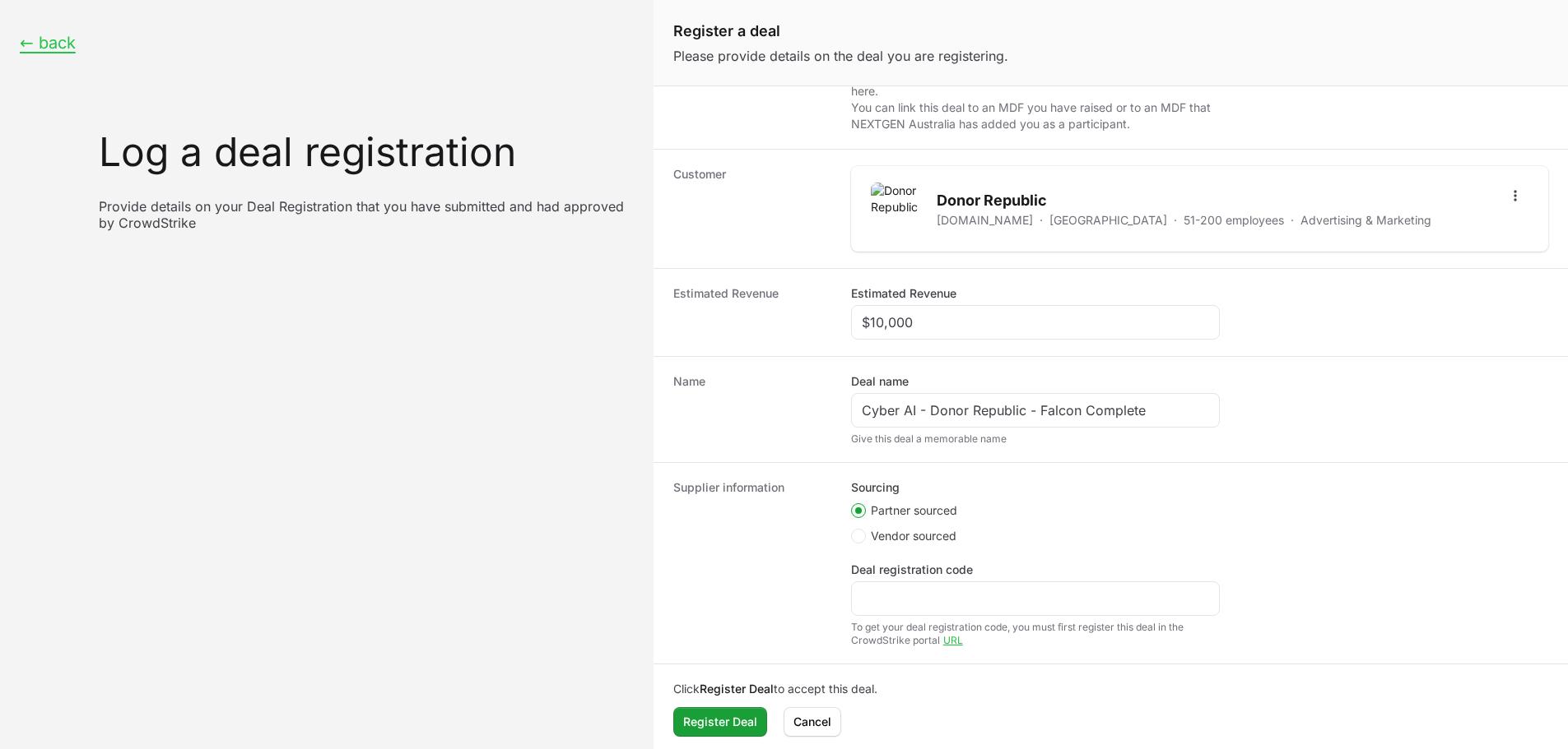
scroll to position [249, 0]
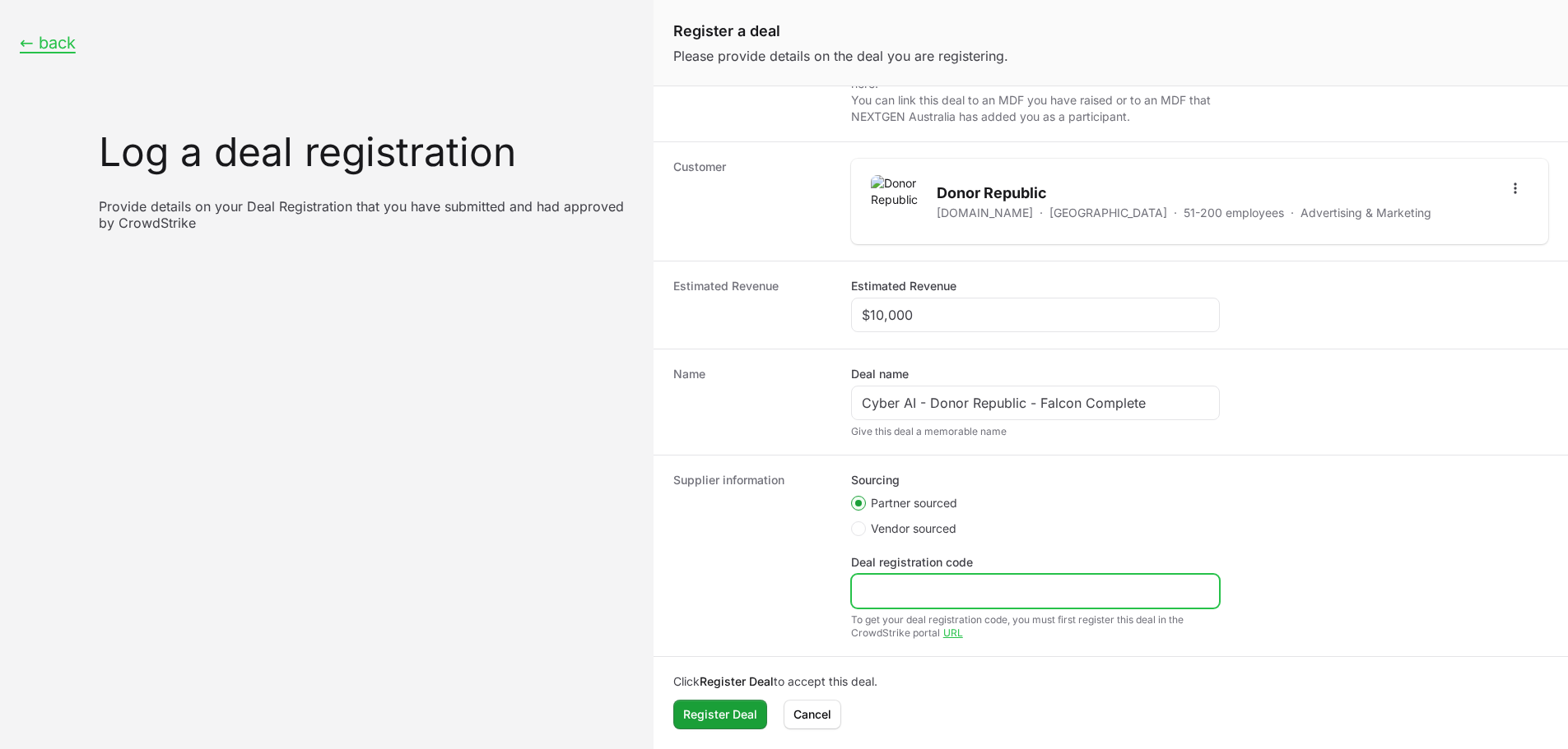
click at [873, 599] on input "Deal registration code" at bounding box center [1036, 592] width 348 height 20
paste input "DR-04d6be68"
type input "DR-04d6be68"
click at [758, 607] on dt "Supplier information" at bounding box center [752, 556] width 158 height 168
click at [730, 717] on span "Register Deal" at bounding box center [720, 715] width 74 height 20
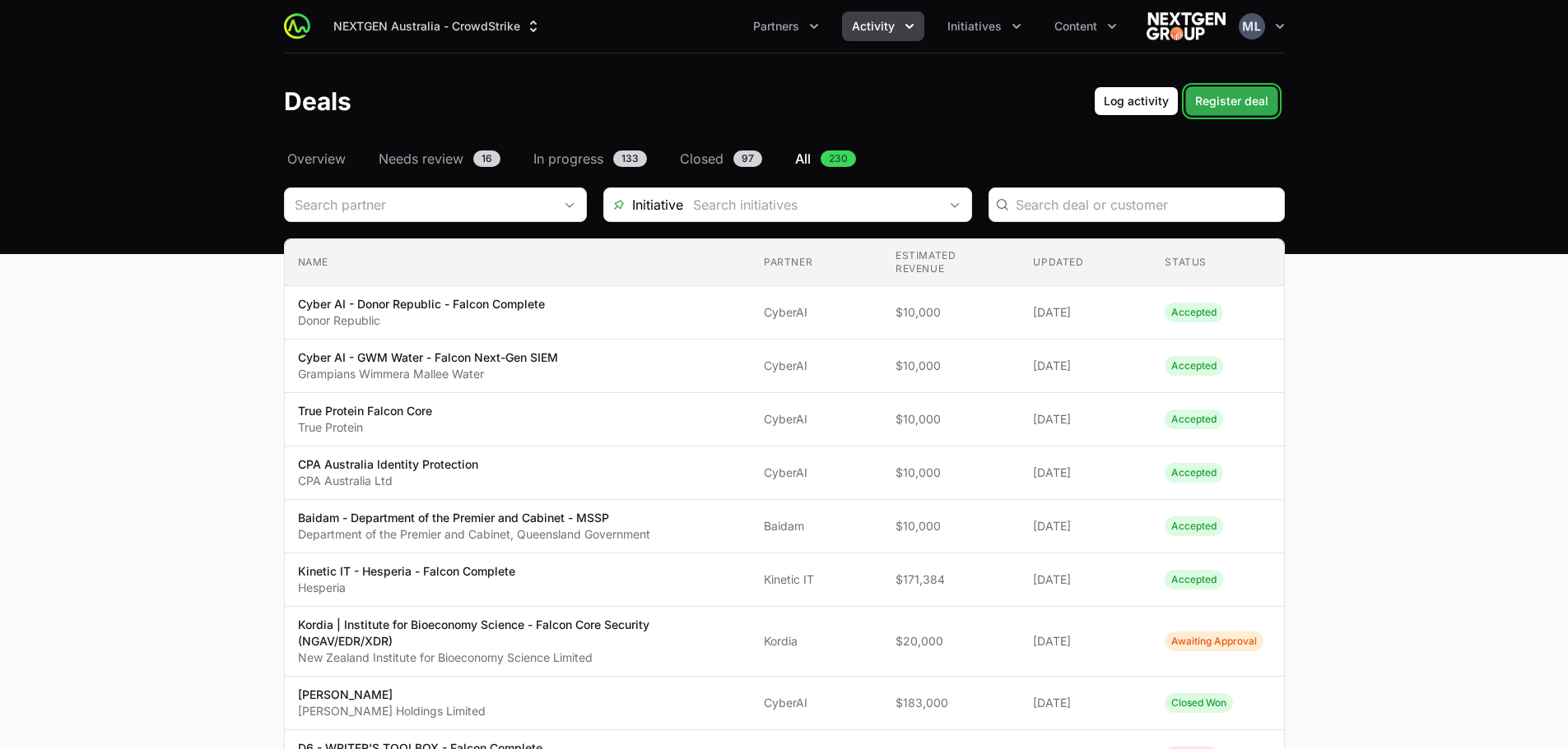
click at [1268, 98] on span "Register deal" at bounding box center [1232, 101] width 73 height 20
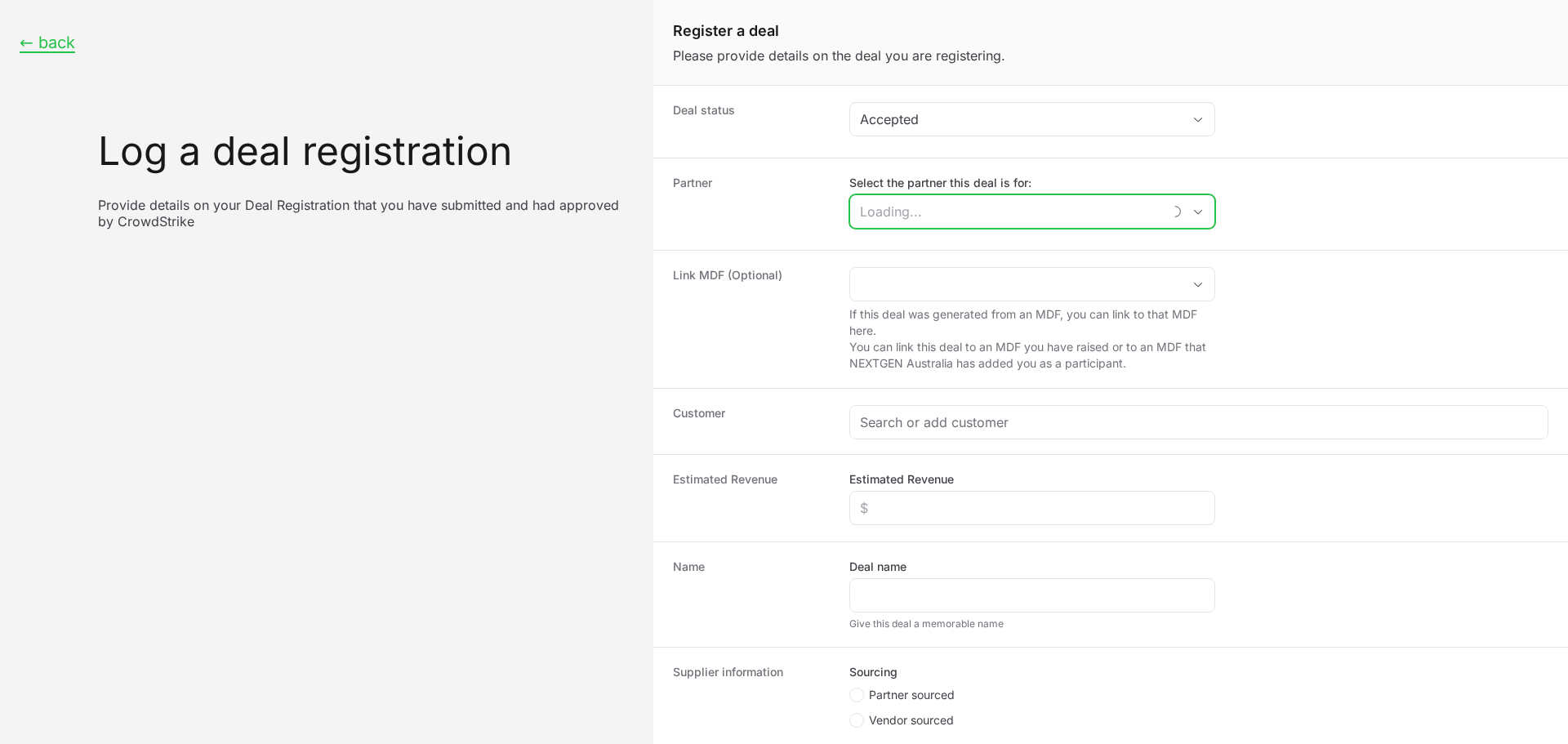
click at [920, 219] on input "Select the partner this deal is for:" at bounding box center [1006, 211] width 312 height 33
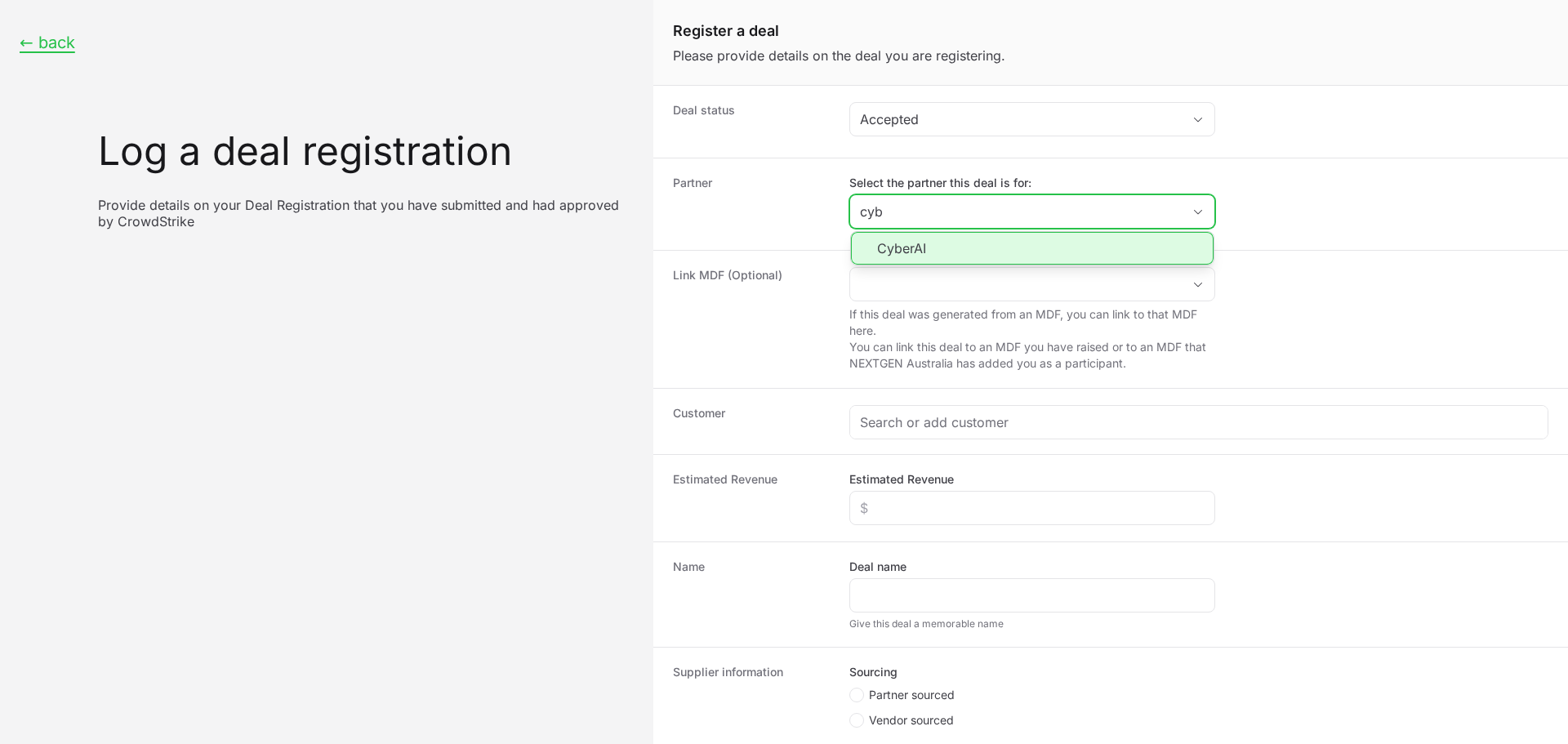
click at [1003, 258] on li "CyberAI" at bounding box center [1032, 249] width 362 height 33
type input "CyberAI"
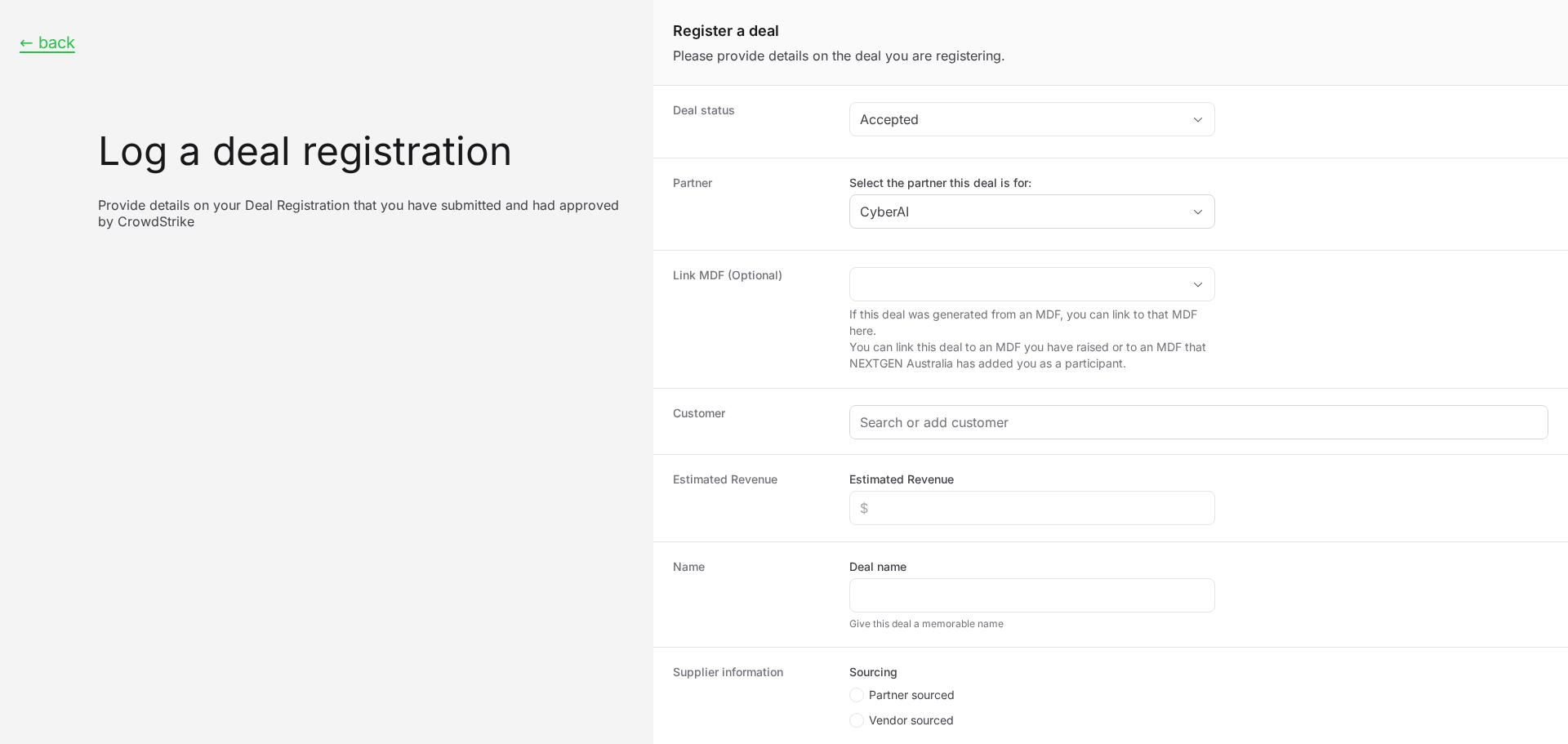
click at [986, 408] on div "Create activity form" at bounding box center [1198, 423] width 697 height 33
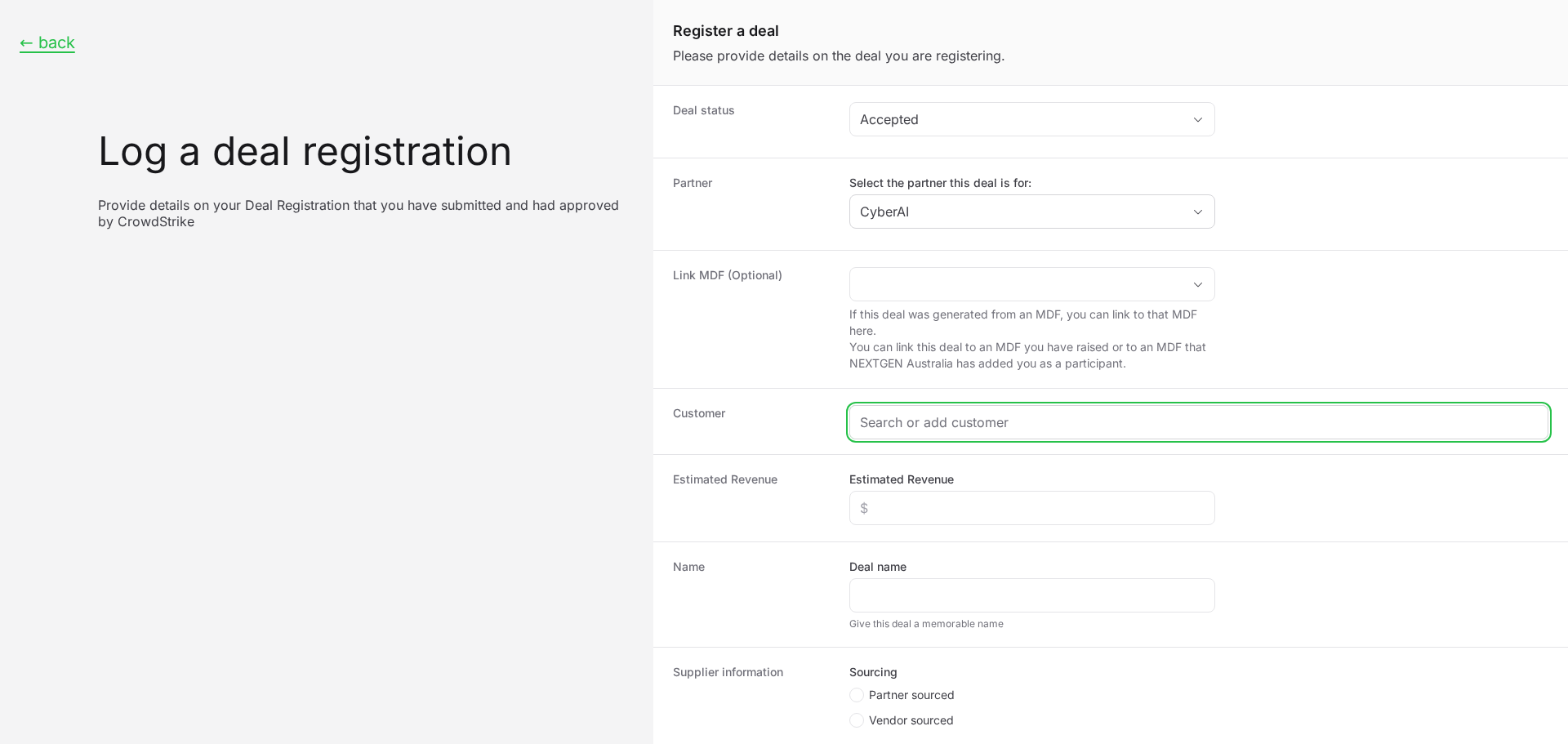
click at [991, 416] on input "Create activity form" at bounding box center [1198, 423] width 678 height 20
paste input "[URL][DOMAIN_NAME]"
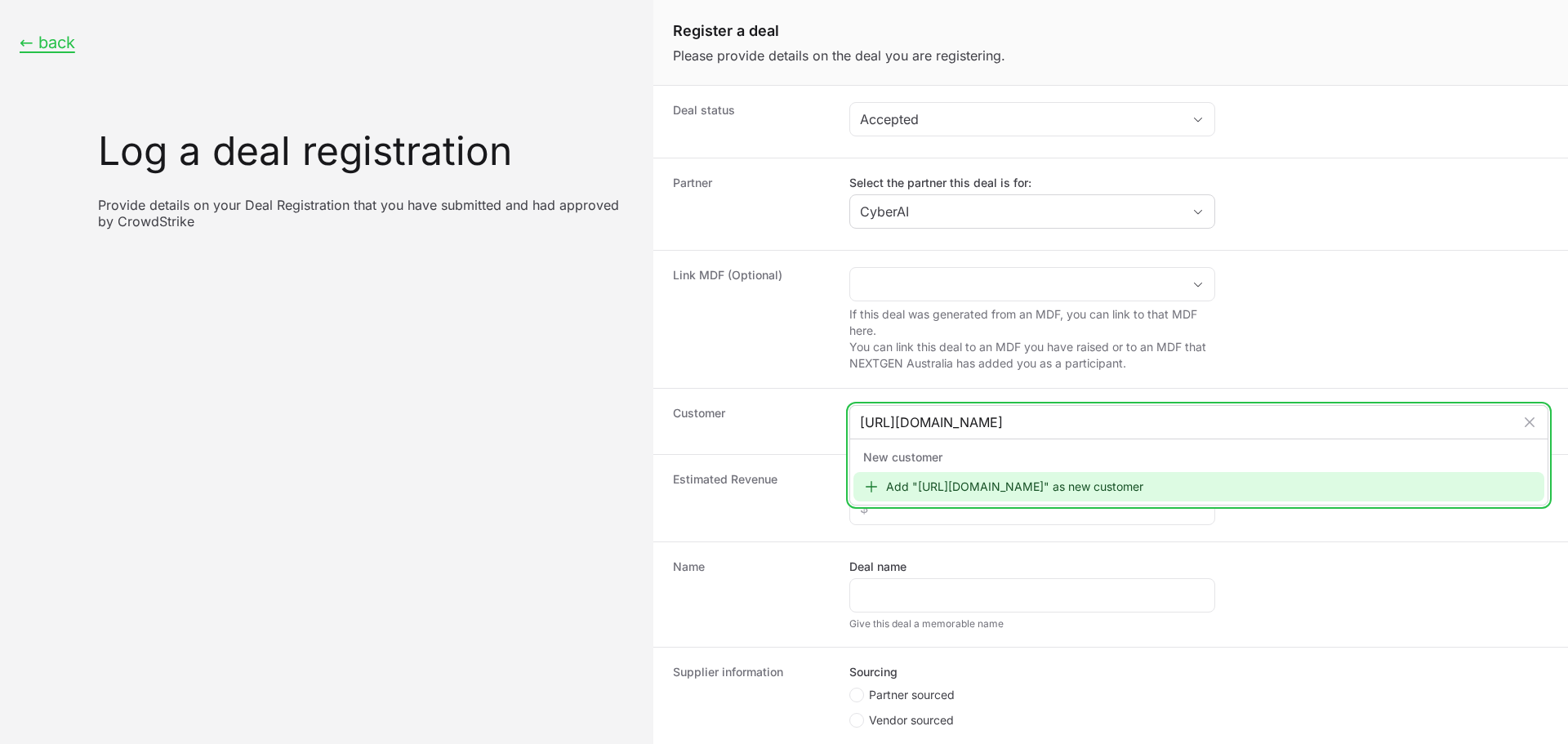
type input "[URL][DOMAIN_NAME]"
click at [940, 500] on div "Add "[URL][DOMAIN_NAME]" as new customer" at bounding box center [1198, 487] width 691 height 30
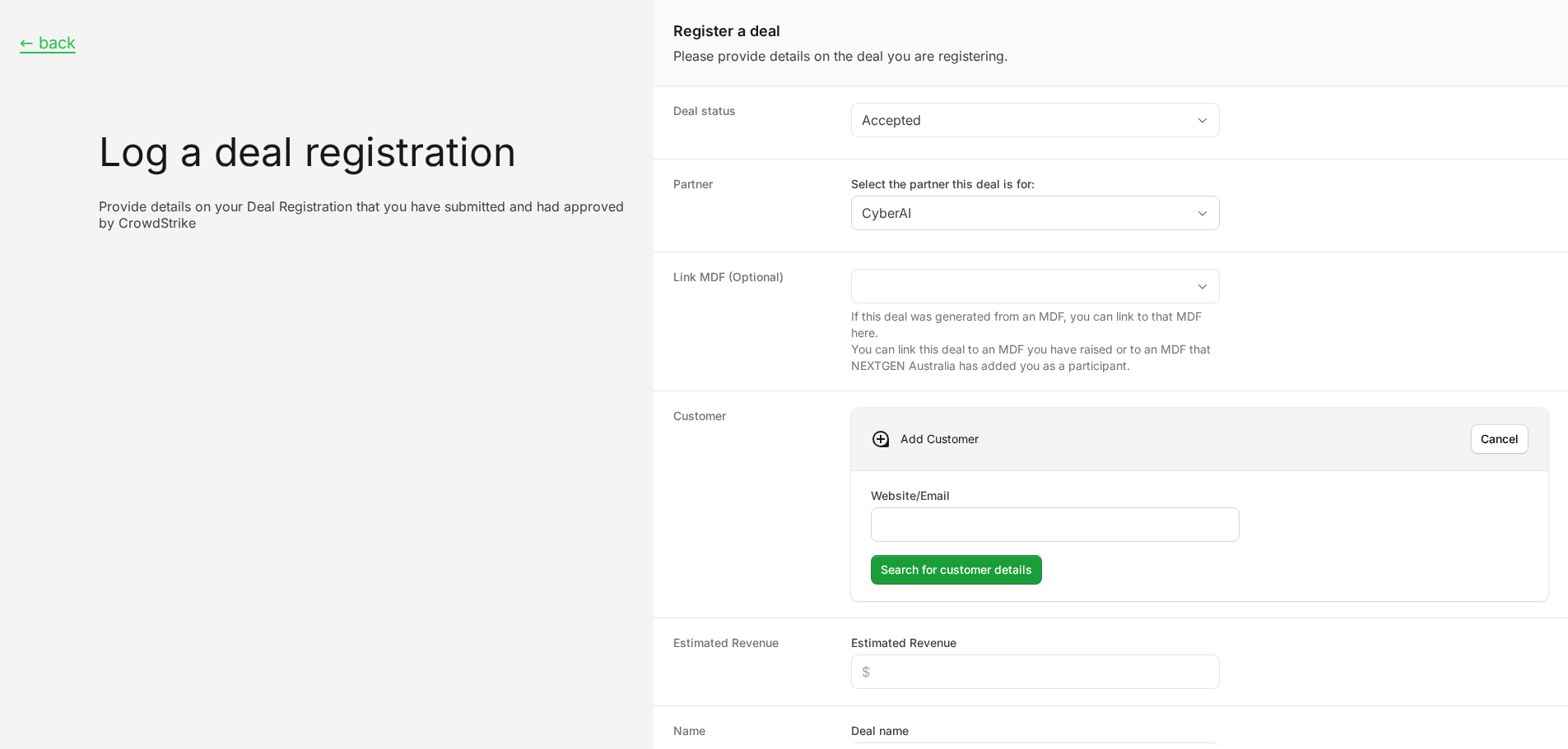
click at [937, 510] on div "Create activity form" at bounding box center [1055, 525] width 369 height 35
click at [938, 516] on div "Create activity form" at bounding box center [1055, 525] width 369 height 35
click at [925, 529] on input "Website/Email" at bounding box center [1056, 525] width 348 height 20
paste input "[URL][DOMAIN_NAME]"
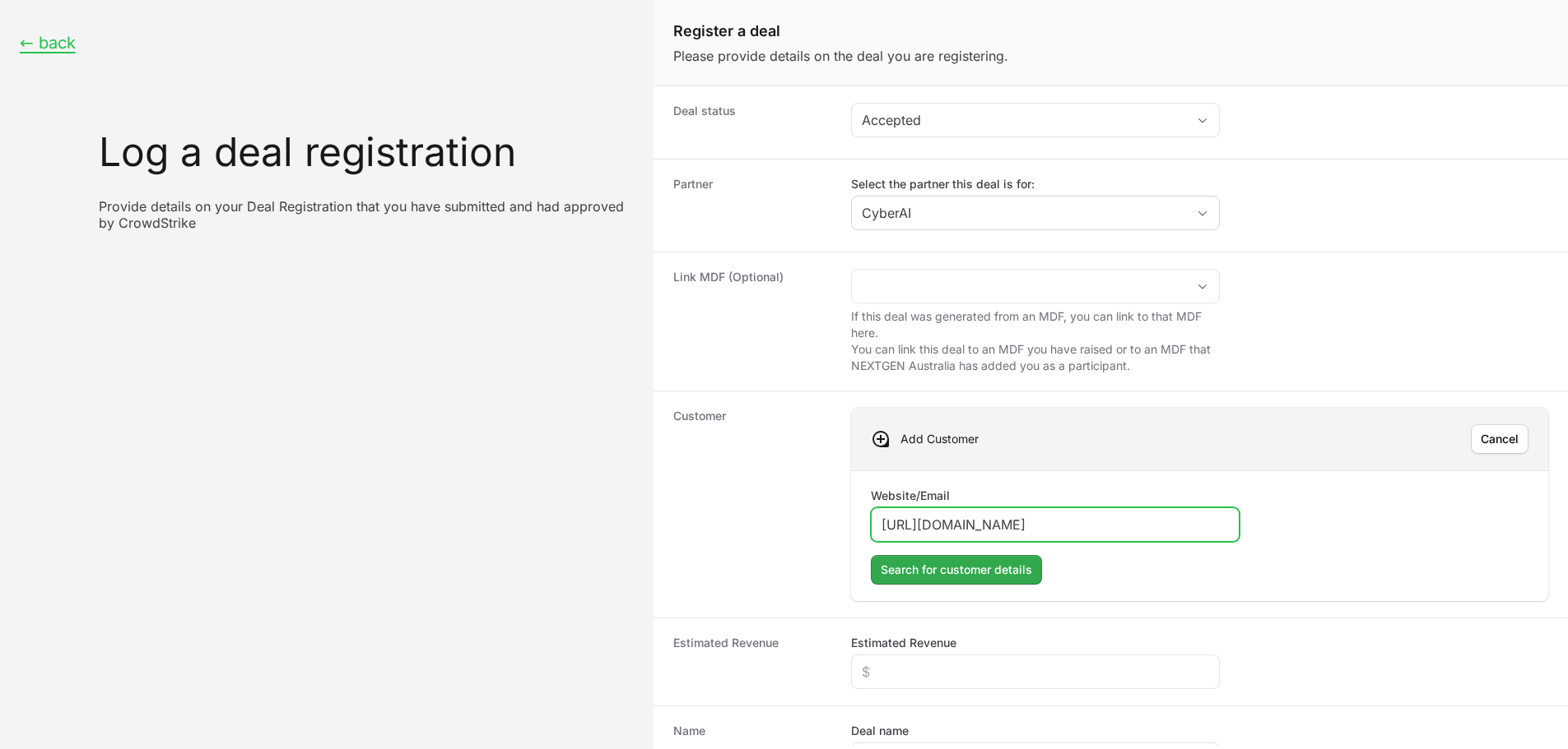
type input "[URL][DOMAIN_NAME]"
click at [918, 566] on span "Search for customer details" at bounding box center [957, 570] width 151 height 20
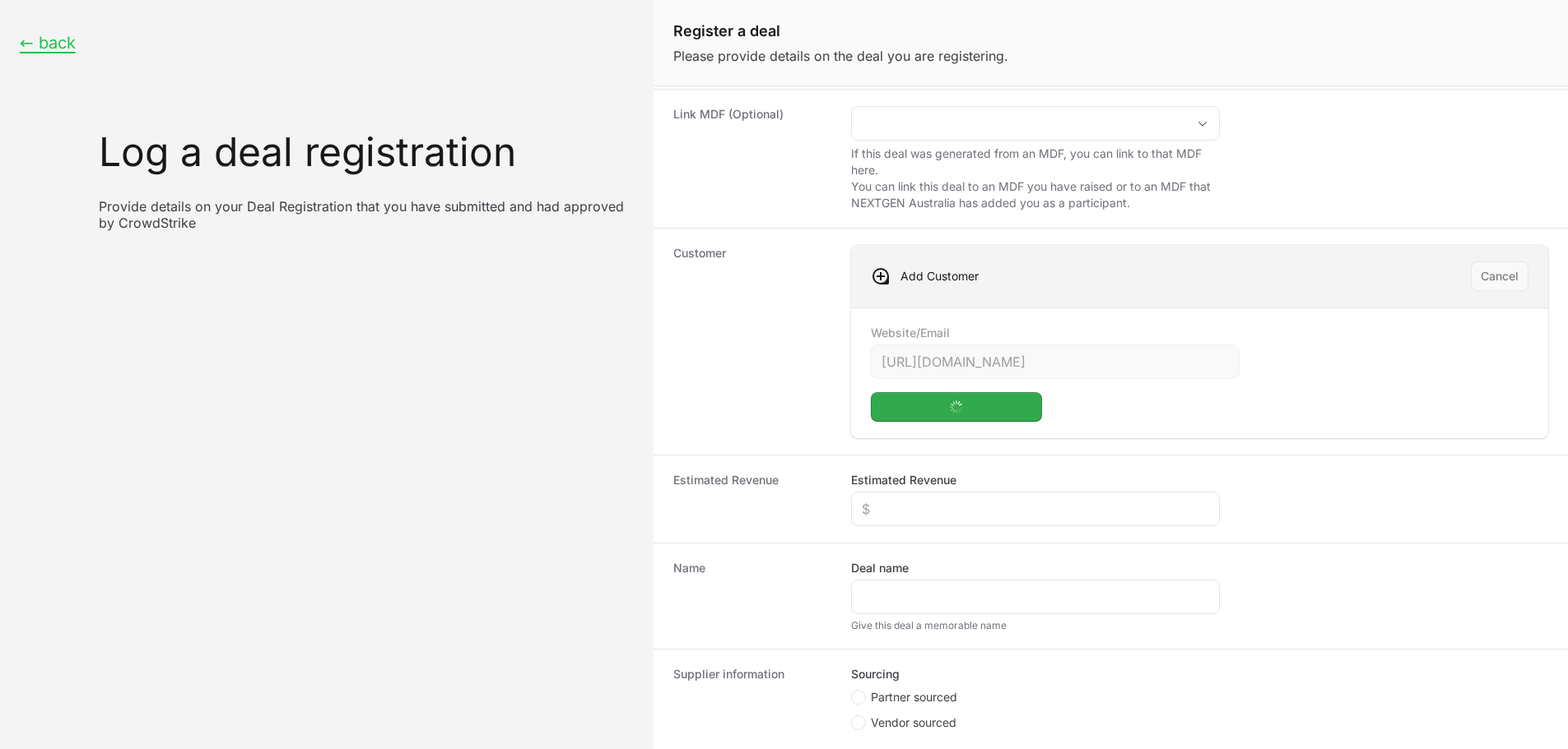
scroll to position [165, 0]
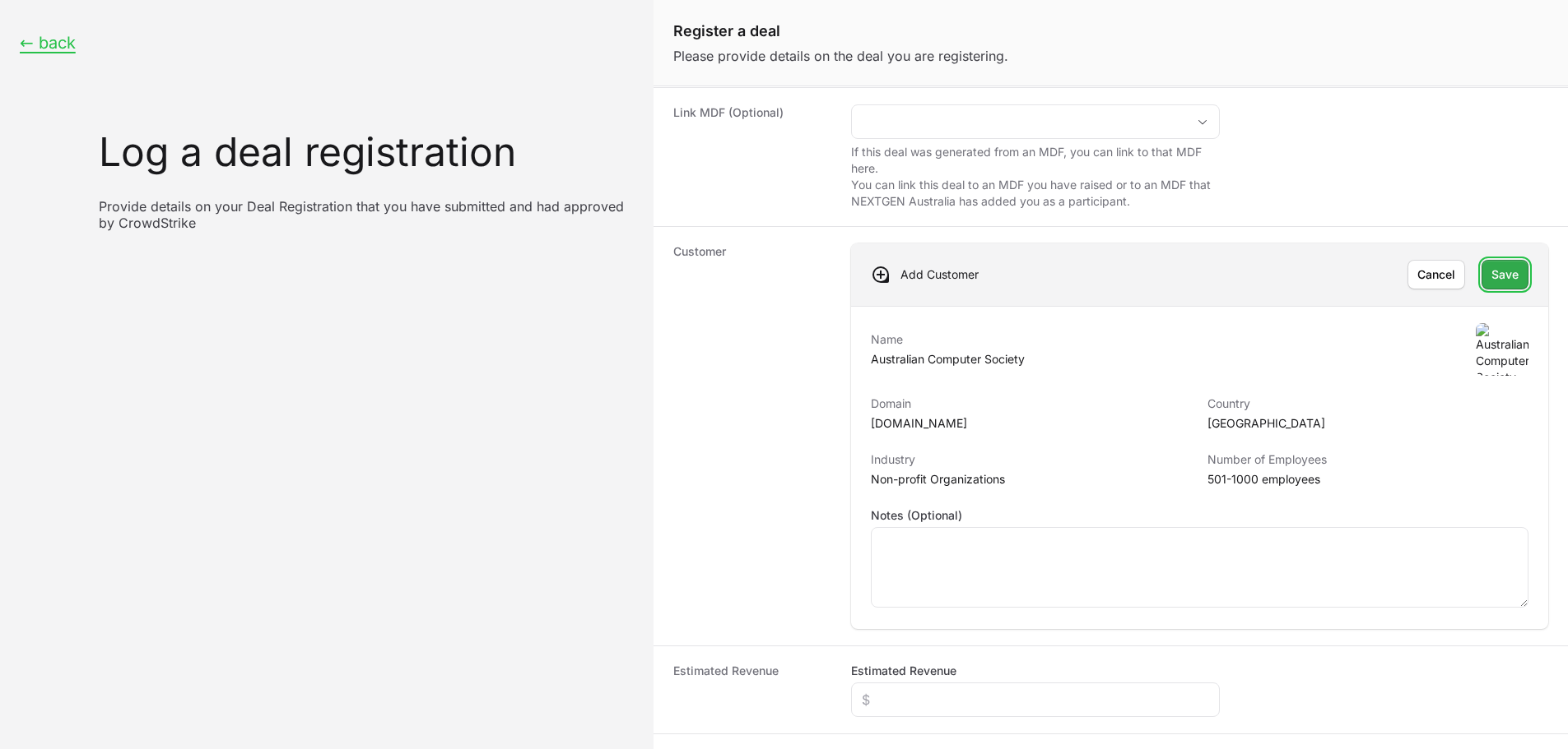
click at [1491, 277] on span "Save" at bounding box center [1505, 275] width 27 height 20
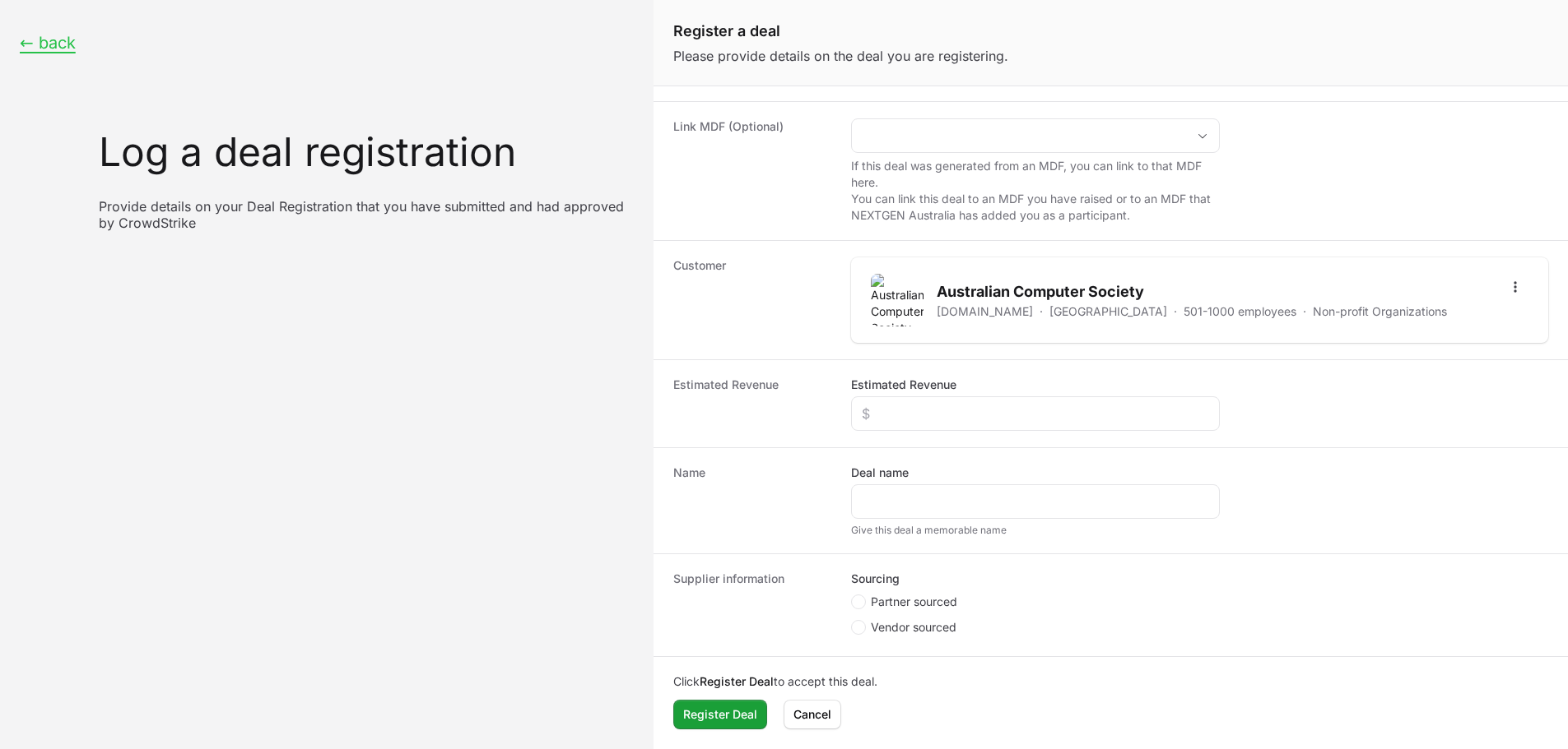
scroll to position [150, 0]
click at [965, 412] on input "Estimated Revenue" at bounding box center [1036, 414] width 348 height 20
paste input "$20,000"
type input "$20,000"
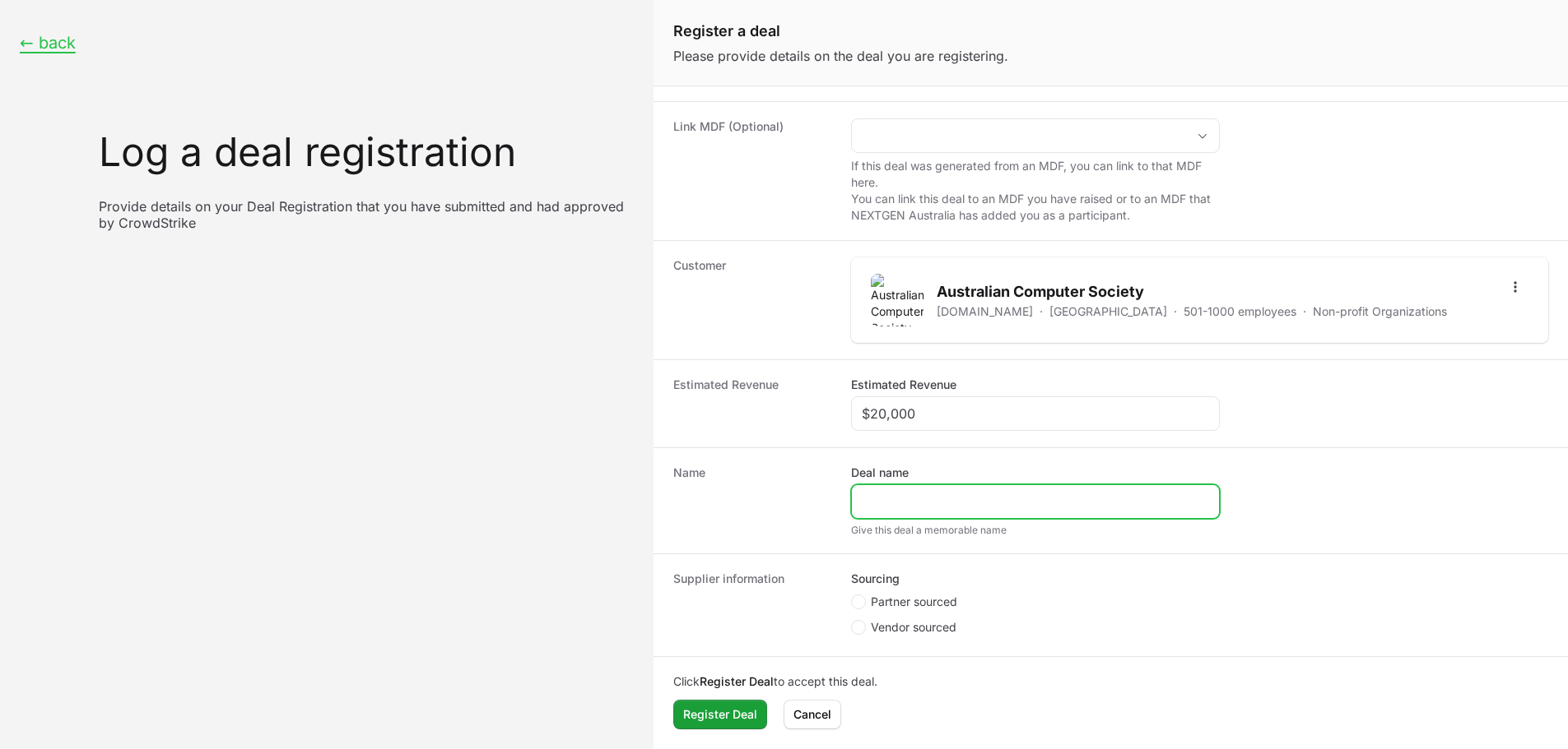
click at [915, 510] on input "Deal name" at bounding box center [1036, 502] width 348 height 20
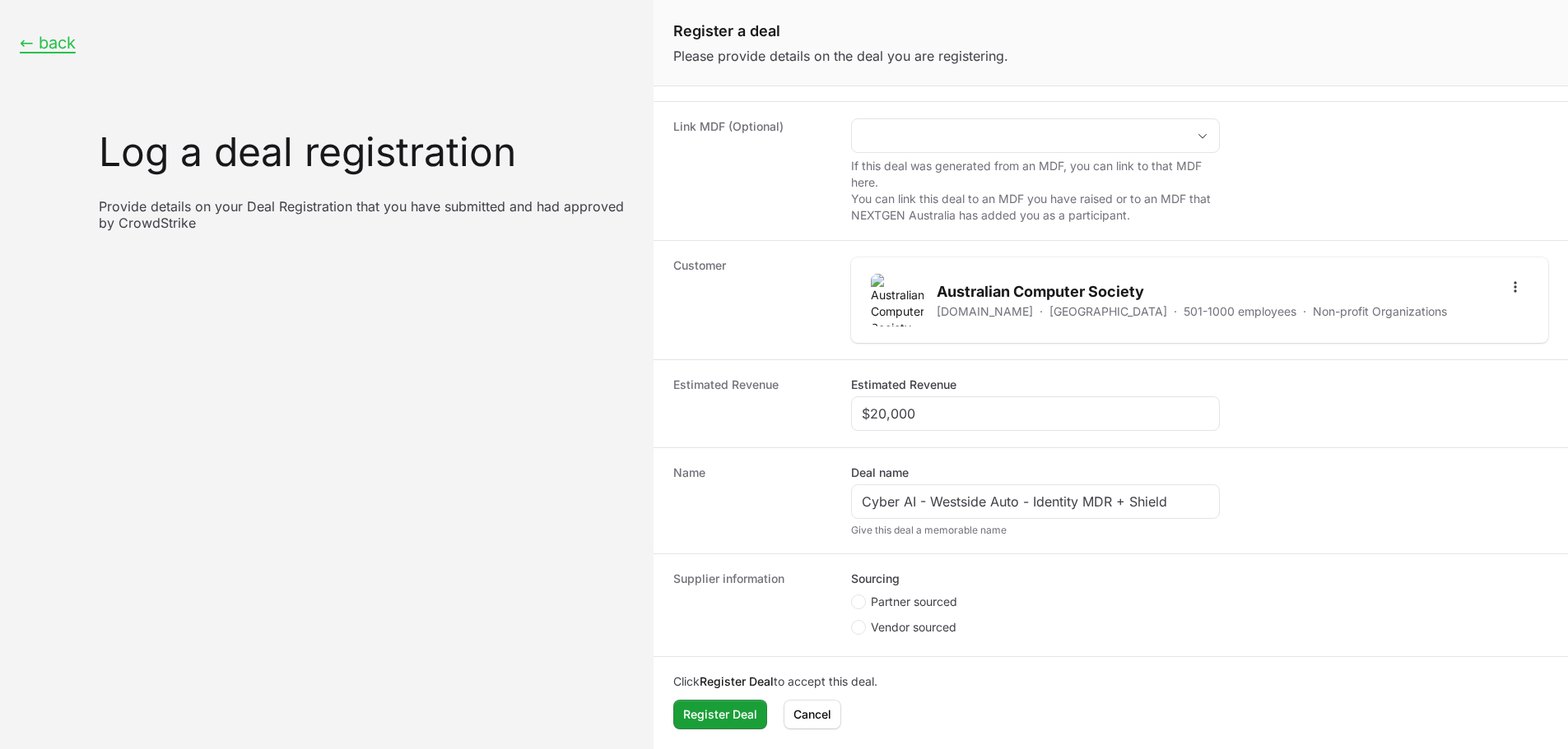
drag, startPoint x: 1150, startPoint y: 291, endPoint x: 937, endPoint y: 297, distance: 213.1
click at [937, 297] on h2 "Australian Computer Society" at bounding box center [1192, 292] width 511 height 23
copy h2 "Australian Computer Society"
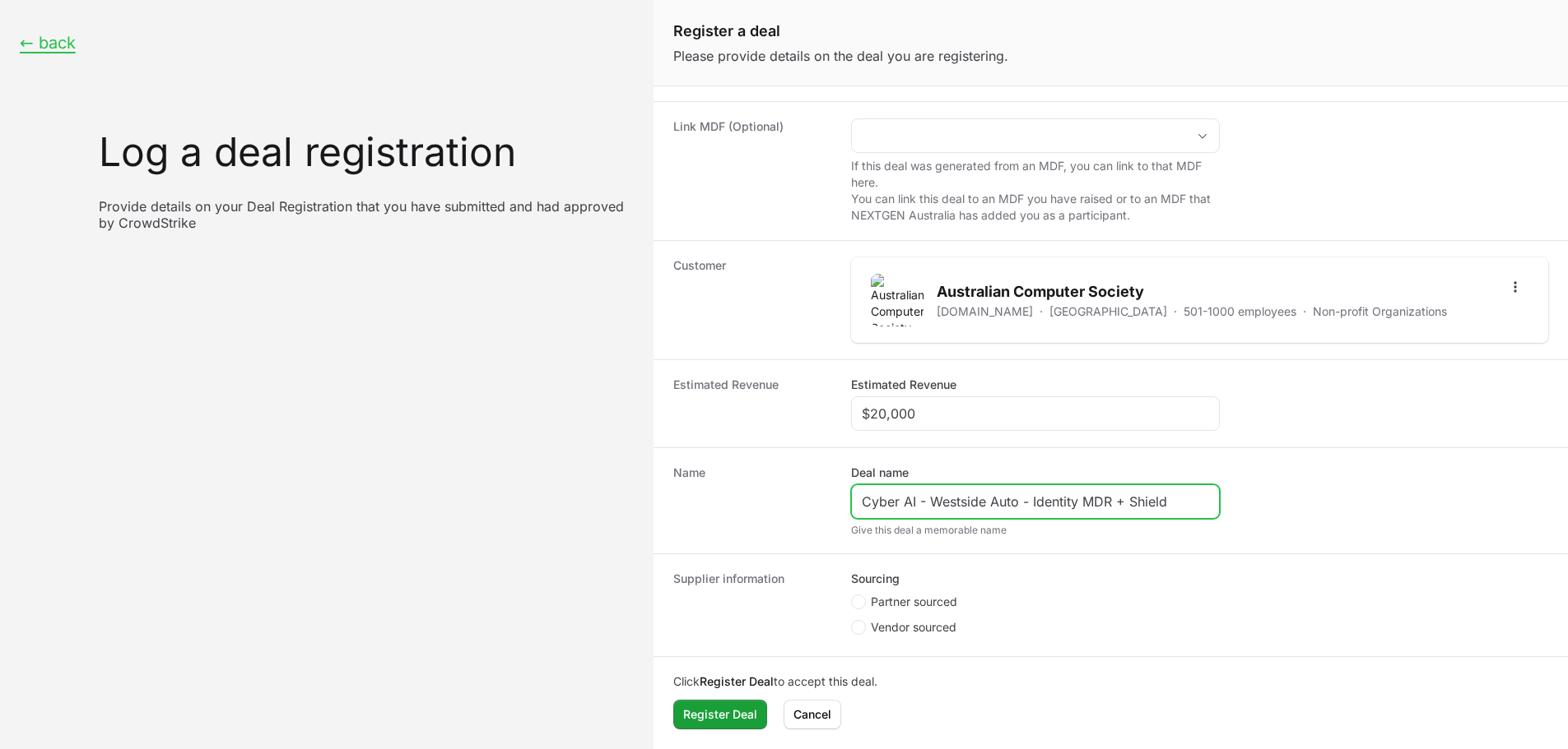
click at [963, 501] on input "Cyber AI - Westside Auto - Identity MDR + Shield" at bounding box center [1036, 502] width 348 height 20
drag, startPoint x: 1015, startPoint y: 505, endPoint x: 928, endPoint y: 500, distance: 87.1
click at [928, 500] on input "Cyber AI - Westside Auto - Identity MDR + Shield" at bounding box center [1036, 502] width 348 height 20
paste input "Australian Computer Society"
drag, startPoint x: 1124, startPoint y: 504, endPoint x: 1249, endPoint y: 504, distance: 125.0
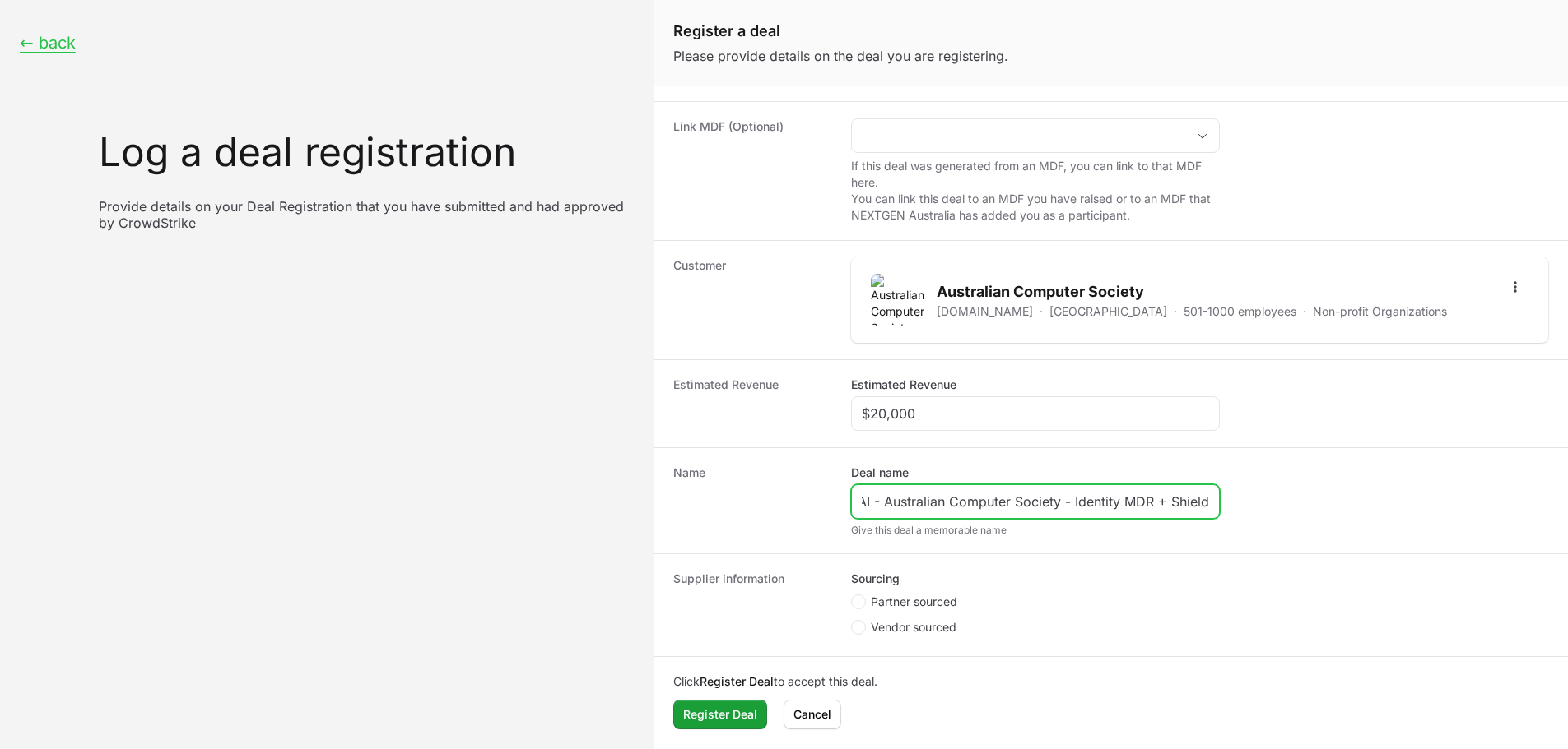
click at [1249, 504] on dd "Deal name Cyber AI - Australian Computer Society - Identity MDR + Shield Give t…" at bounding box center [1199, 500] width 697 height 72
paste input "Falcon Next-Gen SIEM"
click at [1068, 500] on input "Cyber AI - Australian Computer Society - IFalcon Next-Gen SIEM" at bounding box center [1036, 502] width 348 height 20
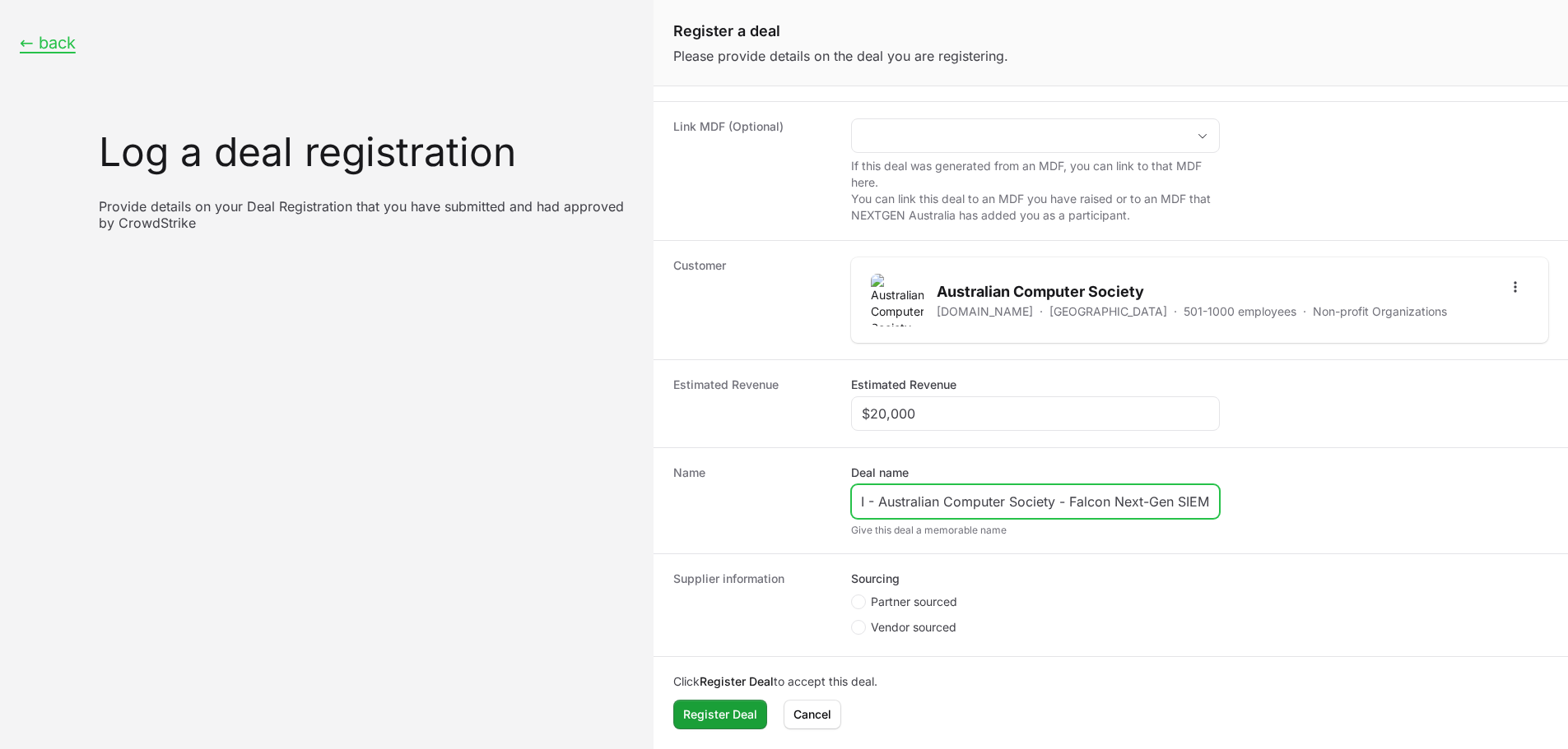
type input "Cyber AI - Australian Computer Society - Falcon Next-Gen SIEM"
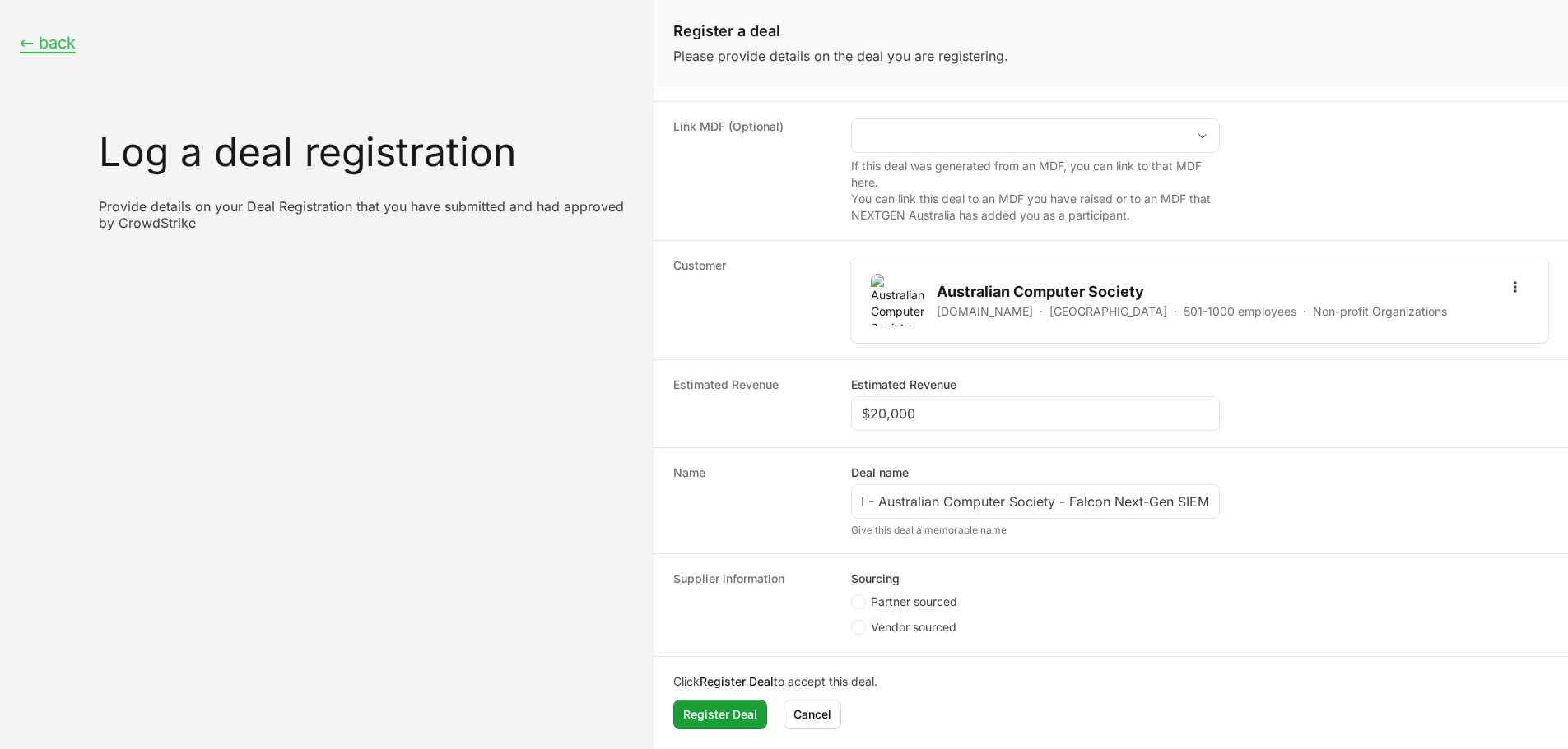
click at [943, 598] on span "Partner sourced" at bounding box center [914, 602] width 87 height 17
click at [853, 746] on input "Partner sourced" at bounding box center [852, 747] width 2 height 2
radio input "true"
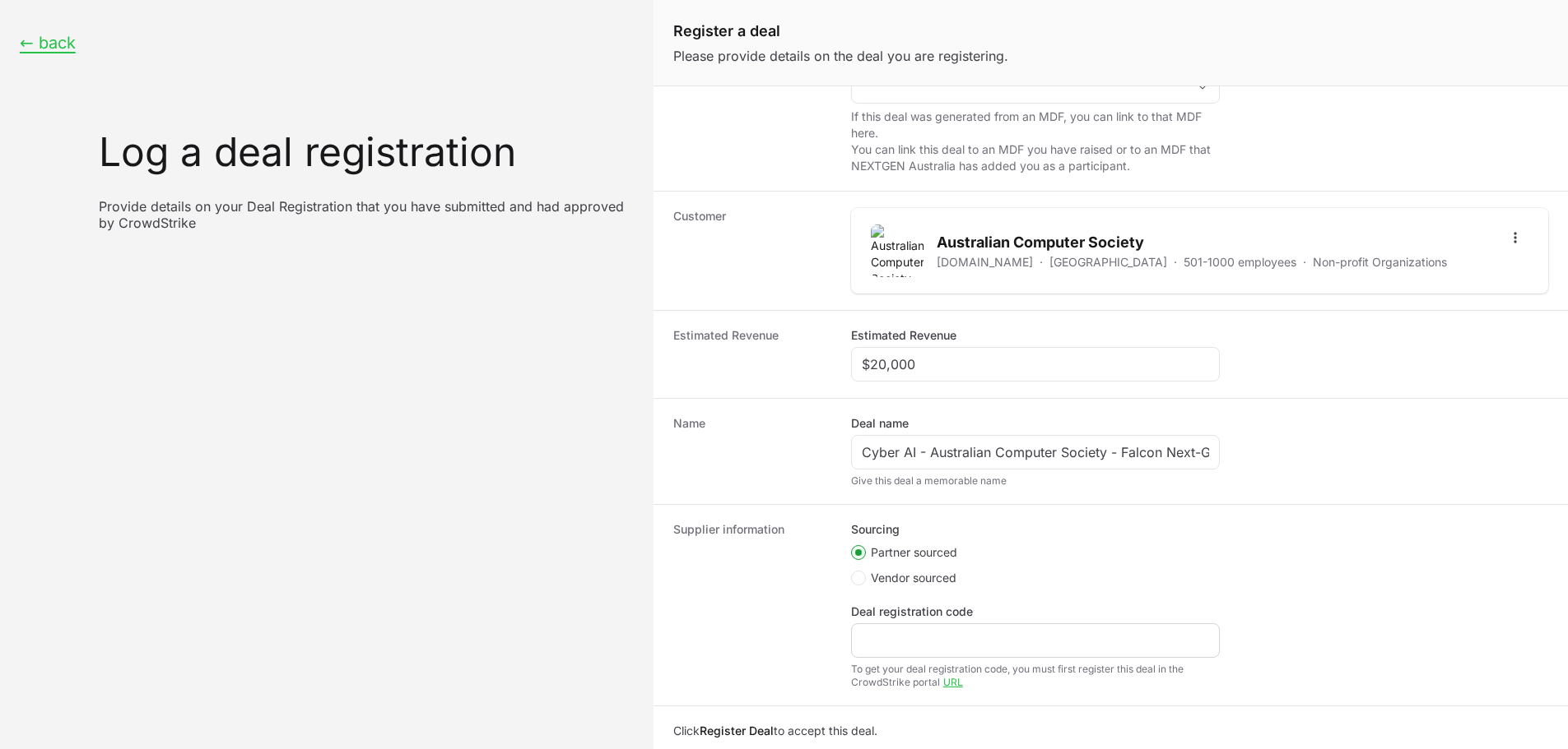
scroll to position [249, 0]
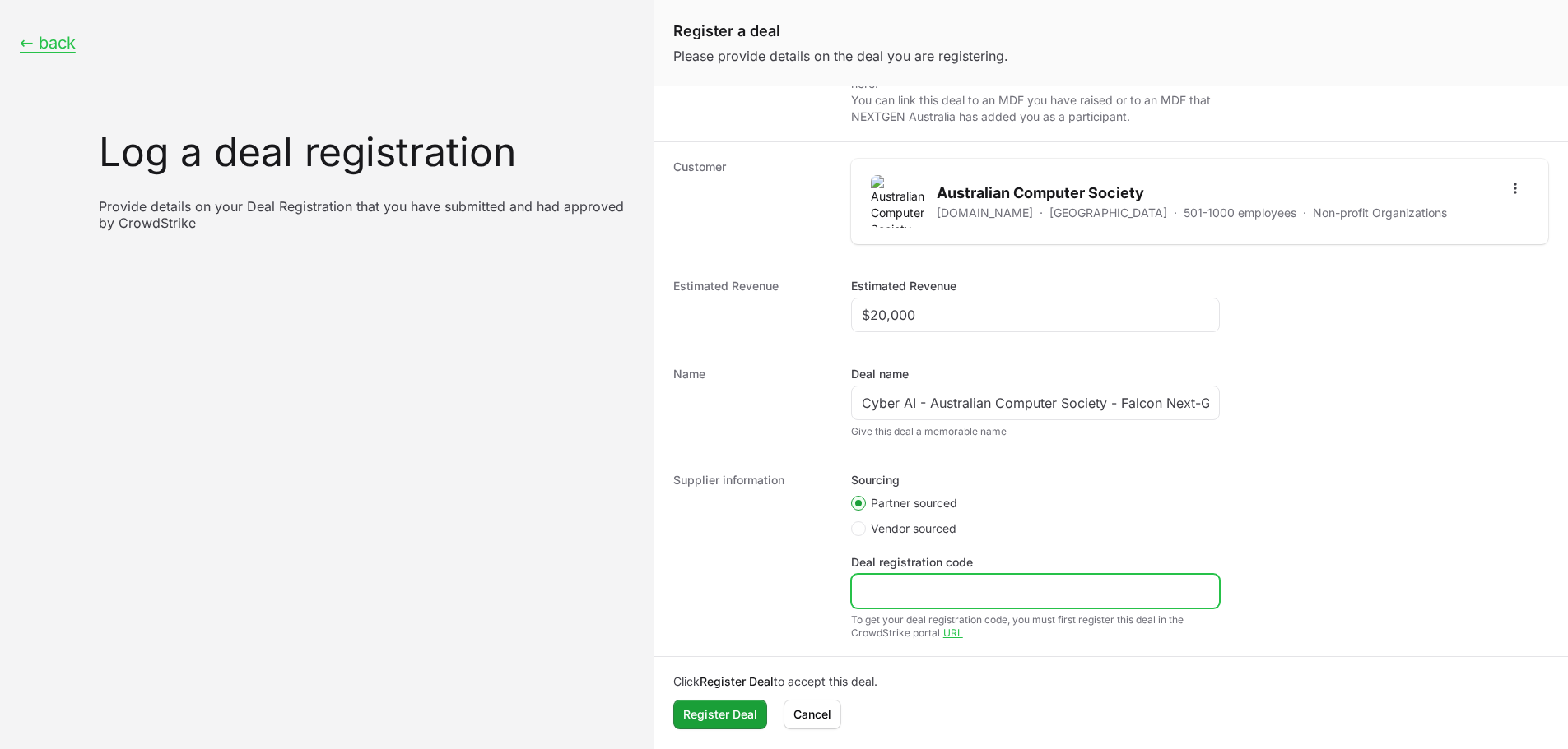
click at [890, 595] on input "Deal registration code" at bounding box center [1036, 592] width 348 height 20
paste input "DR-678d6bee"
type input "DR-678d6bee"
click at [809, 582] on dt "Supplier information" at bounding box center [752, 556] width 158 height 168
click at [710, 712] on span "Register Deal" at bounding box center [720, 715] width 74 height 20
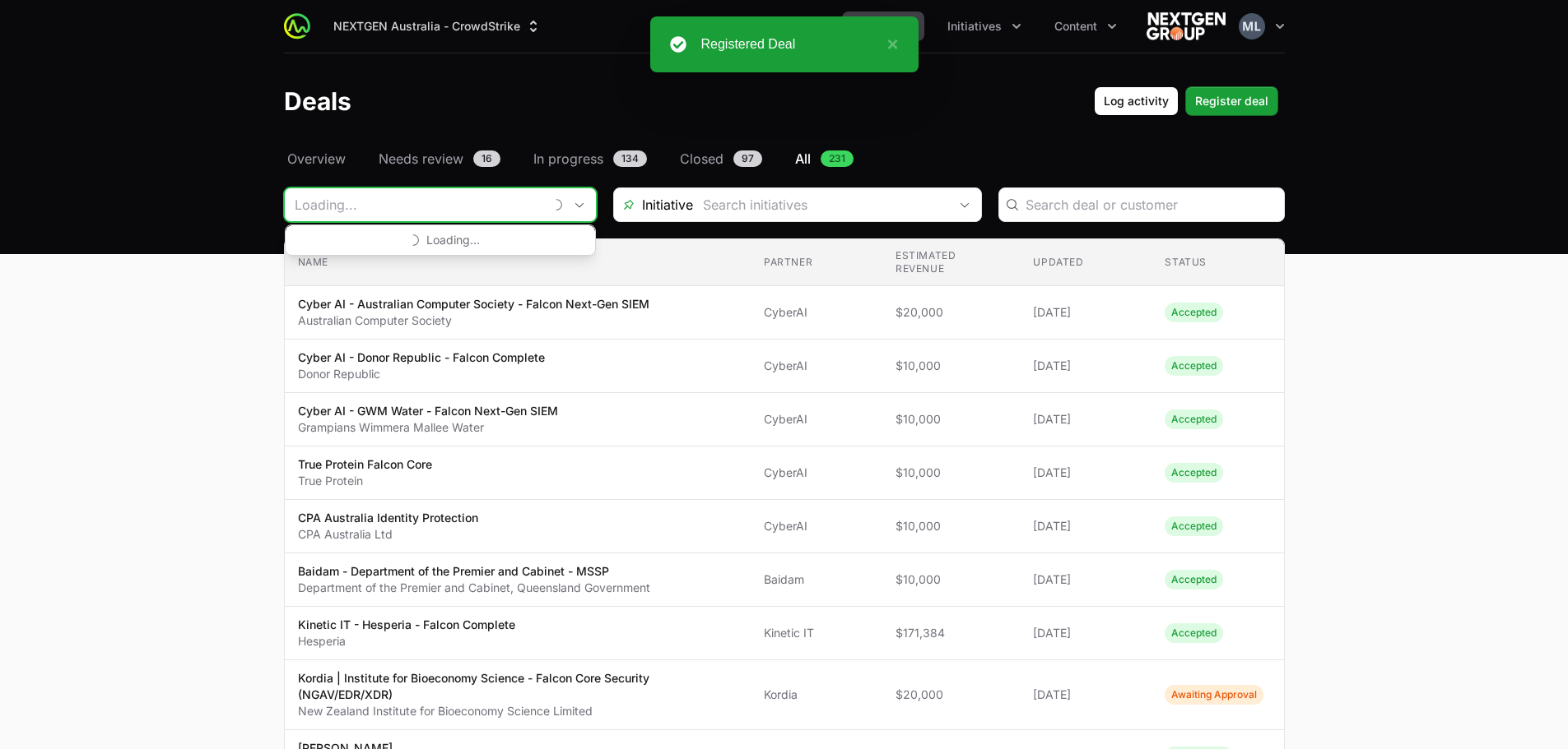
click at [524, 196] on input "Deals Filters" at bounding box center [413, 205] width 259 height 33
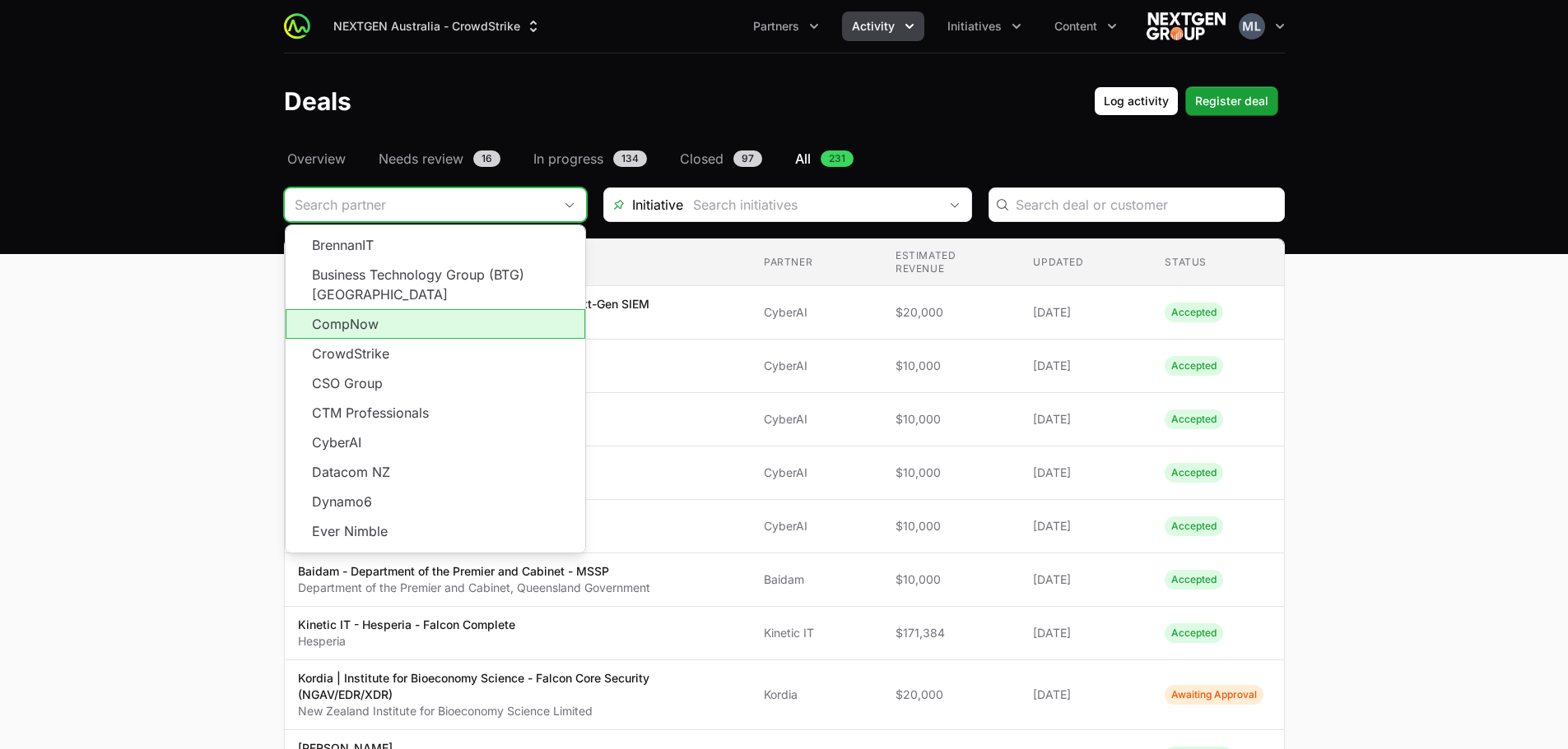
scroll to position [296, 0]
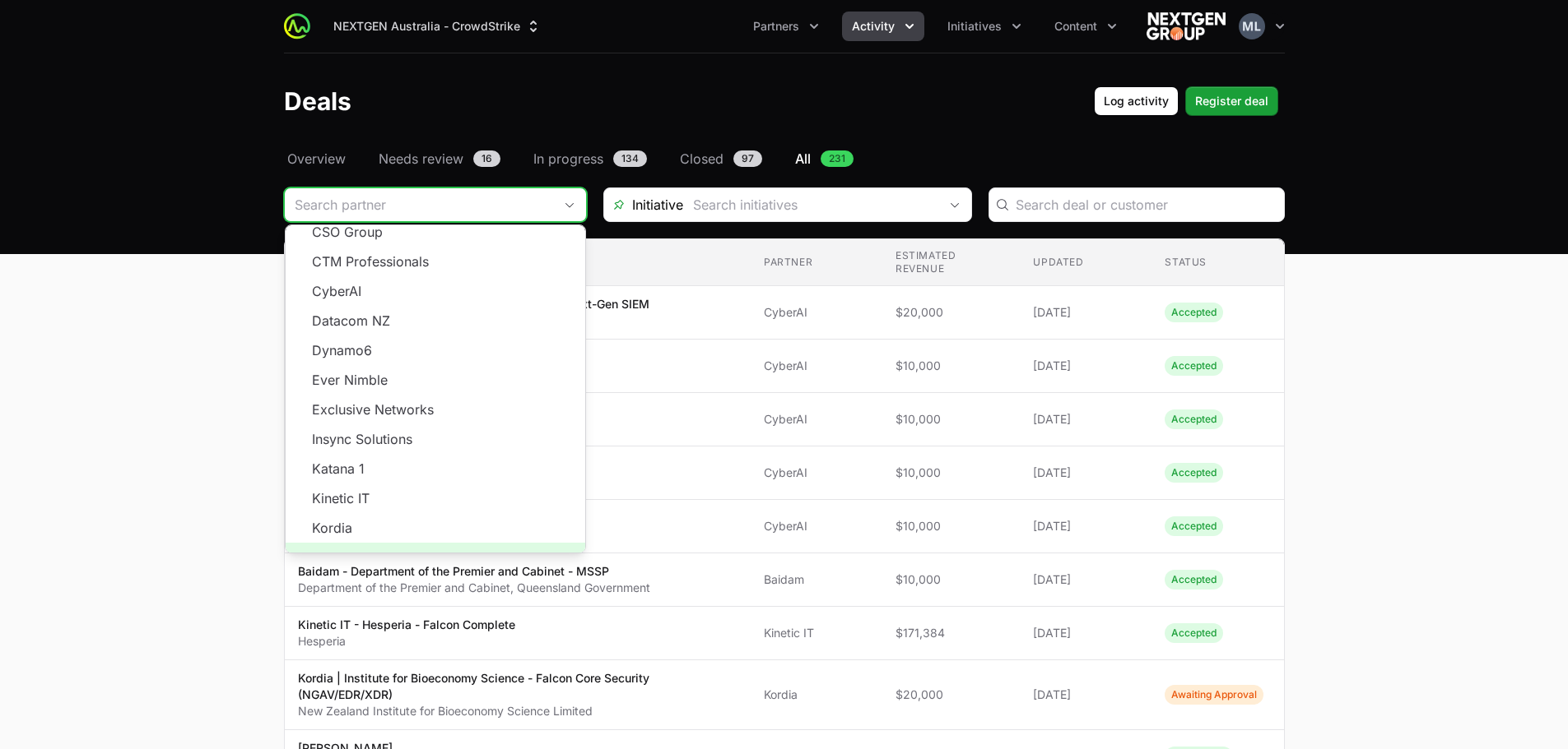
click at [422, 543] on span "Load more" at bounding box center [435, 558] width 299 height 30
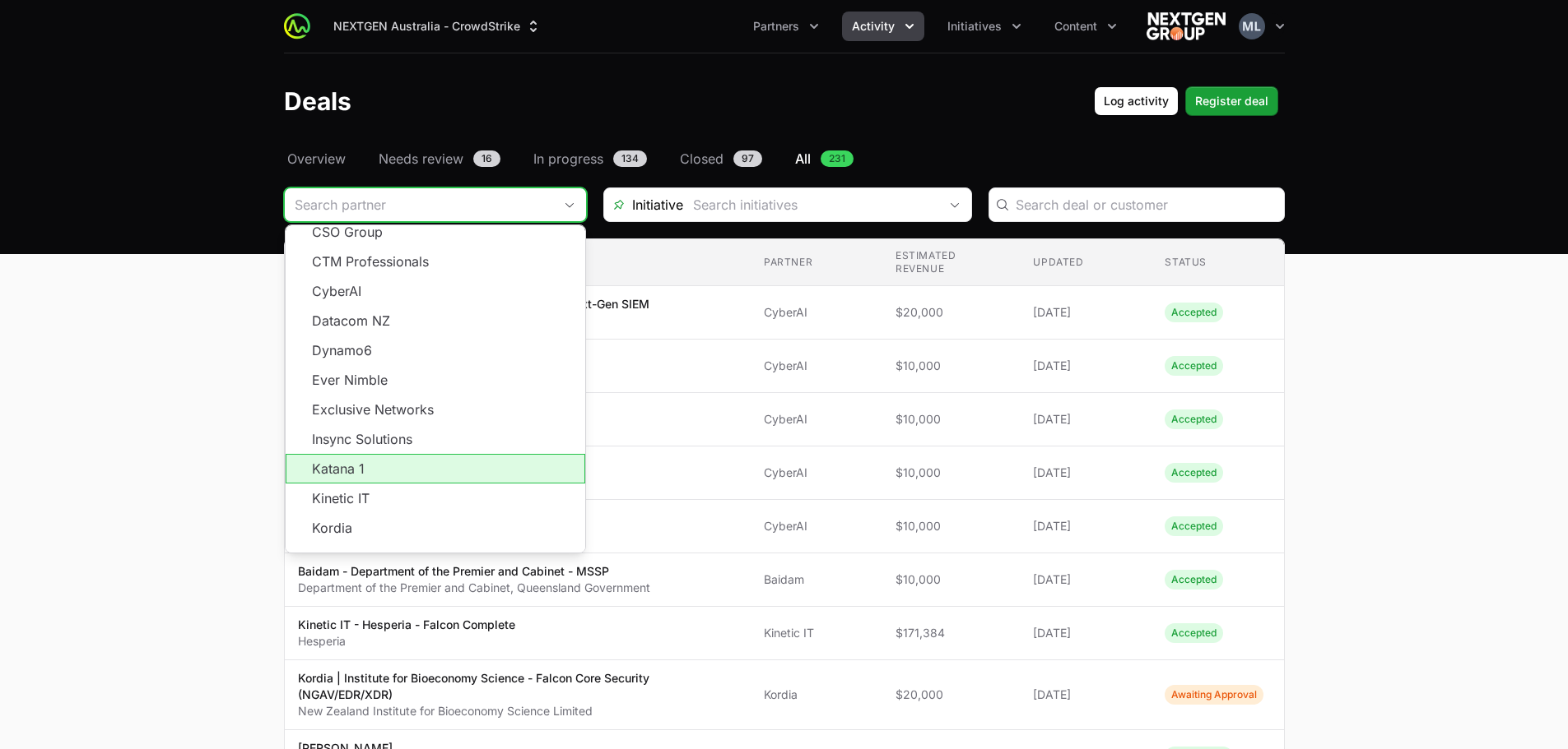
click at [385, 454] on li "Katana 1" at bounding box center [435, 469] width 299 height 30
type input "Katana 1"
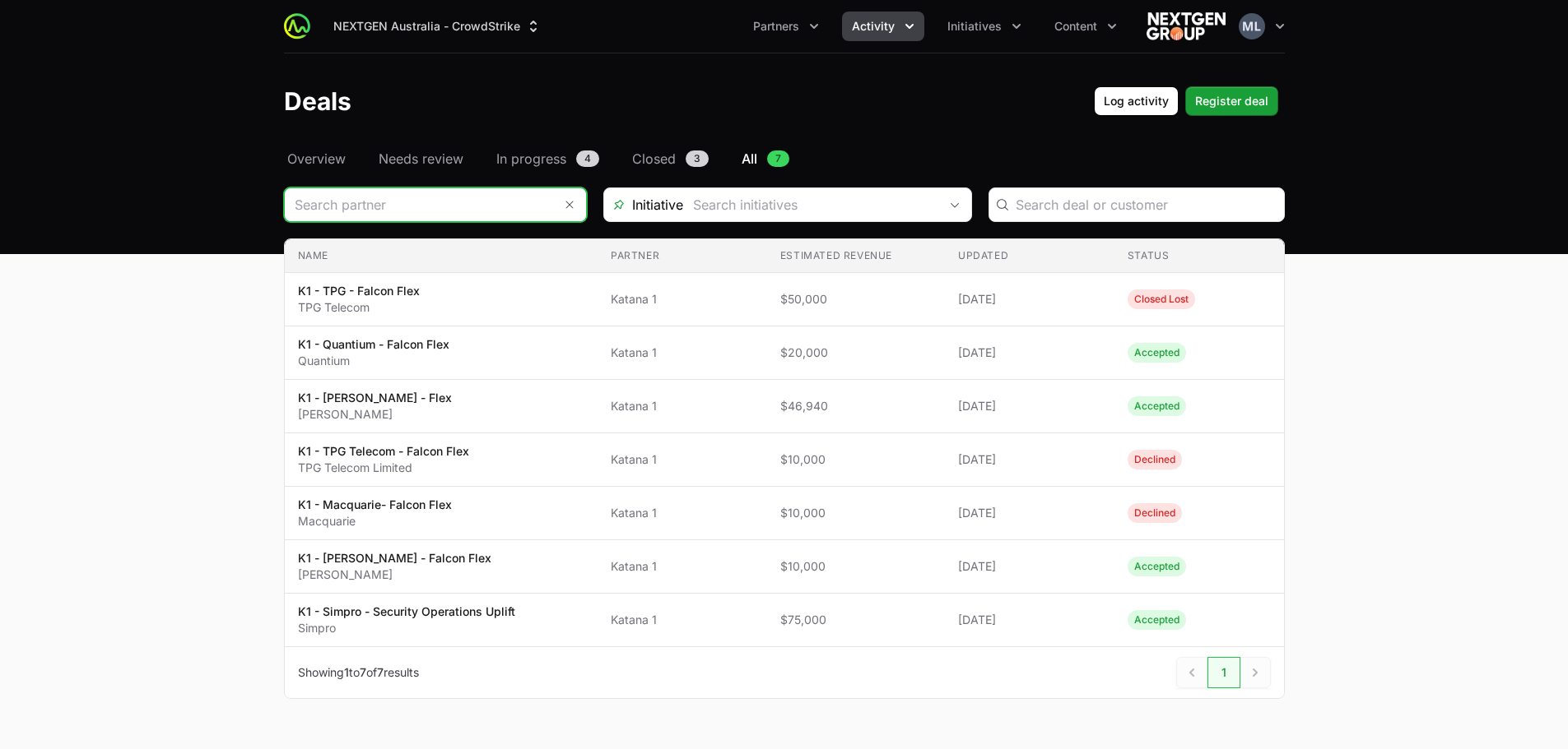
click at [419, 220] on input "Deals Filters" at bounding box center [418, 205] width 269 height 33
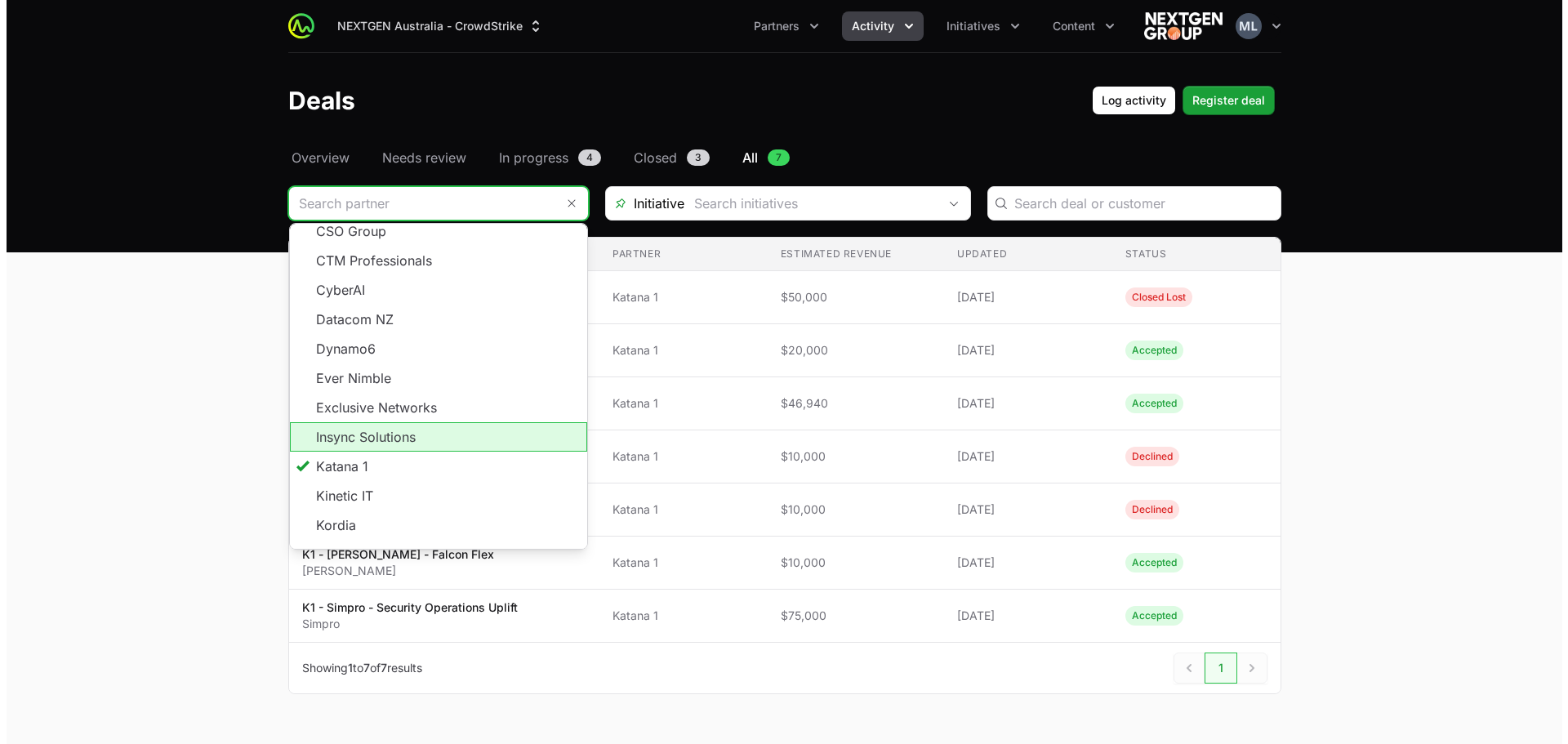
scroll to position [294, 0]
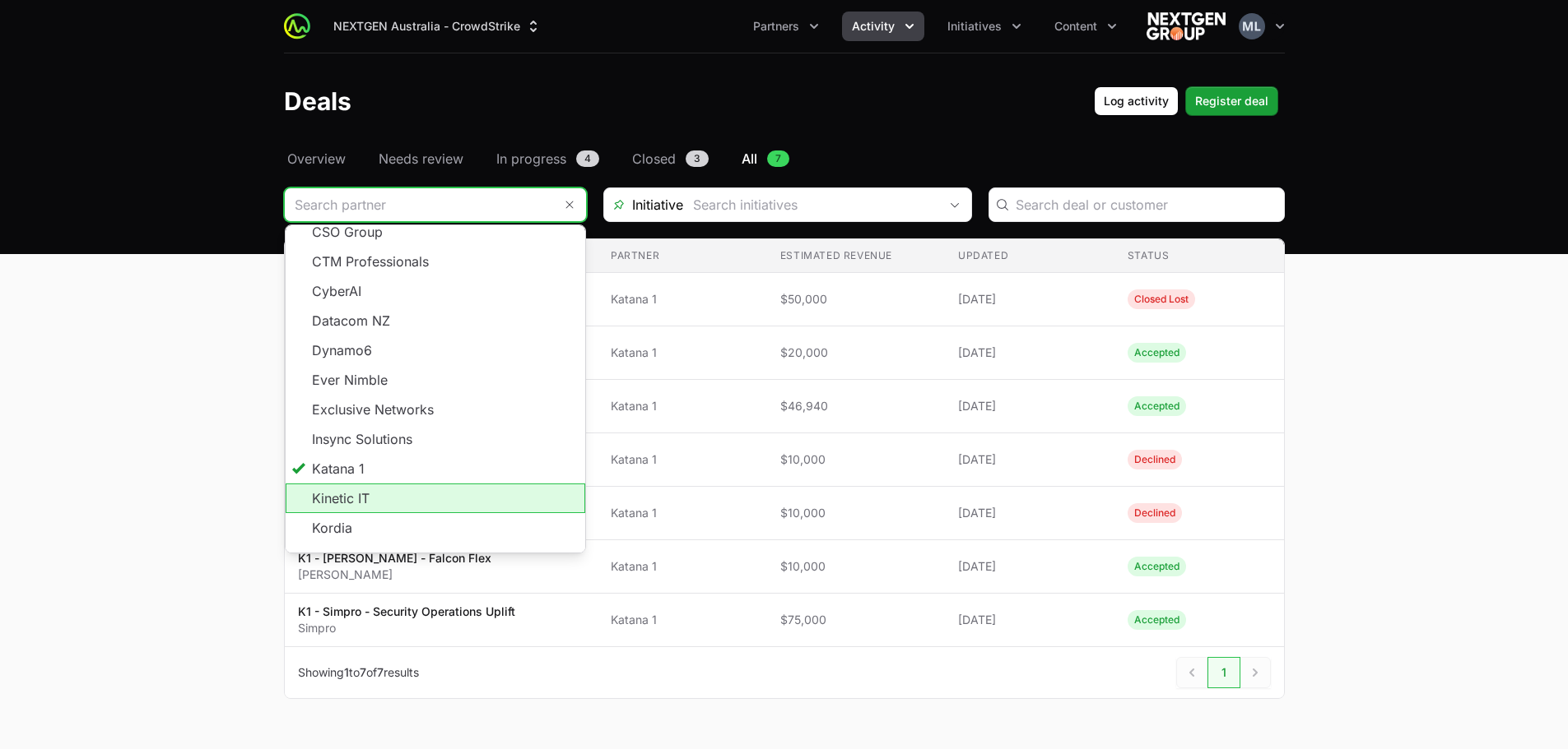
click at [353, 484] on li "Kinetic IT" at bounding box center [435, 499] width 299 height 30
type input "Kinetic IT"
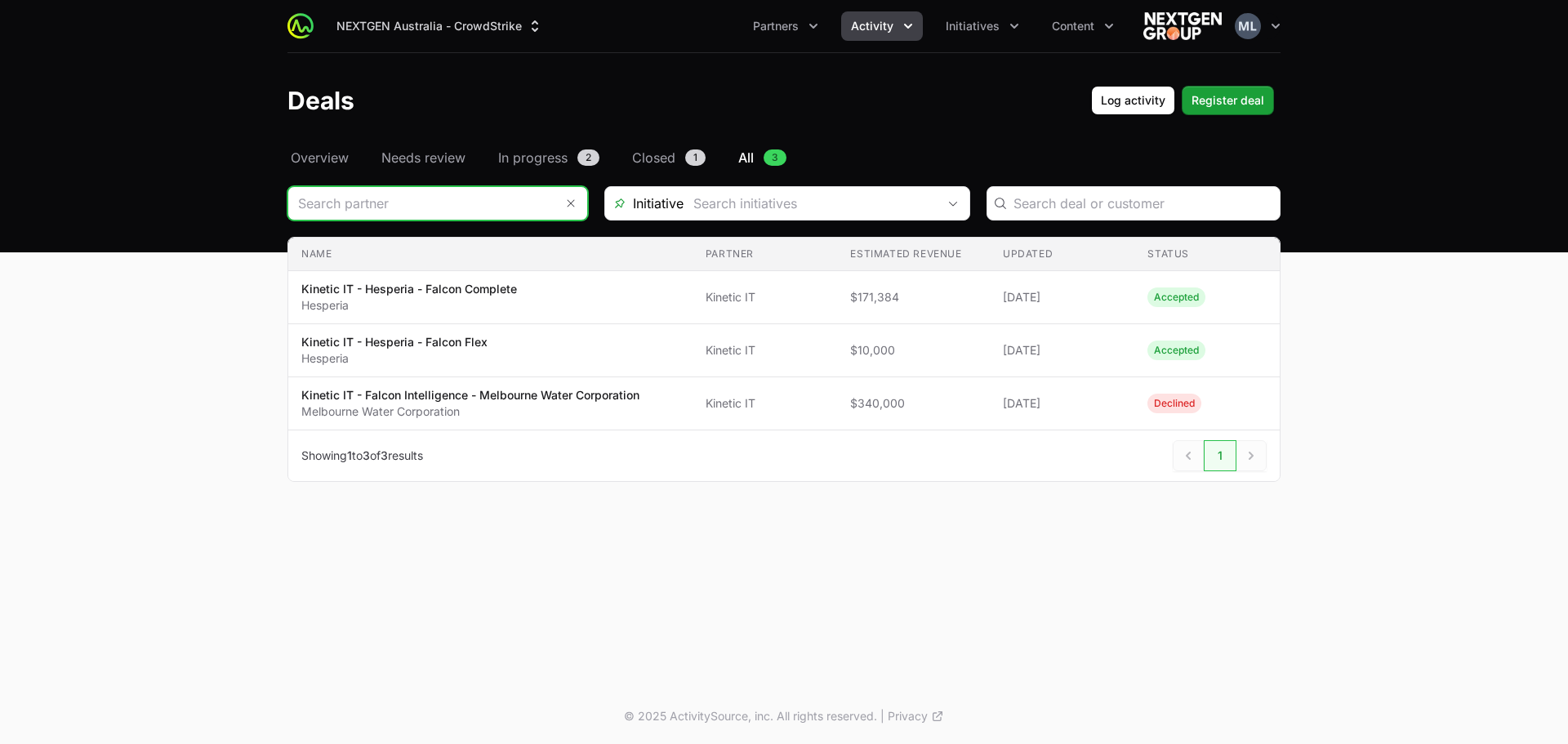
click at [362, 189] on input "Deals Filters" at bounding box center [421, 204] width 267 height 33
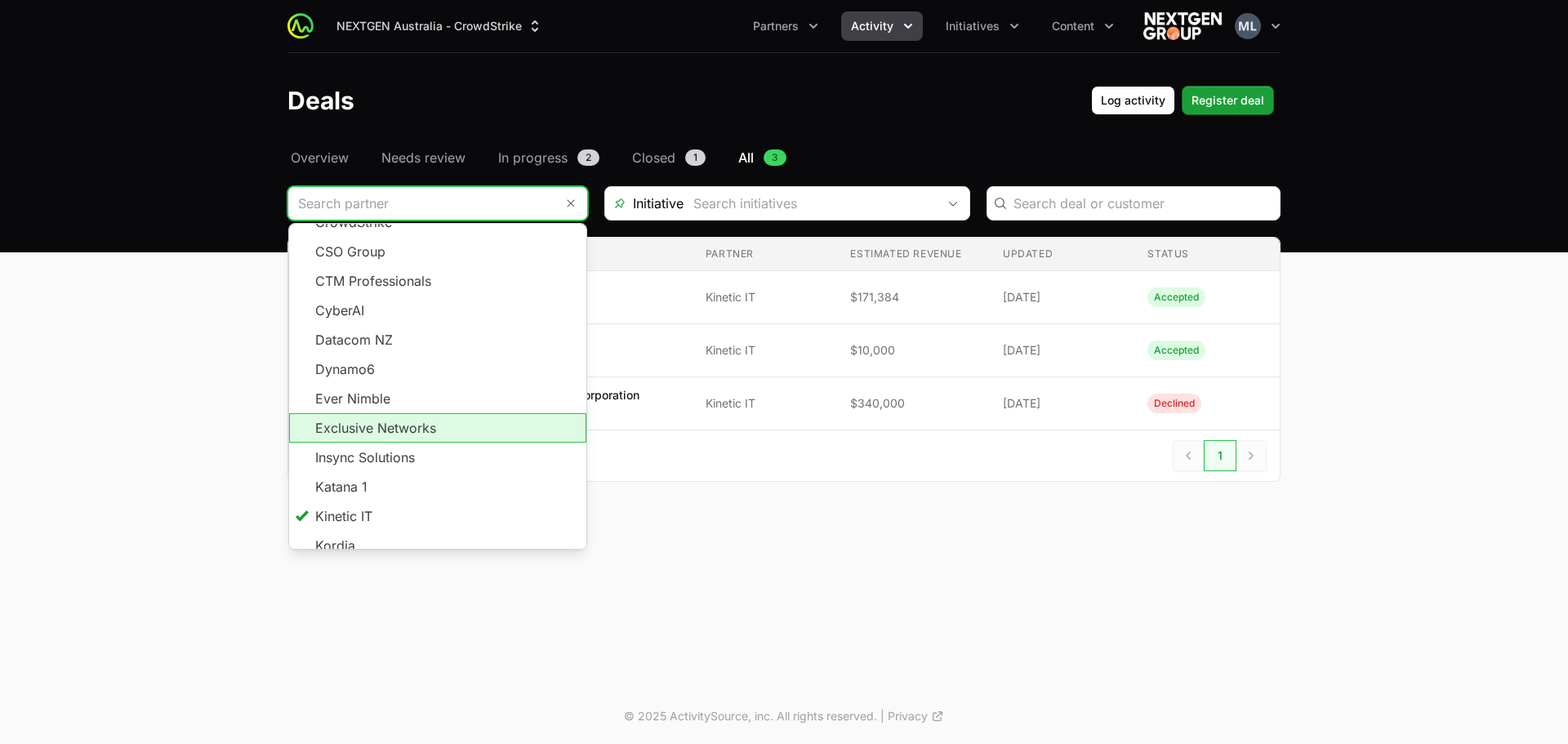
scroll to position [294, 0]
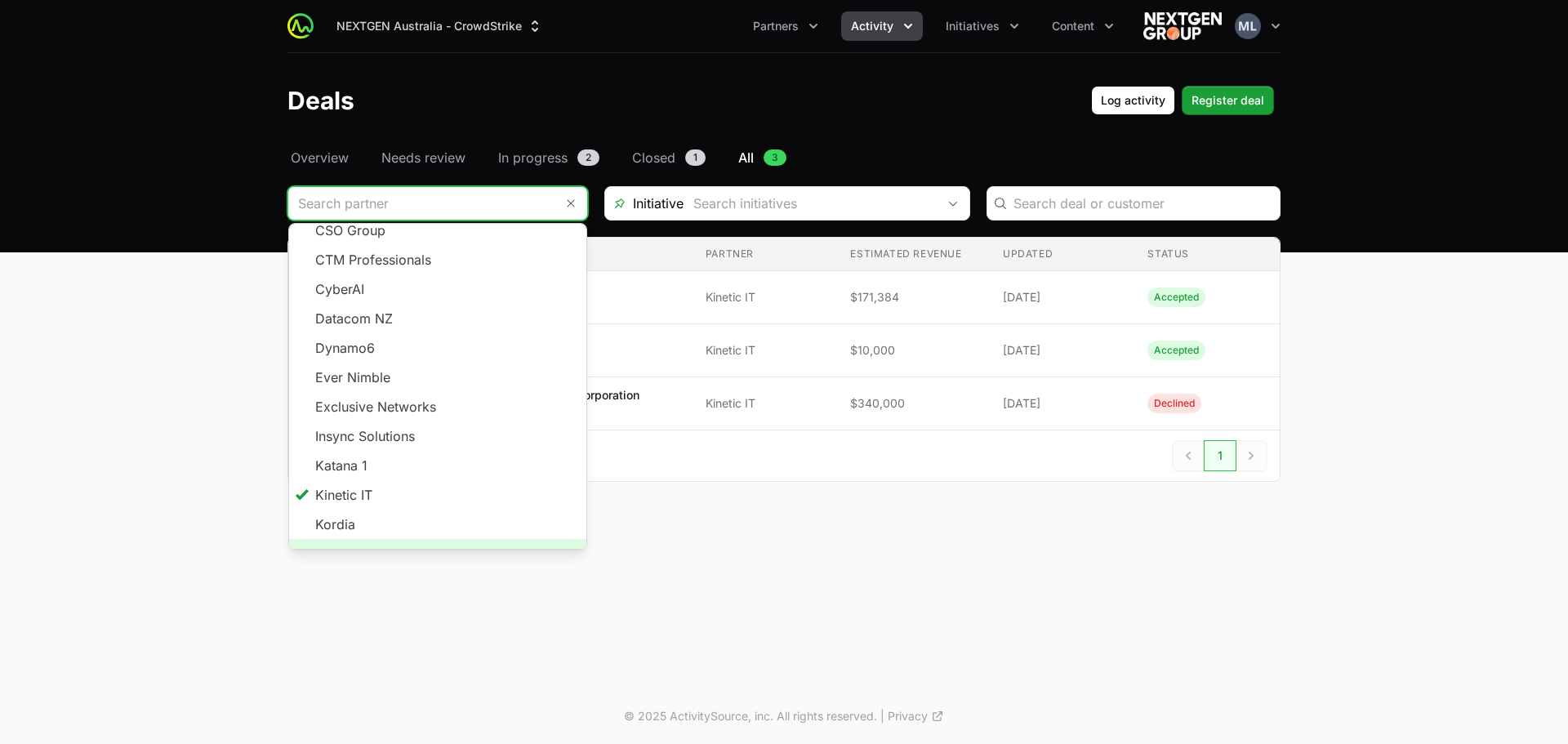
click at [417, 539] on span "Load more" at bounding box center [437, 554] width 297 height 30
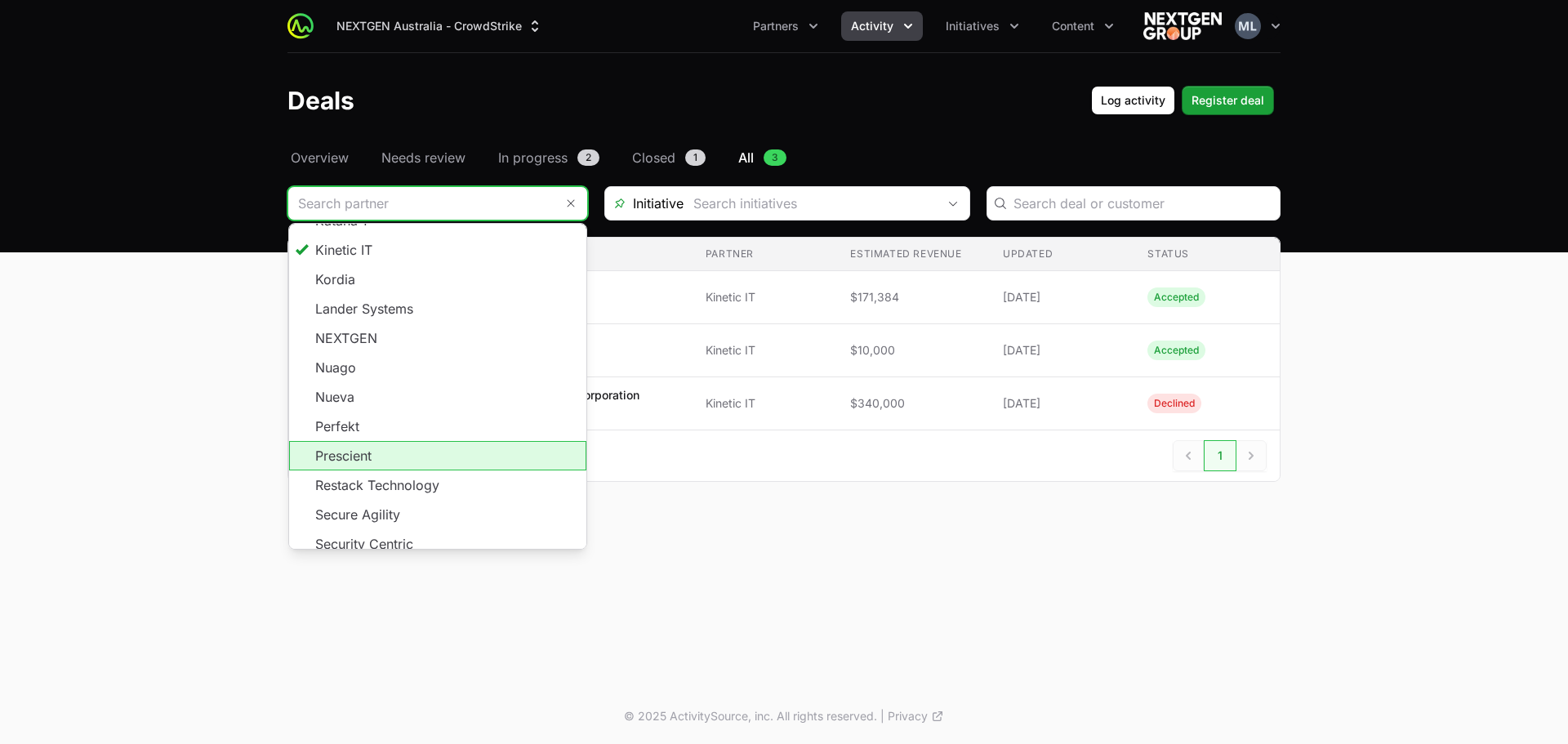
click at [407, 441] on li "Prescient" at bounding box center [437, 456] width 297 height 30
type input "Prescient"
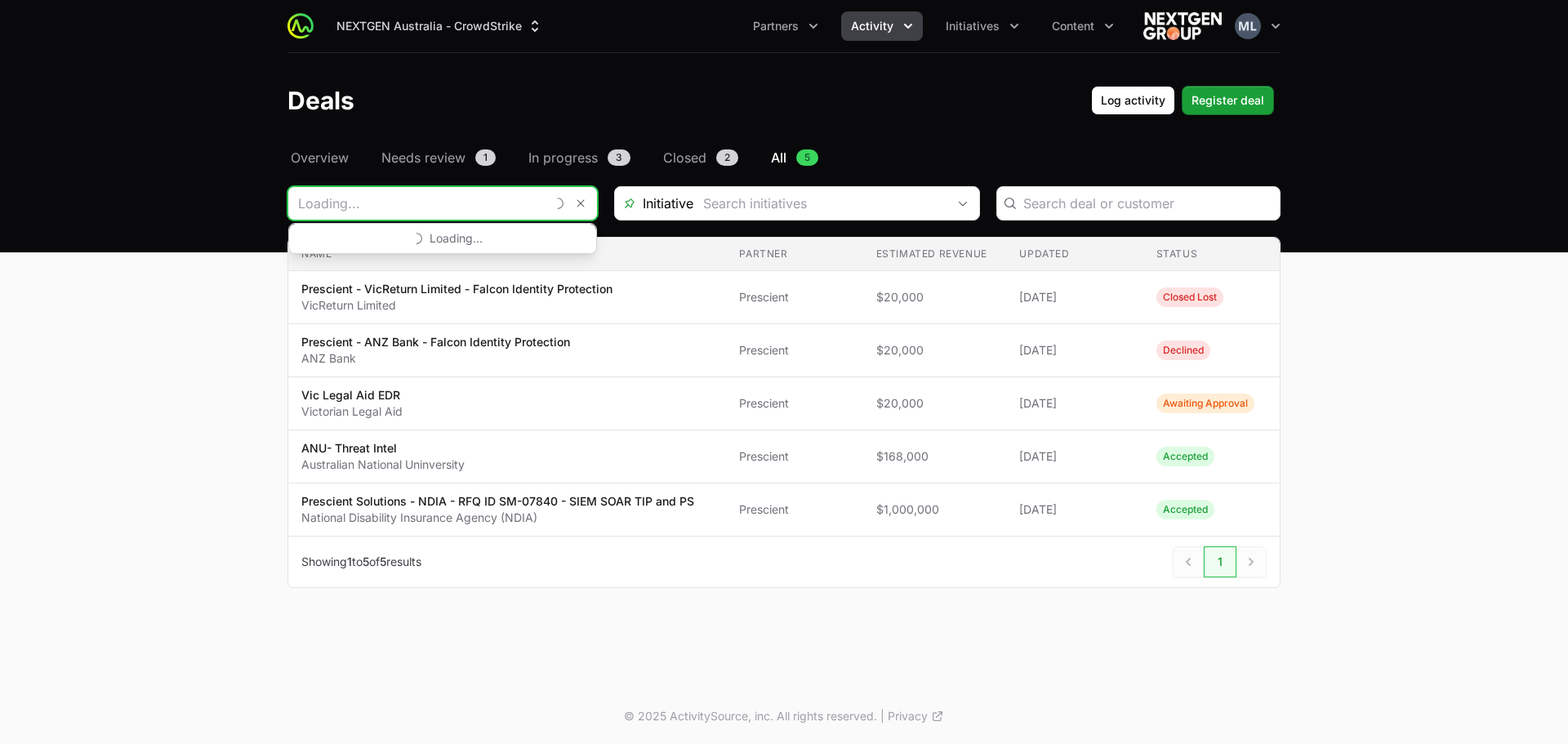
drag, startPoint x: 361, startPoint y: 201, endPoint x: 294, endPoint y: 200, distance: 67.0
click at [294, 200] on input "Deals Filters" at bounding box center [416, 204] width 257 height 33
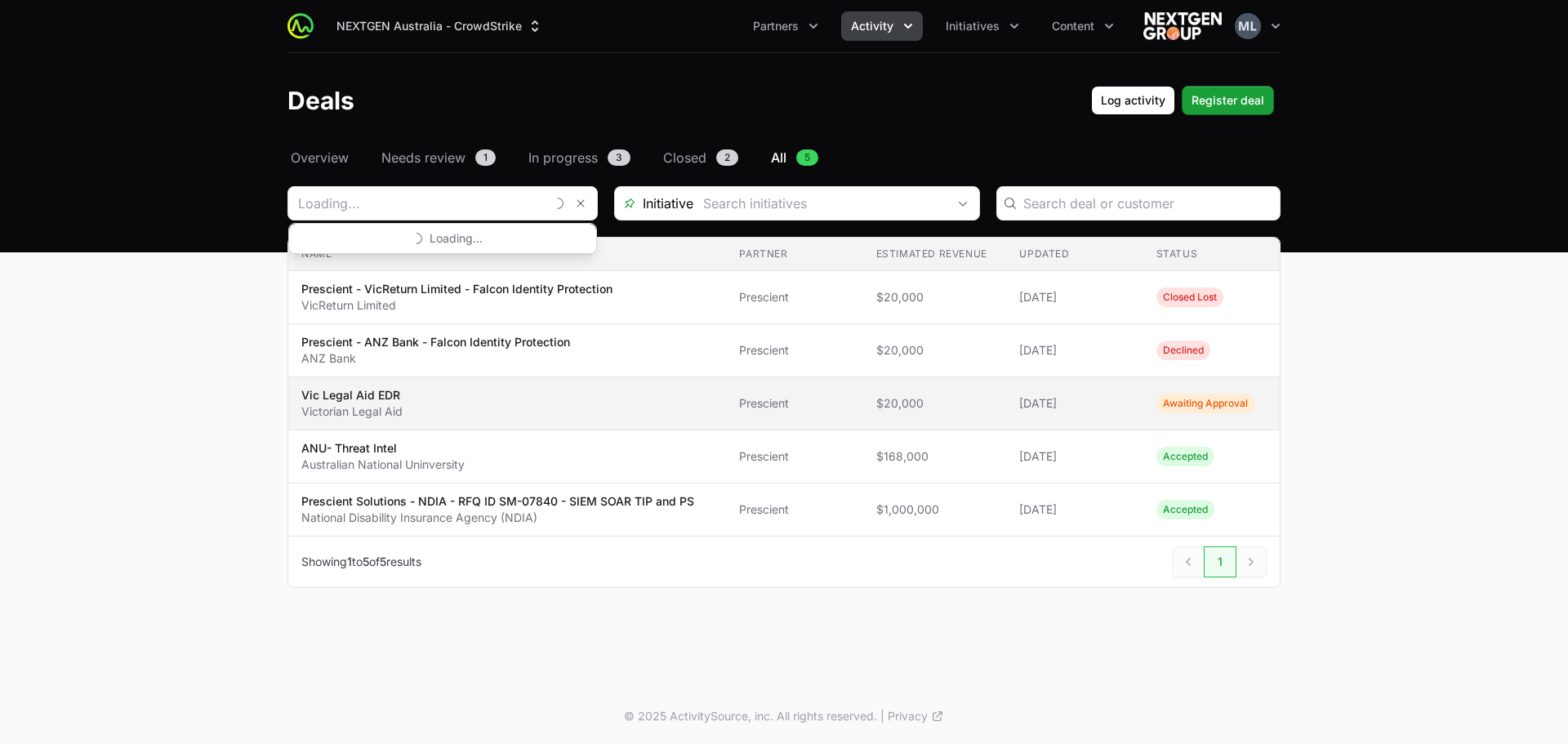
type input "Prescient"
click at [314, 383] on td "Name Vic Legal Aid EDR Victorian Legal Aid" at bounding box center [507, 404] width 437 height 53
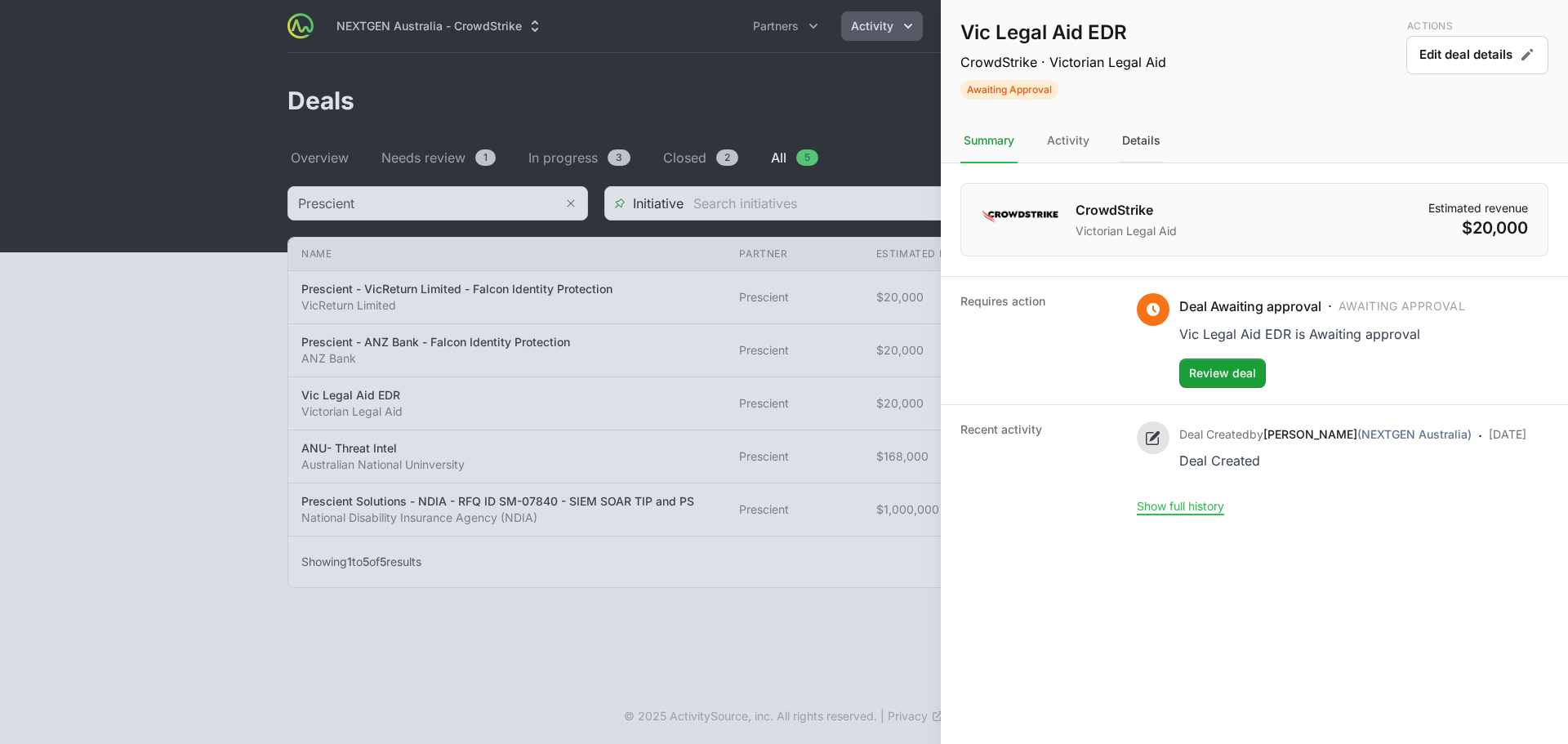
drag, startPoint x: 1112, startPoint y: 135, endPoint x: 1126, endPoint y: 142, distance: 15.7
click at [1114, 135] on nav "Summary Activity Details" at bounding box center [1254, 140] width 627 height 44
click at [1131, 145] on div "Details" at bounding box center [1141, 140] width 45 height 44
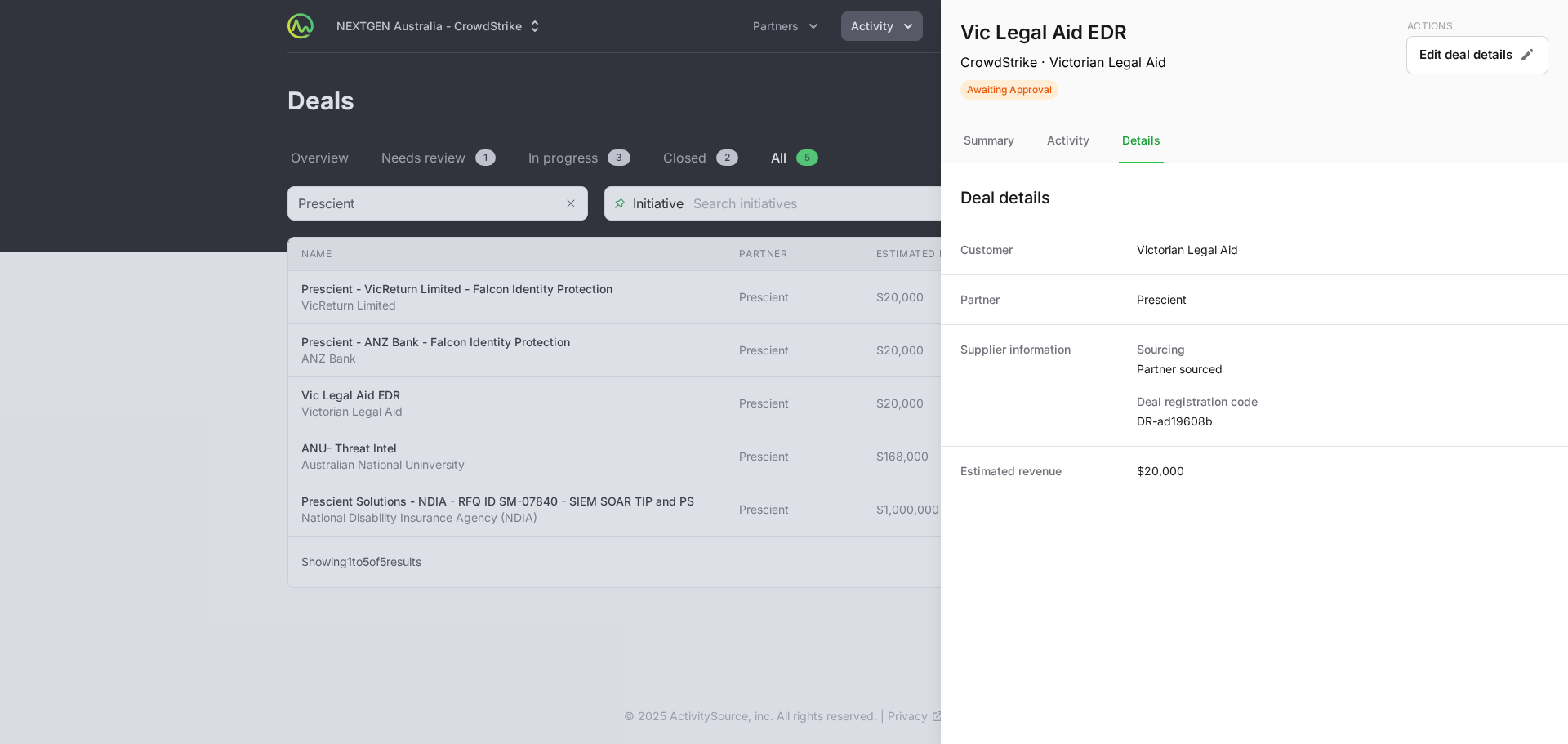
drag, startPoint x: 1189, startPoint y: 301, endPoint x: 1101, endPoint y: 297, distance: 88.1
click at [1101, 297] on div "Partner Prescient" at bounding box center [1254, 299] width 627 height 50
copy div "Prescient"
click at [667, 174] on div at bounding box center [784, 372] width 1568 height 744
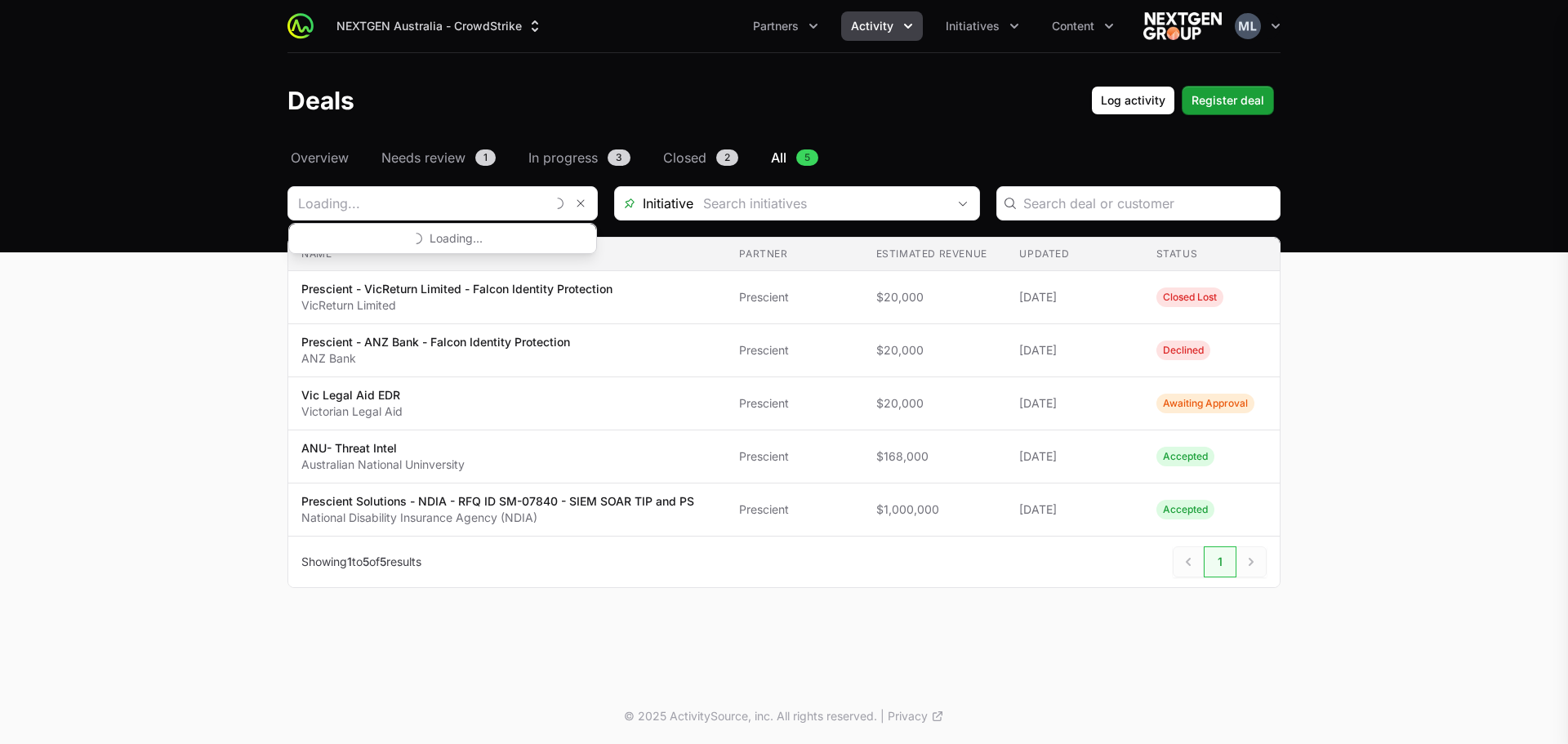
type input "Prescient"
click at [403, 208] on div at bounding box center [784, 372] width 1568 height 744
click at [403, 208] on input "Deals Filters" at bounding box center [416, 204] width 257 height 33
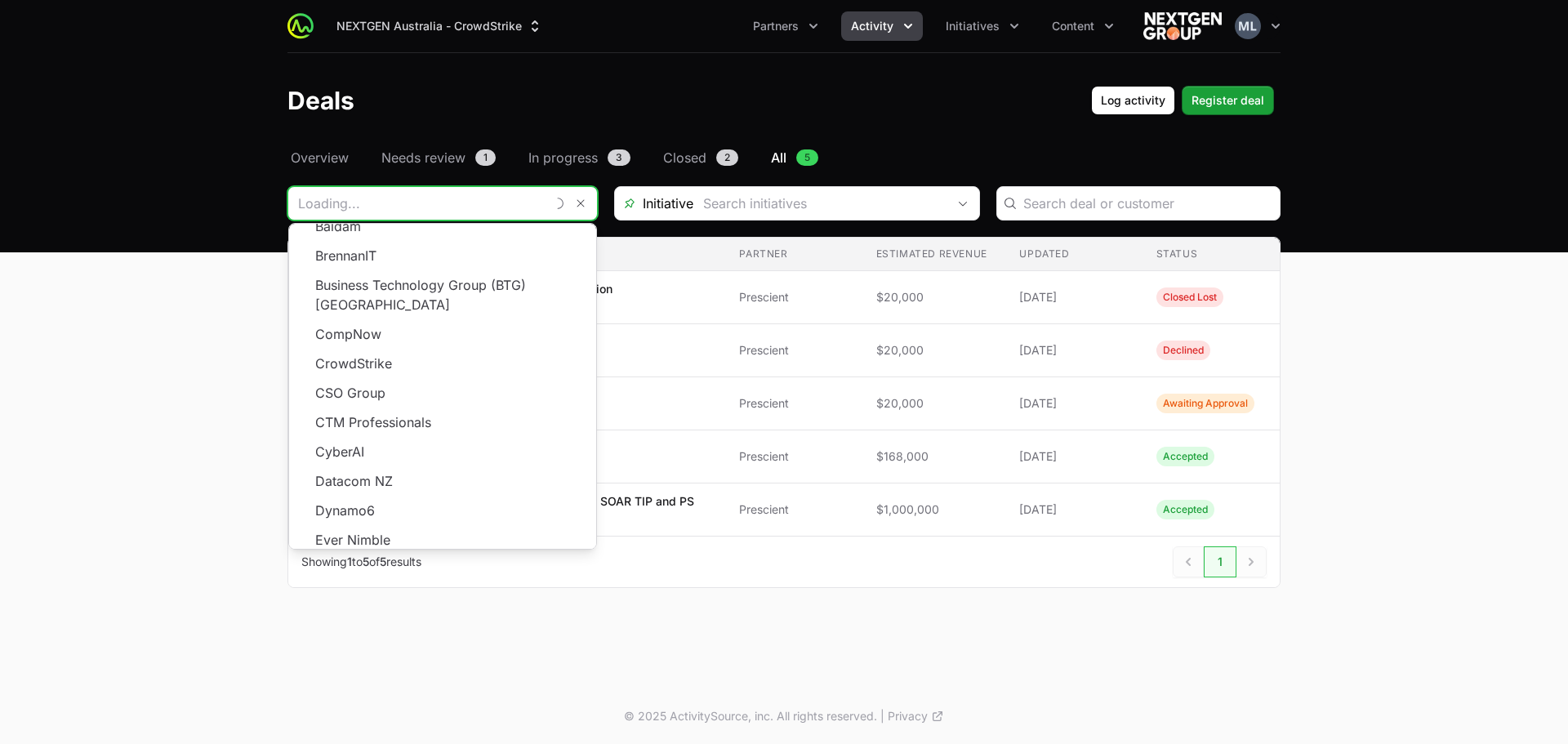
scroll to position [294, 0]
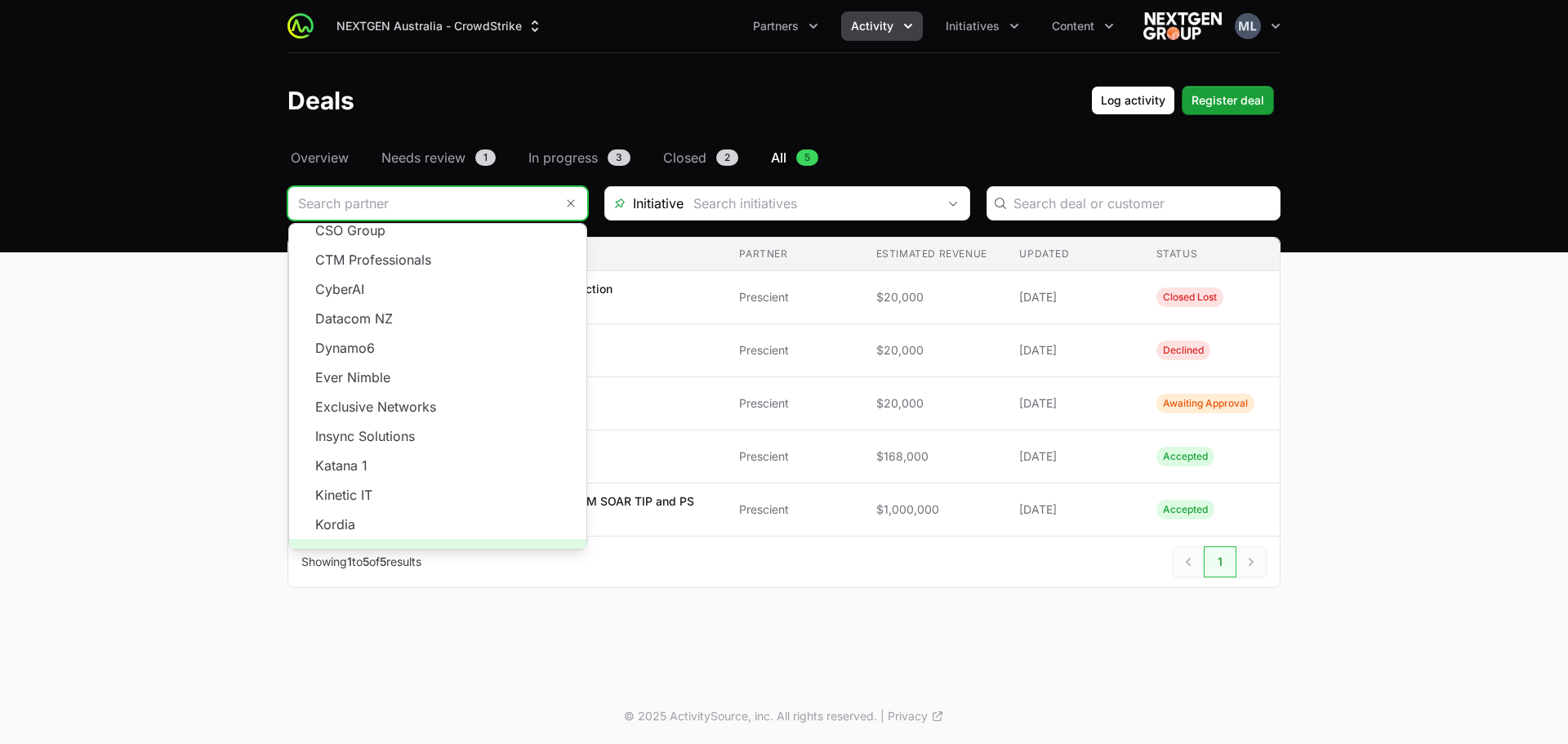
click at [442, 539] on span "Load more" at bounding box center [437, 554] width 297 height 30
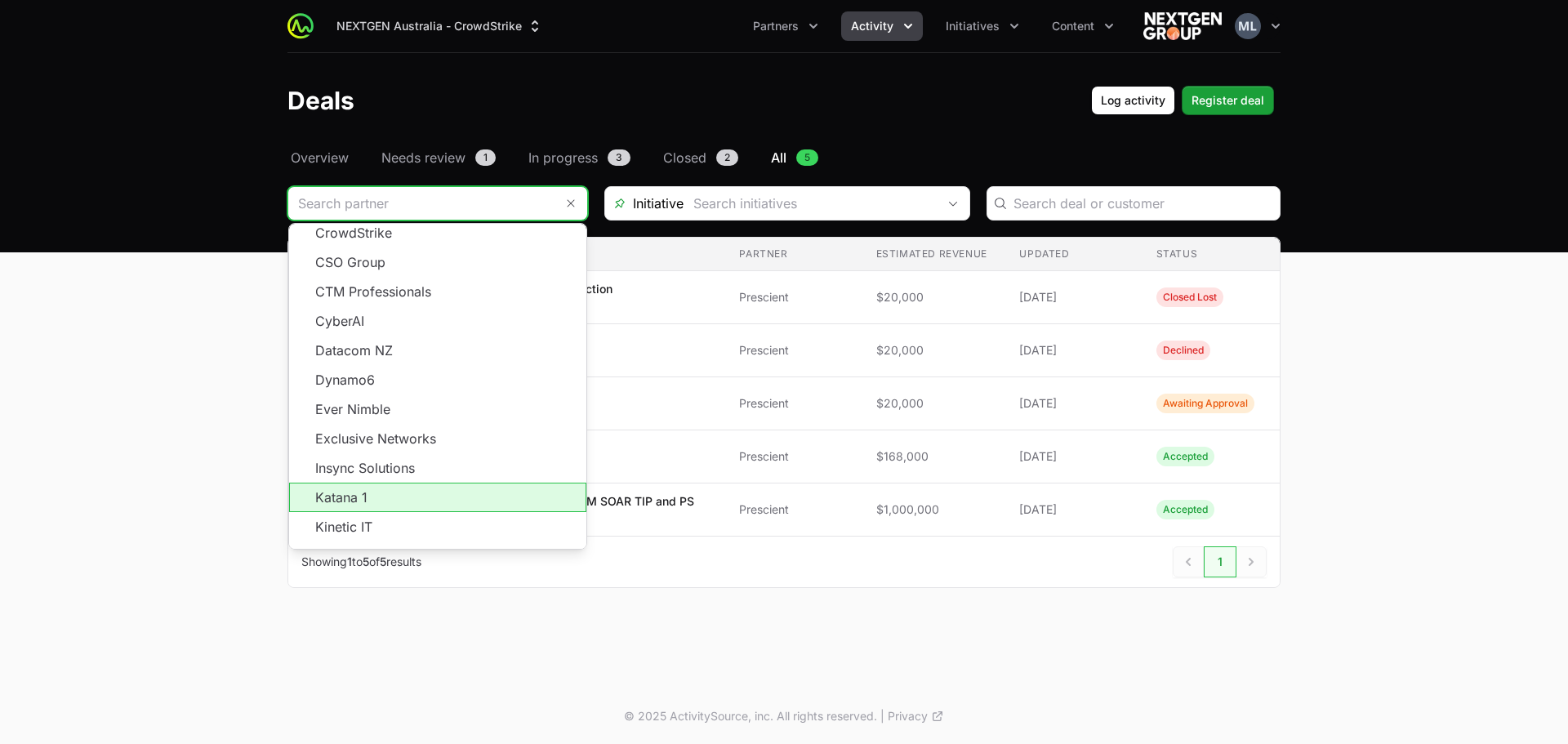
scroll to position [267, 0]
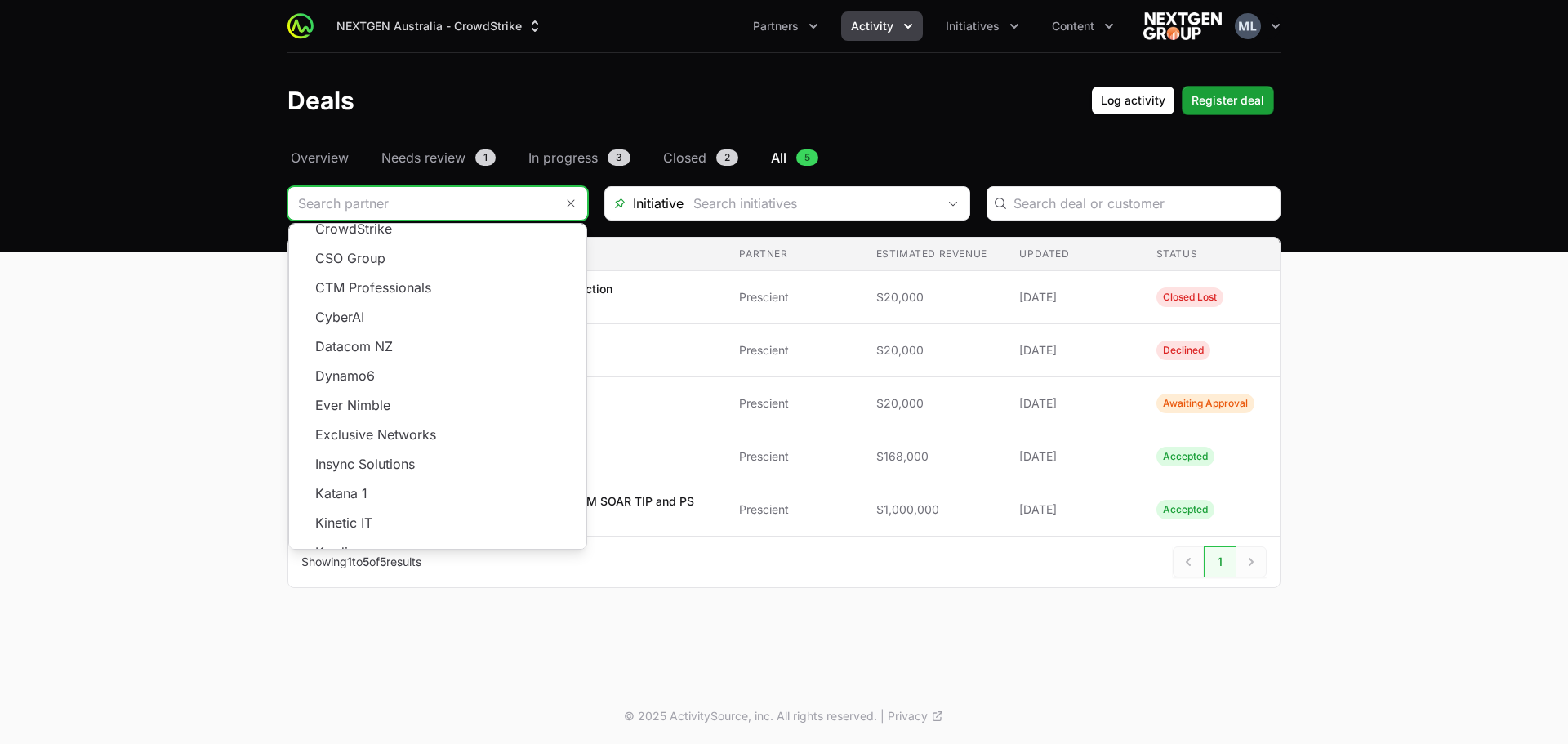
click at [522, 686] on div "NEXTGEN Australia - CrowdStrike Partners Activity Initiatives Content Open user…" at bounding box center [784, 344] width 1568 height 689
type input "Prescient"
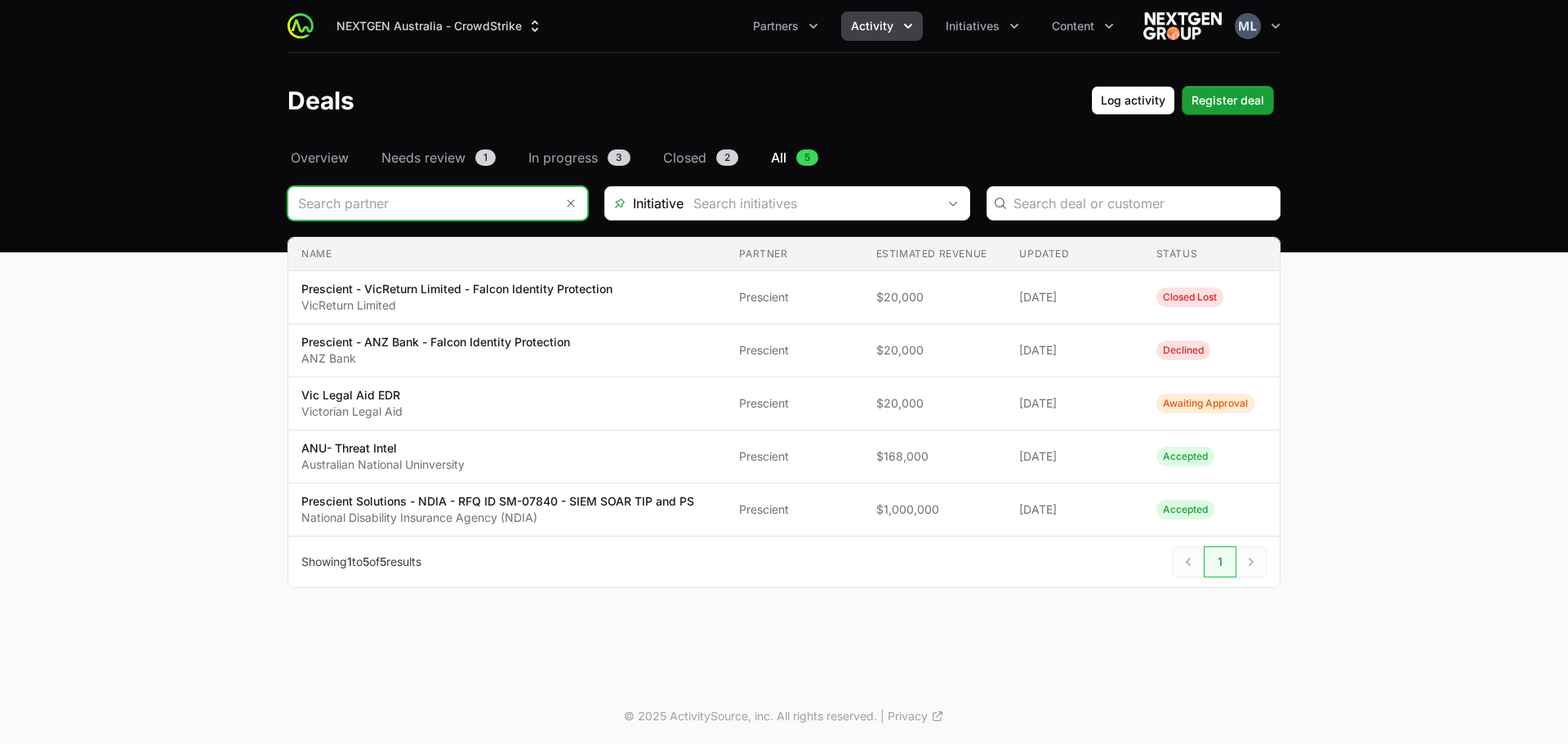
scroll to position [0, 0]
click at [448, 199] on input "Deals Filters" at bounding box center [421, 204] width 267 height 33
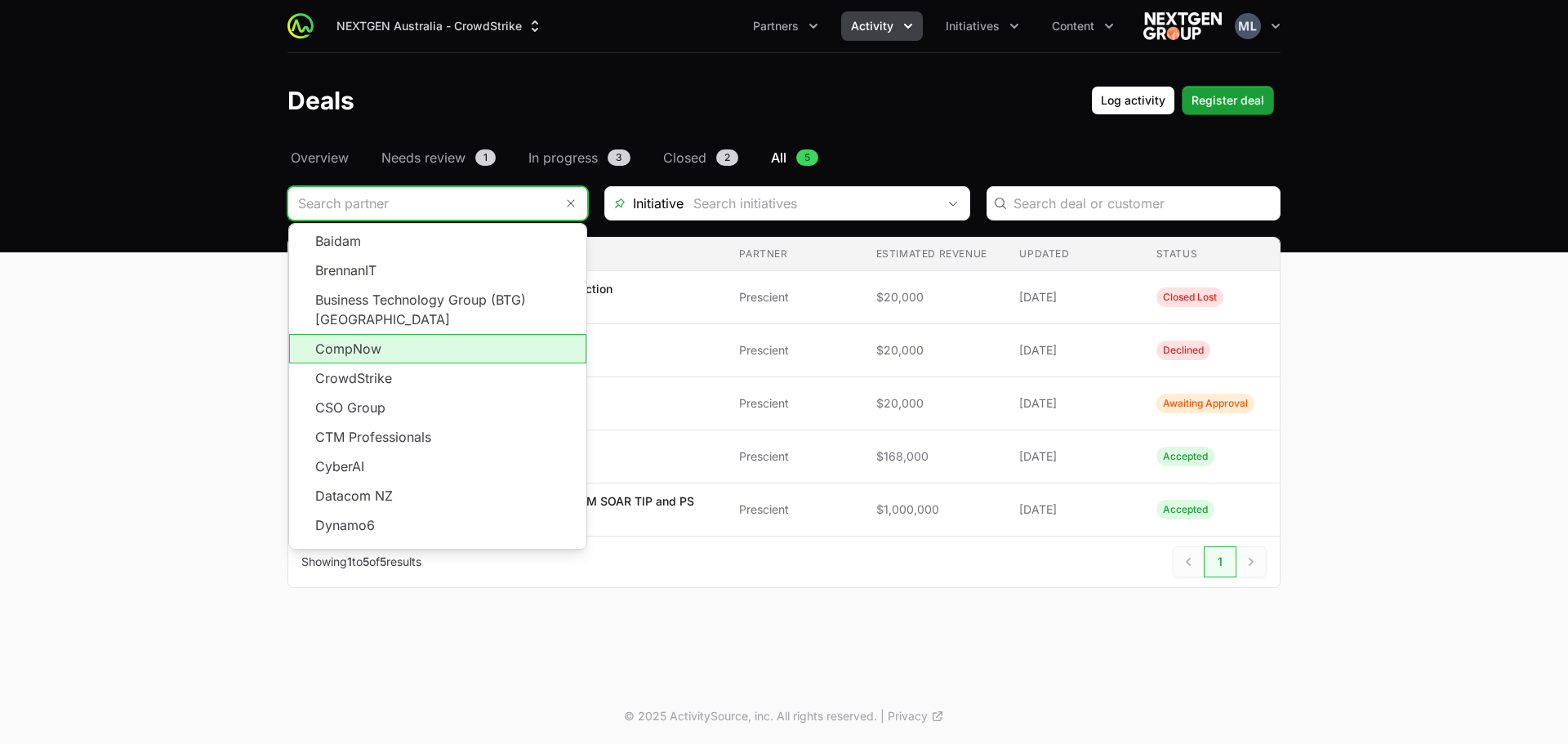
scroll to position [294, 0]
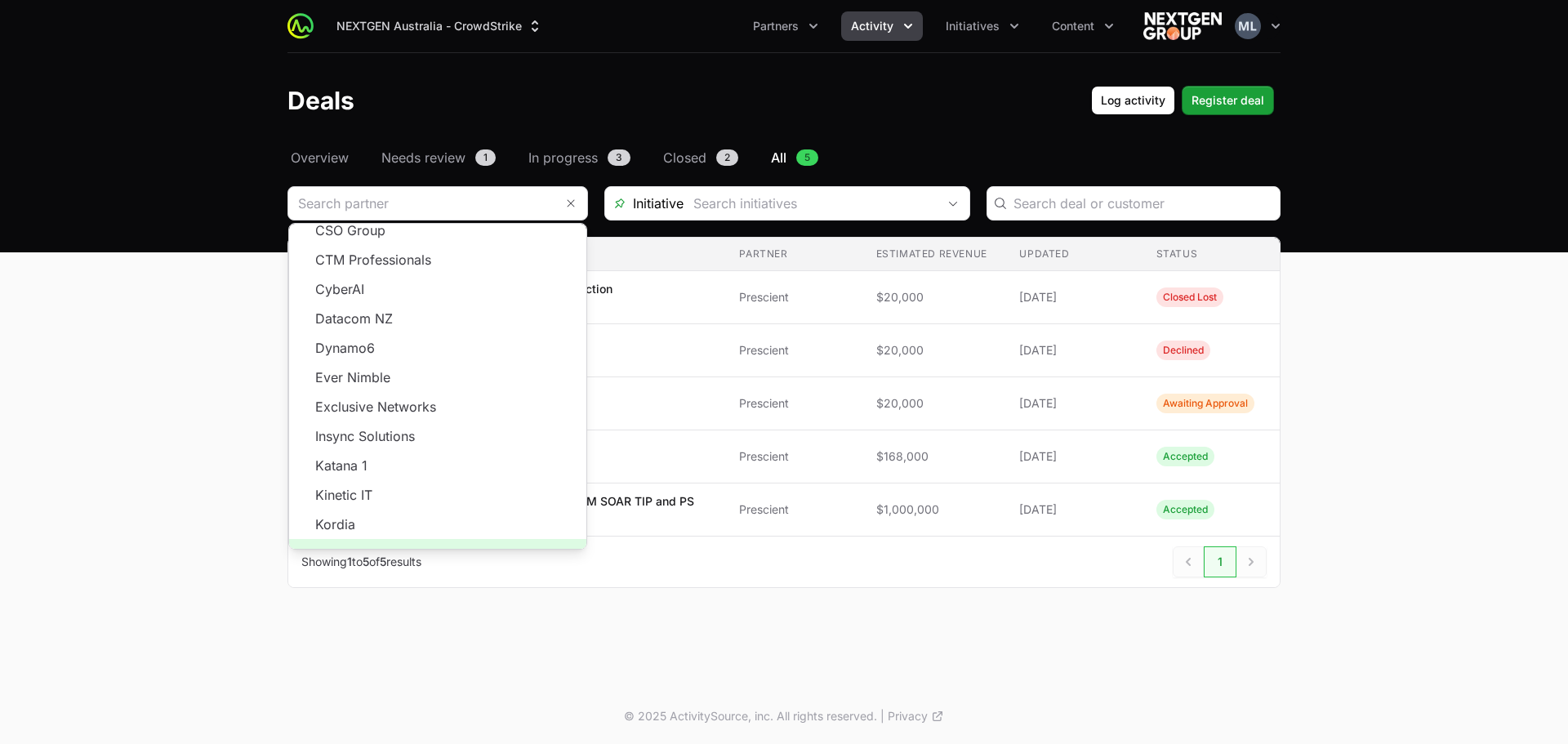
click at [427, 539] on span "Load more" at bounding box center [437, 554] width 297 height 30
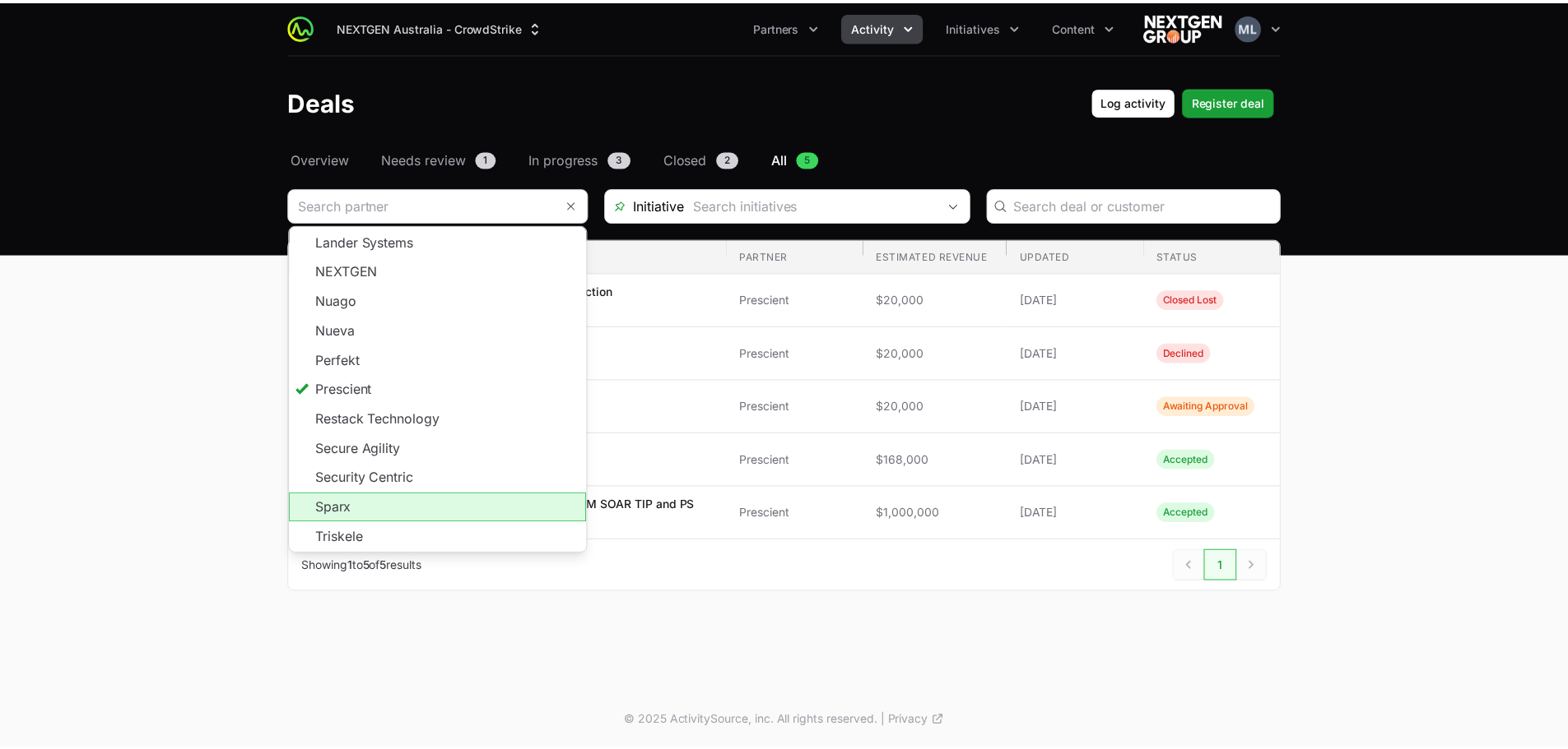
scroll to position [653, 0]
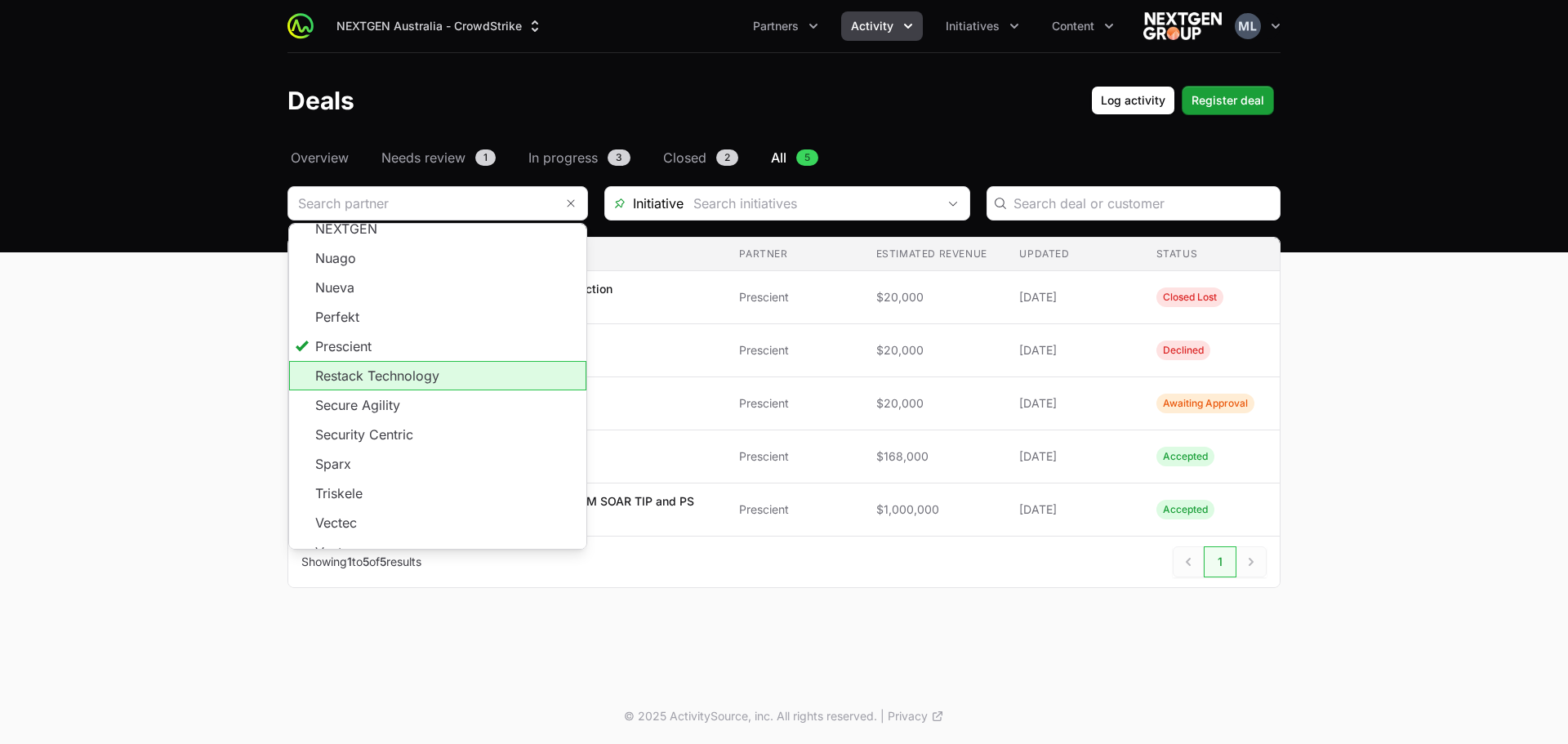
click at [407, 367] on li "Restack Technology" at bounding box center [437, 376] width 297 height 30
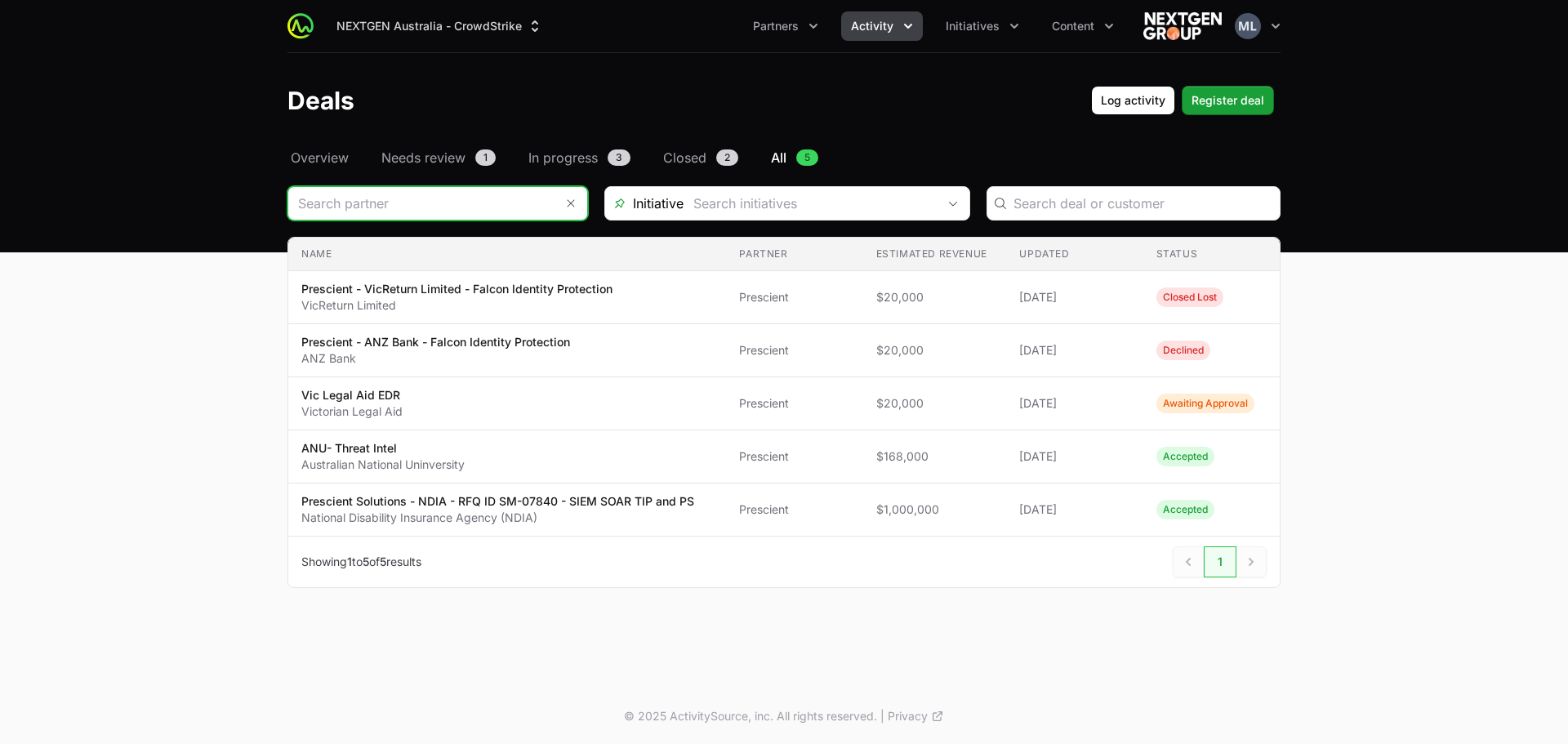
type input "Restack Technology"
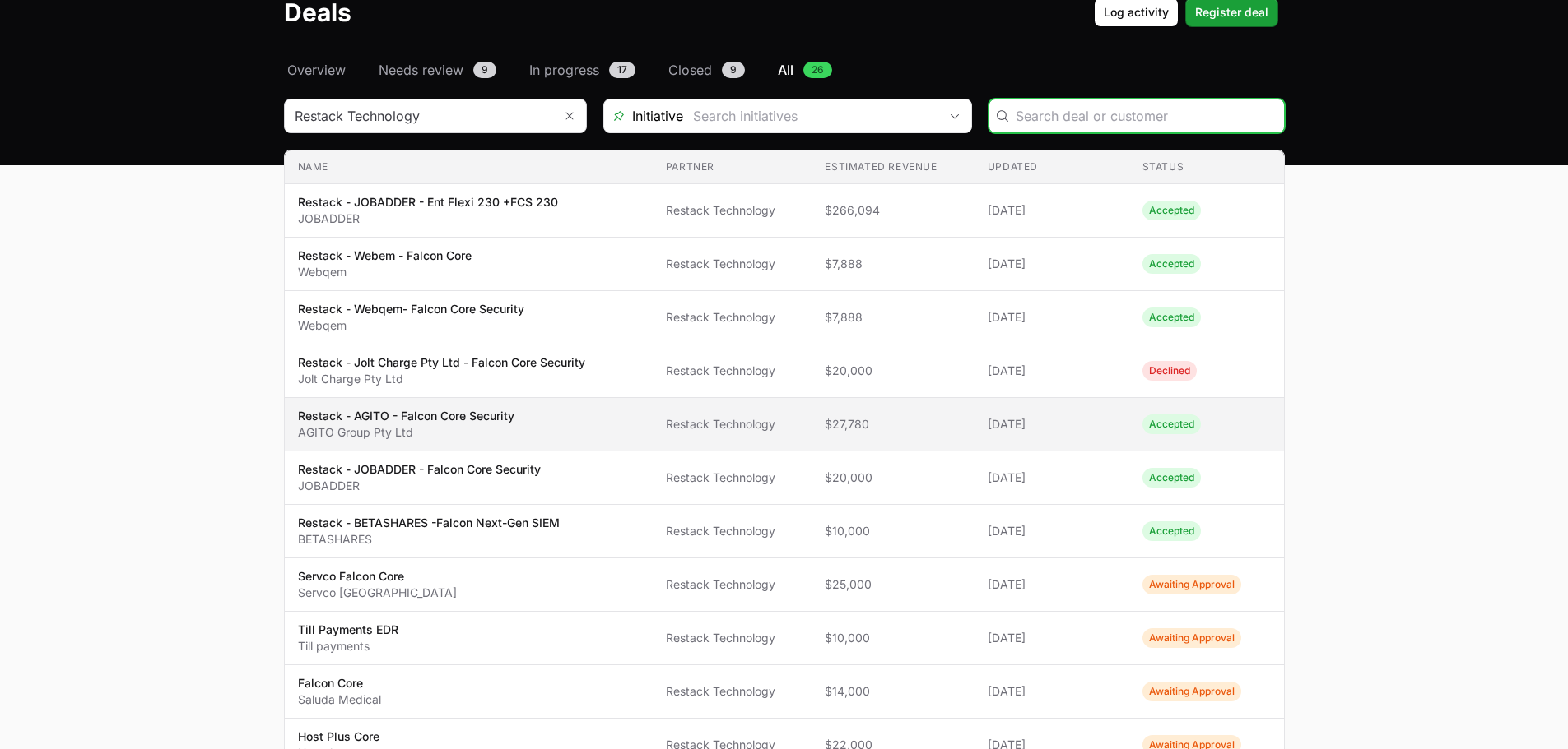
scroll to position [82, 0]
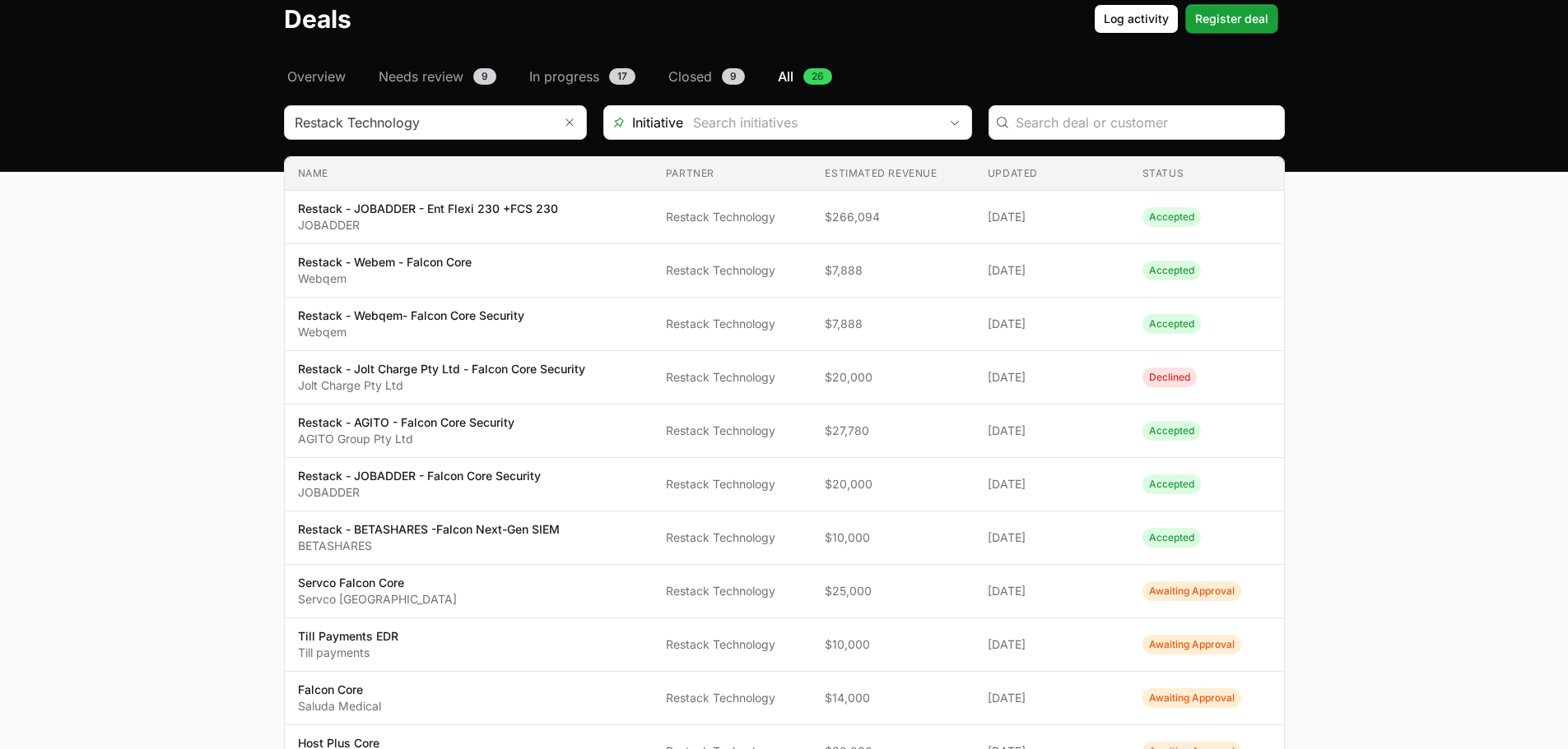
click at [466, 124] on input "Deals Filters" at bounding box center [418, 123] width 269 height 33
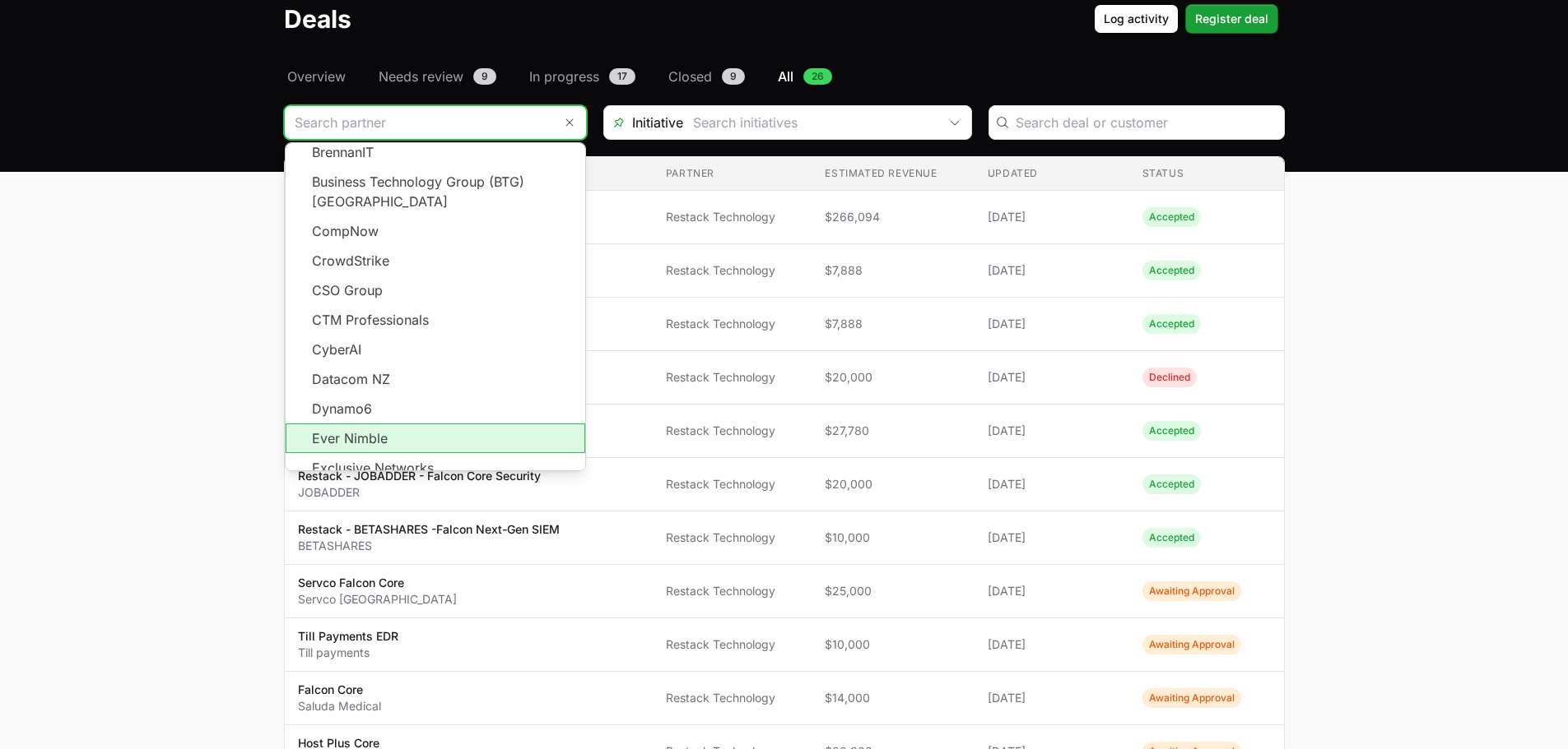
scroll to position [296, 0]
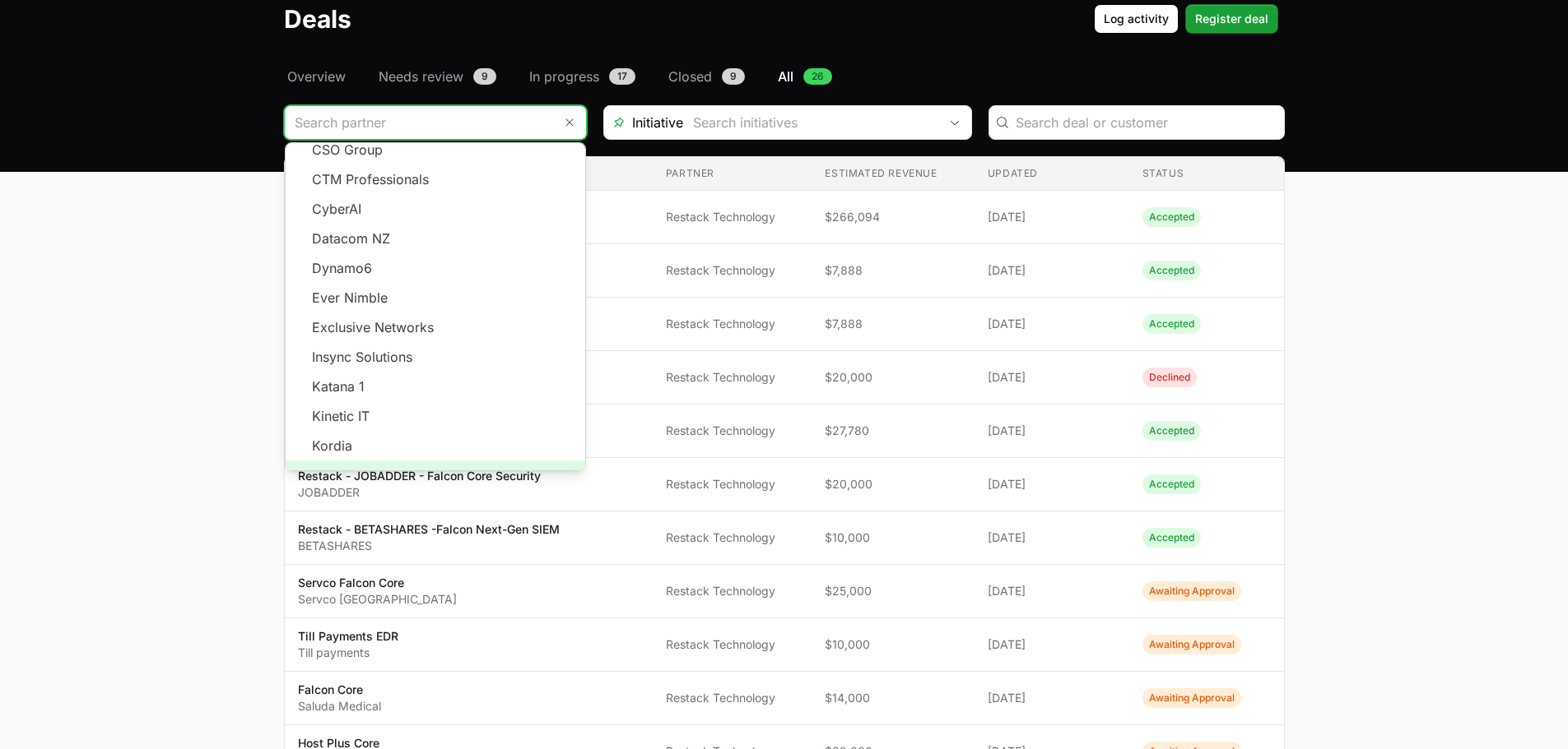
click at [423, 461] on span "Load more" at bounding box center [435, 476] width 299 height 30
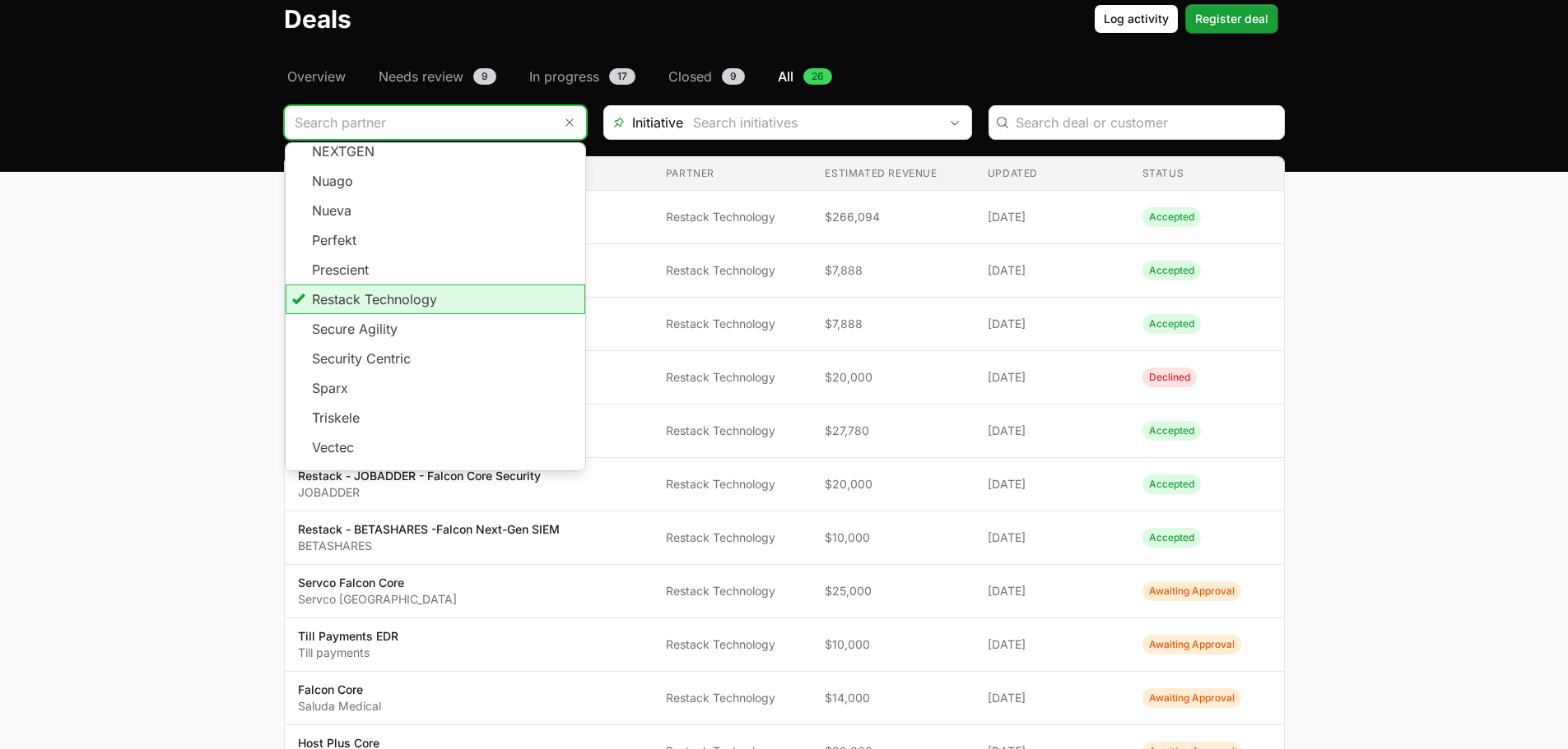
scroll to position [653, 0]
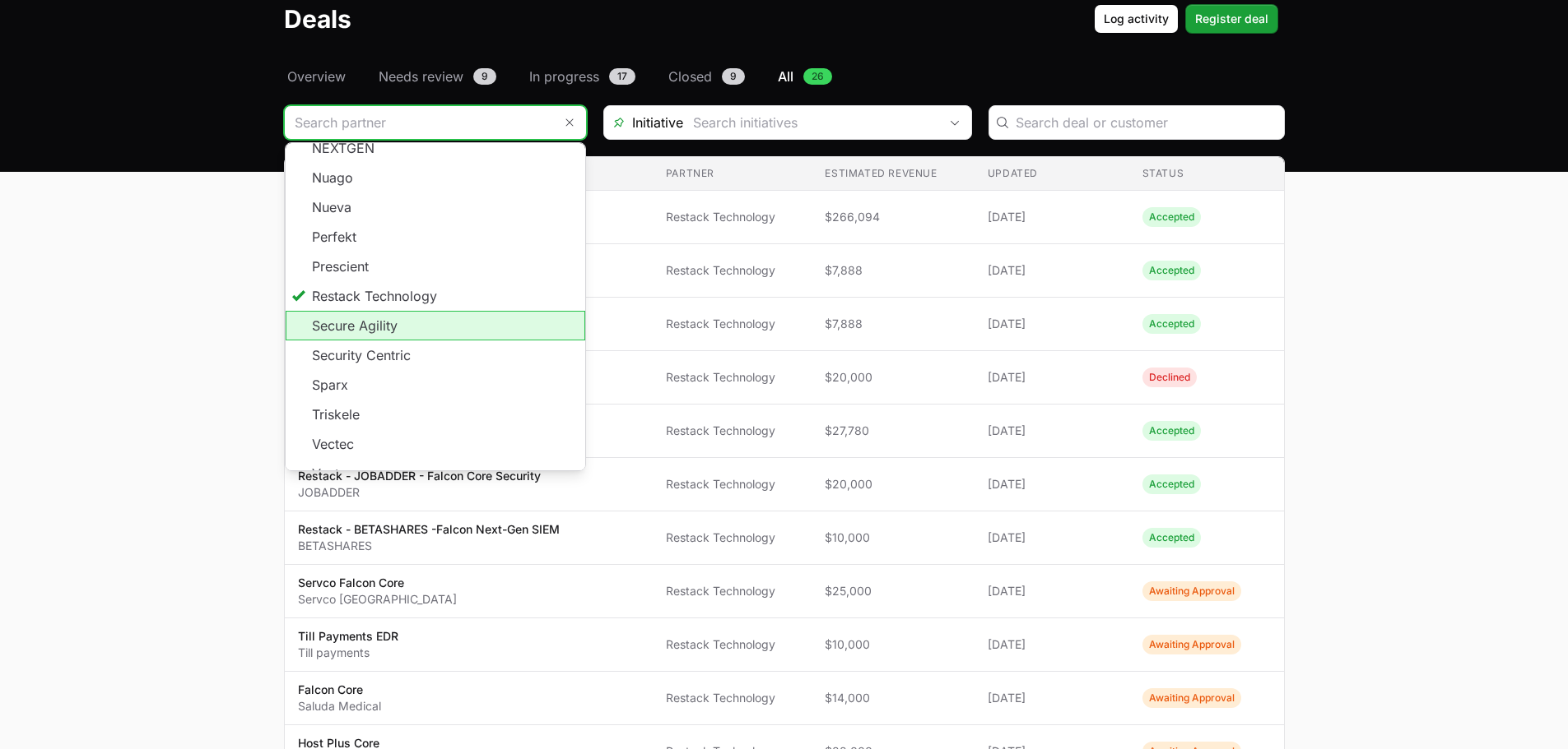
click at [409, 313] on li "Secure Agility" at bounding box center [435, 326] width 299 height 30
type input "Secure Agility"
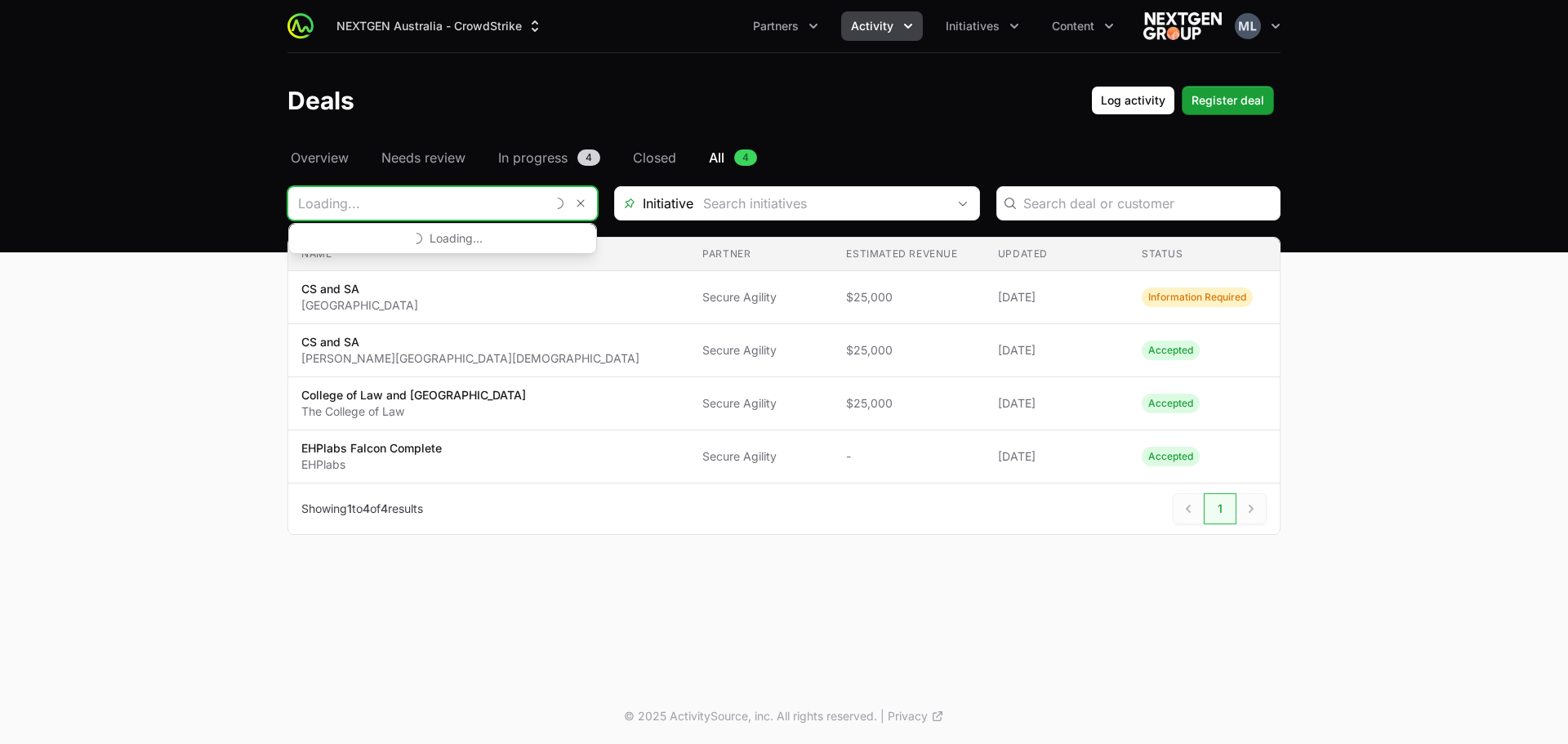
click at [386, 199] on input "Deals Filters" at bounding box center [416, 204] width 257 height 33
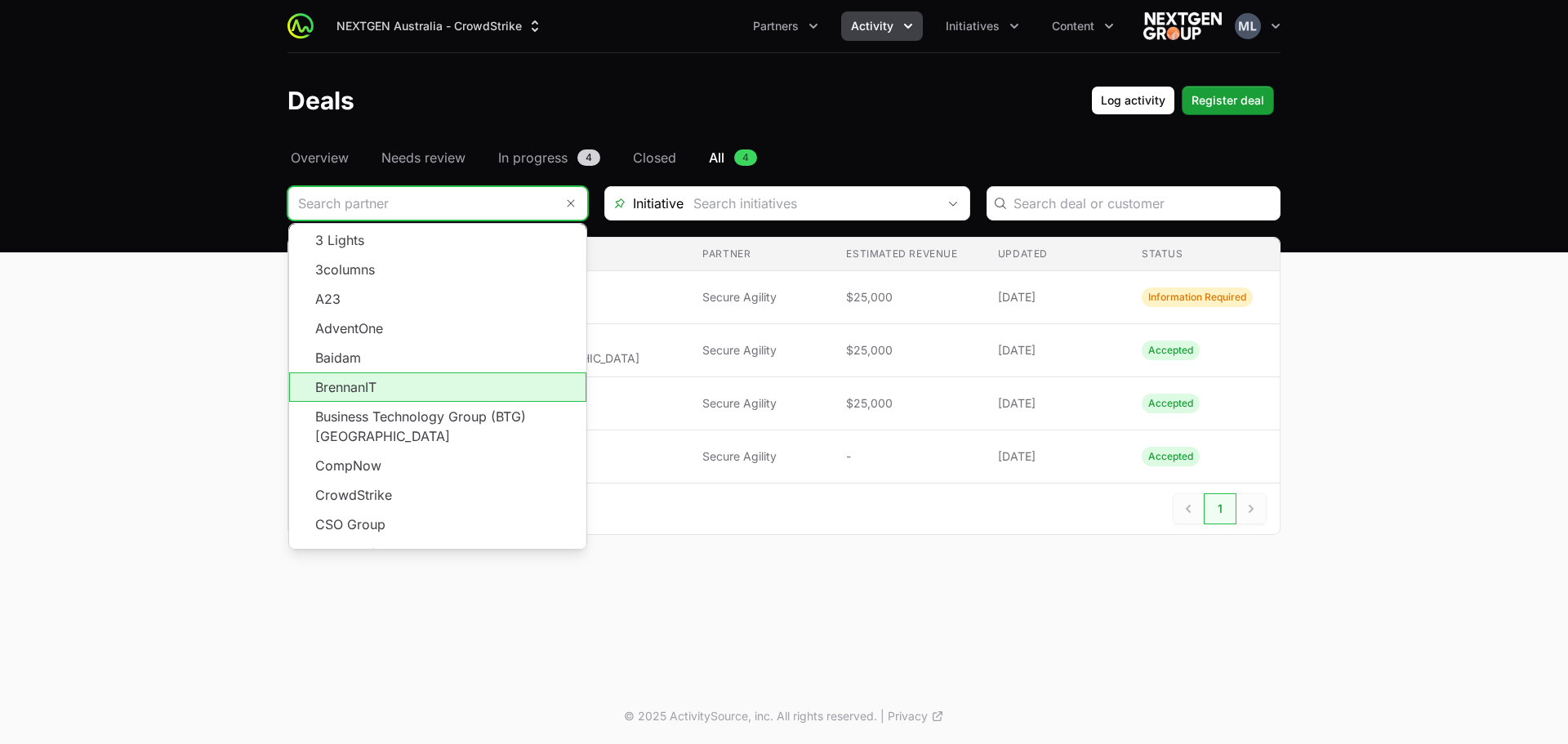
scroll to position [294, 0]
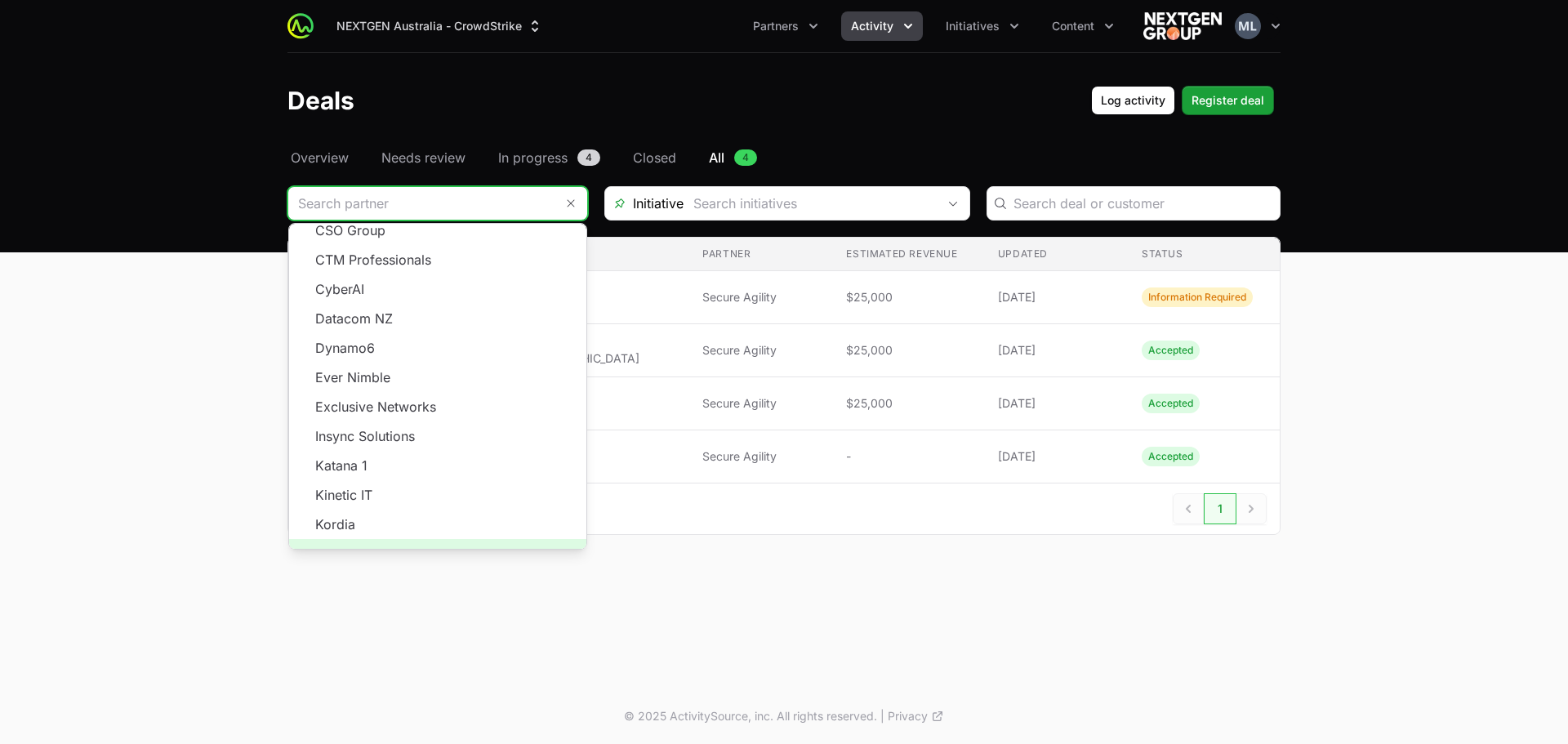
click at [411, 546] on span "Load more" at bounding box center [437, 554] width 297 height 30
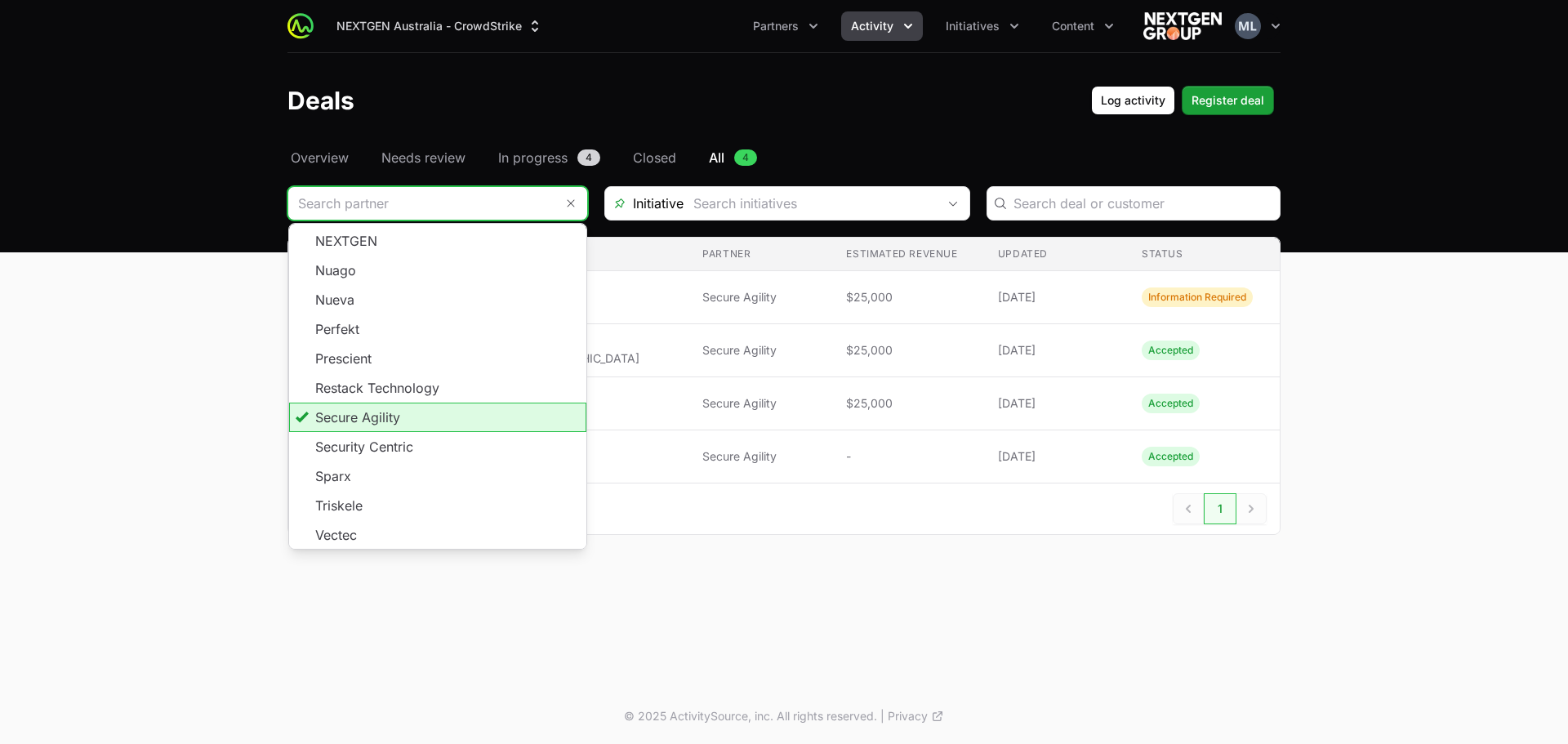
scroll to position [649, 0]
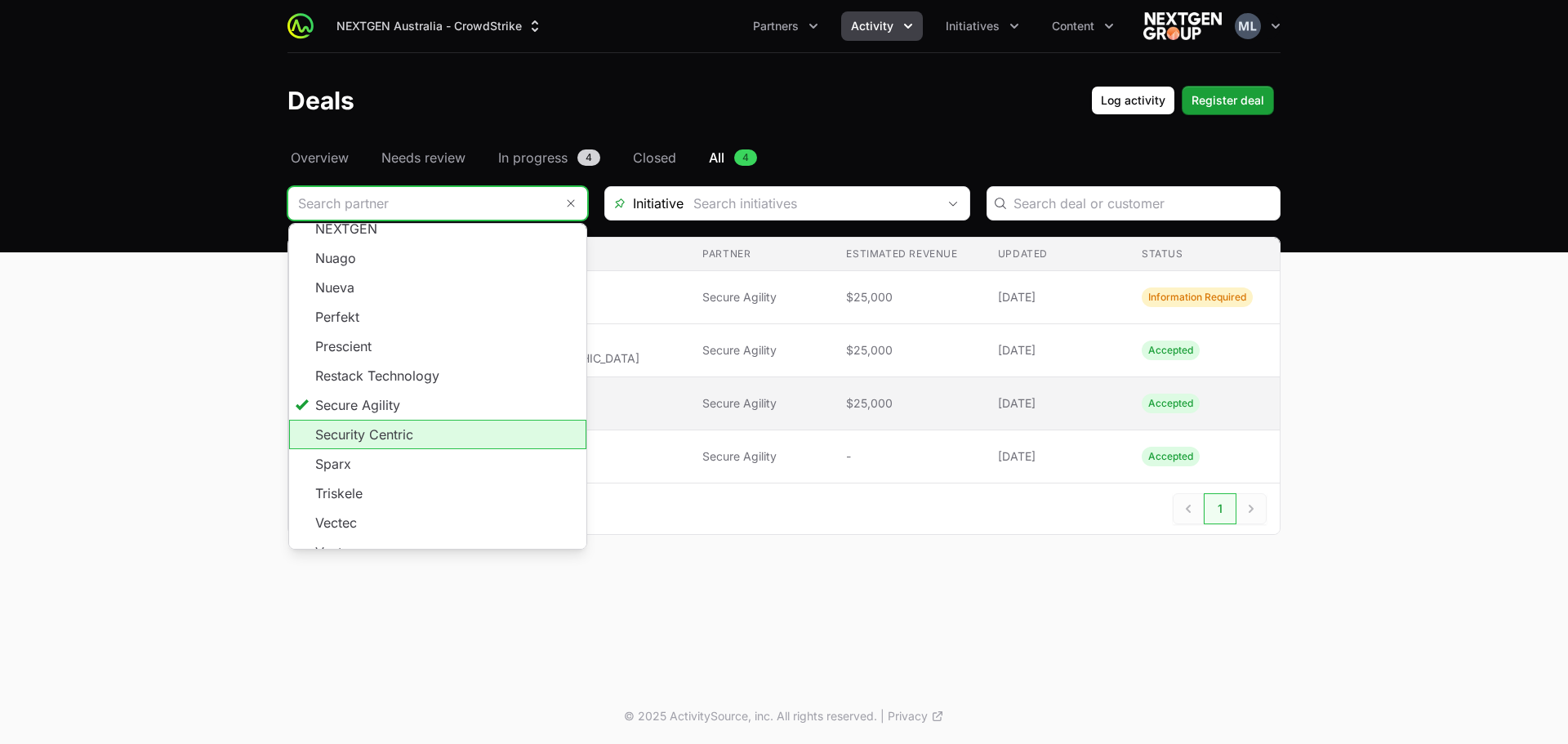
click at [479, 420] on li "Security Centric" at bounding box center [437, 435] width 297 height 30
type input "Security Centric"
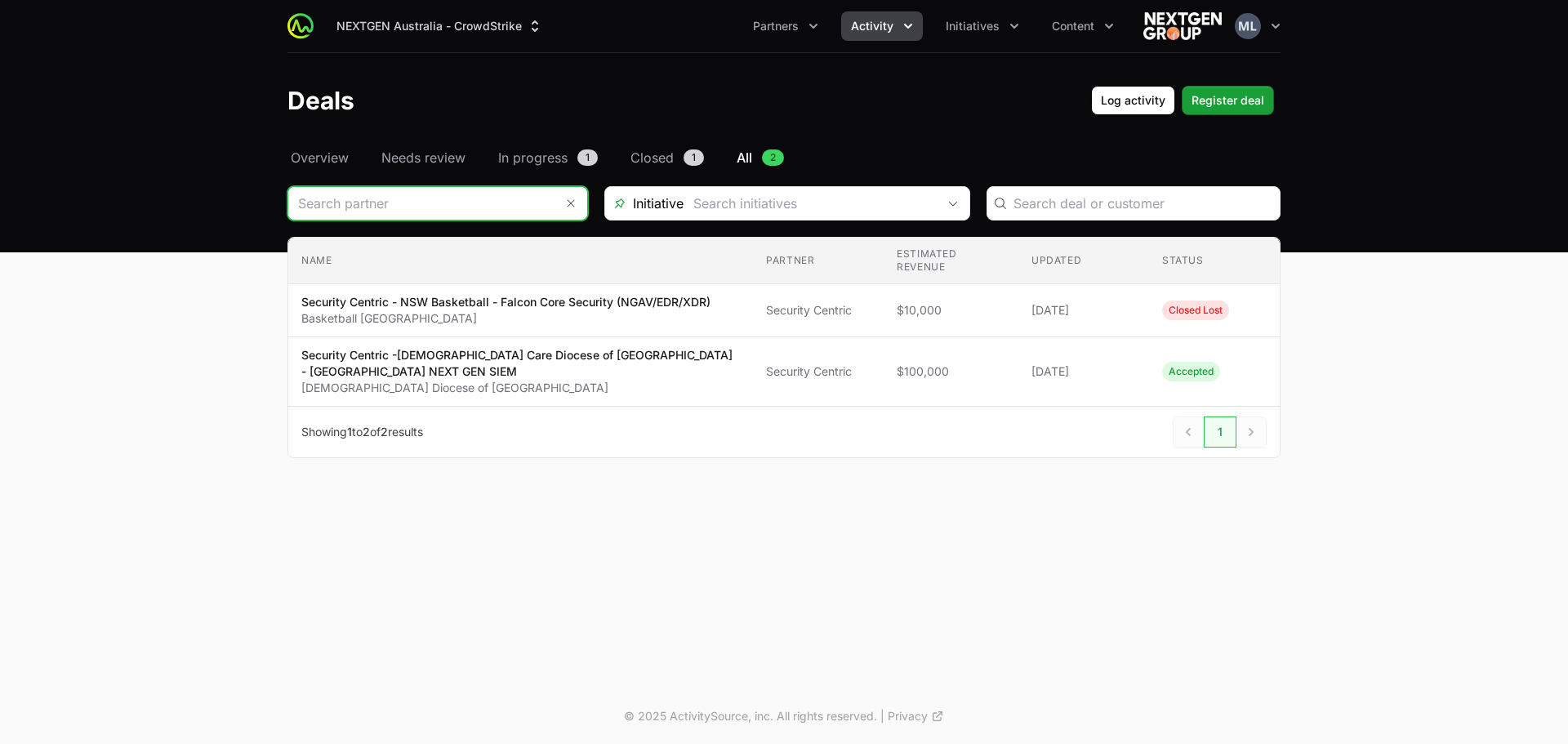
click at [437, 195] on input "Deals Filters" at bounding box center [421, 204] width 267 height 33
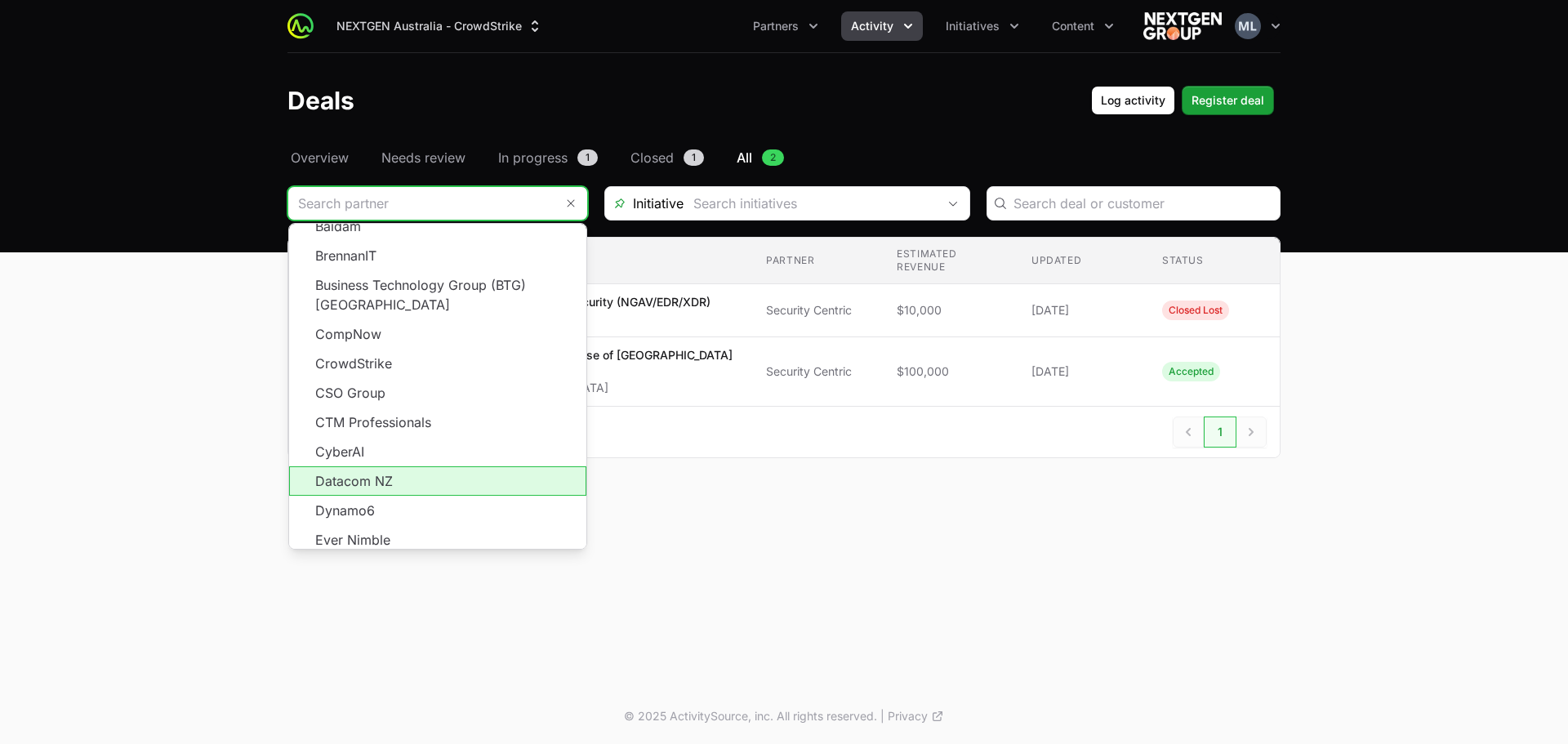
scroll to position [294, 0]
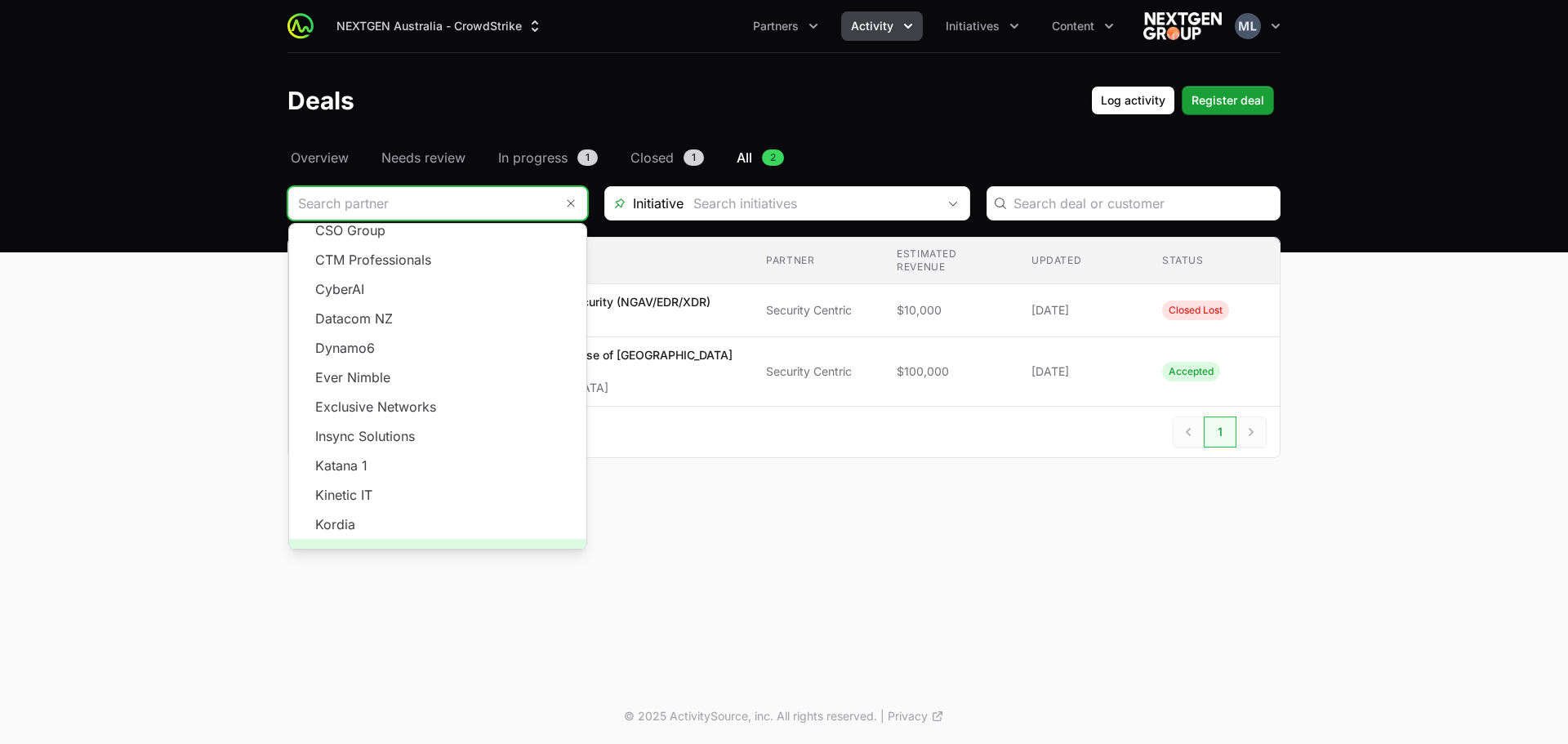
click at [413, 539] on span "Load more" at bounding box center [437, 554] width 297 height 30
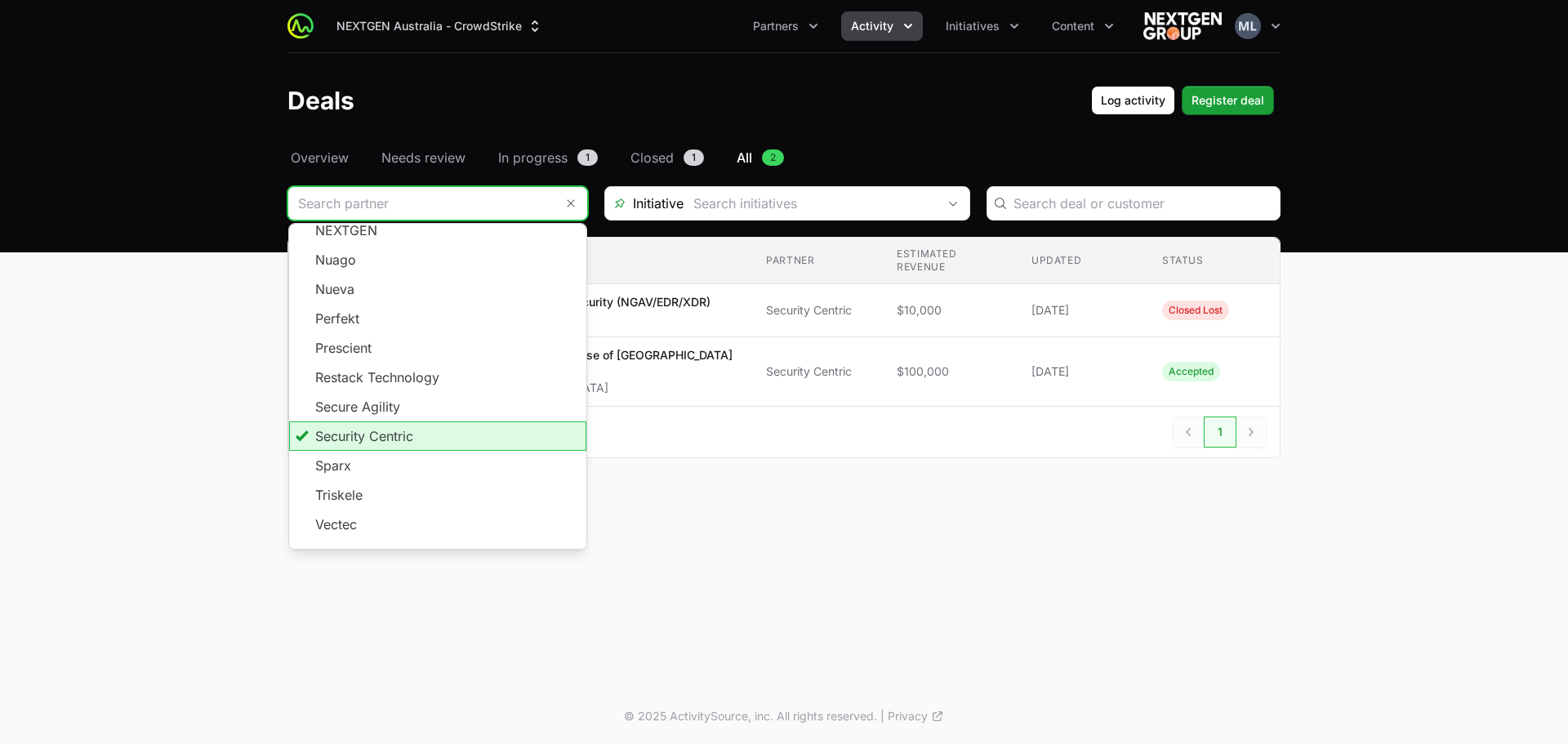
scroll to position [649, 0]
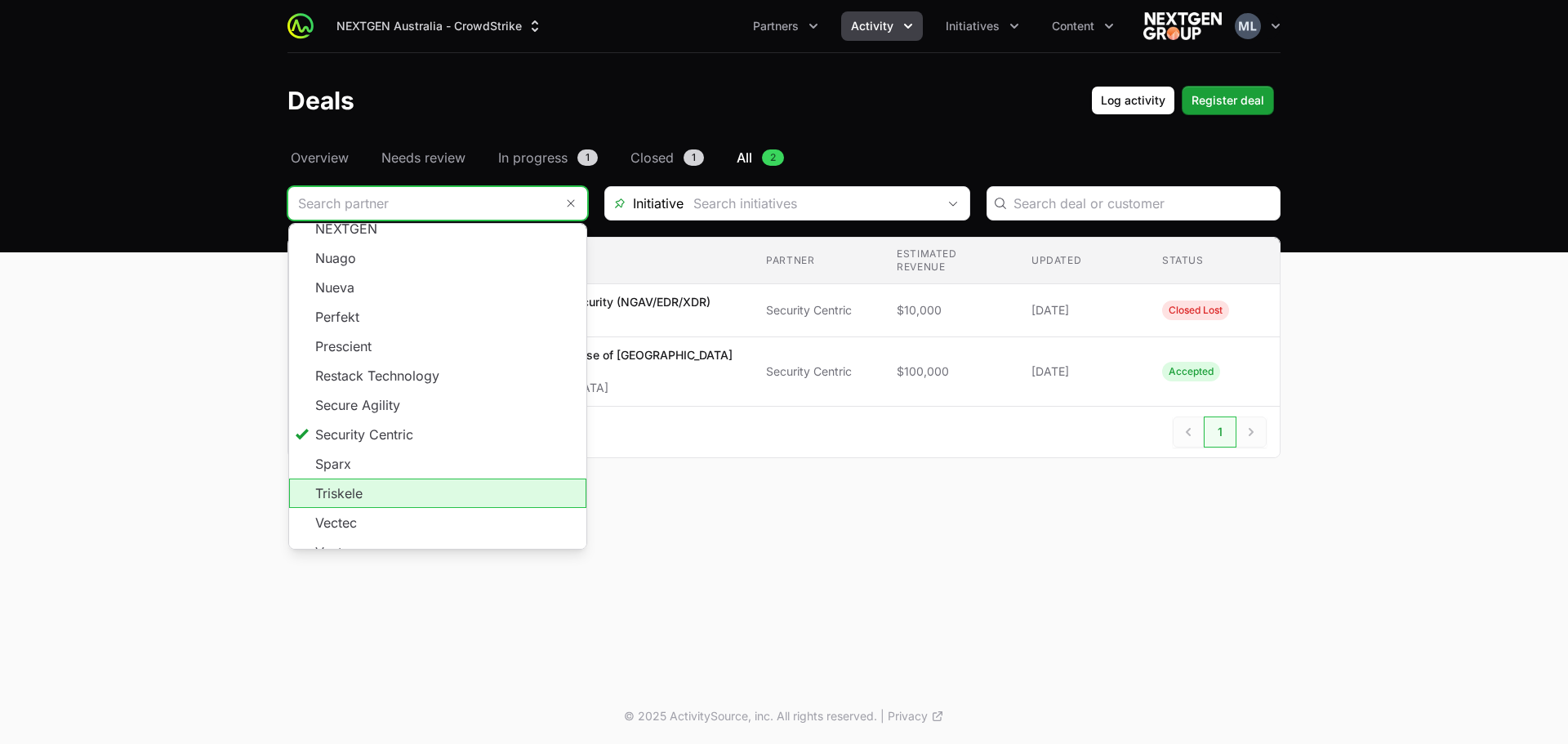
click at [388, 479] on li "Triskele" at bounding box center [437, 494] width 297 height 30
type input "Triskele"
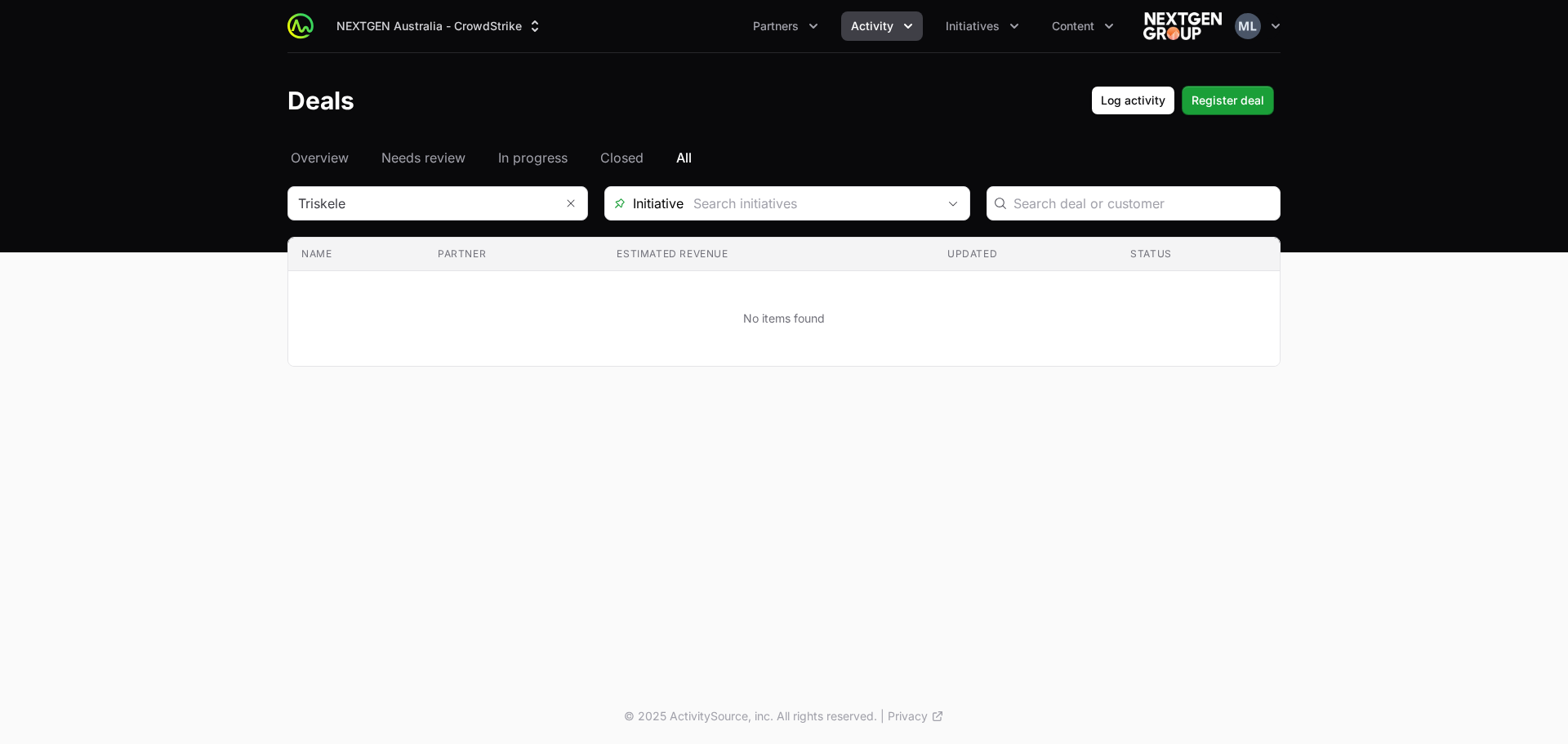
click at [494, 175] on div "Select a tab Overview Needs review In progress Closed All Overview Needs review…" at bounding box center [784, 277] width 1046 height 258
click at [494, 173] on div "Select a tab Overview Needs review In progress Closed All Overview Needs review…" at bounding box center [784, 277] width 1046 height 258
click at [489, 182] on div "Select a tab Overview Needs review In progress Closed All Overview Needs review…" at bounding box center [784, 277] width 1046 height 258
click at [498, 206] on input "Deals Filters" at bounding box center [421, 204] width 267 height 33
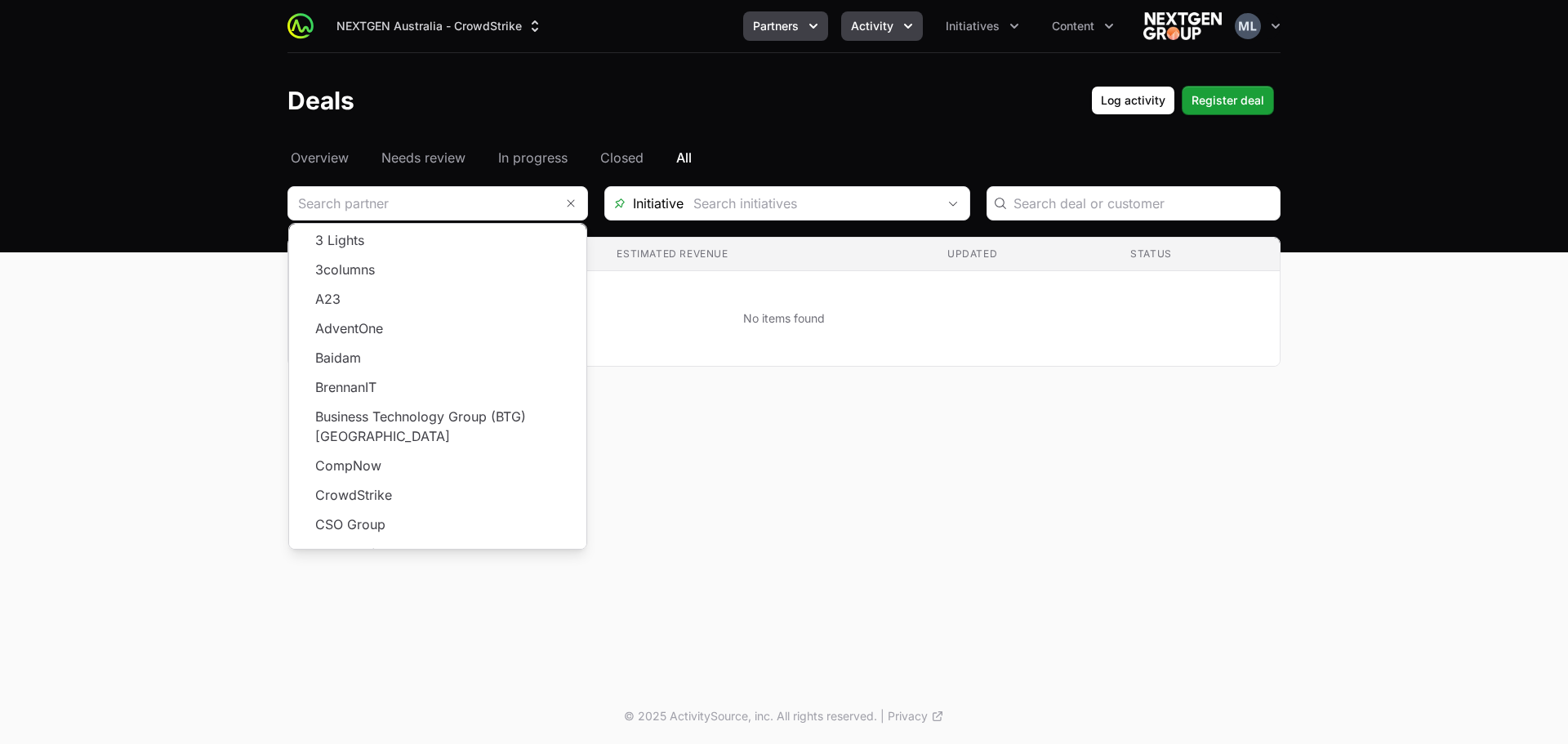
type input "Triskele"
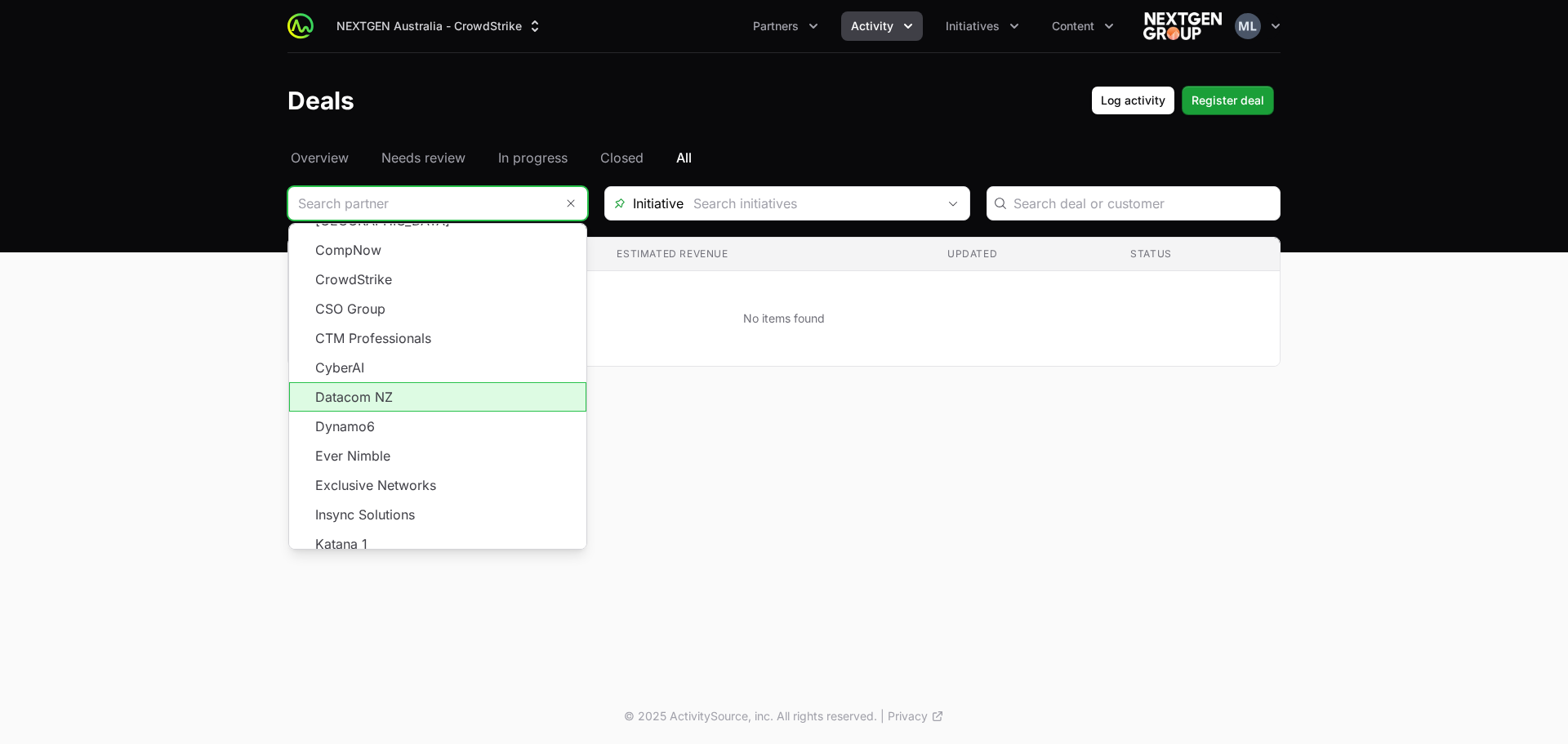
scroll to position [294, 0]
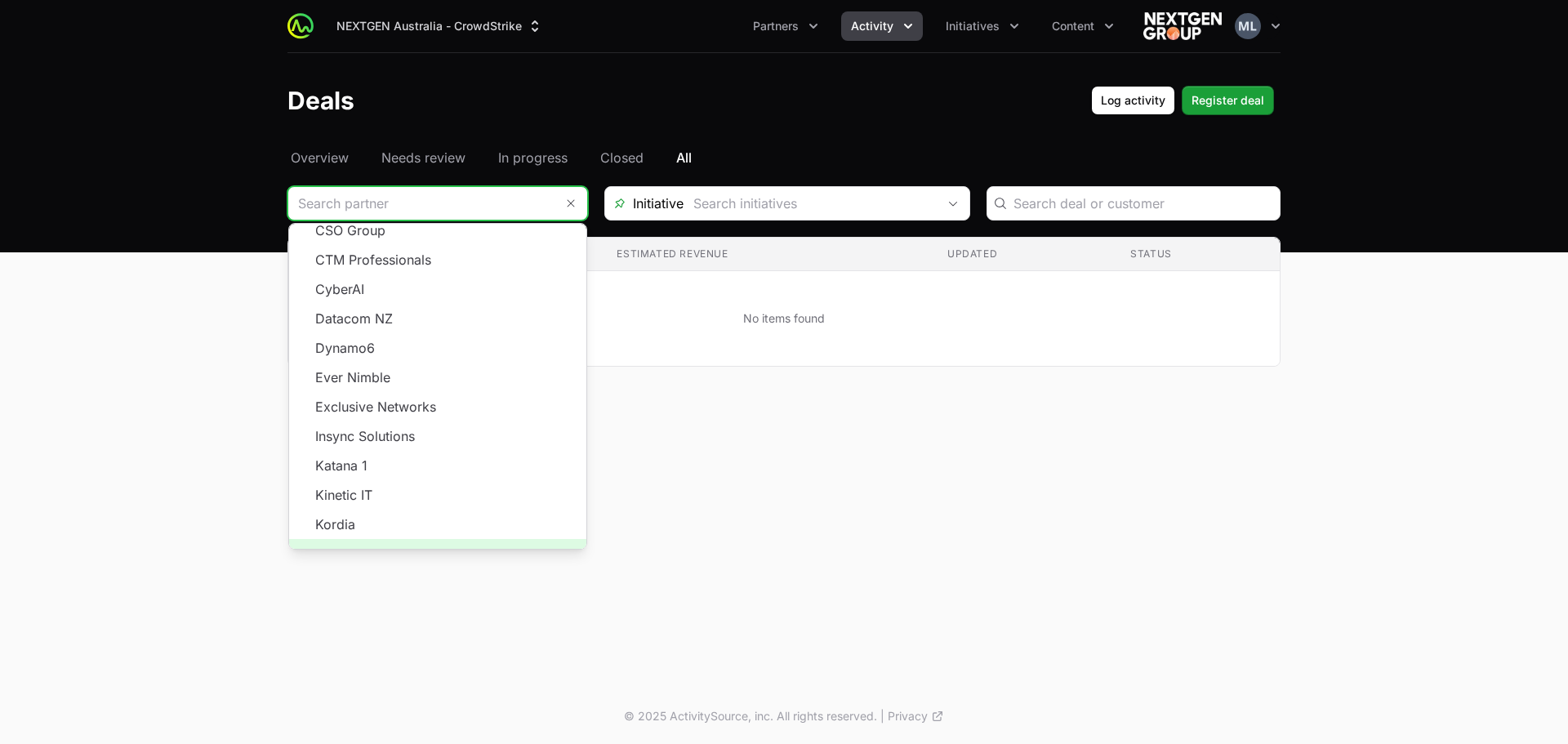
click at [447, 539] on span "Load more" at bounding box center [437, 554] width 297 height 30
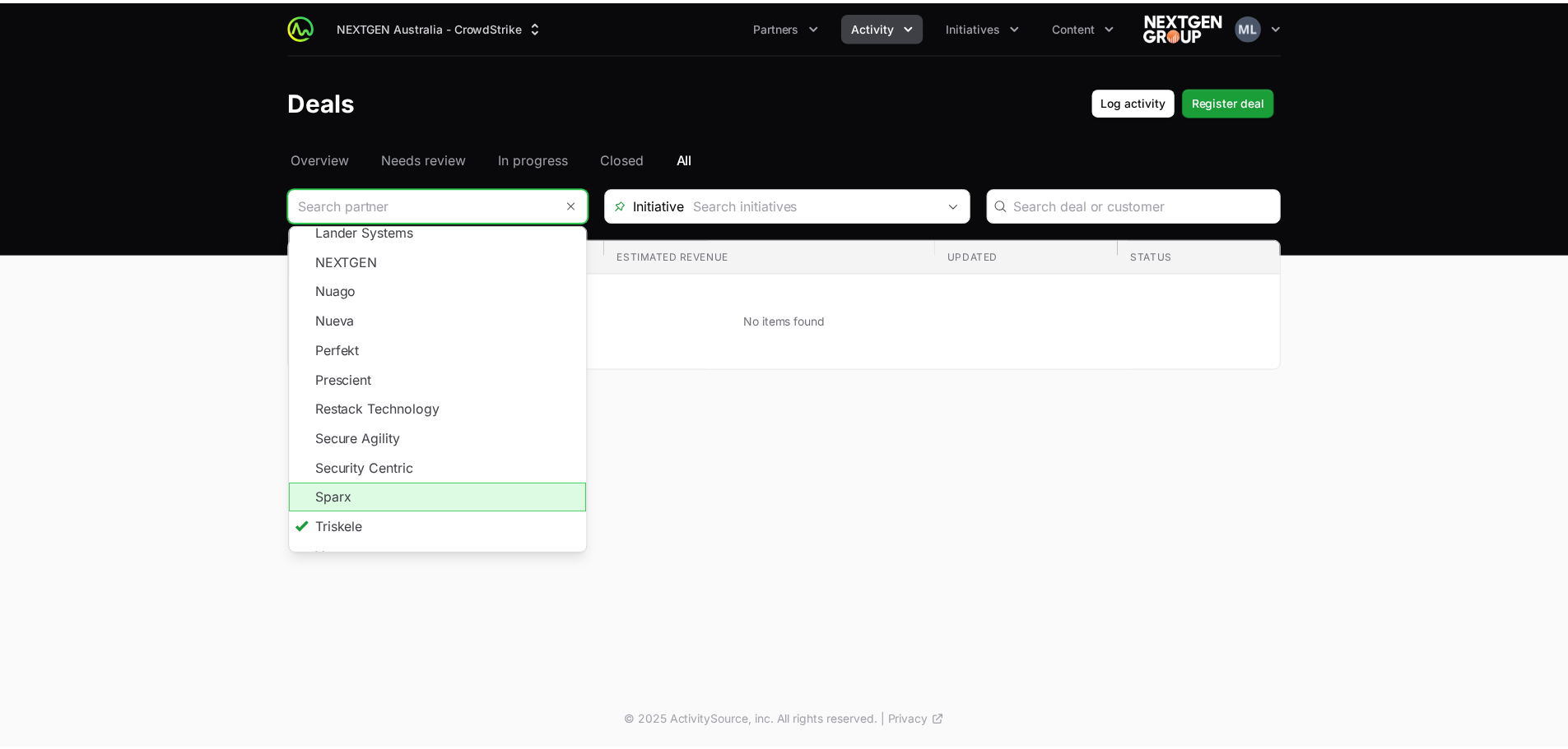
scroll to position [653, 0]
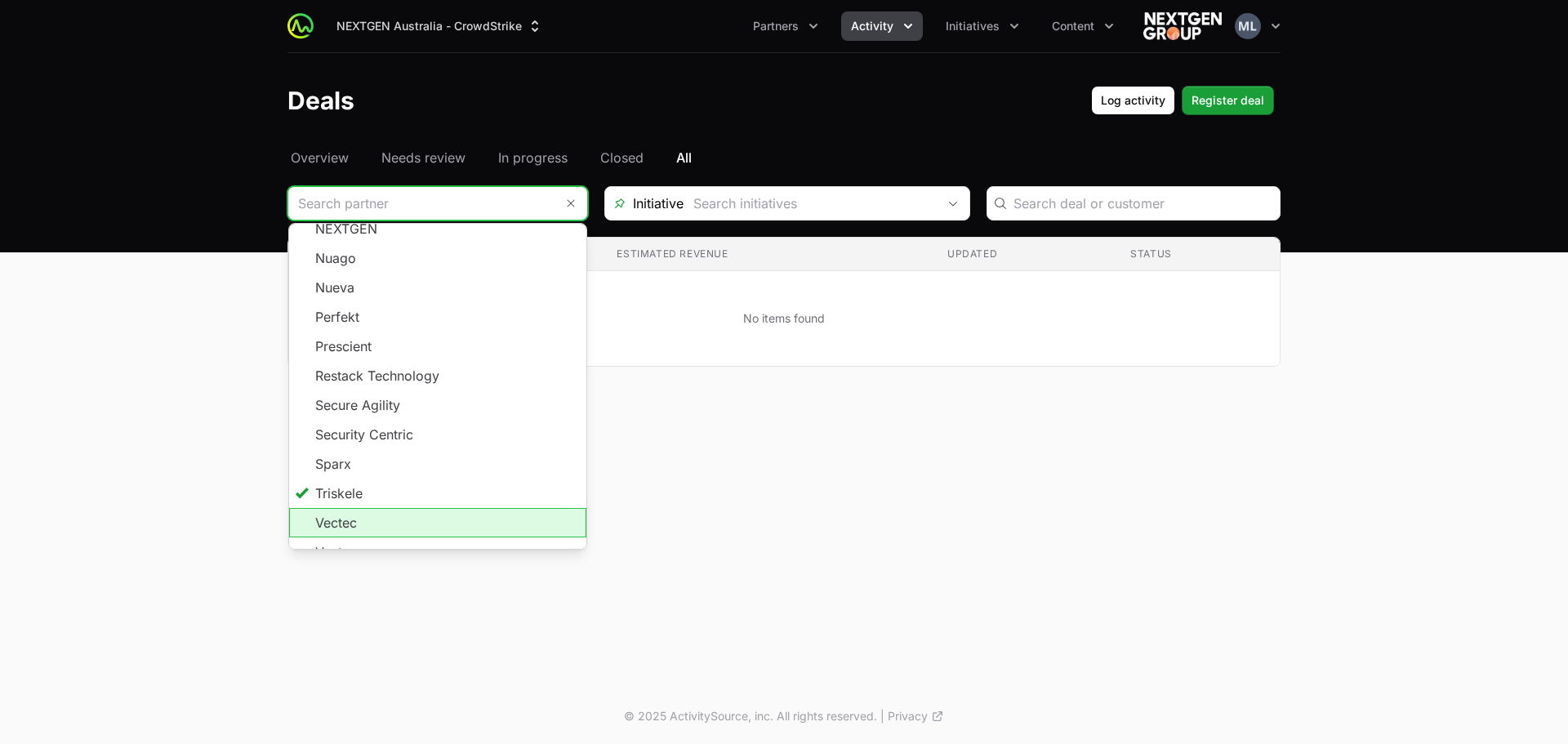
click at [402, 508] on li "Vectec" at bounding box center [437, 523] width 297 height 30
type input "Vectec"
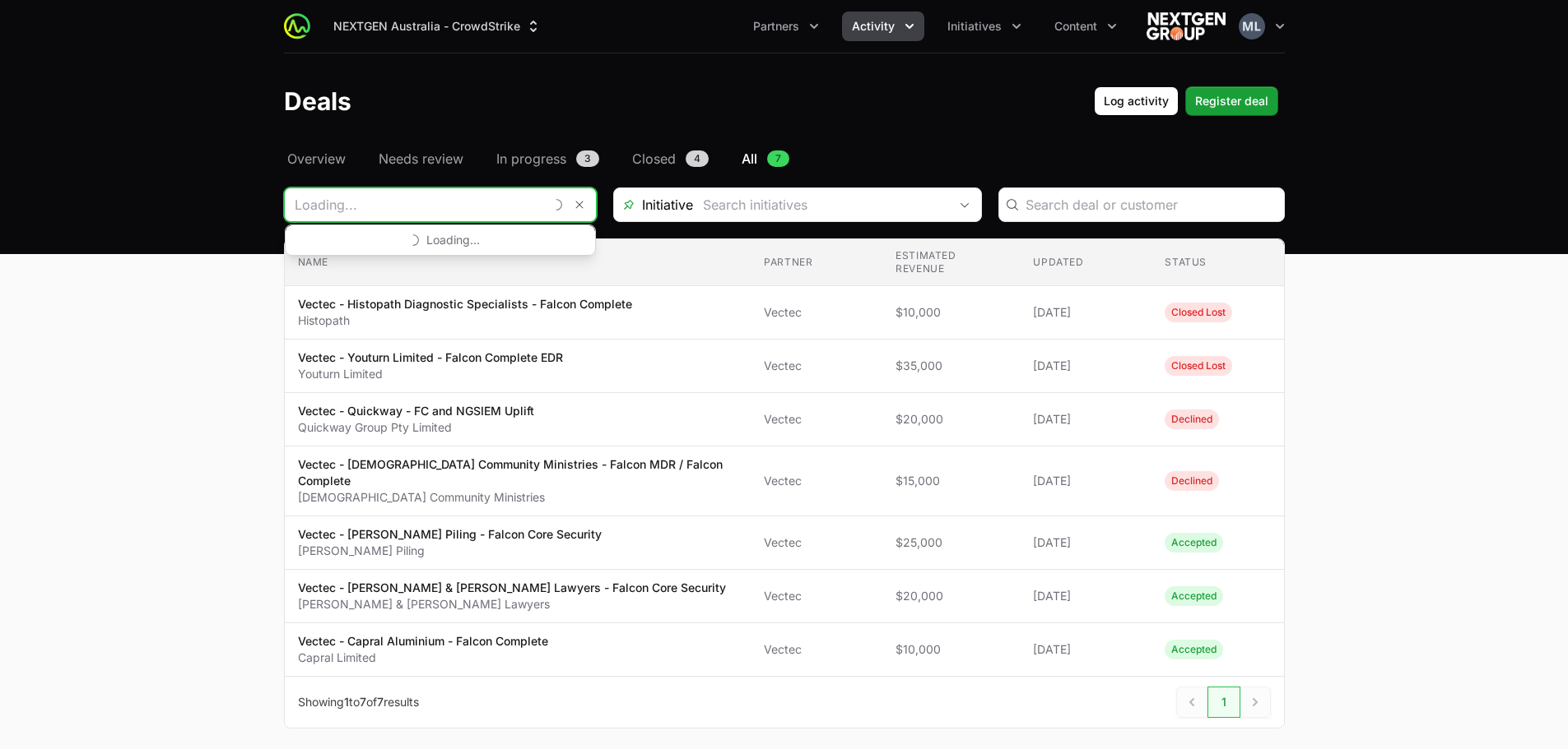
click at [475, 213] on input "Deals Filters" at bounding box center [413, 205] width 259 height 33
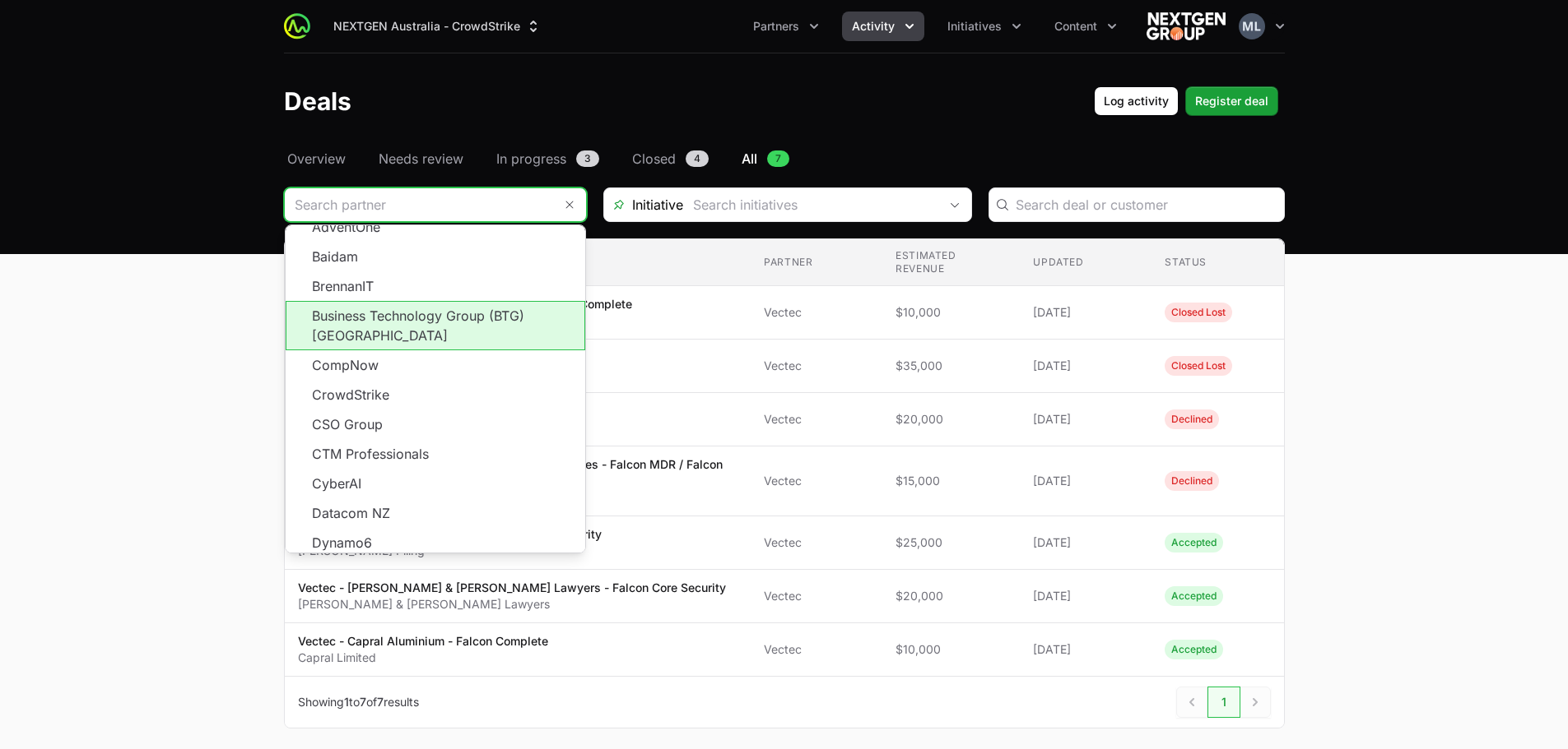
scroll to position [296, 0]
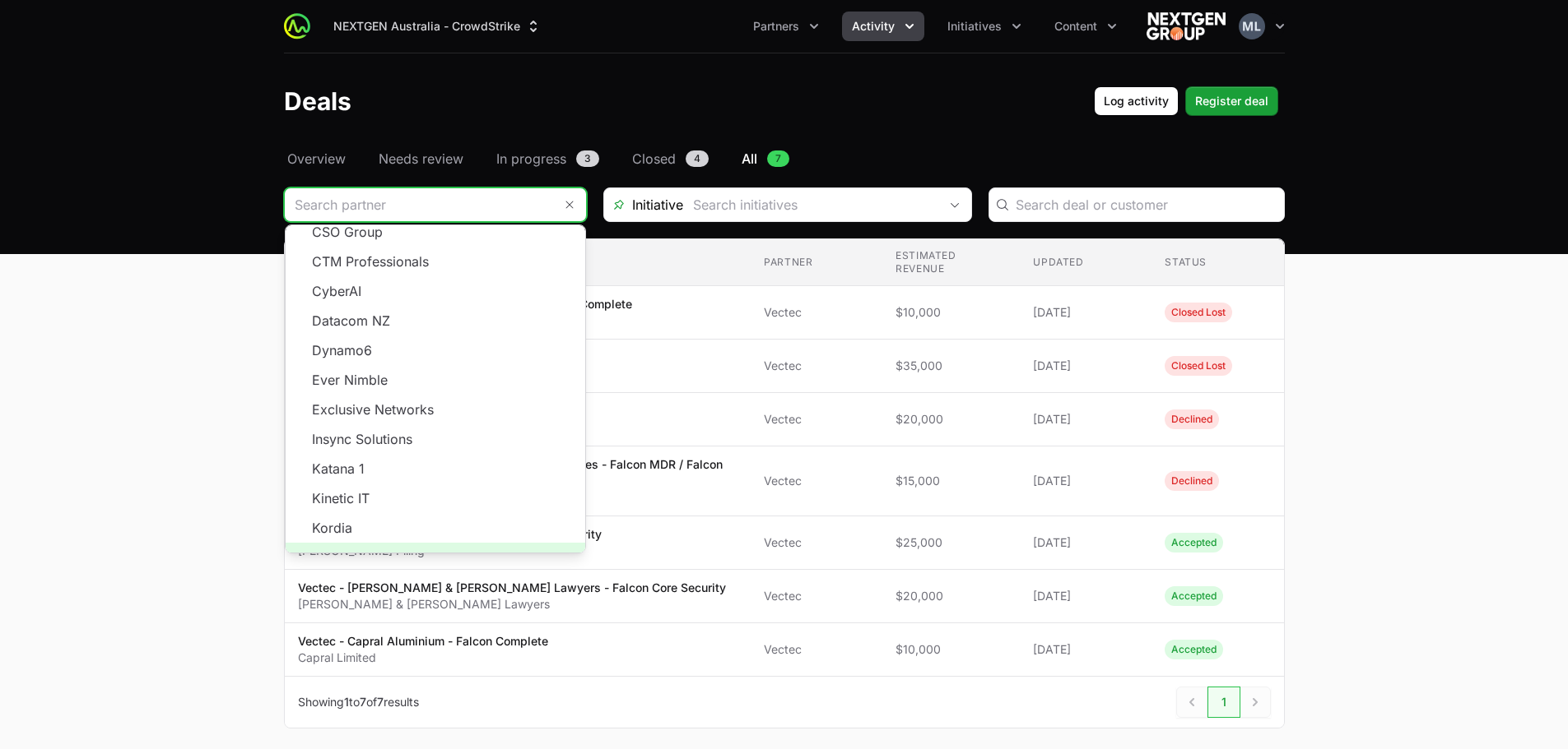
click at [466, 549] on span "Load more" at bounding box center [435, 558] width 299 height 30
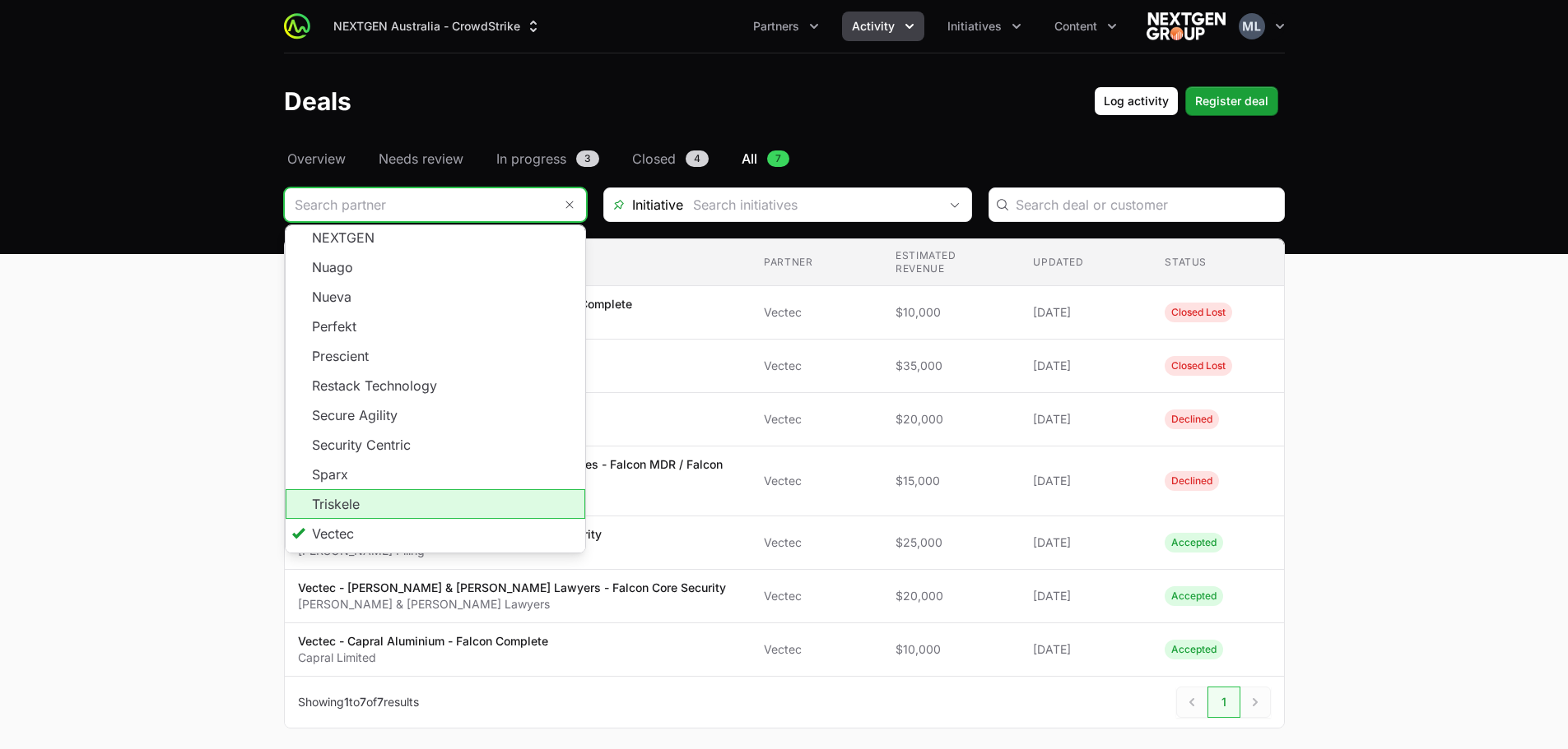
scroll to position [653, 0]
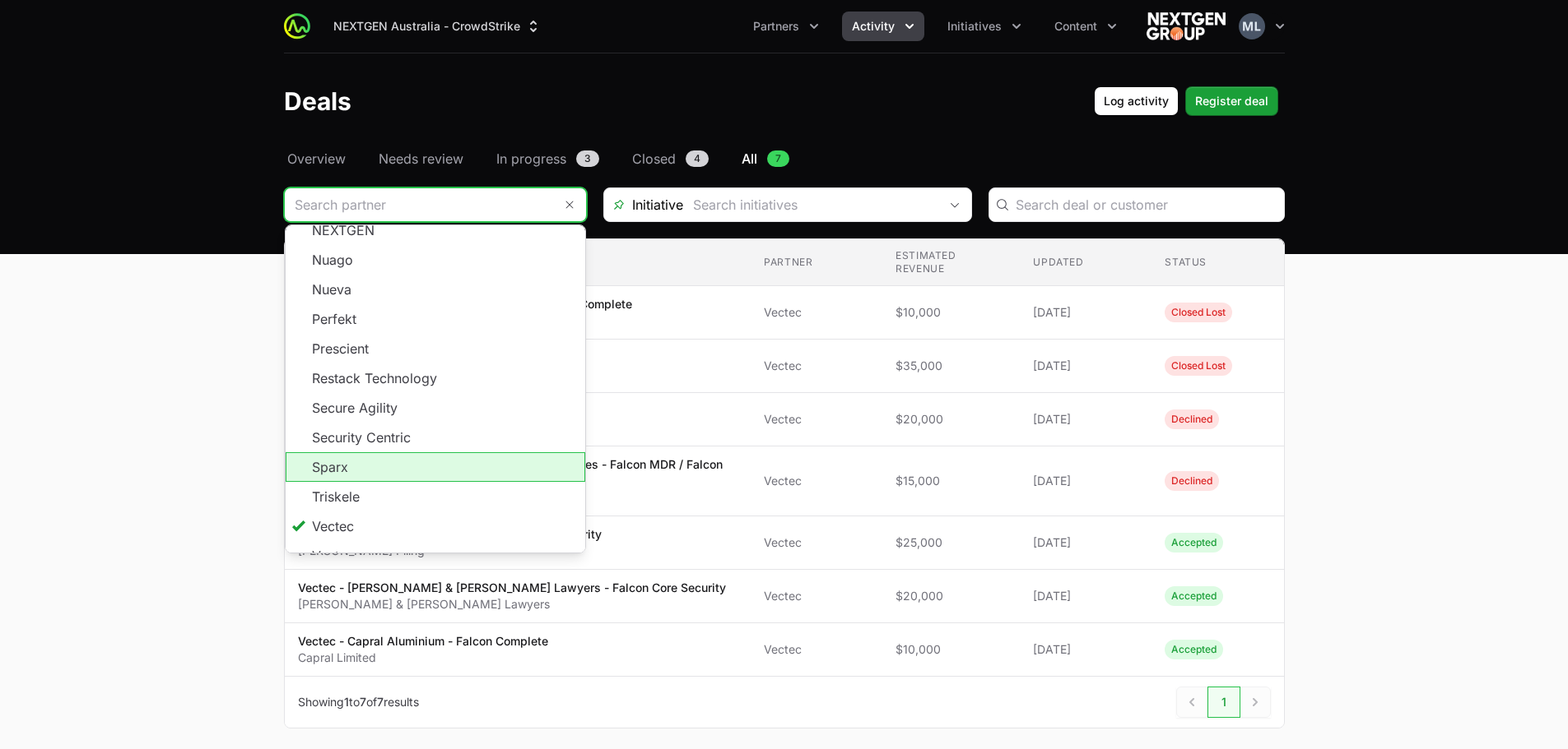
click at [412, 456] on li "Sparx" at bounding box center [435, 467] width 299 height 30
type input "Sparx"
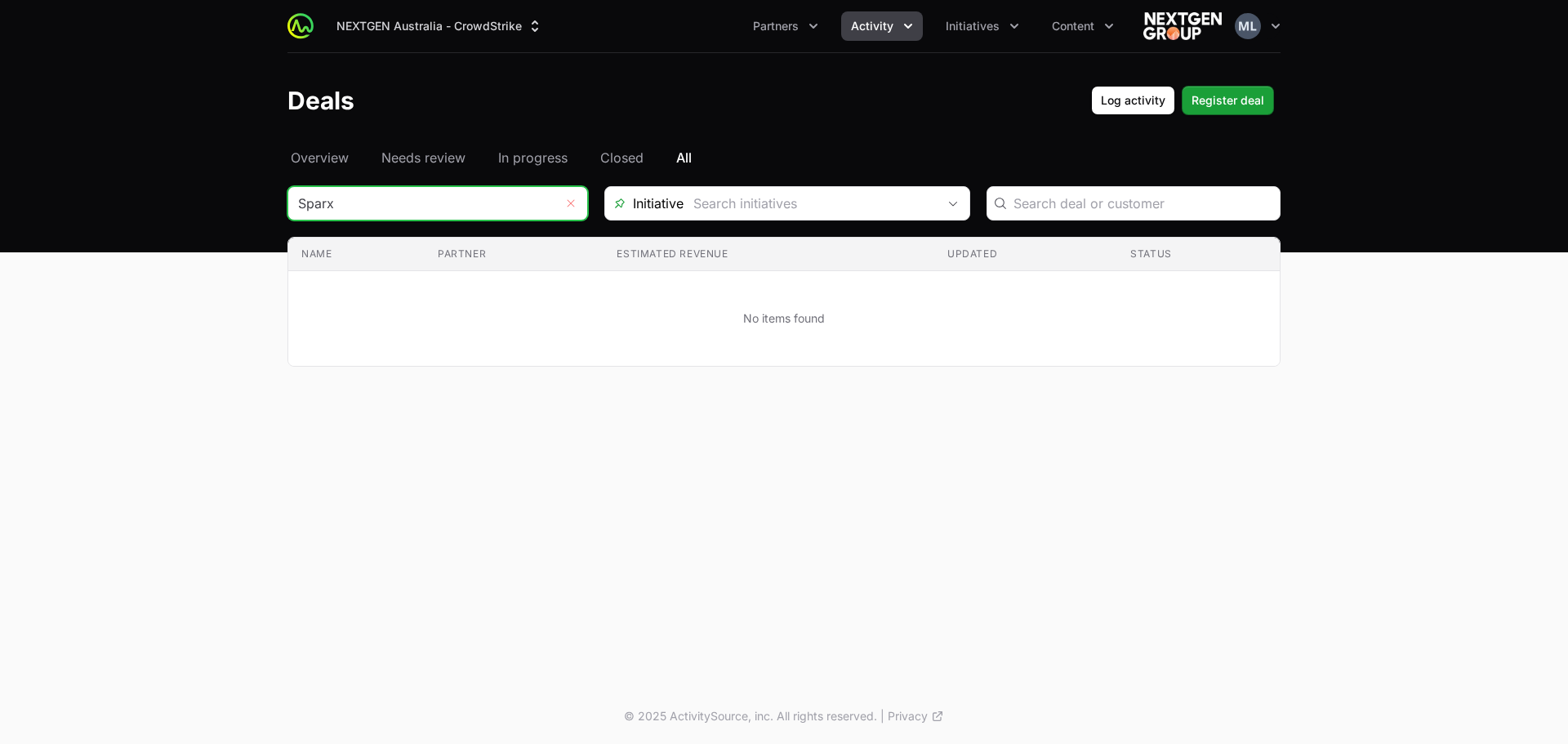
click at [564, 203] on button "Remove" at bounding box center [571, 204] width 33 height 33
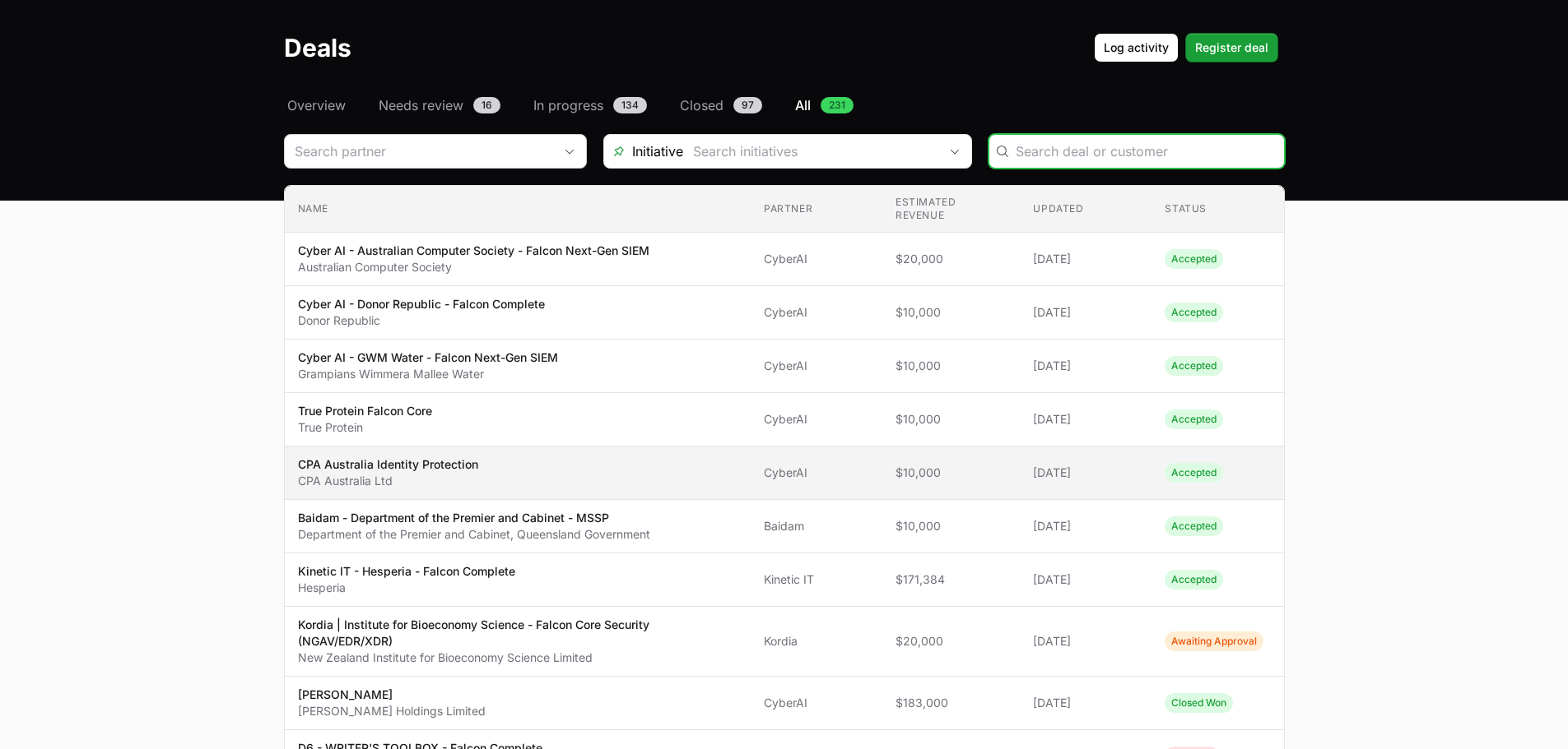
scroll to position [82, 0]
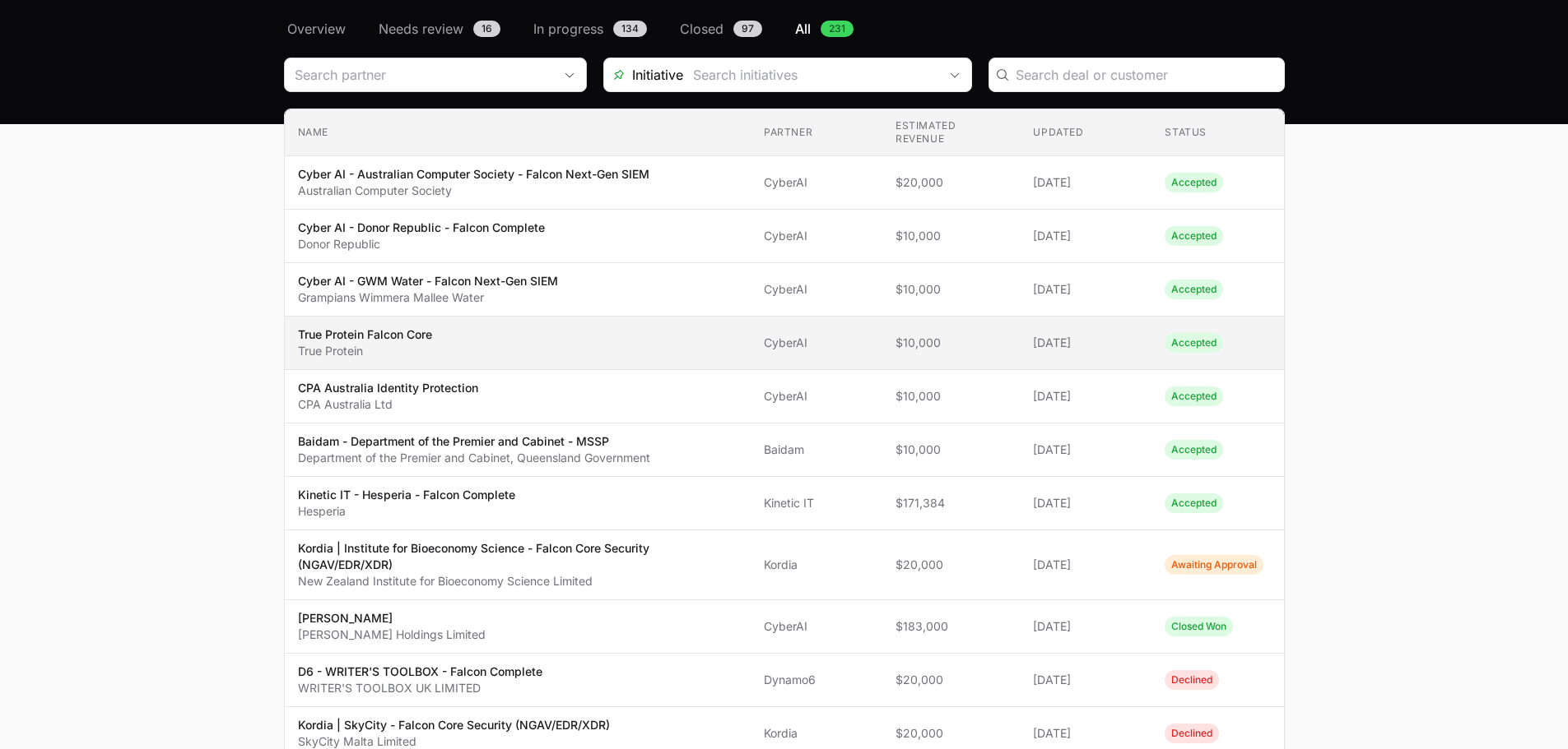
scroll to position [0, 0]
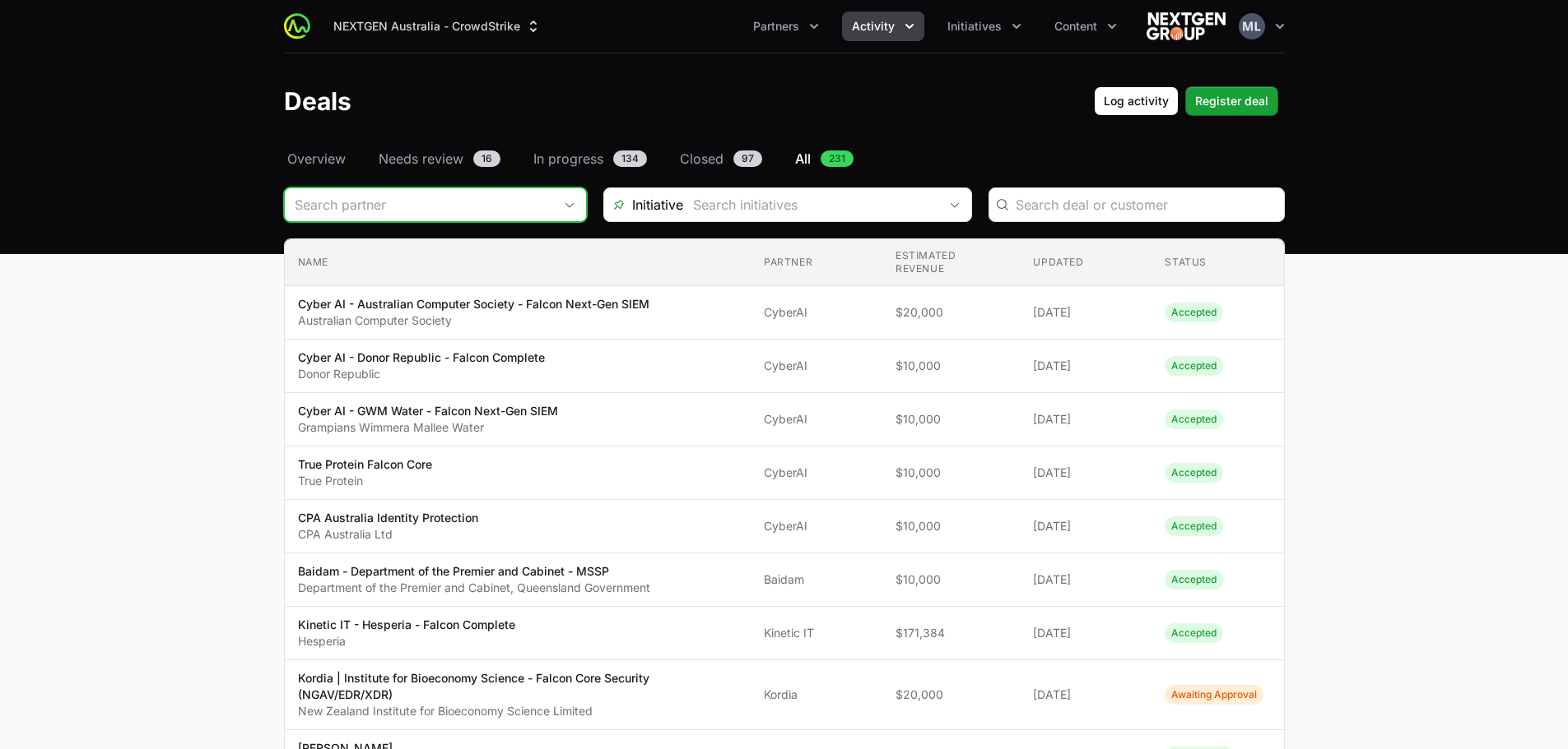
click at [413, 215] on input "Deals Filters" at bounding box center [418, 205] width 269 height 33
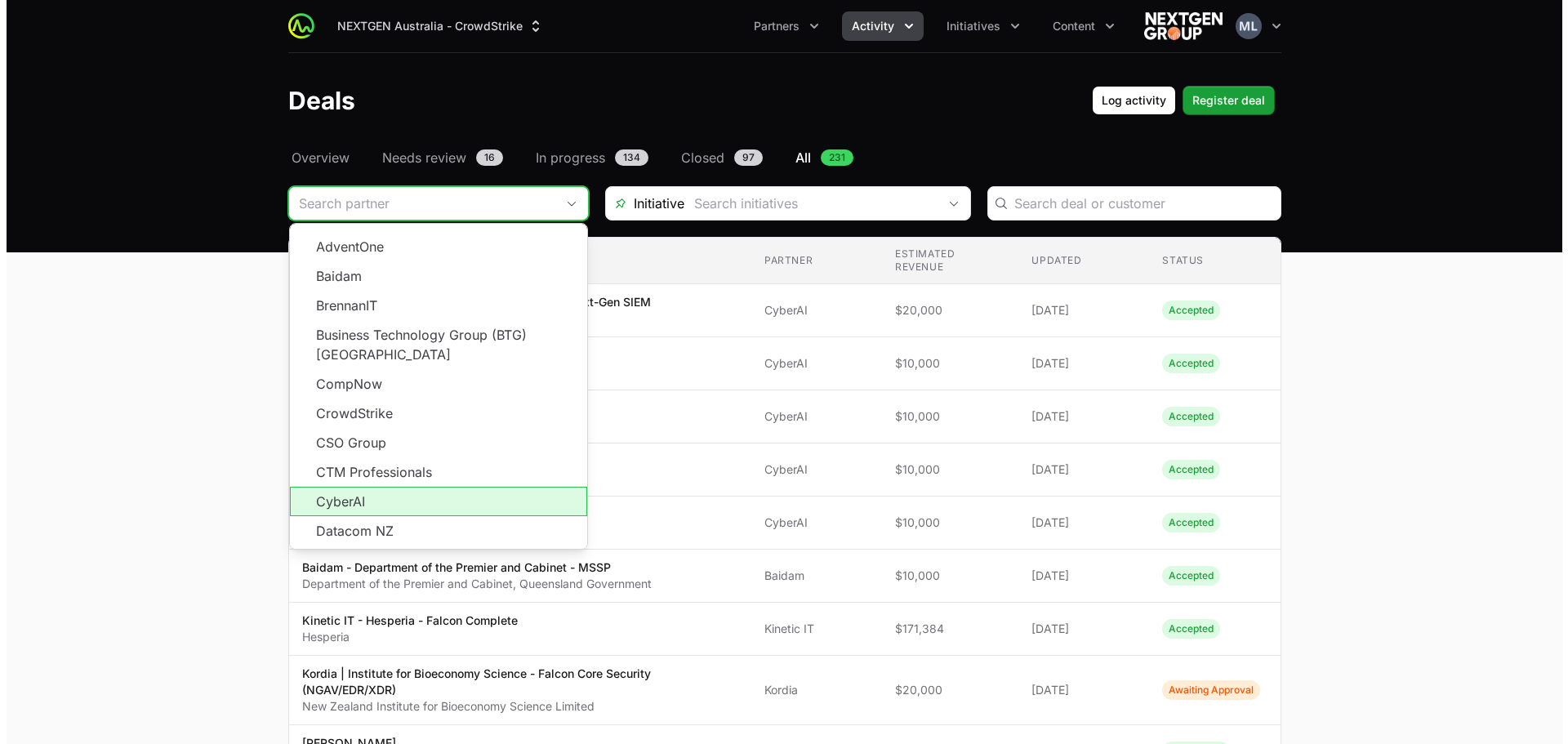
scroll to position [163, 0]
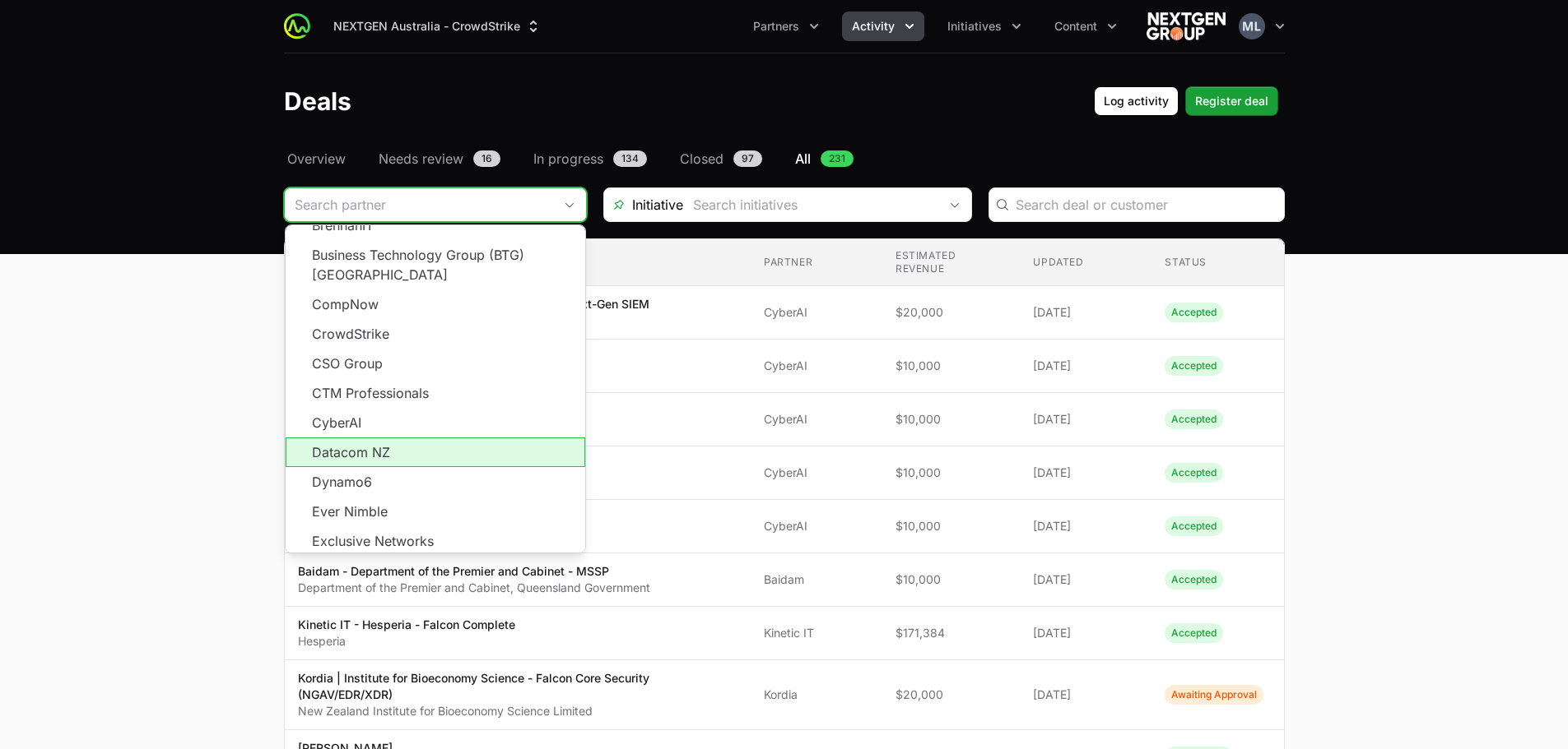
click at [395, 437] on li "Datacom NZ" at bounding box center [435, 452] width 299 height 30
type input "Datacom NZ"
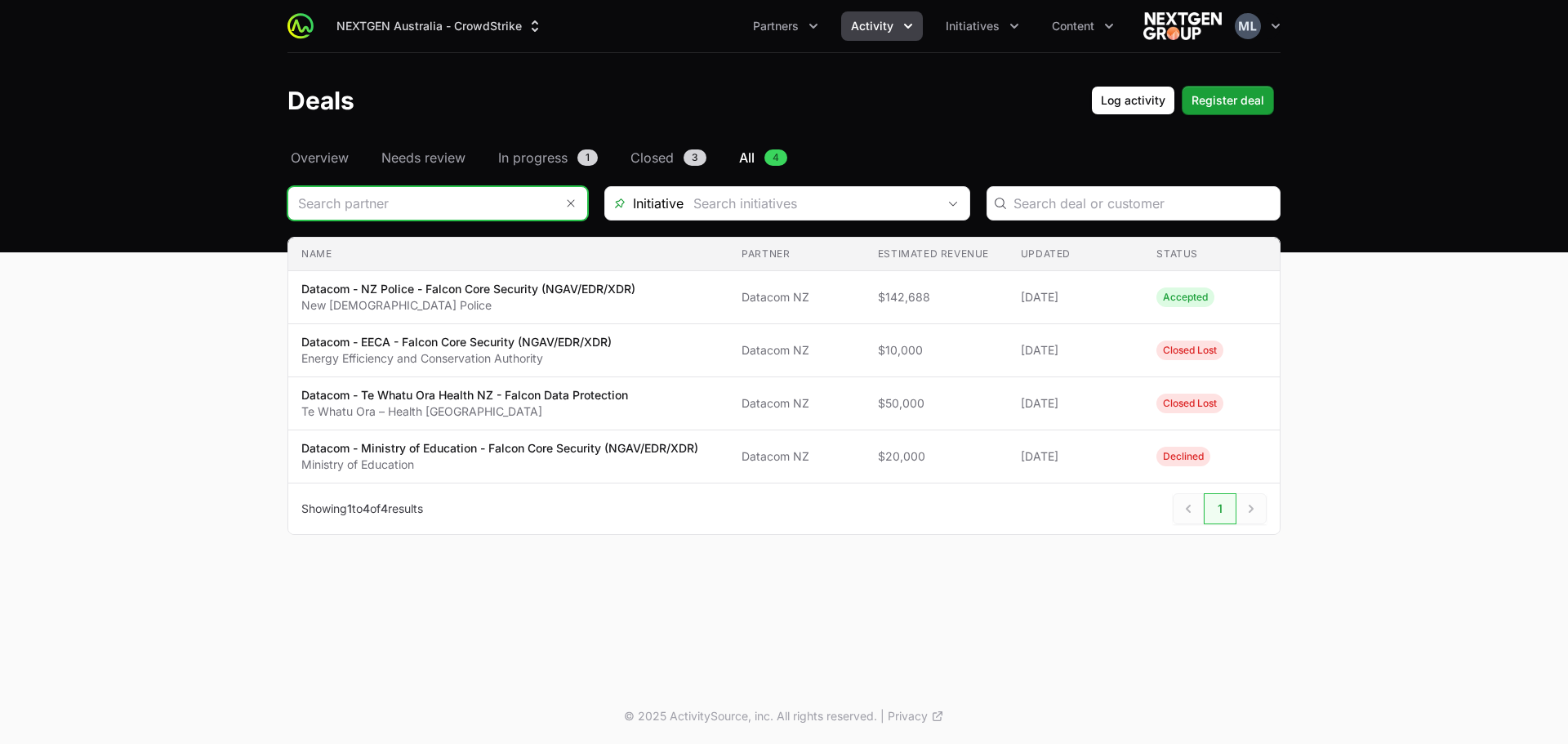
click at [439, 208] on input "Deals Filters" at bounding box center [421, 204] width 267 height 33
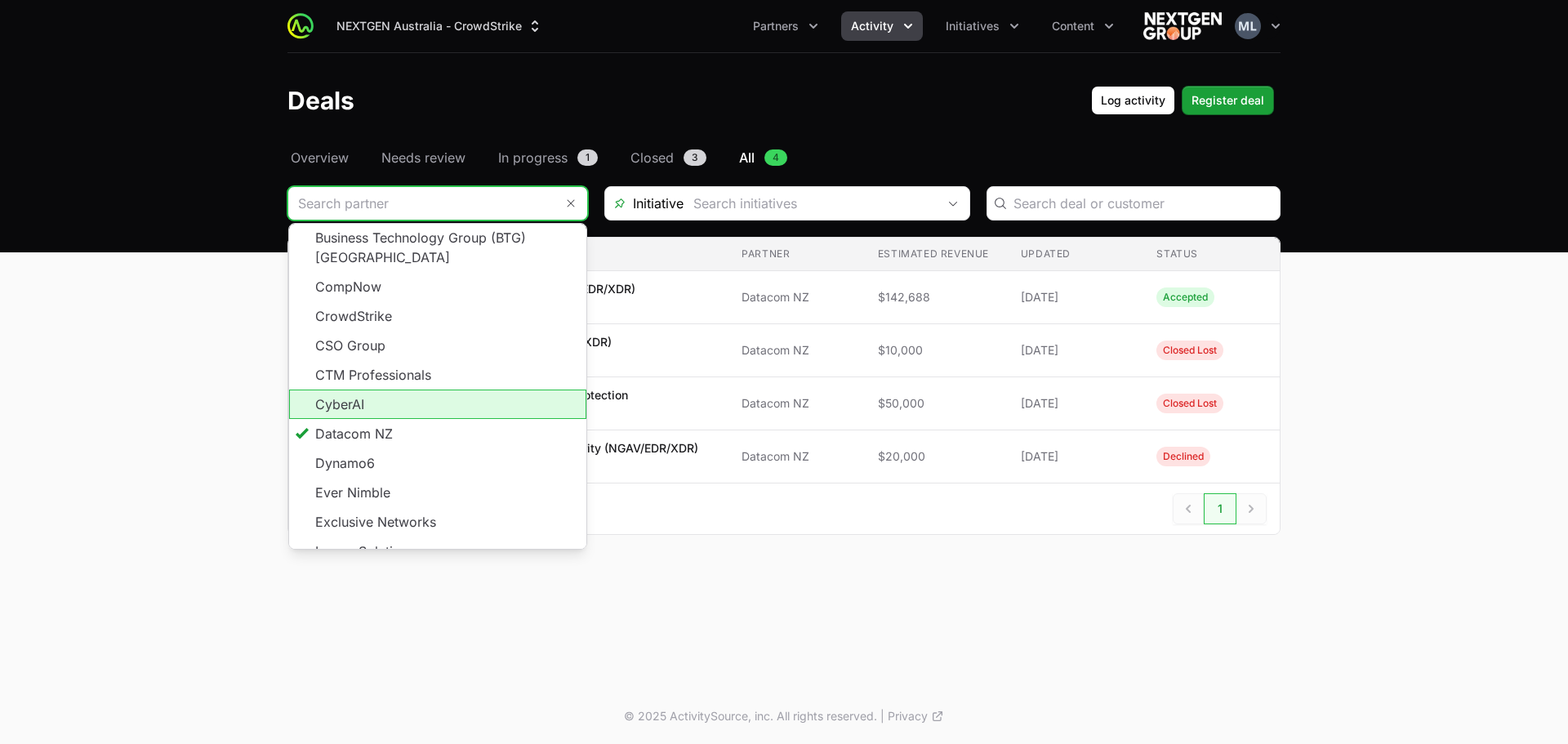
scroll to position [220, 0]
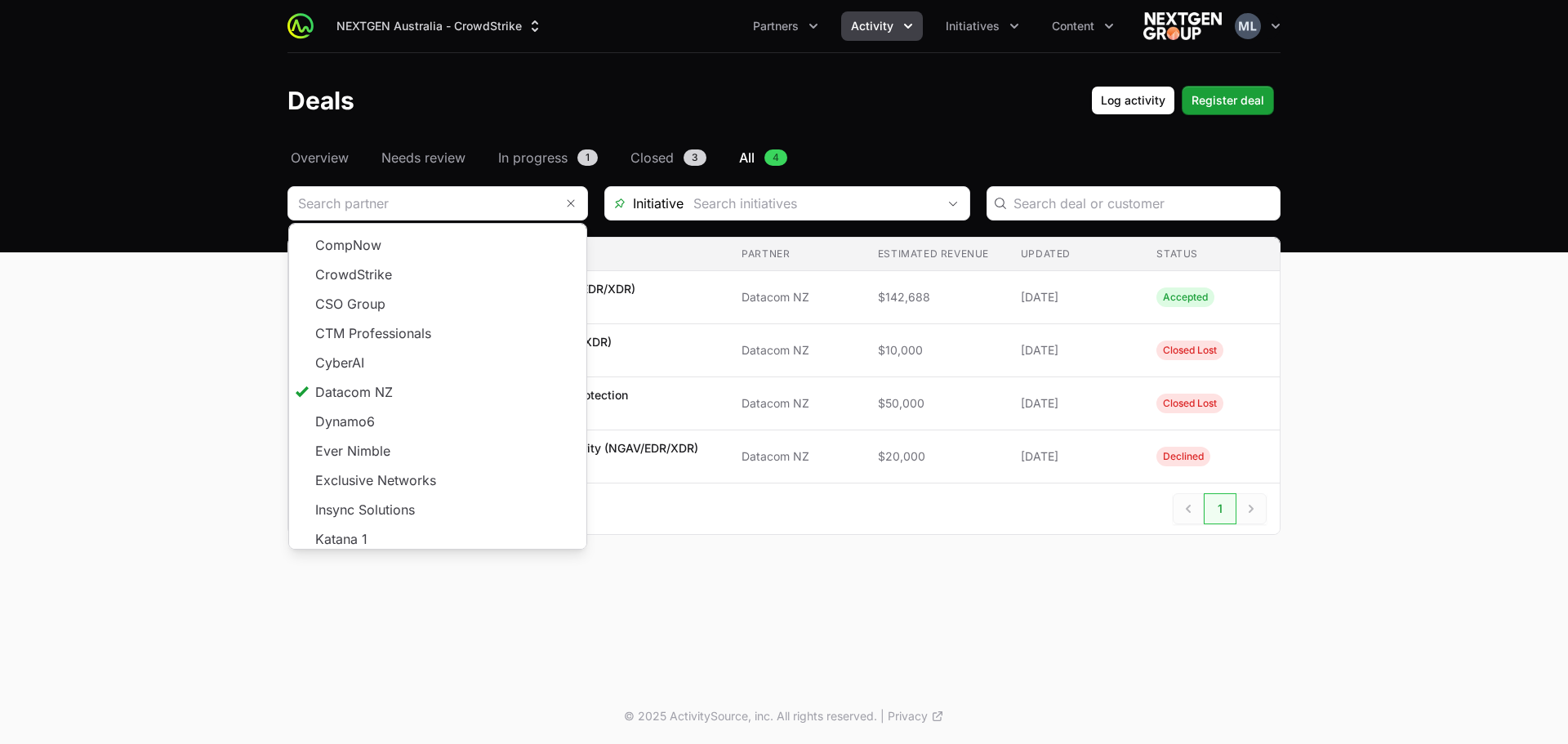
type input "Datacom NZ"
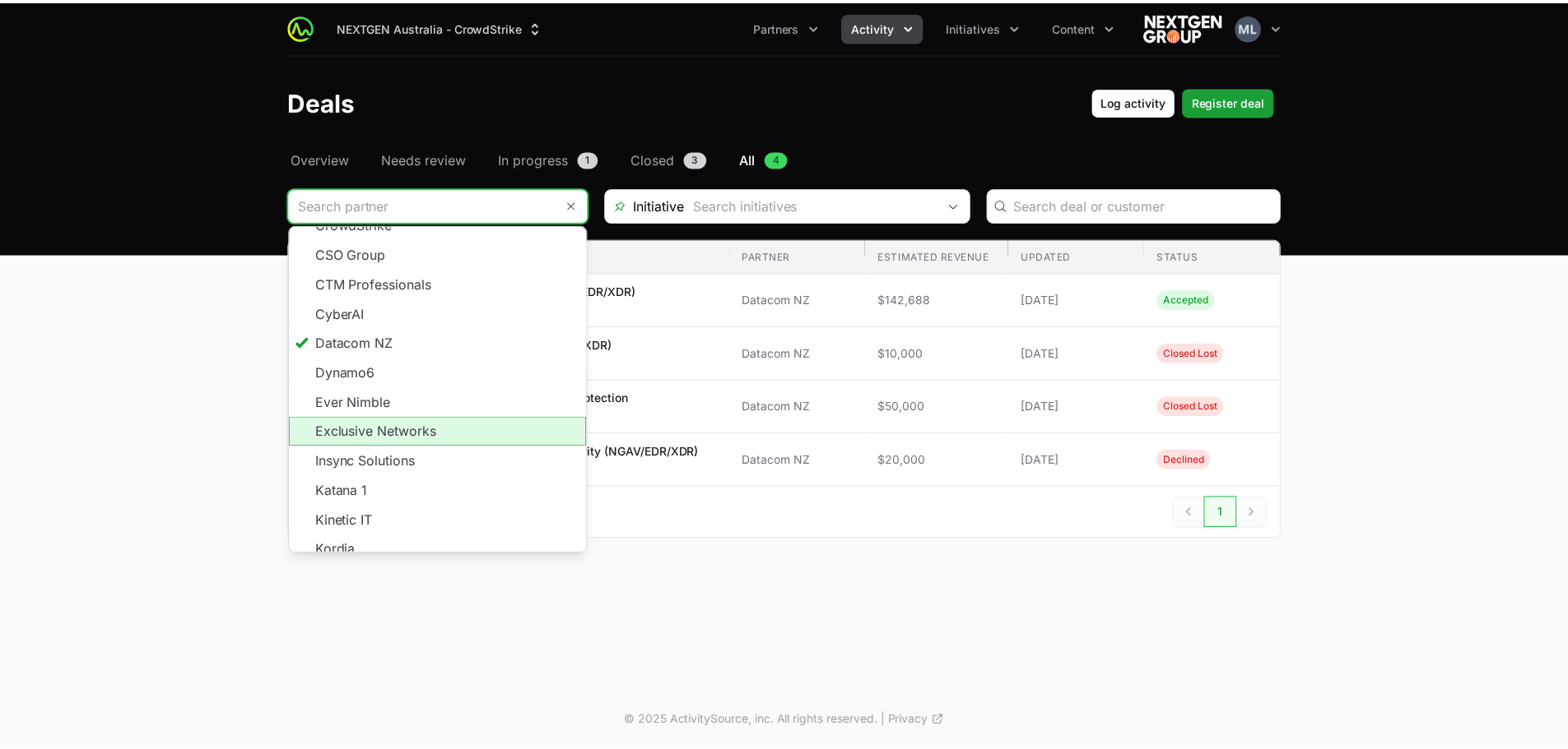
scroll to position [296, 0]
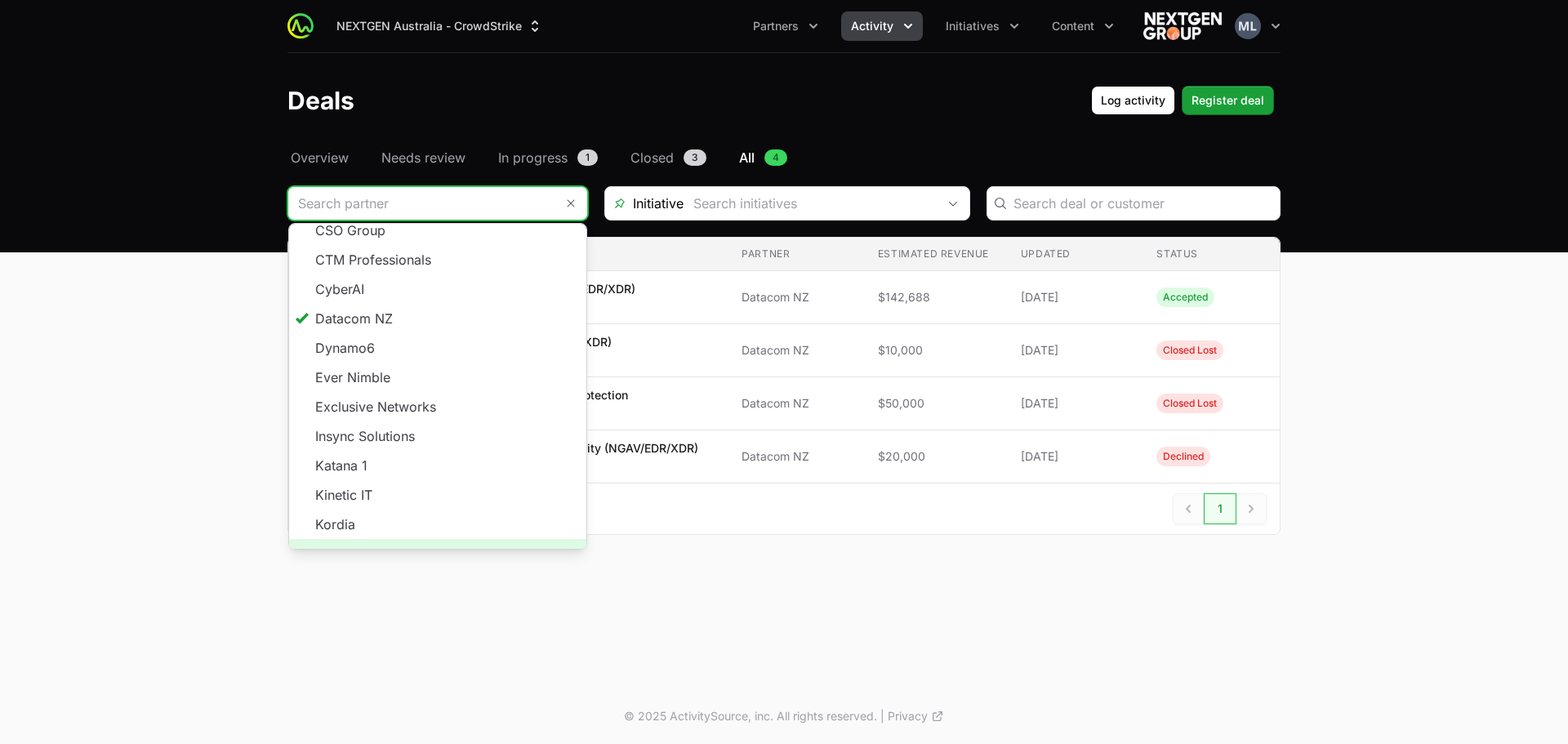
click at [420, 539] on span "Load more" at bounding box center [437, 554] width 297 height 30
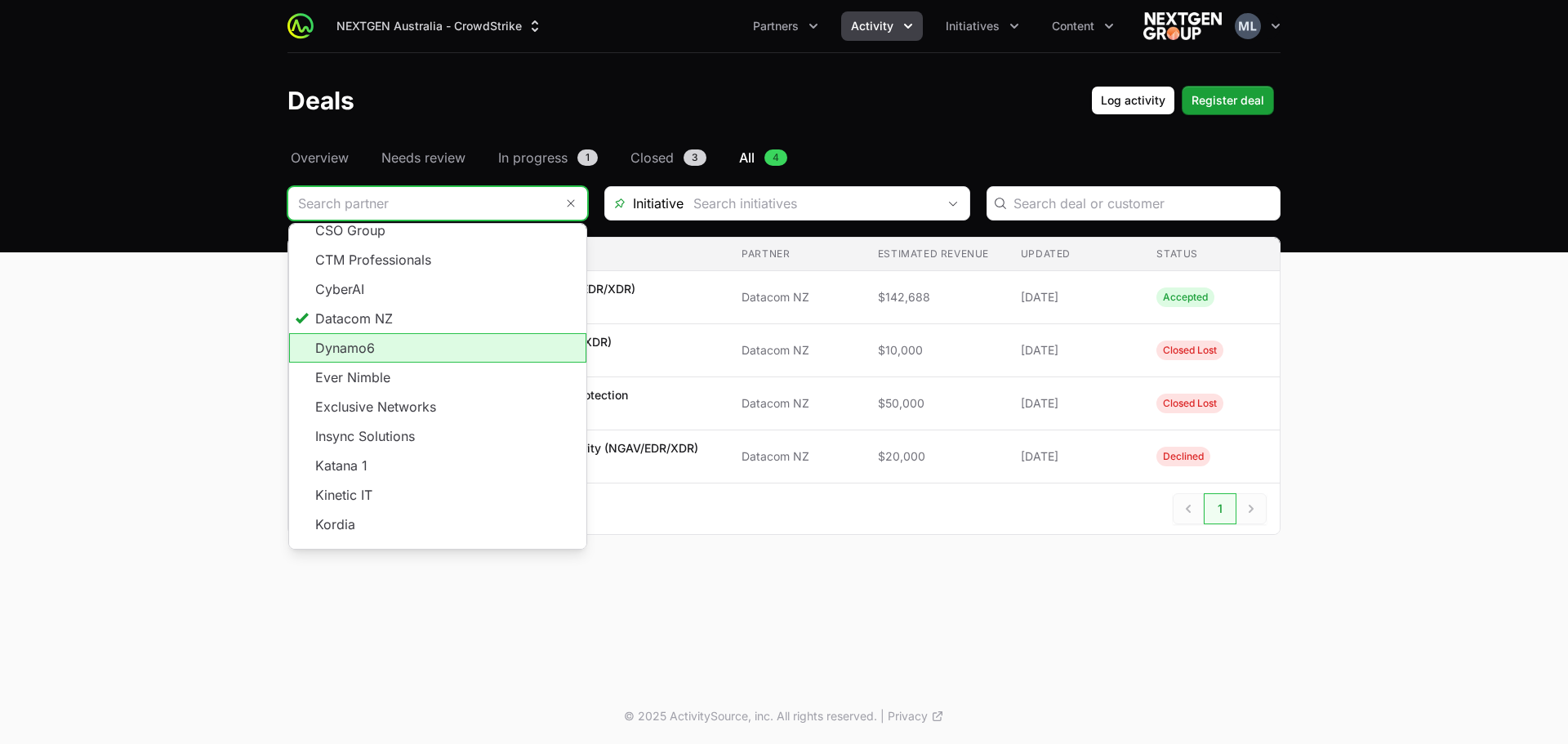
click at [371, 334] on li "Dynamo6" at bounding box center [437, 348] width 297 height 30
type input "Dynamo6"
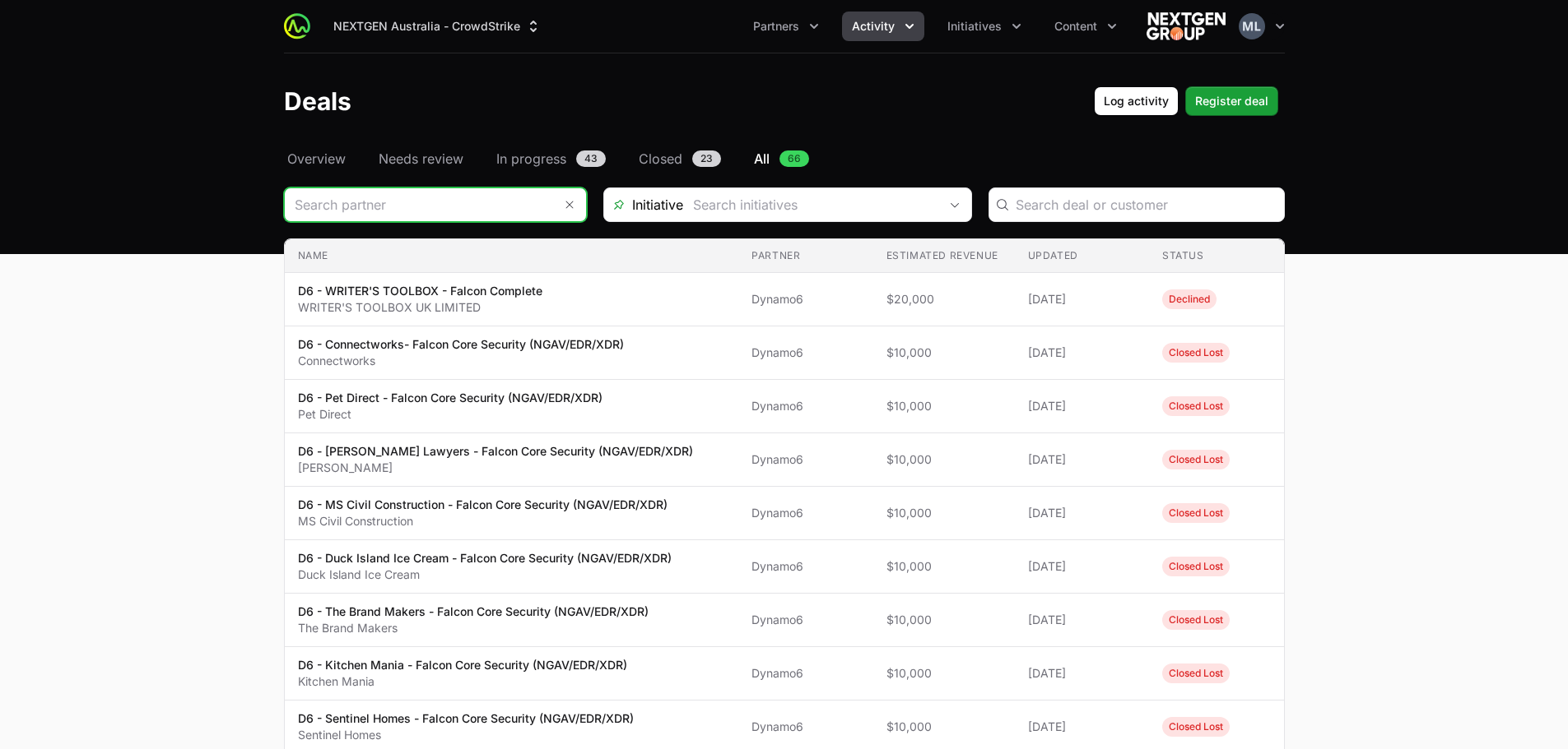
click at [454, 204] on input "Deals Filters" at bounding box center [418, 205] width 269 height 33
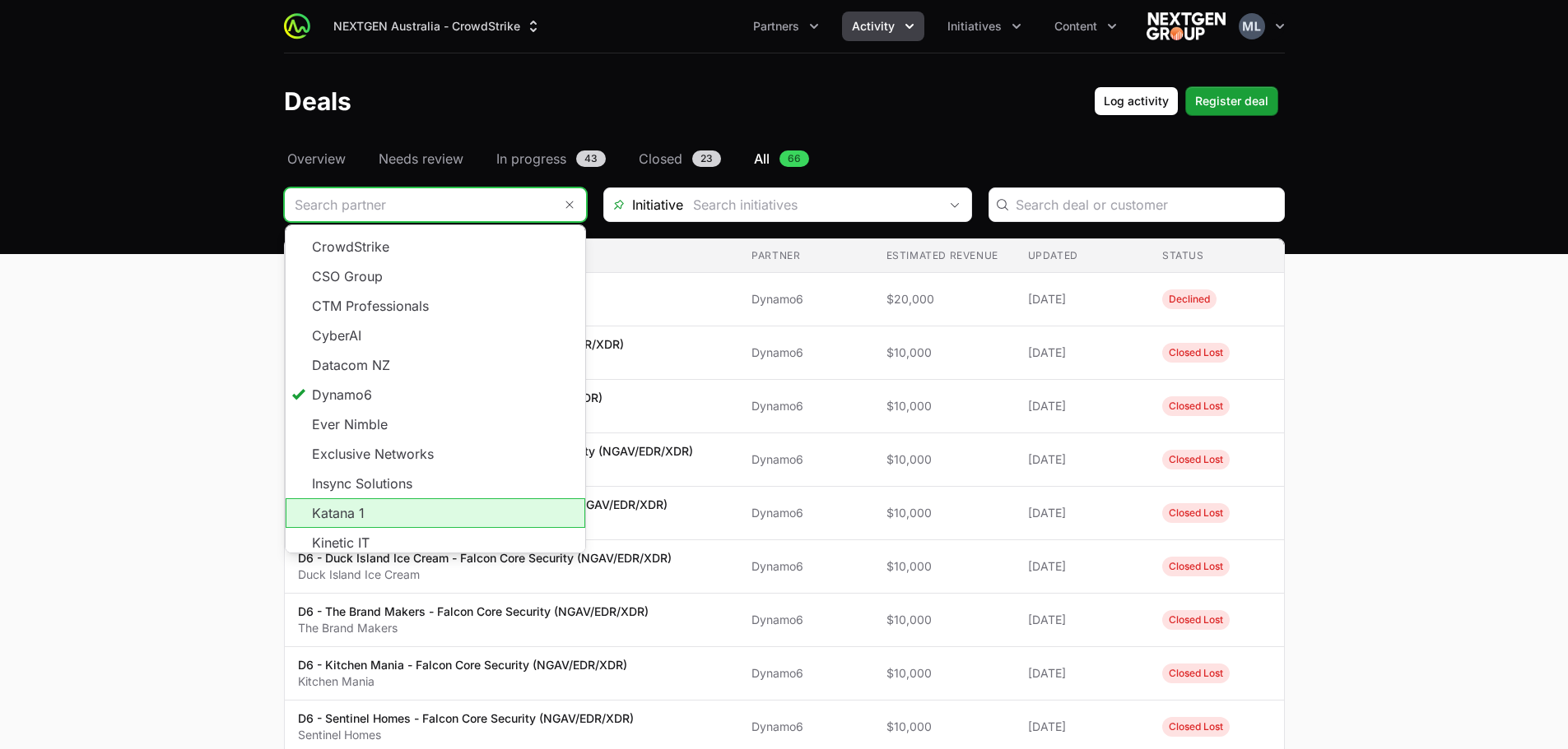
scroll to position [296, 0]
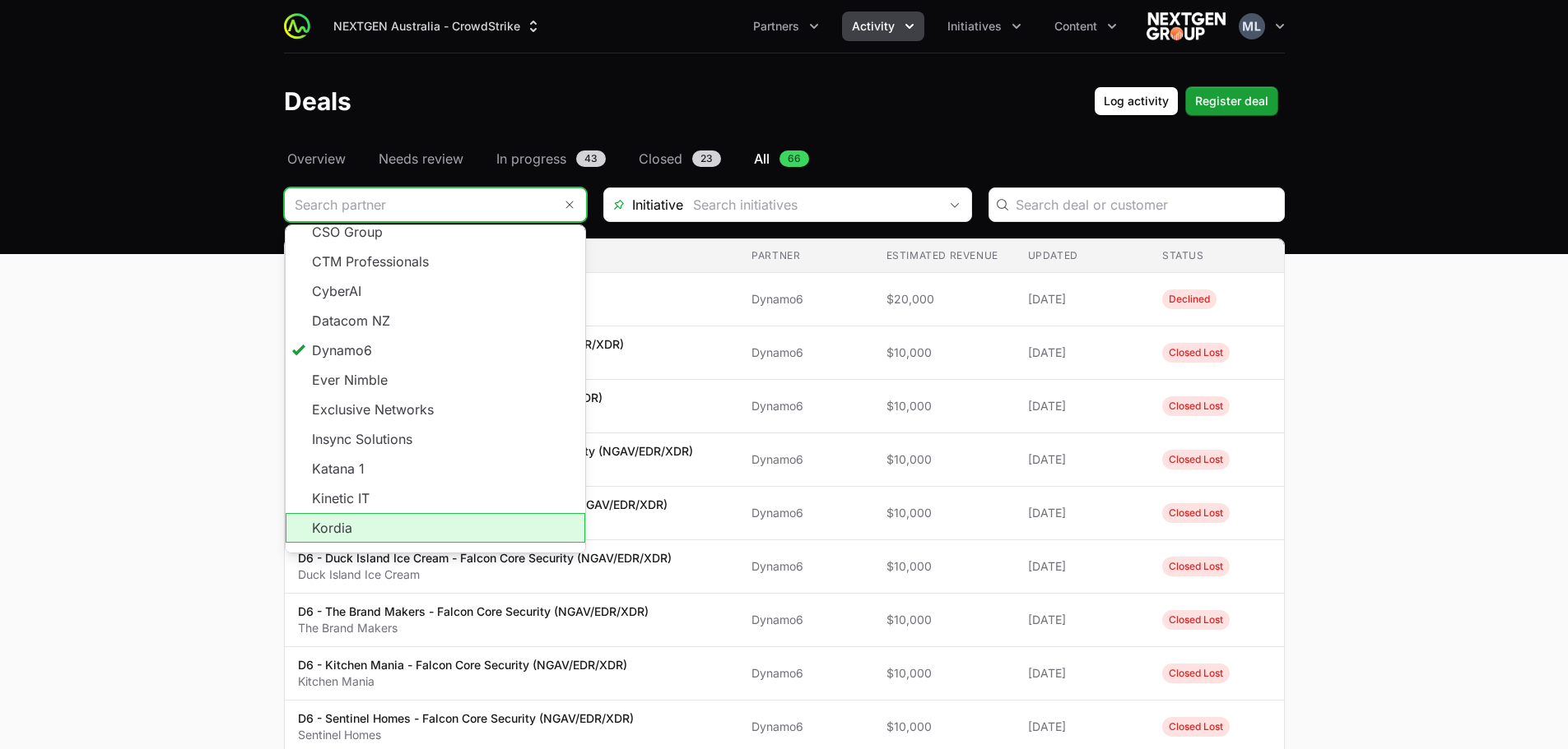
click at [364, 513] on li "Kordia" at bounding box center [435, 528] width 299 height 30
type input "Kordia"
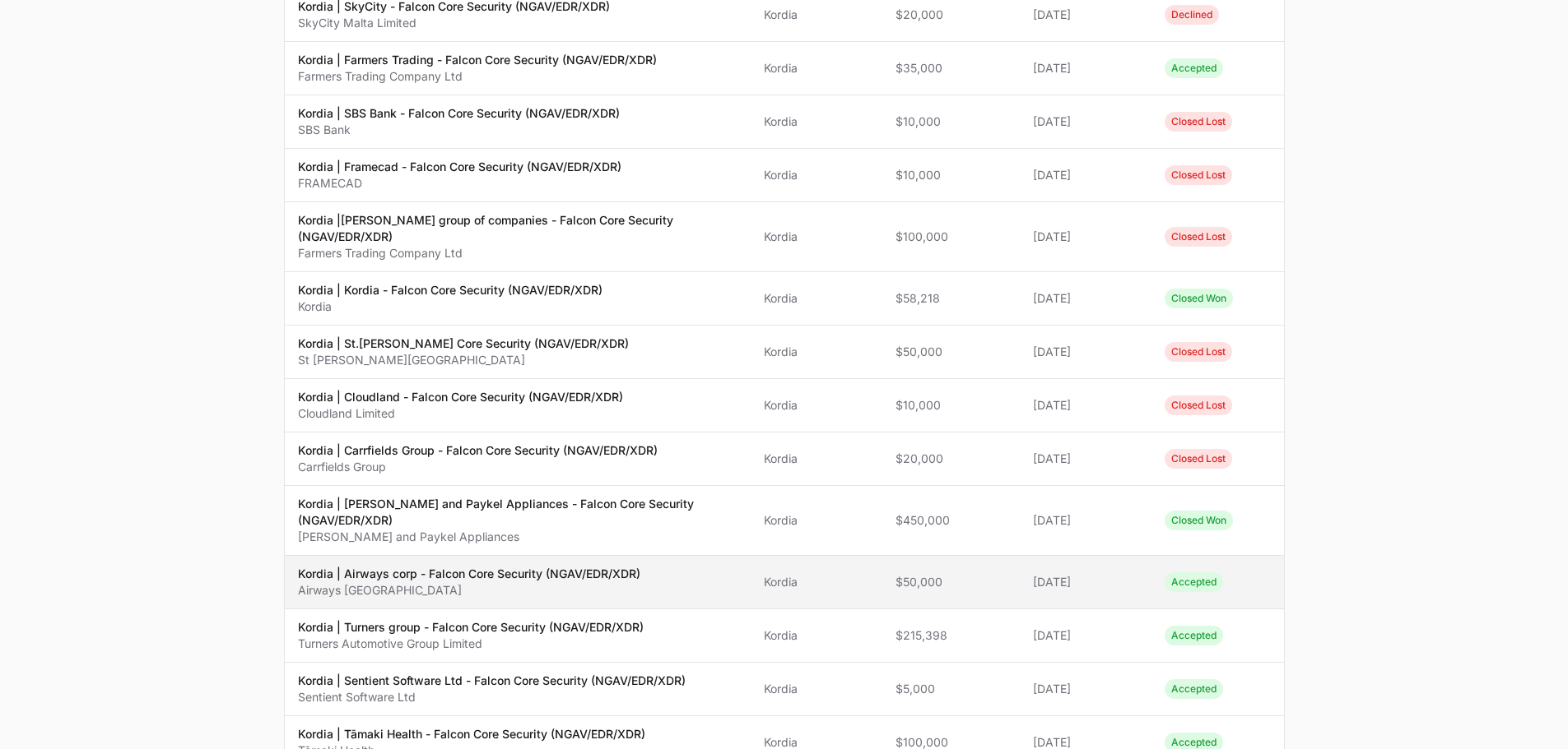
scroll to position [411, 0]
